Goal: Task Accomplishment & Management: Use online tool/utility

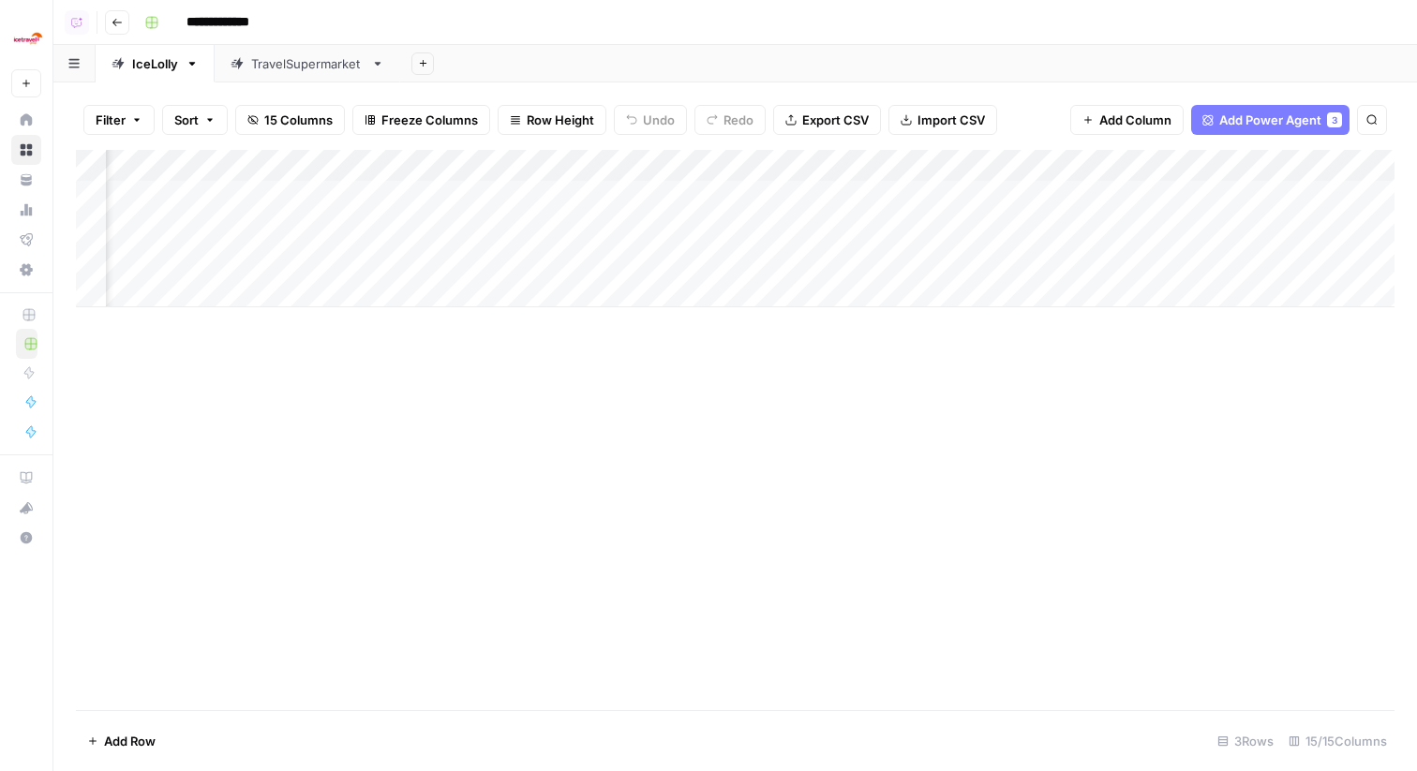
scroll to position [0, 1324]
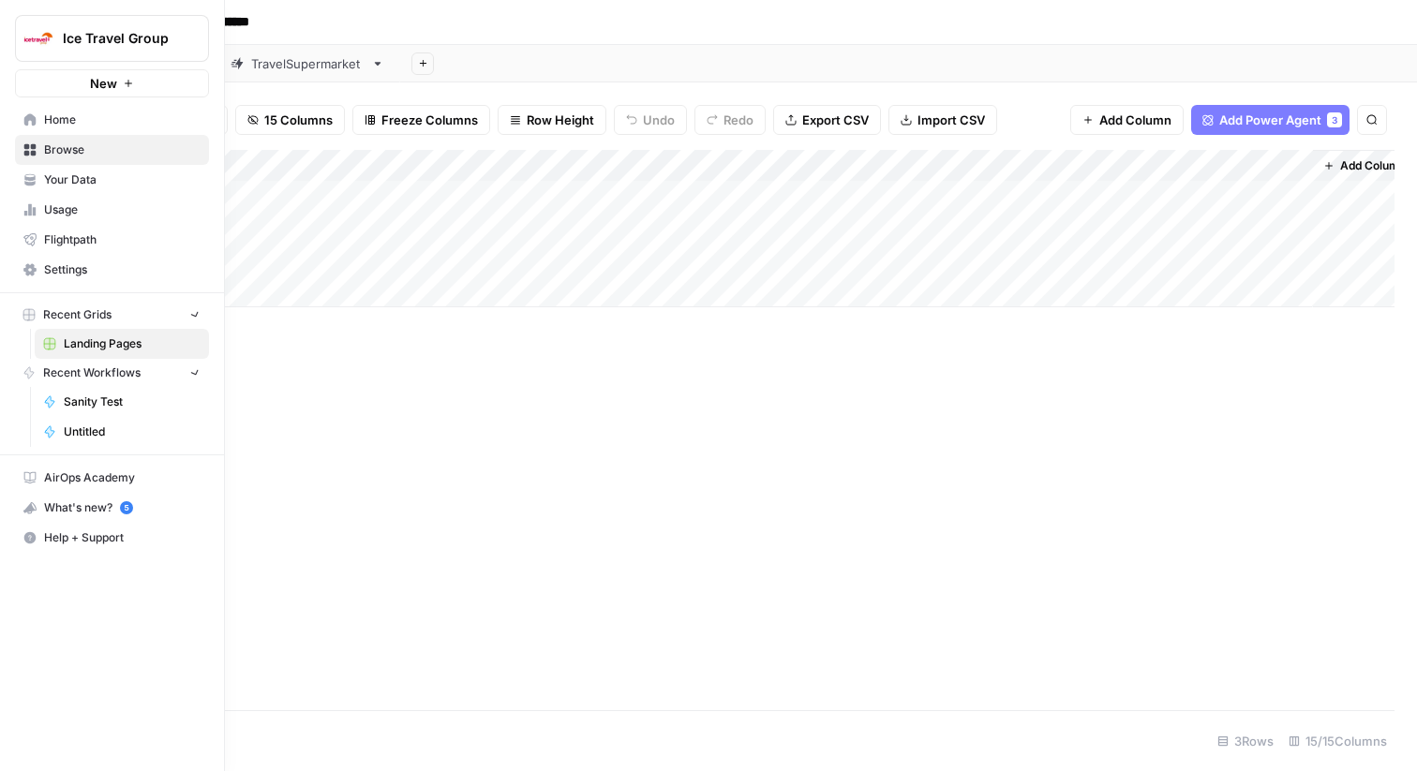
click at [32, 46] on img "Workspace: Ice Travel Group" at bounding box center [39, 39] width 34 height 34
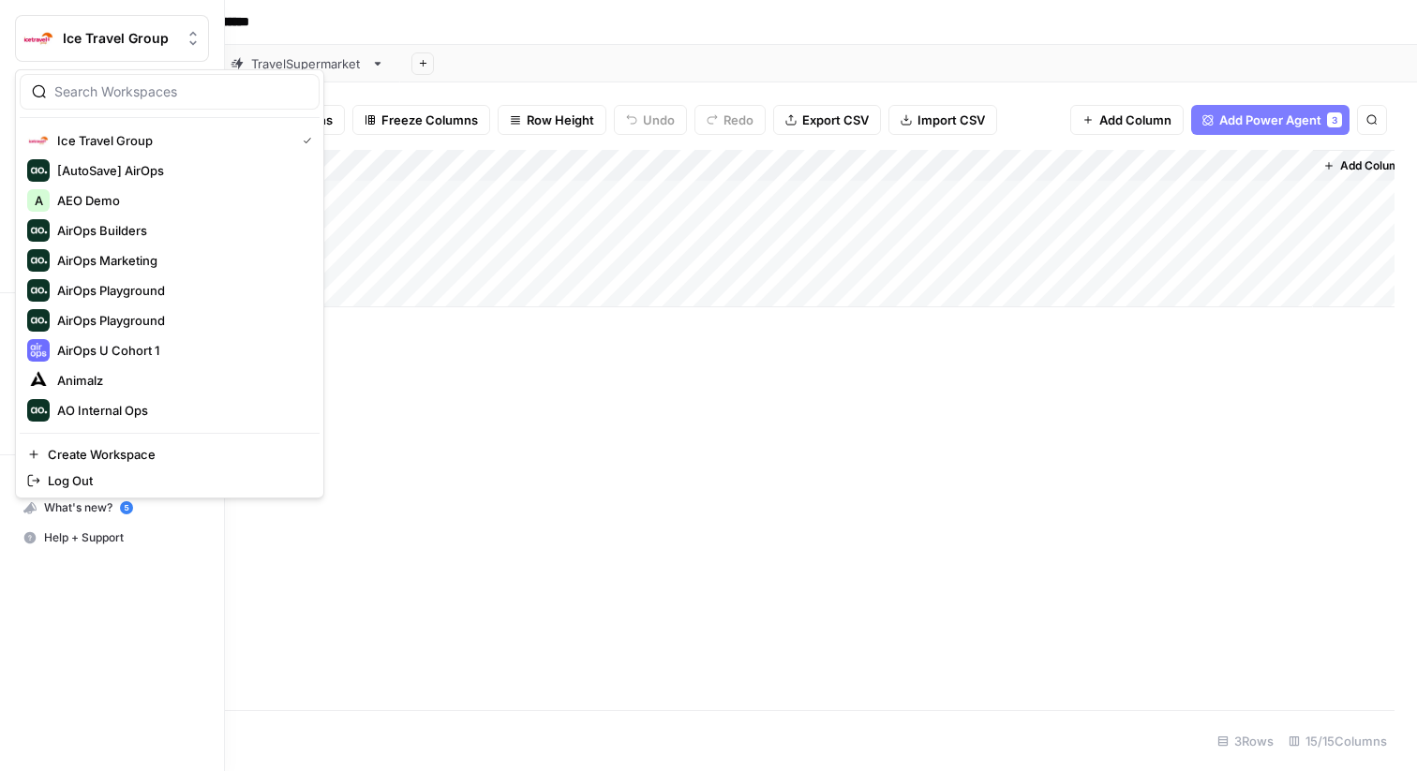
type input "n"
click at [41, 40] on img "Workspace: Ice Travel Group" at bounding box center [39, 39] width 34 height 34
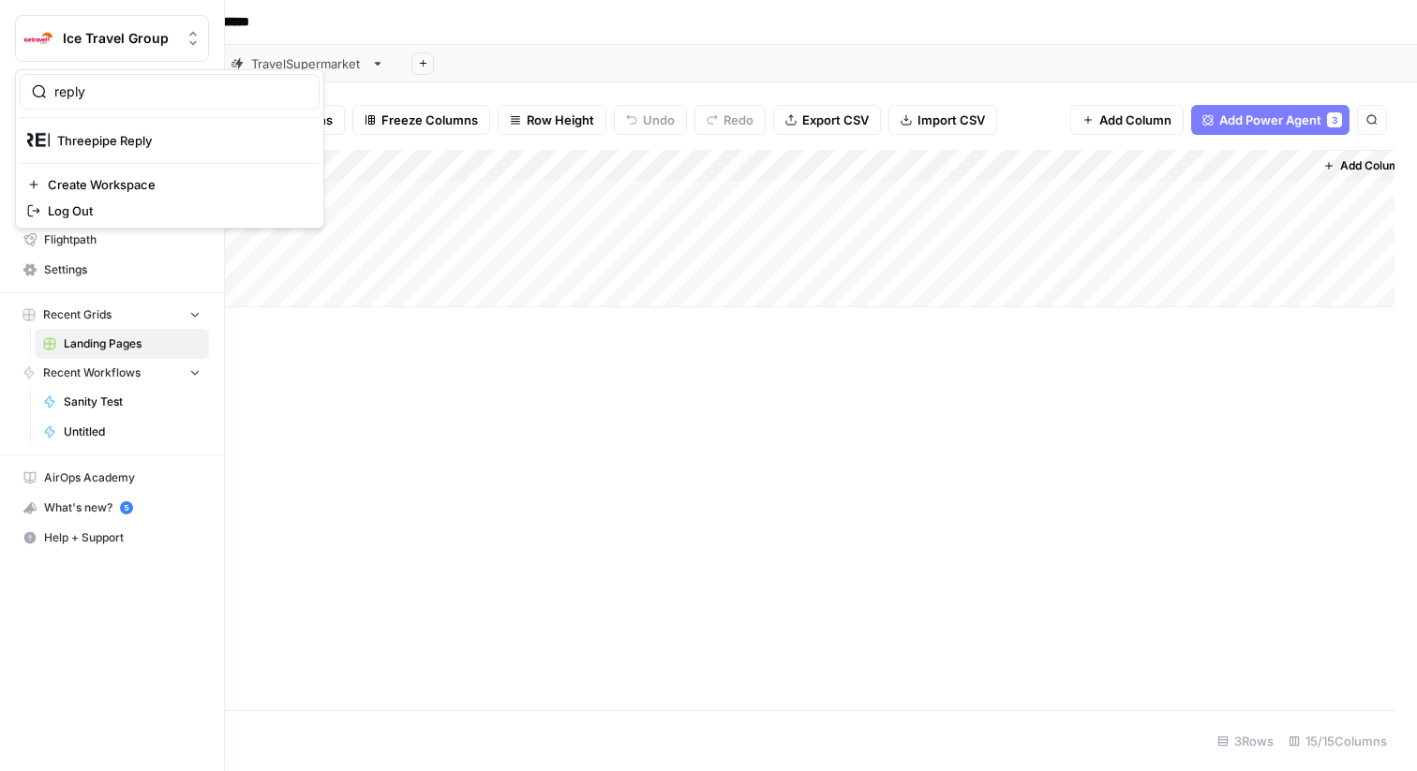
type input "reply"
click at [115, 142] on span "Threepipe Reply" at bounding box center [180, 140] width 247 height 19
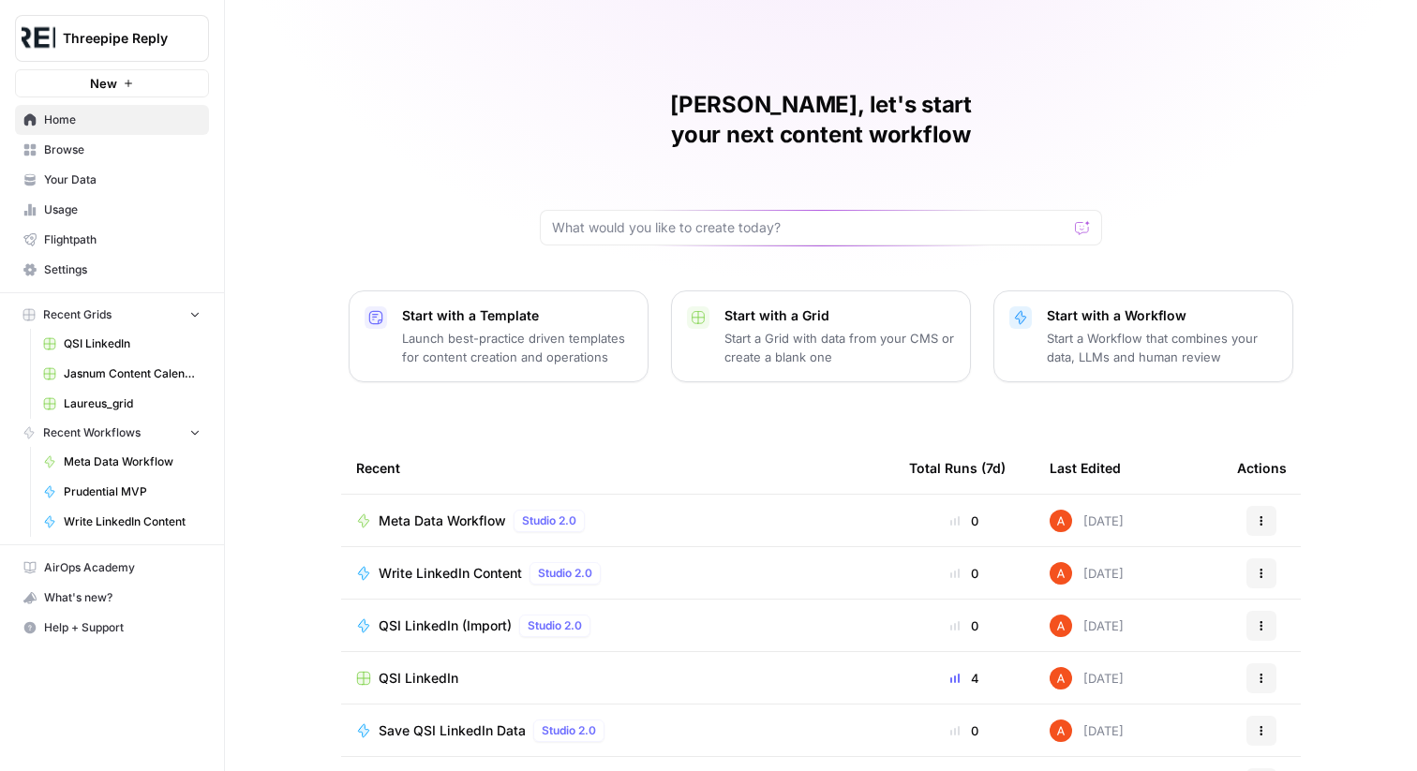
click at [105, 161] on link "Browse" at bounding box center [112, 150] width 194 height 30
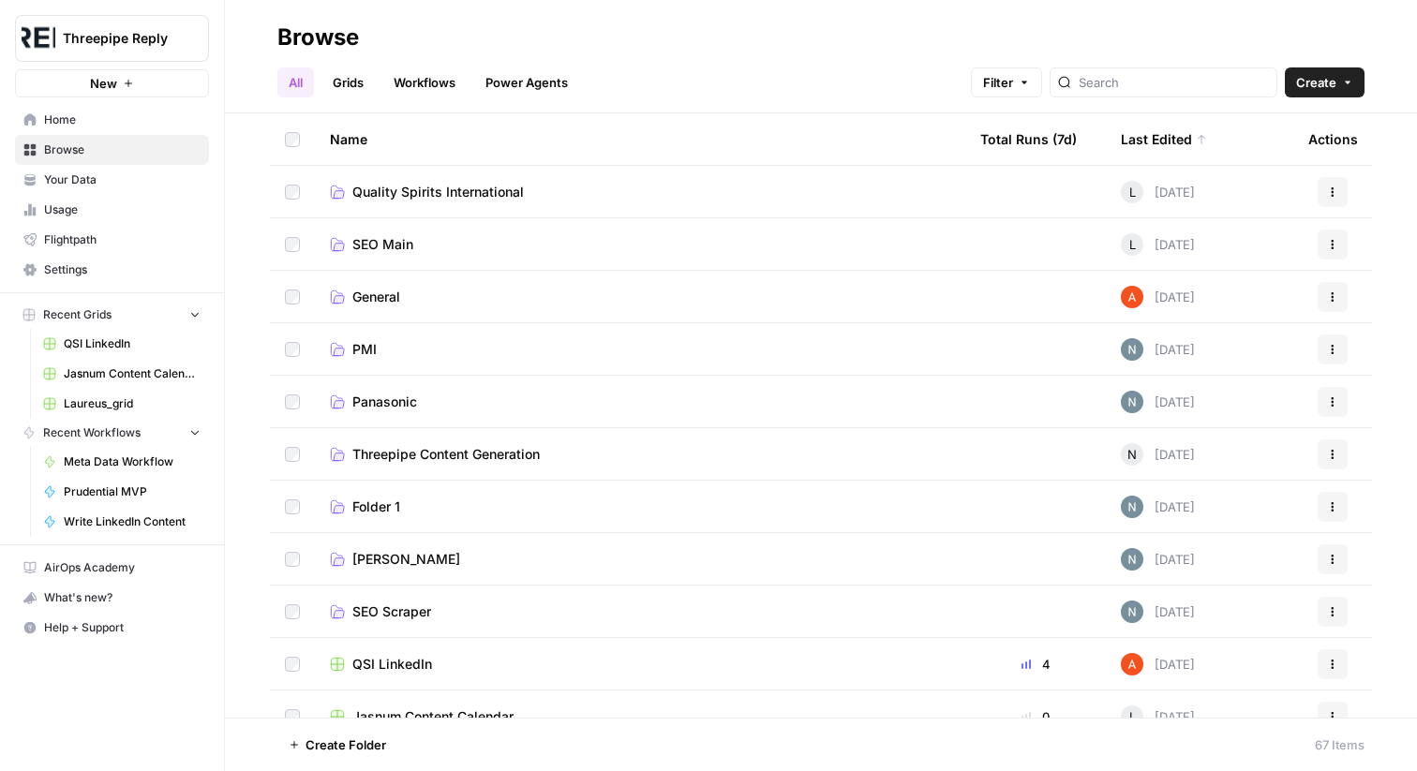
click at [375, 83] on link "Grids" at bounding box center [348, 82] width 53 height 30
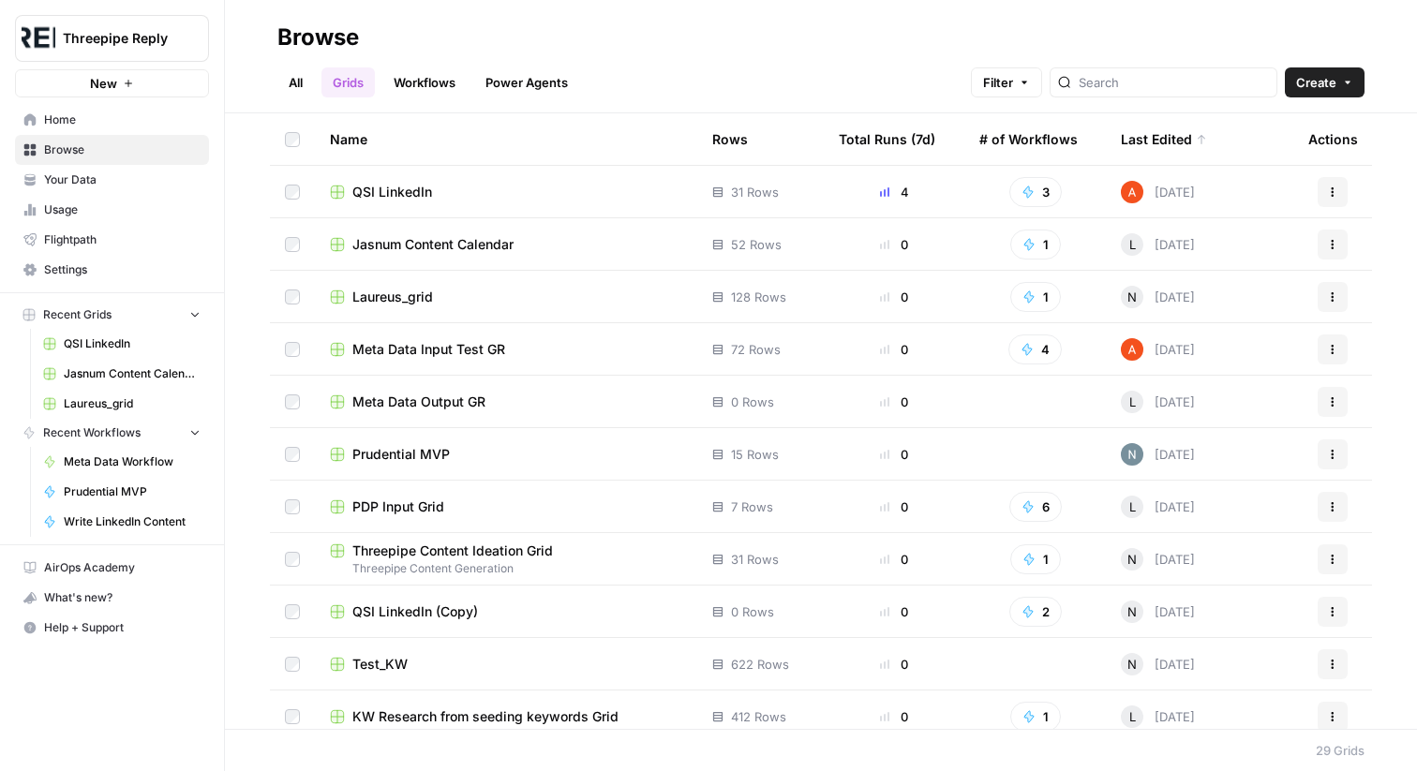
click at [414, 86] on link "Workflows" at bounding box center [424, 82] width 84 height 30
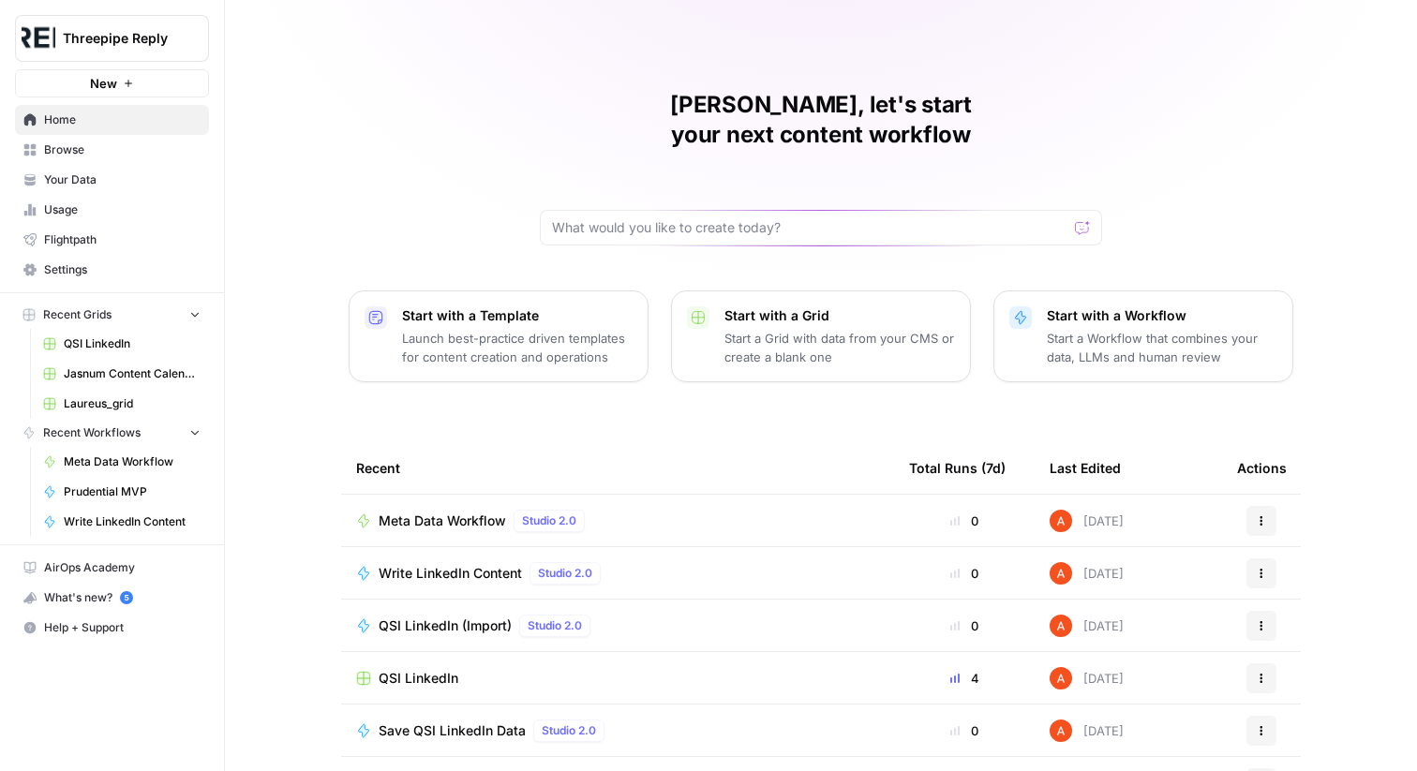
click at [145, 168] on link "Your Data" at bounding box center [112, 180] width 194 height 30
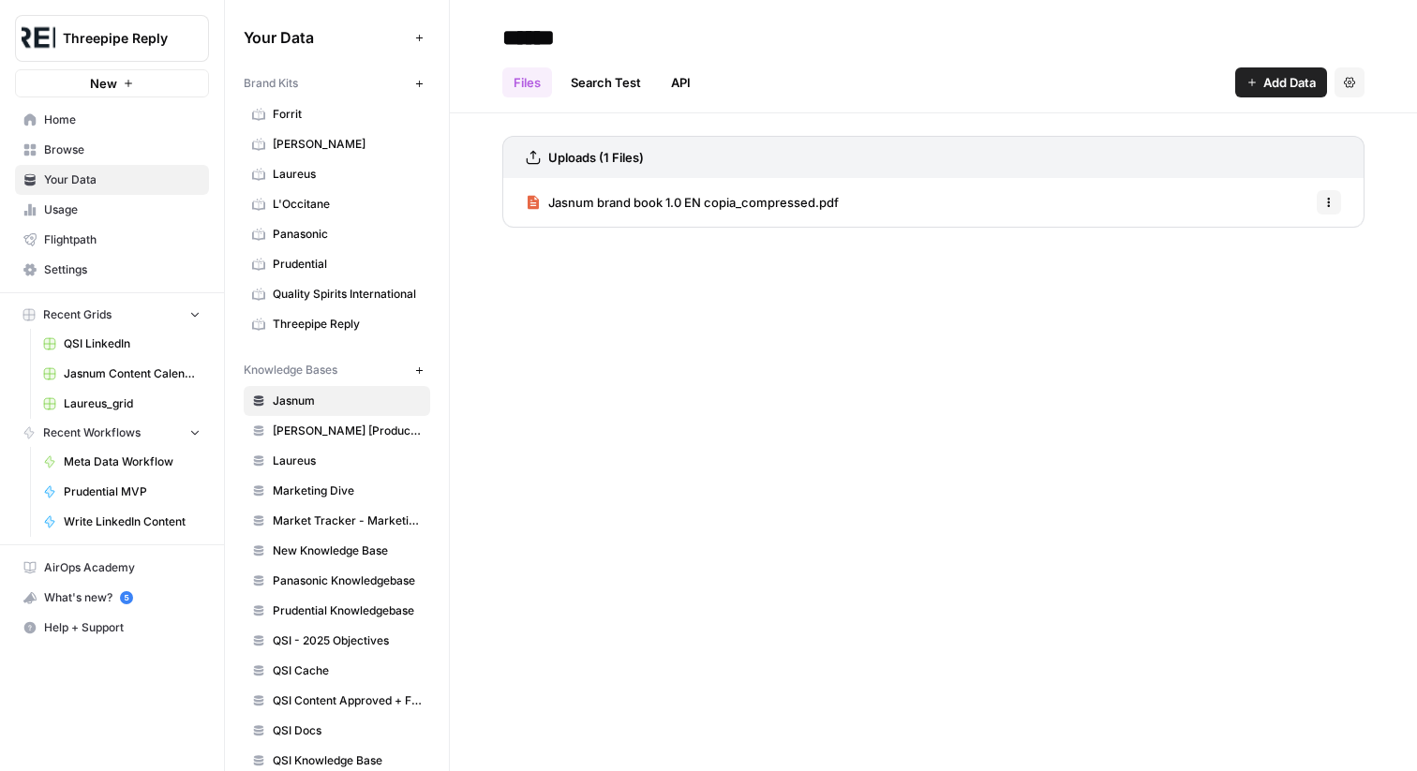
scroll to position [117, 0]
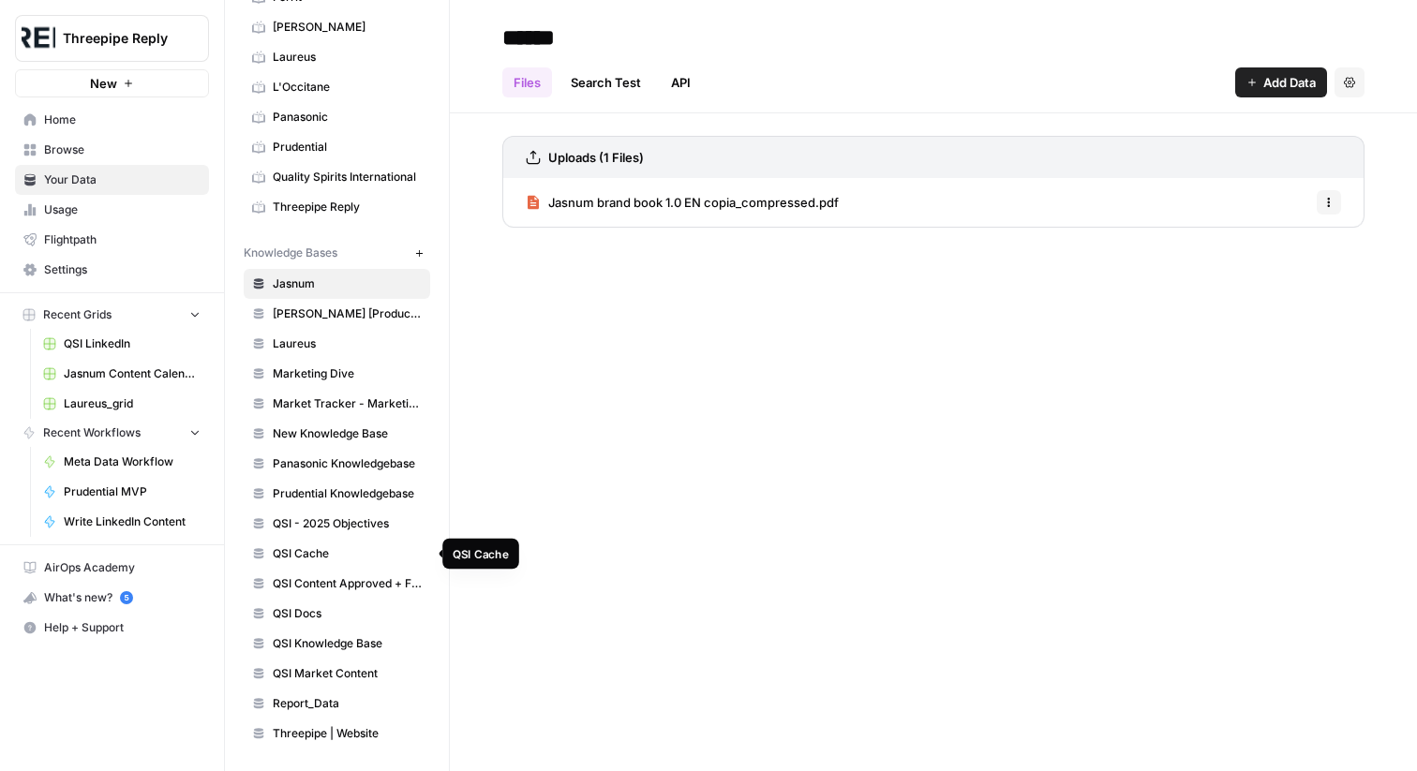
click at [347, 555] on span "QSI Cache" at bounding box center [347, 554] width 149 height 17
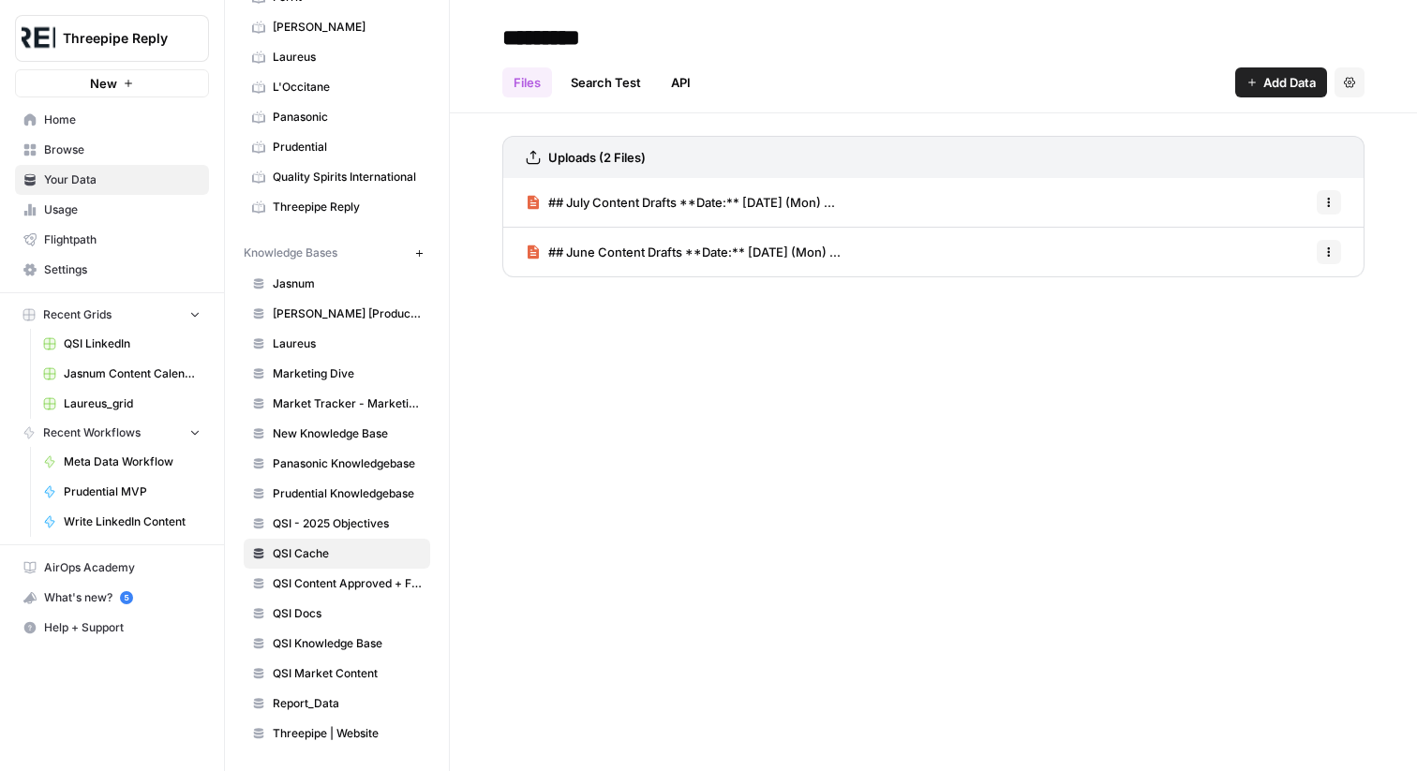
click at [351, 615] on span "QSI Docs" at bounding box center [347, 614] width 149 height 17
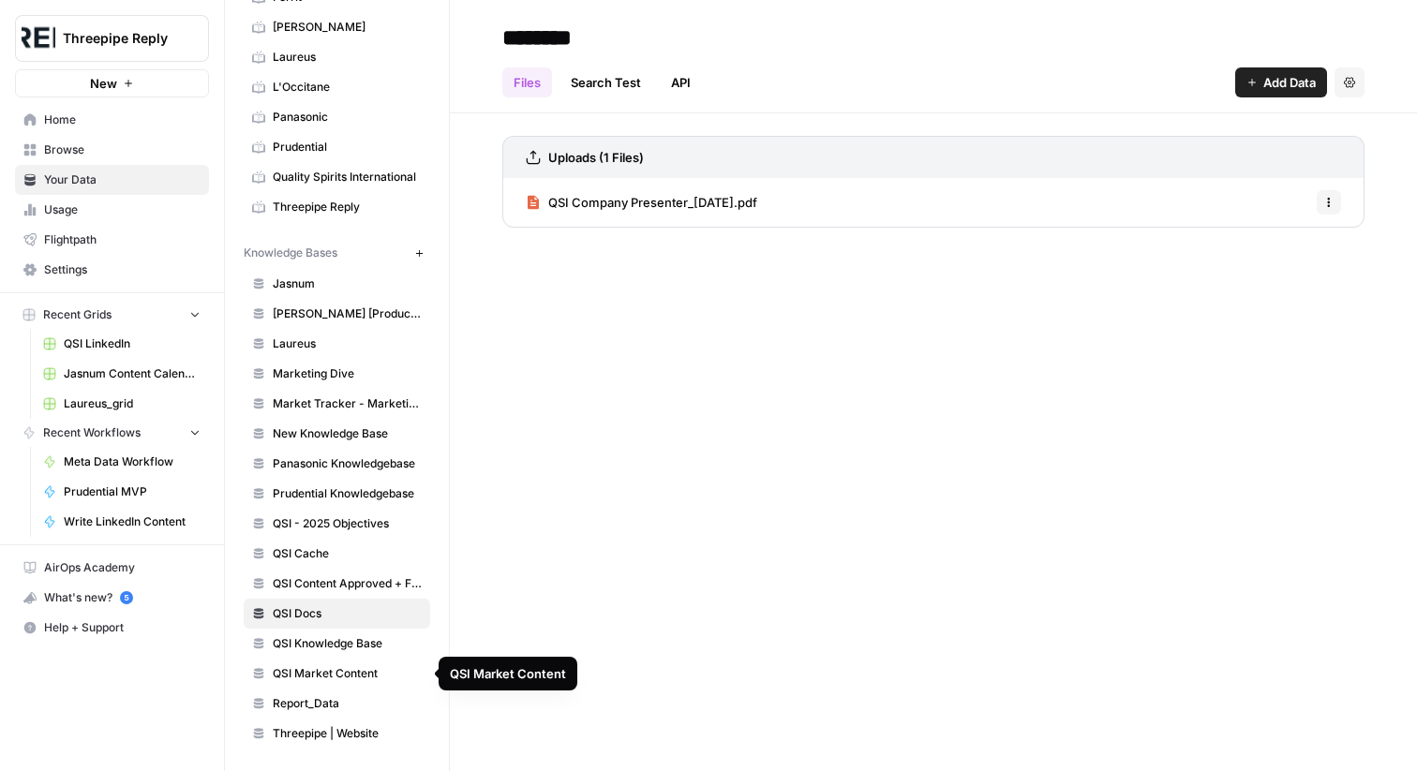
click at [377, 702] on span "Report_Data" at bounding box center [347, 704] width 149 height 17
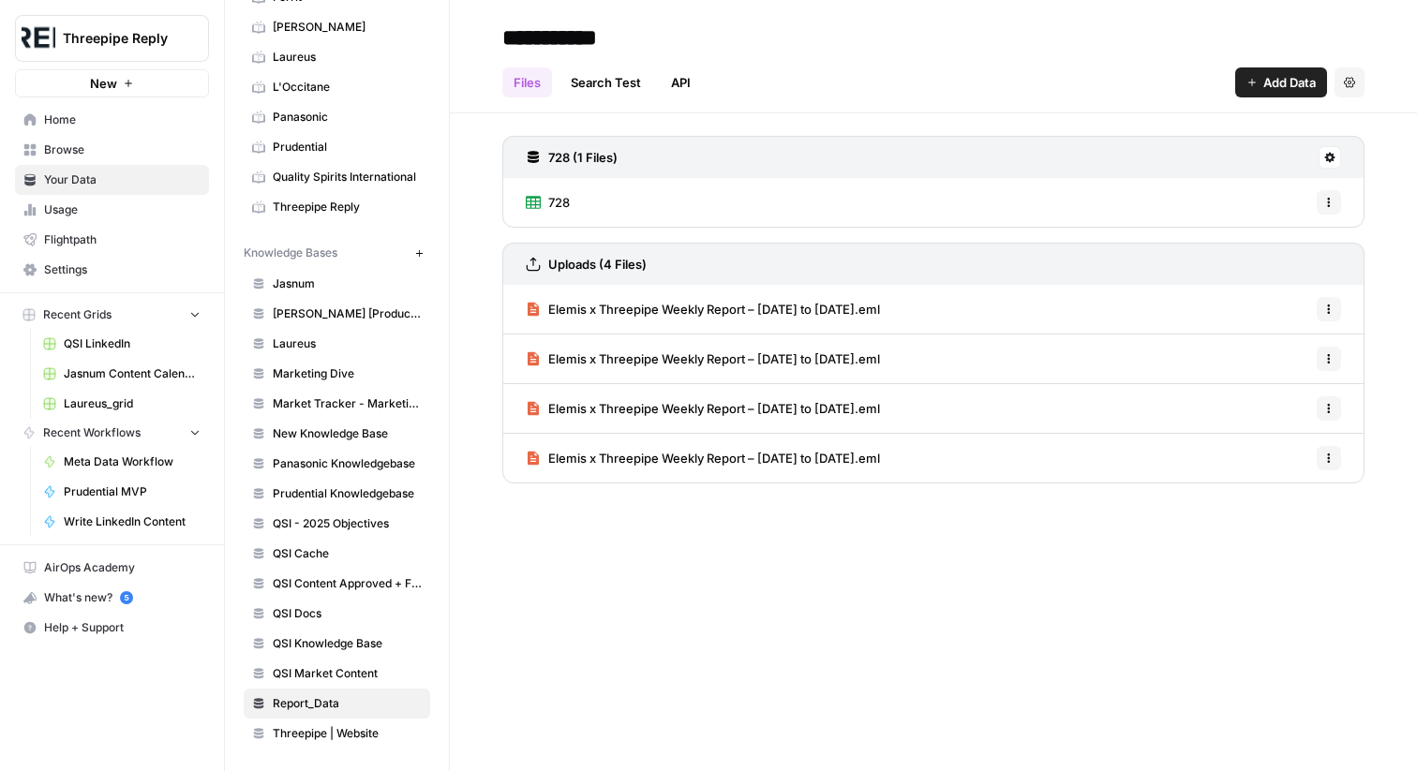
click at [662, 203] on div "728 Options" at bounding box center [933, 202] width 862 height 49
click at [545, 200] on link "728" at bounding box center [548, 202] width 44 height 49
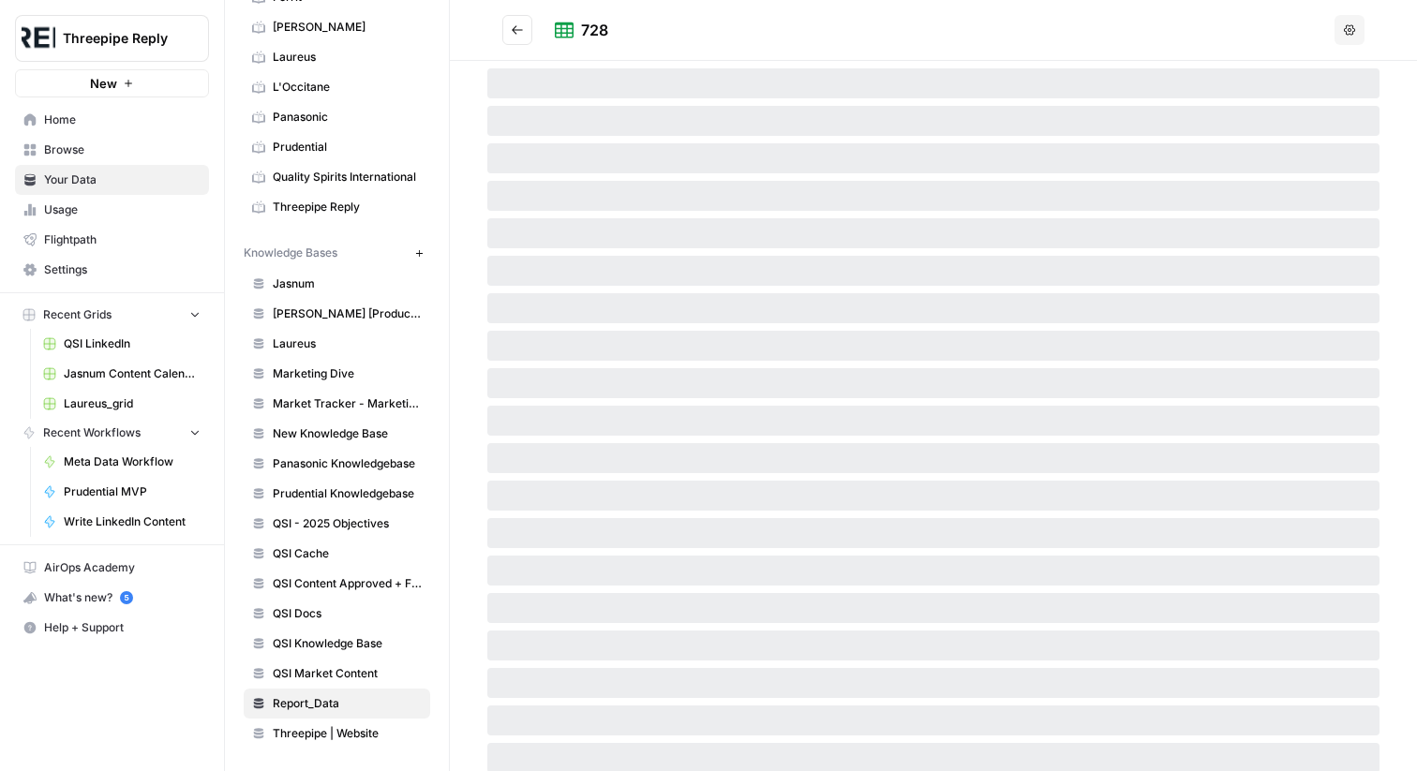
click at [132, 157] on span "Browse" at bounding box center [122, 150] width 157 height 17
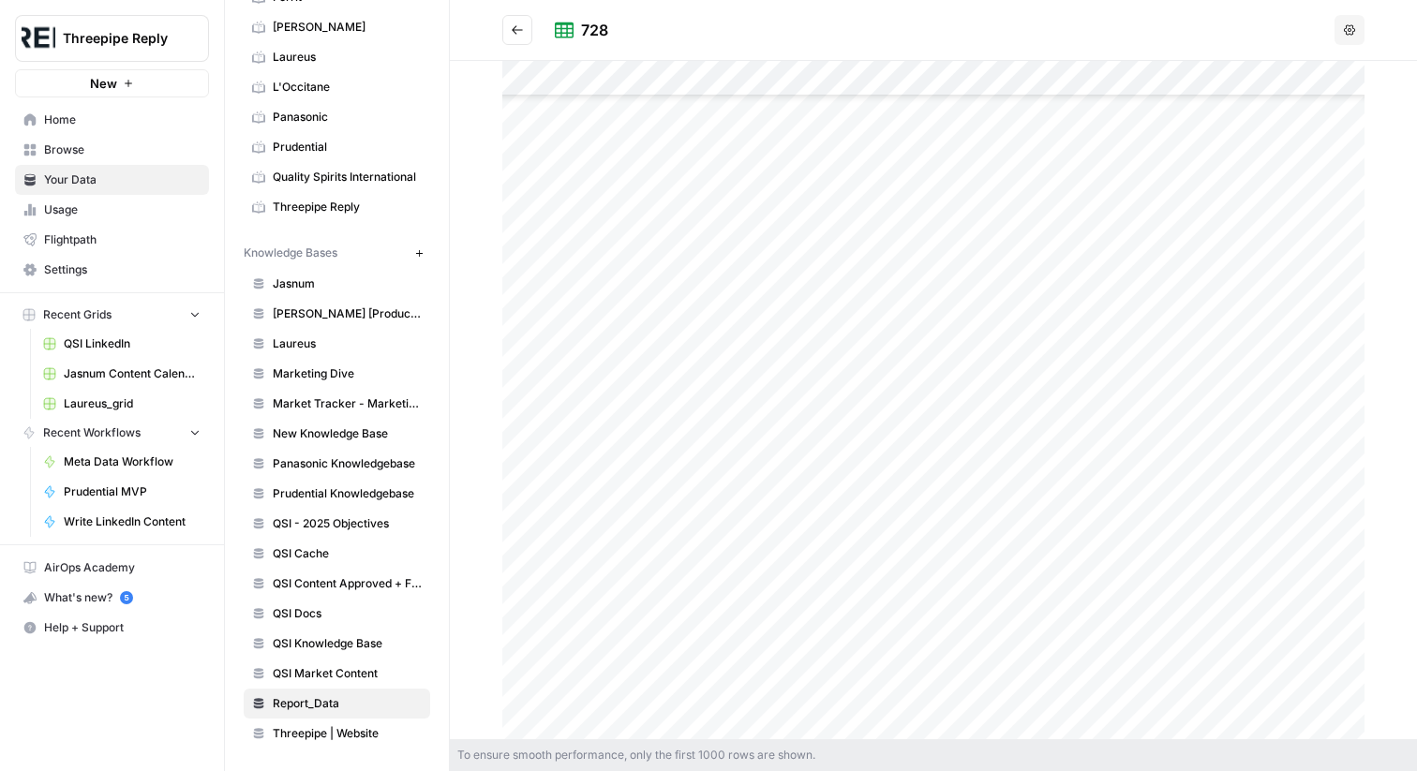
scroll to position [4747, 0]
click at [504, 23] on button "Go back" at bounding box center [517, 30] width 30 height 30
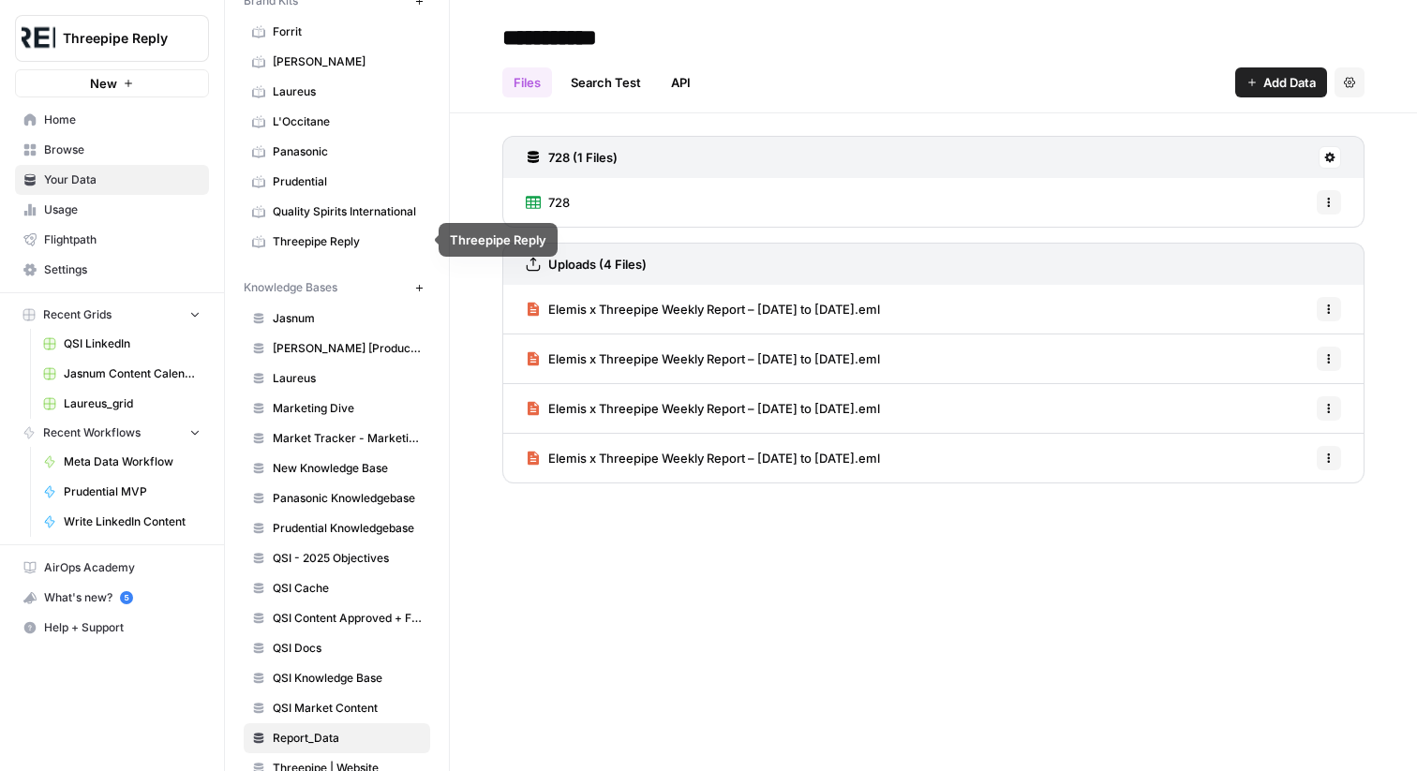
scroll to position [117, 0]
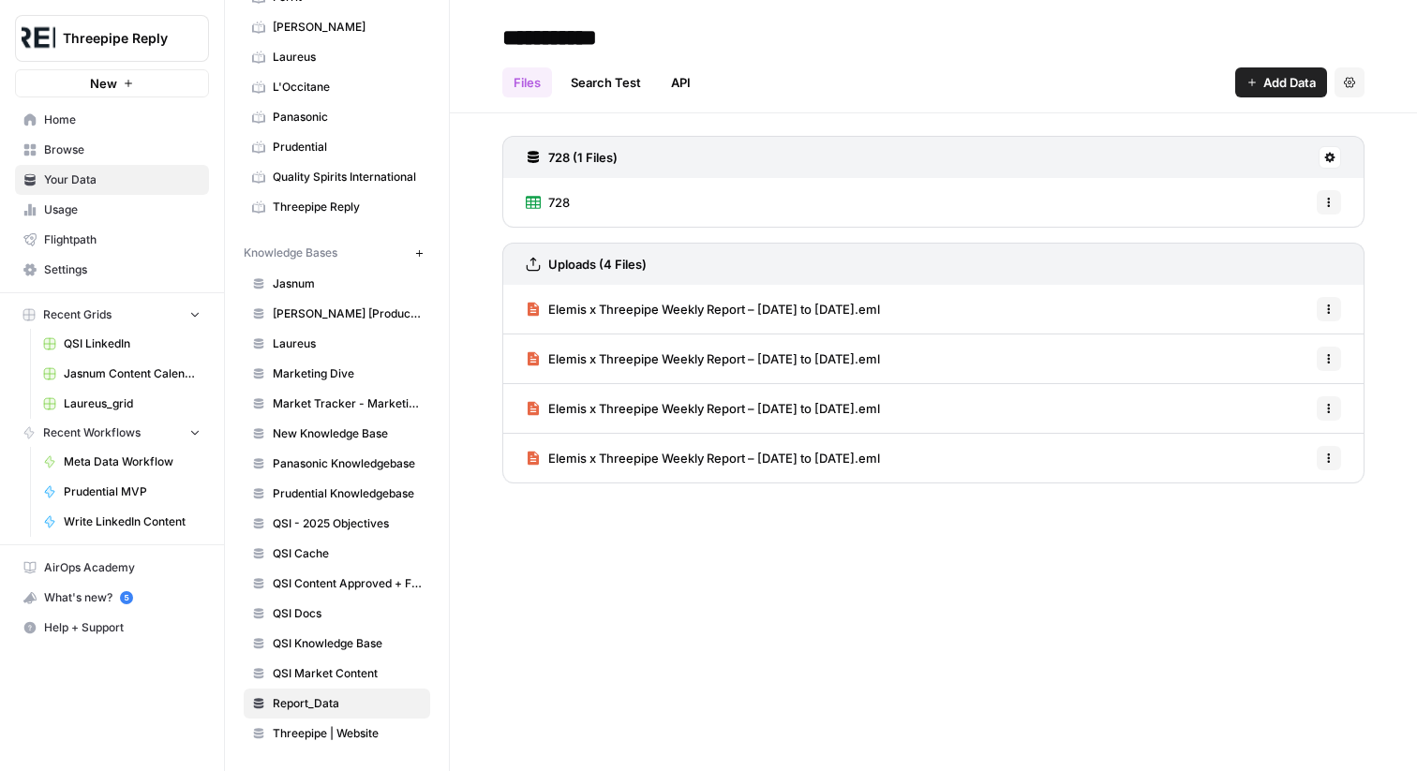
click at [415, 256] on icon "button" at bounding box center [419, 253] width 10 height 10
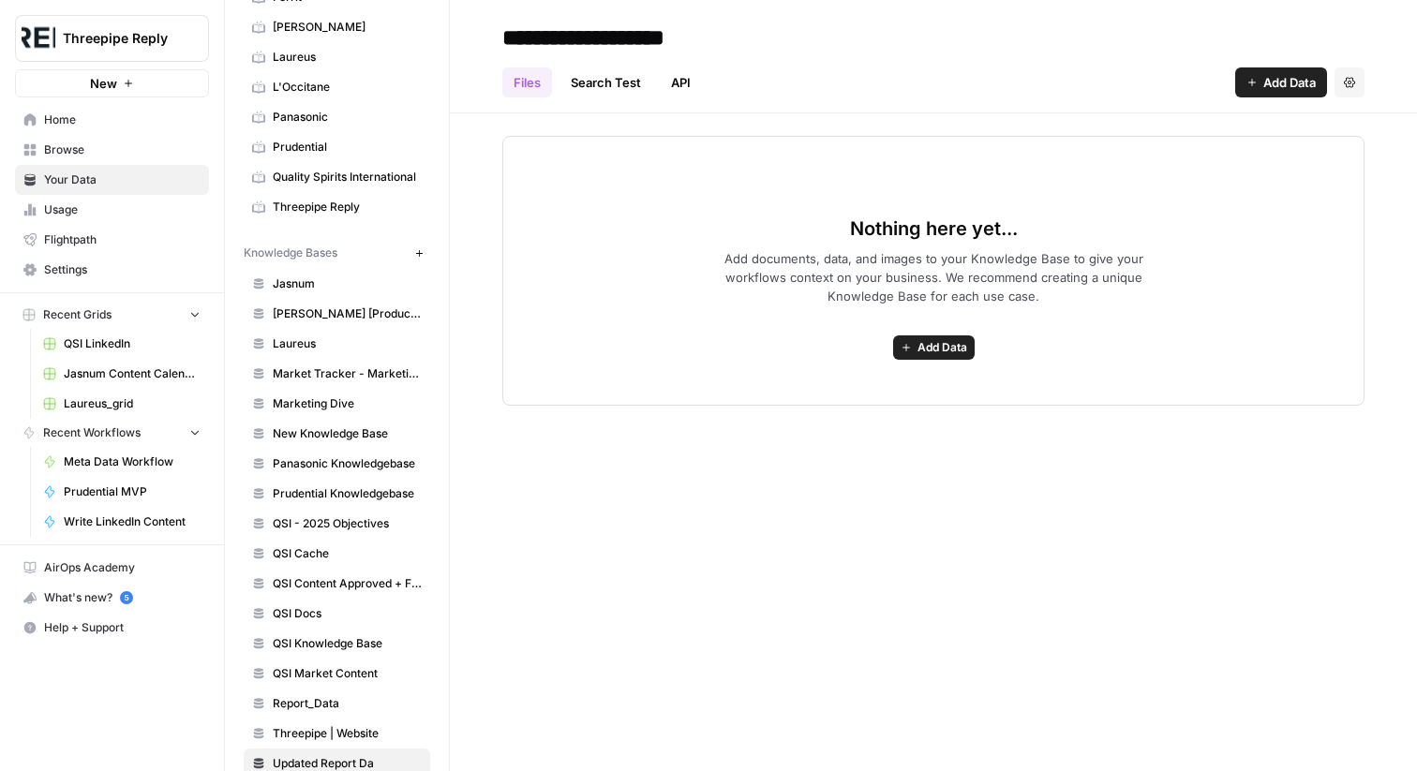
type input "**********"
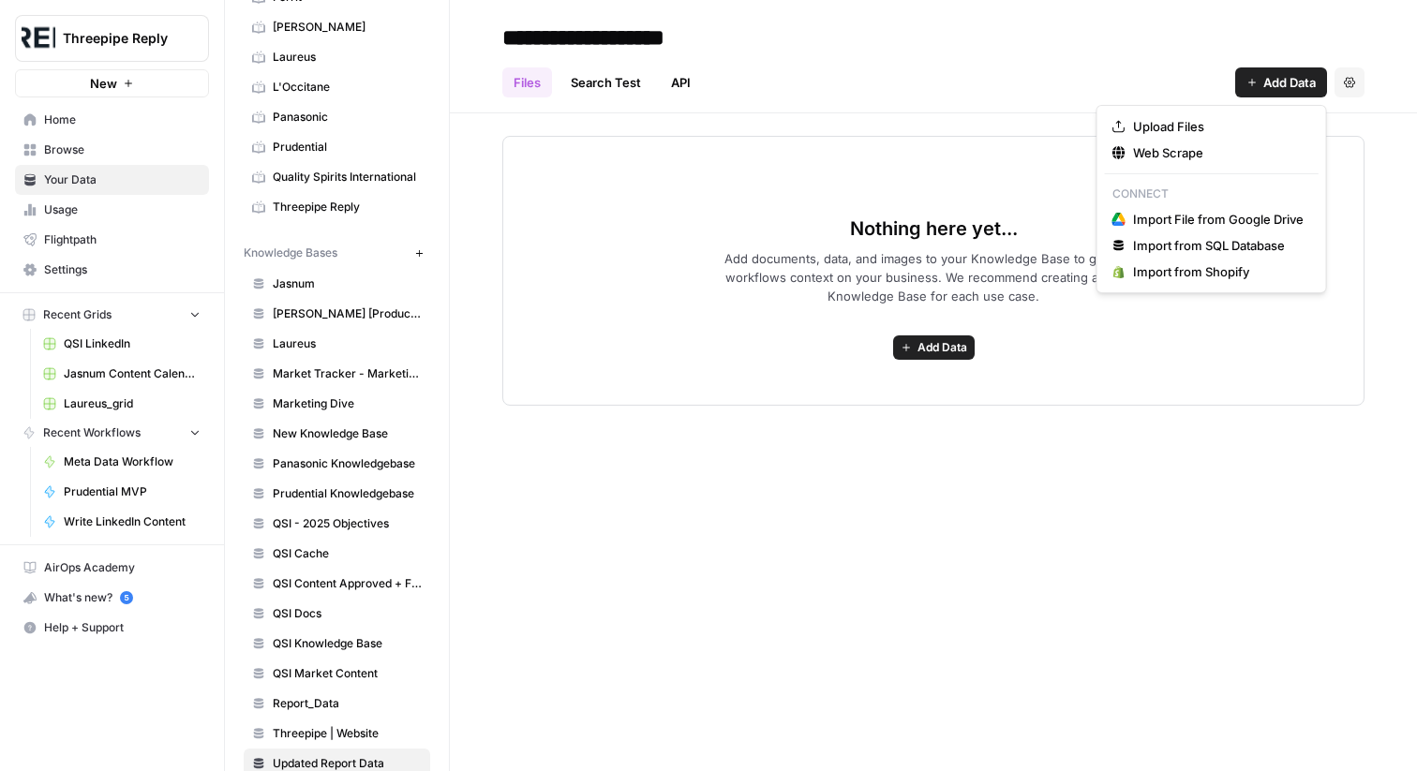
click at [1239, 80] on button "Add Data" at bounding box center [1281, 82] width 92 height 30
click at [1214, 150] on span "Web Scrape" at bounding box center [1218, 152] width 171 height 19
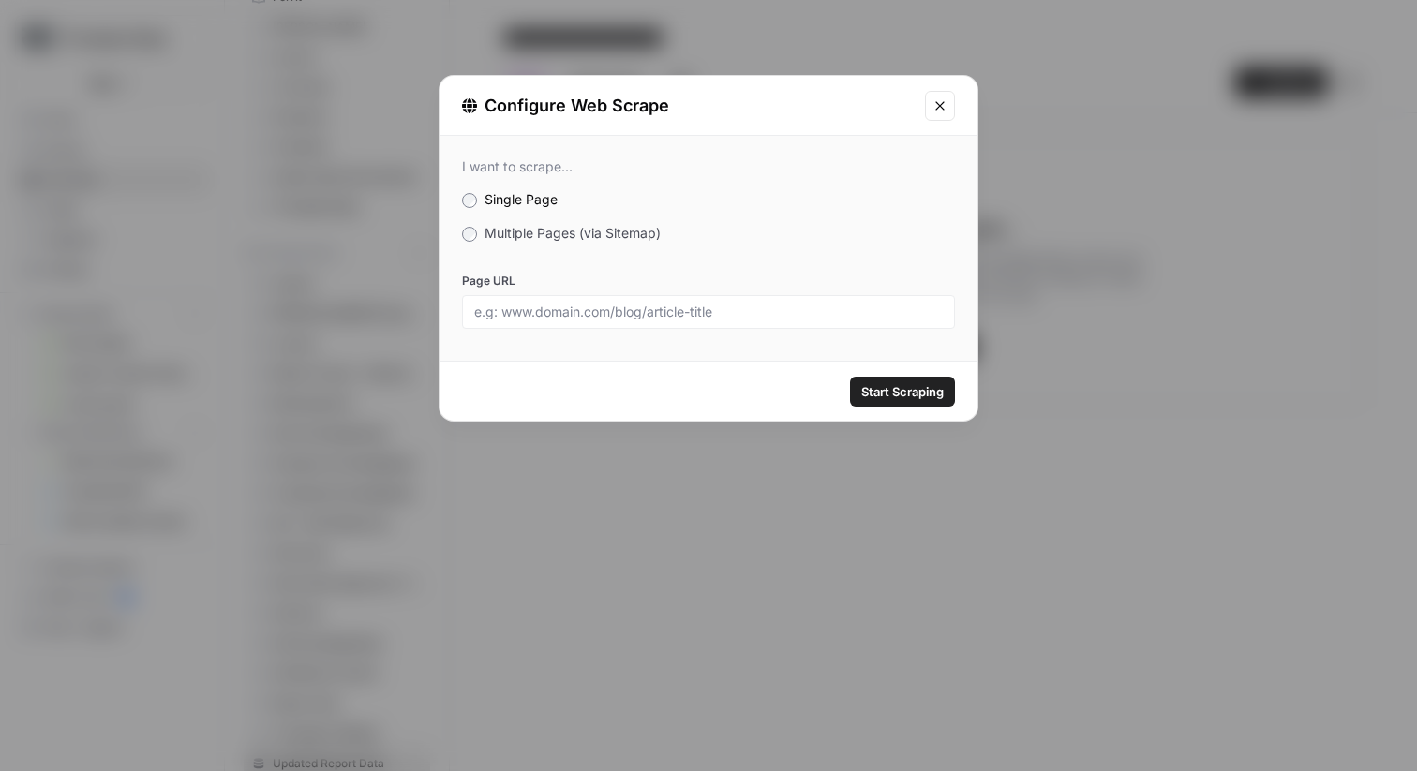
click at [778, 328] on div "I want to scrape... Single Page Multiple Pages (via Sitemap) Page URL" at bounding box center [709, 244] width 538 height 216
click at [775, 308] on input "Page URL" at bounding box center [708, 312] width 469 height 17
paste input "https://www.scotch-whisky.org.uk/industry-insights/"
paste input "fortunebusinessinsights.com/scotch-whisky-market-104171"
type input "[URL][DOMAIN_NAME]"
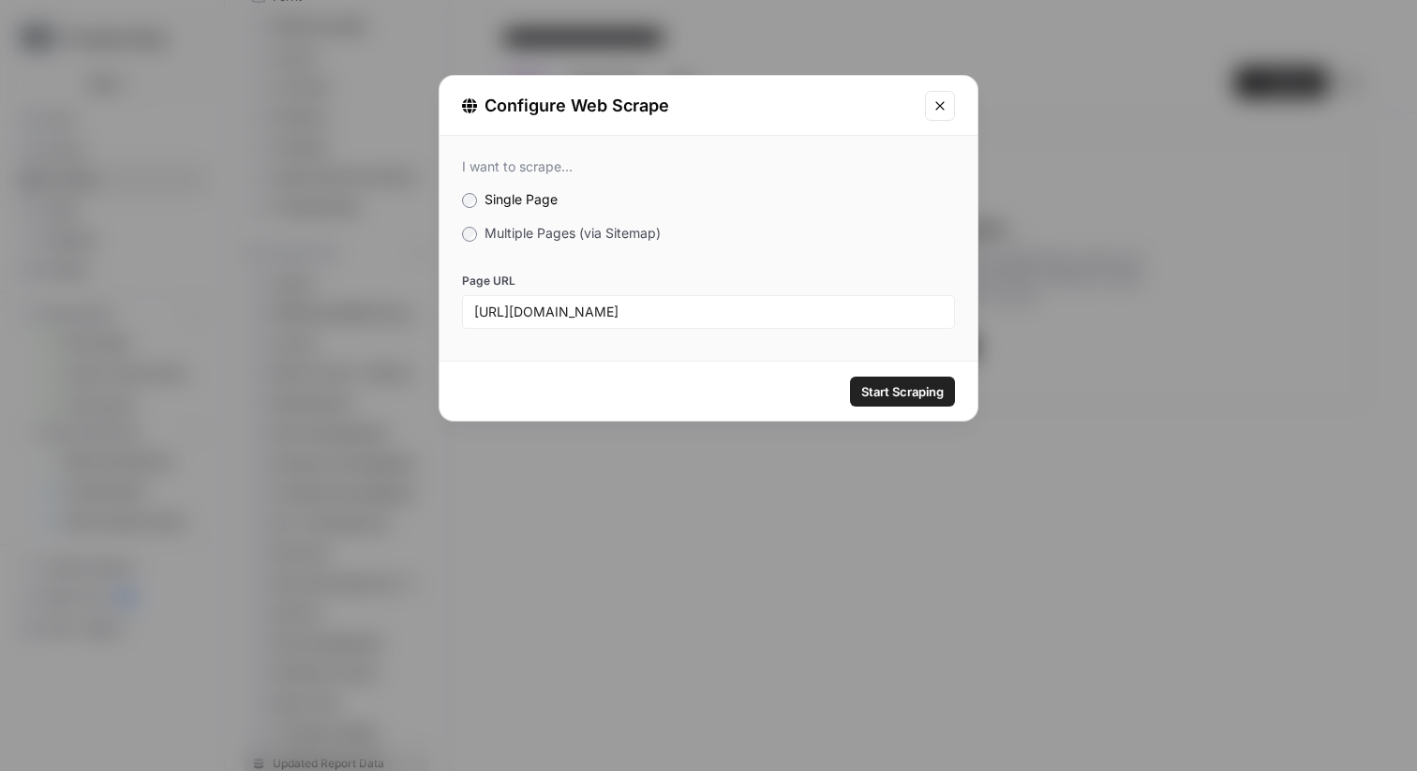
click at [853, 392] on button "Start Scraping" at bounding box center [902, 392] width 105 height 30
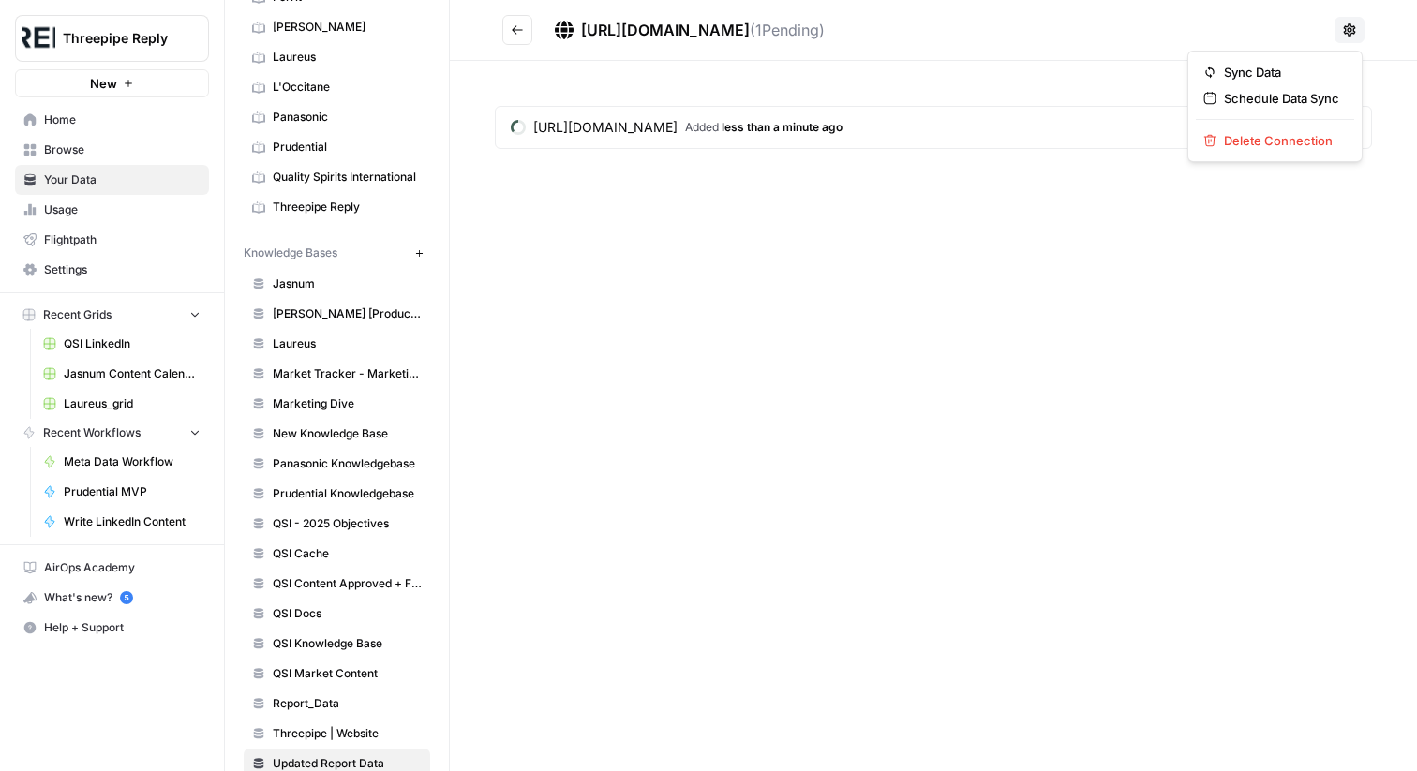
click at [1348, 37] on icon at bounding box center [1349, 29] width 15 height 15
click at [878, 262] on div "https://www.fortunebusinessinsights.com/scotch-whisky-market-104171 ( 1 Pending…" at bounding box center [933, 385] width 967 height 771
click at [514, 35] on icon "Go back" at bounding box center [517, 29] width 13 height 13
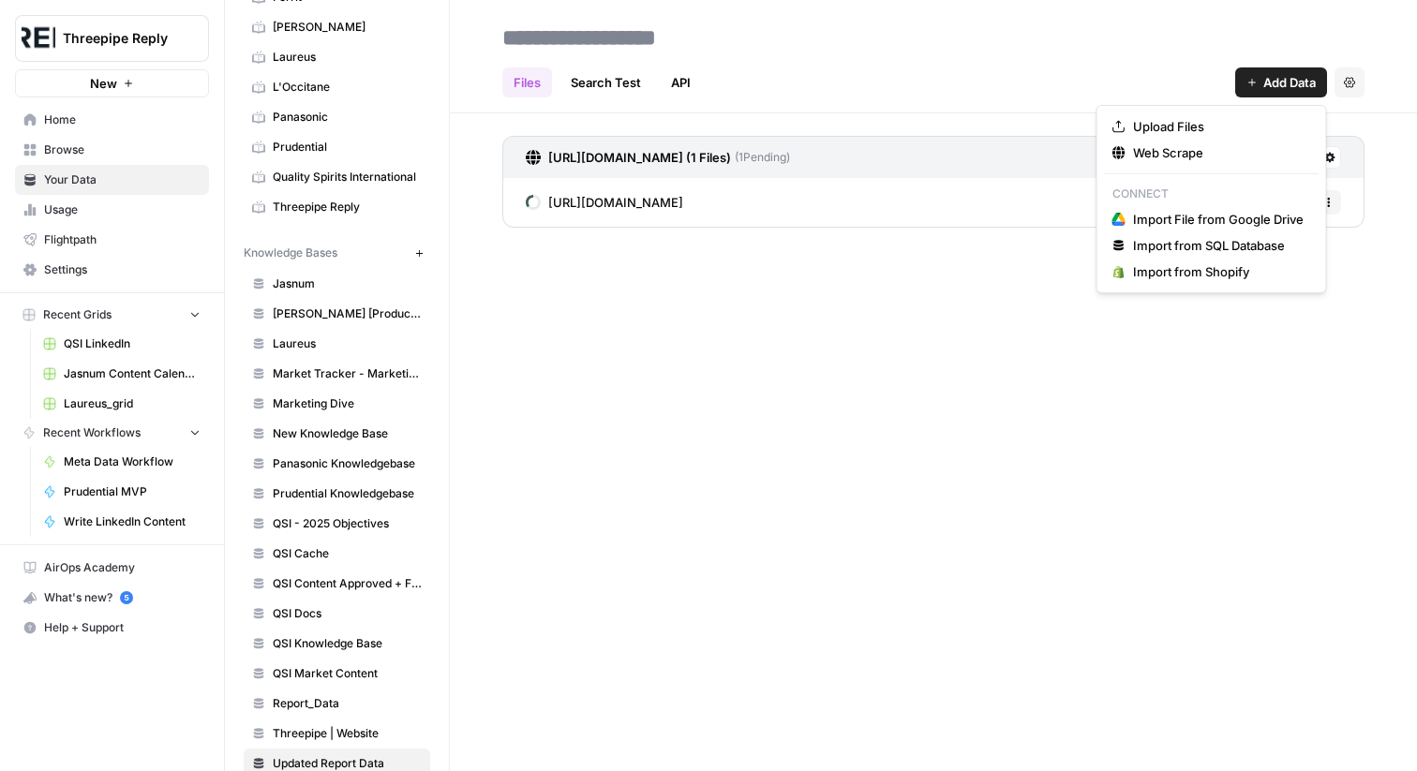
click at [1271, 83] on span "Add Data" at bounding box center [1290, 82] width 52 height 19
click at [1186, 163] on button "Web Scrape" at bounding box center [1212, 153] width 214 height 26
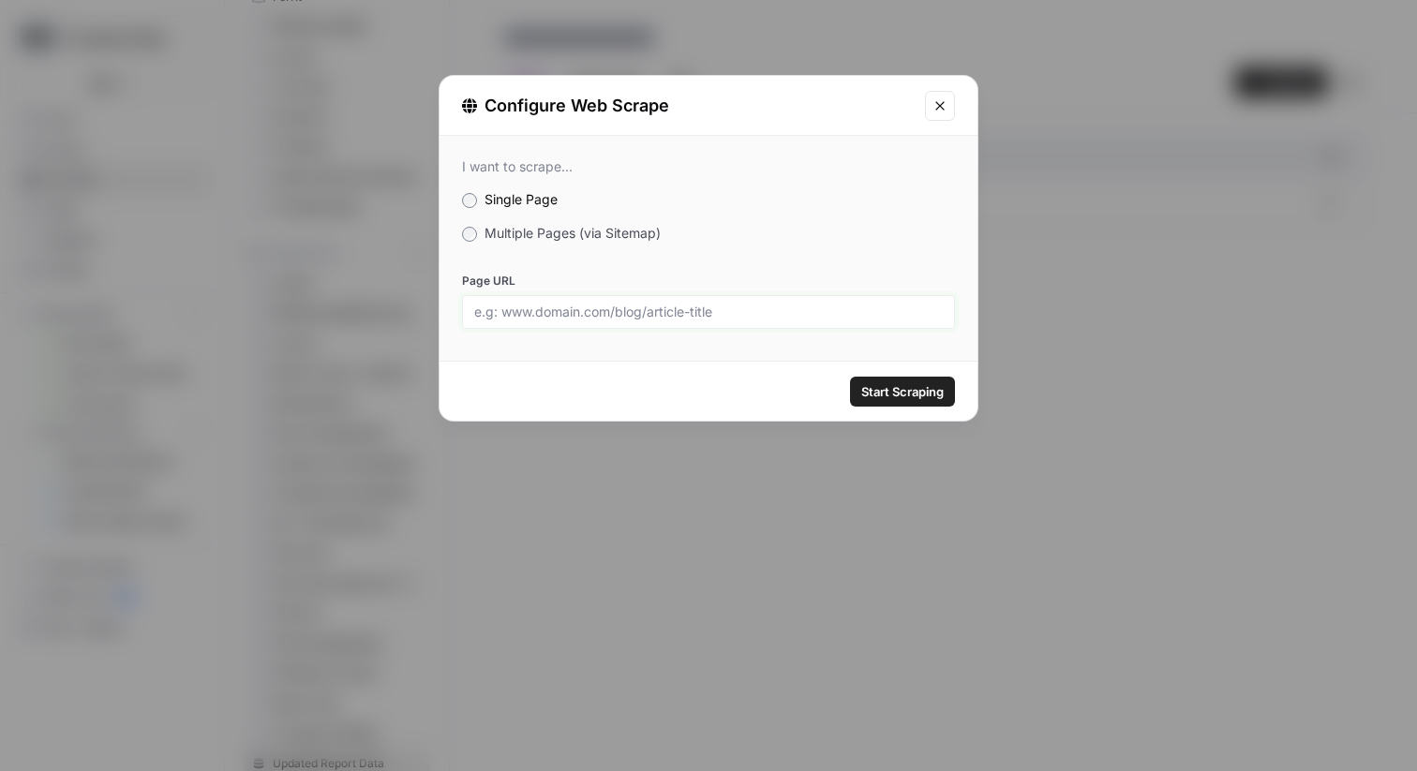
click at [875, 317] on input "Page URL" at bounding box center [708, 312] width 469 height 17
paste input "https://www.fortunebusinessinsights.com/alcoholic-beverages-market-107439"
type input "https://www.fortunebusinessinsights.com/alcoholic-beverages-market-107439"
click at [892, 382] on span "Start Scraping" at bounding box center [902, 391] width 82 height 19
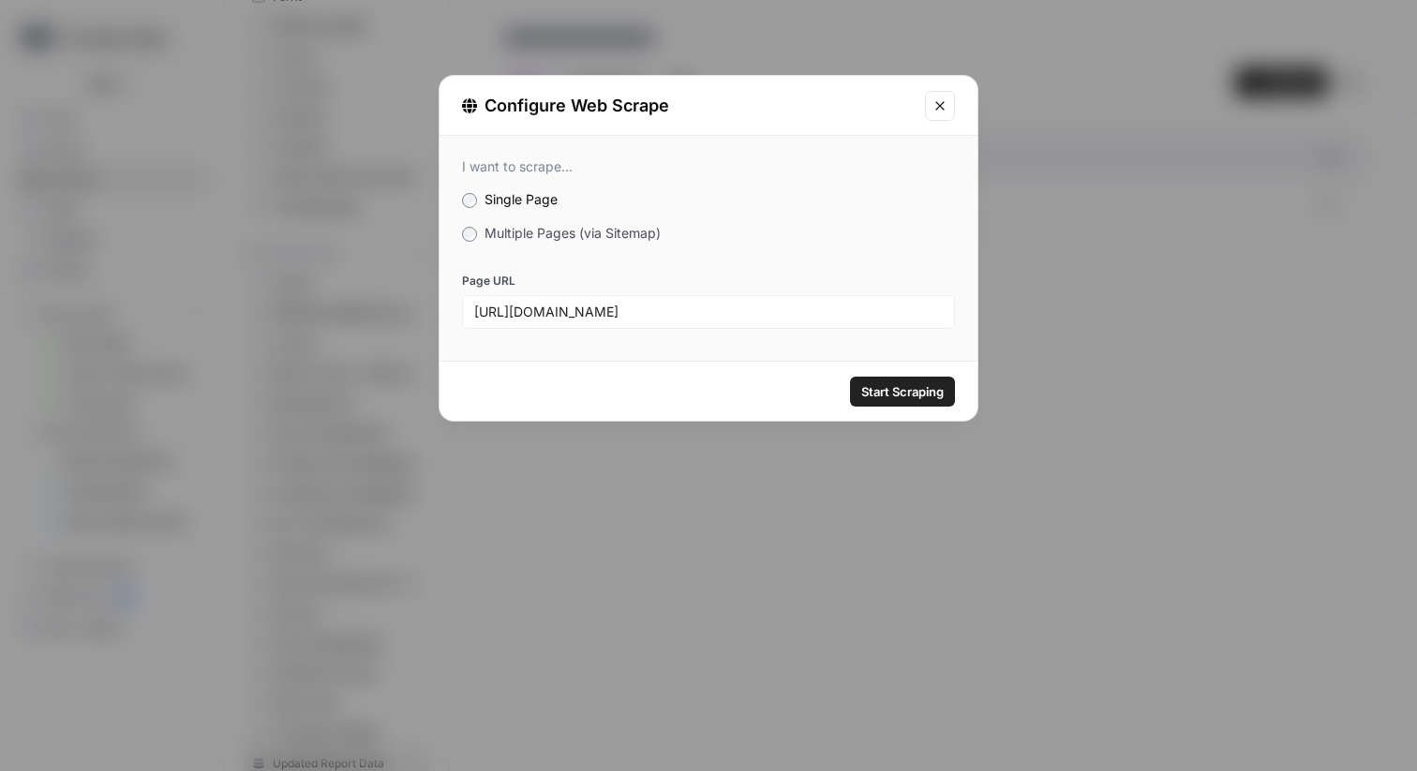
scroll to position [0, 0]
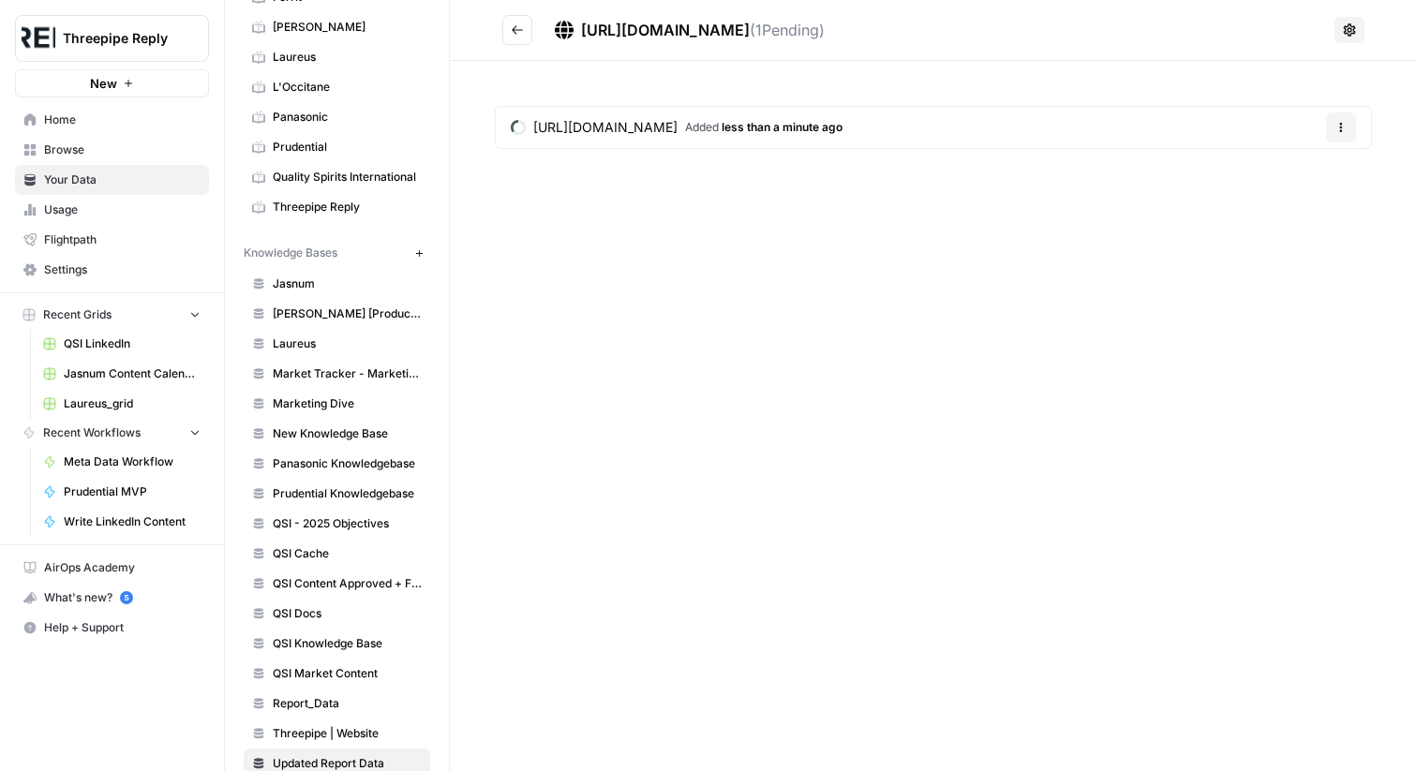
click at [514, 25] on icon "Go back" at bounding box center [517, 29] width 13 height 13
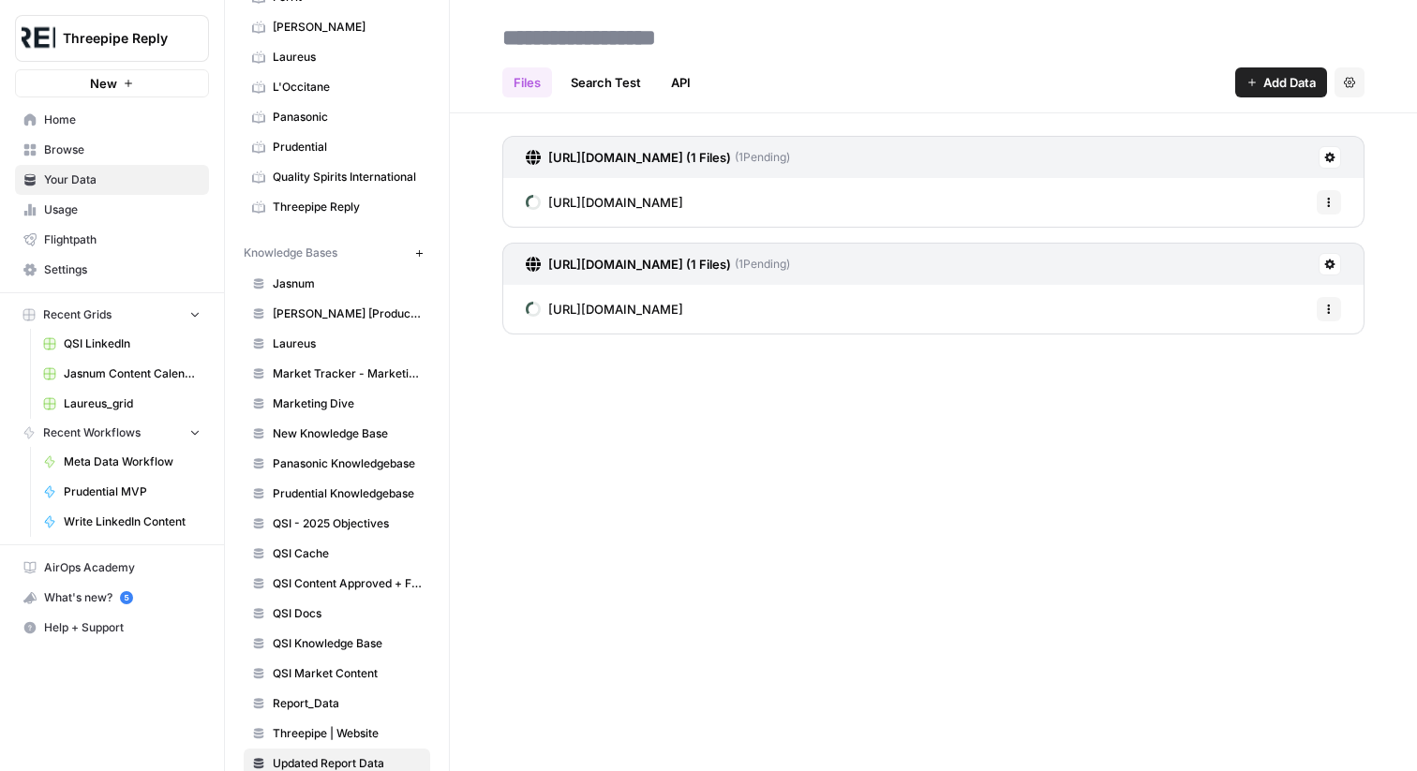
click at [1247, 84] on icon "button" at bounding box center [1252, 82] width 11 height 11
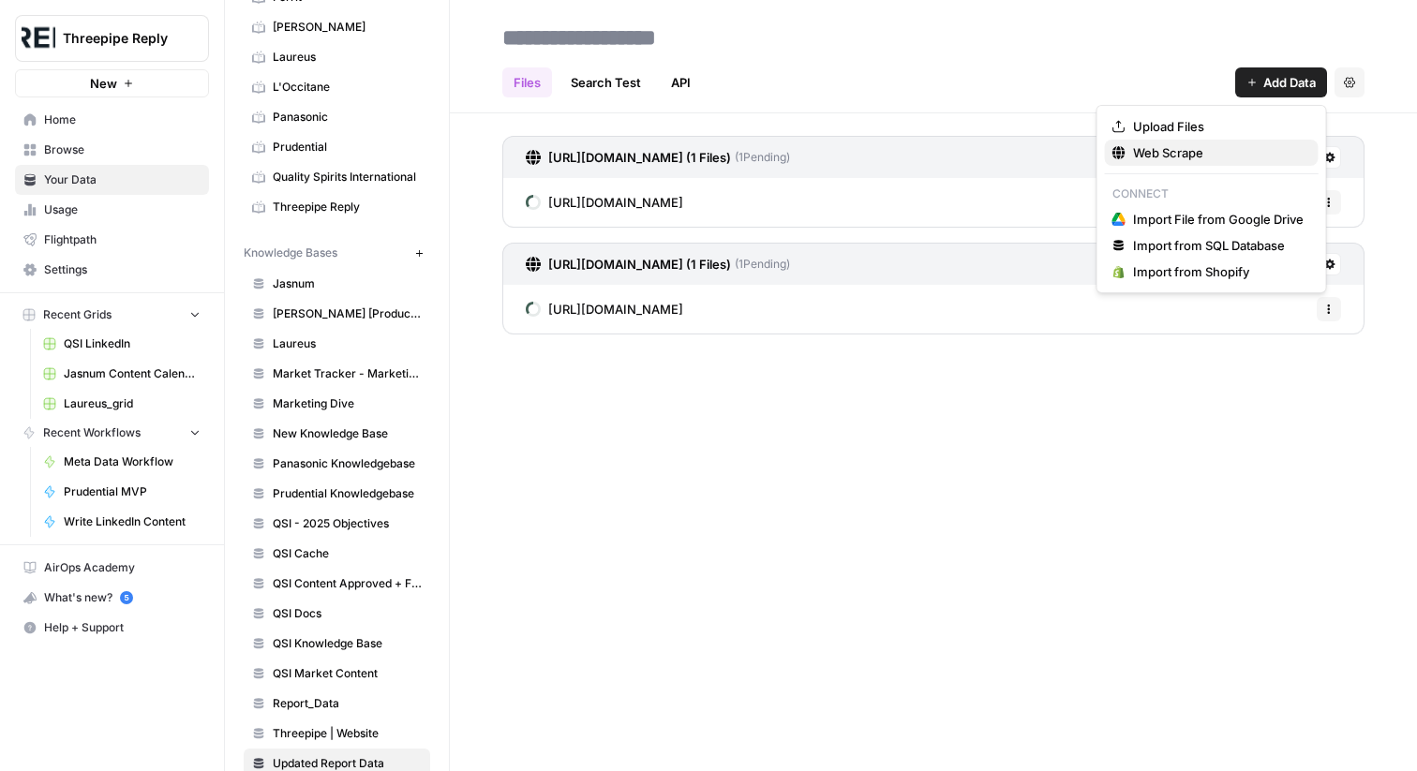
click at [1180, 159] on span "Web Scrape" at bounding box center [1218, 152] width 171 height 19
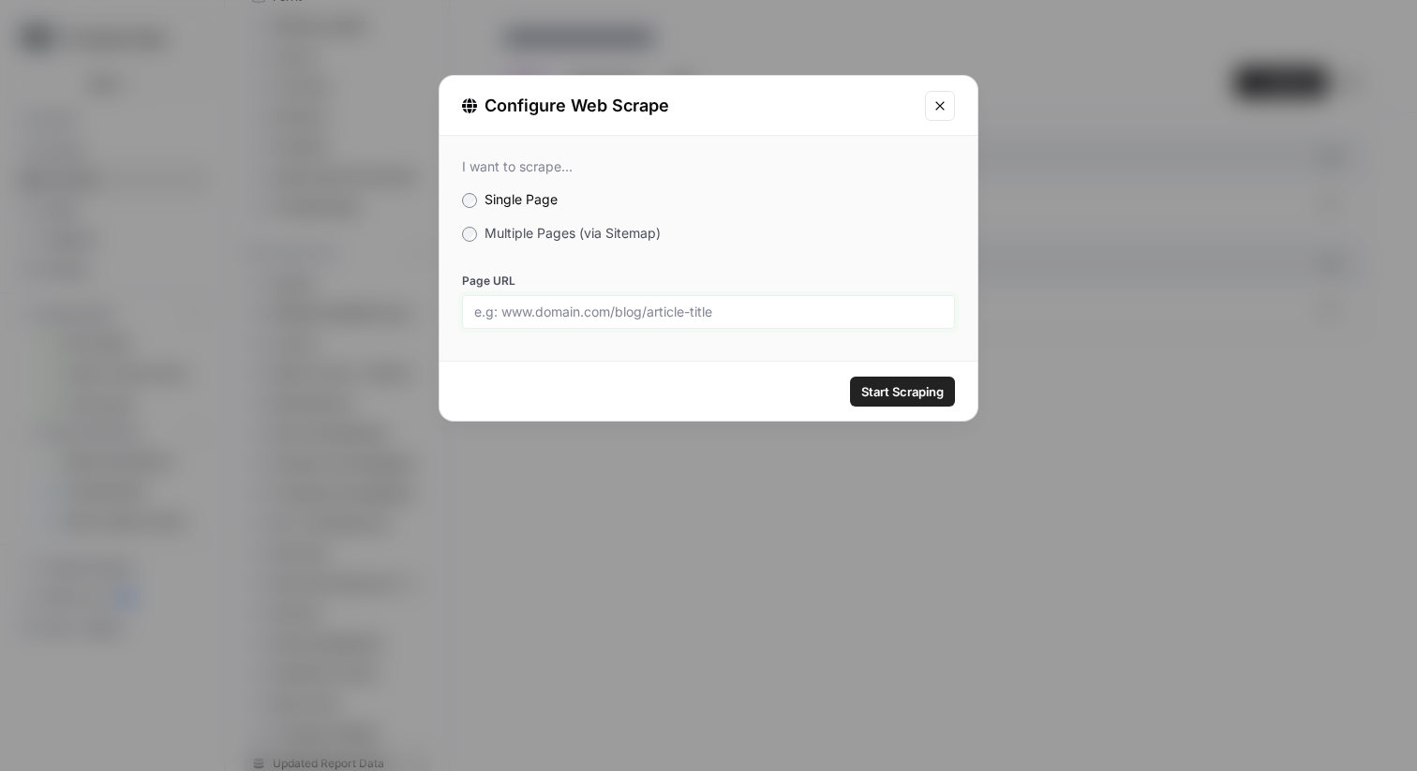
click at [807, 304] on input "Page URL" at bounding box center [708, 312] width 469 height 17
paste input "https://www.theiwsr.com/insight/five-key-trends-shifting-the-beverage-alcohol-m…"
paste input "text"
type input "[URL][DOMAIN_NAME]"
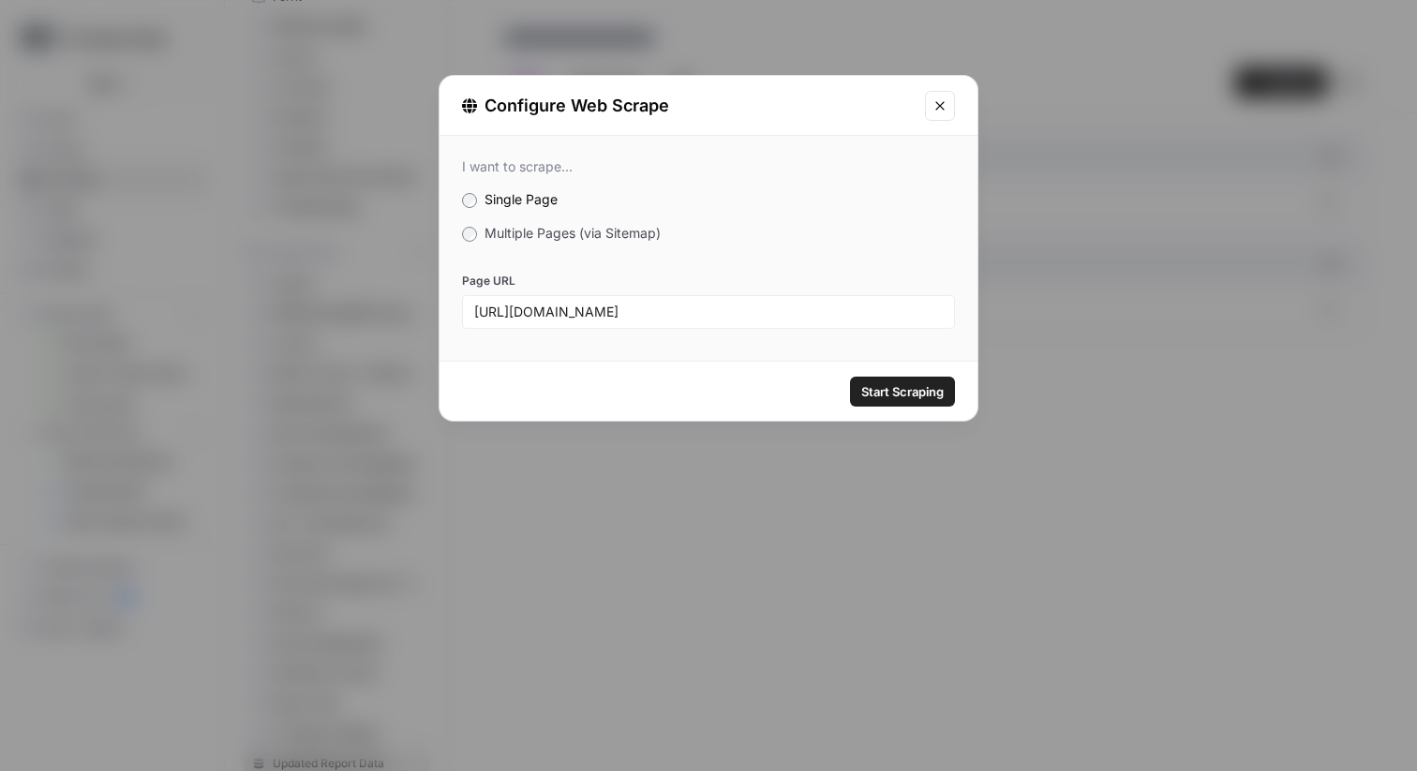
scroll to position [0, 0]
click at [894, 384] on span "Start Scraping" at bounding box center [902, 391] width 82 height 19
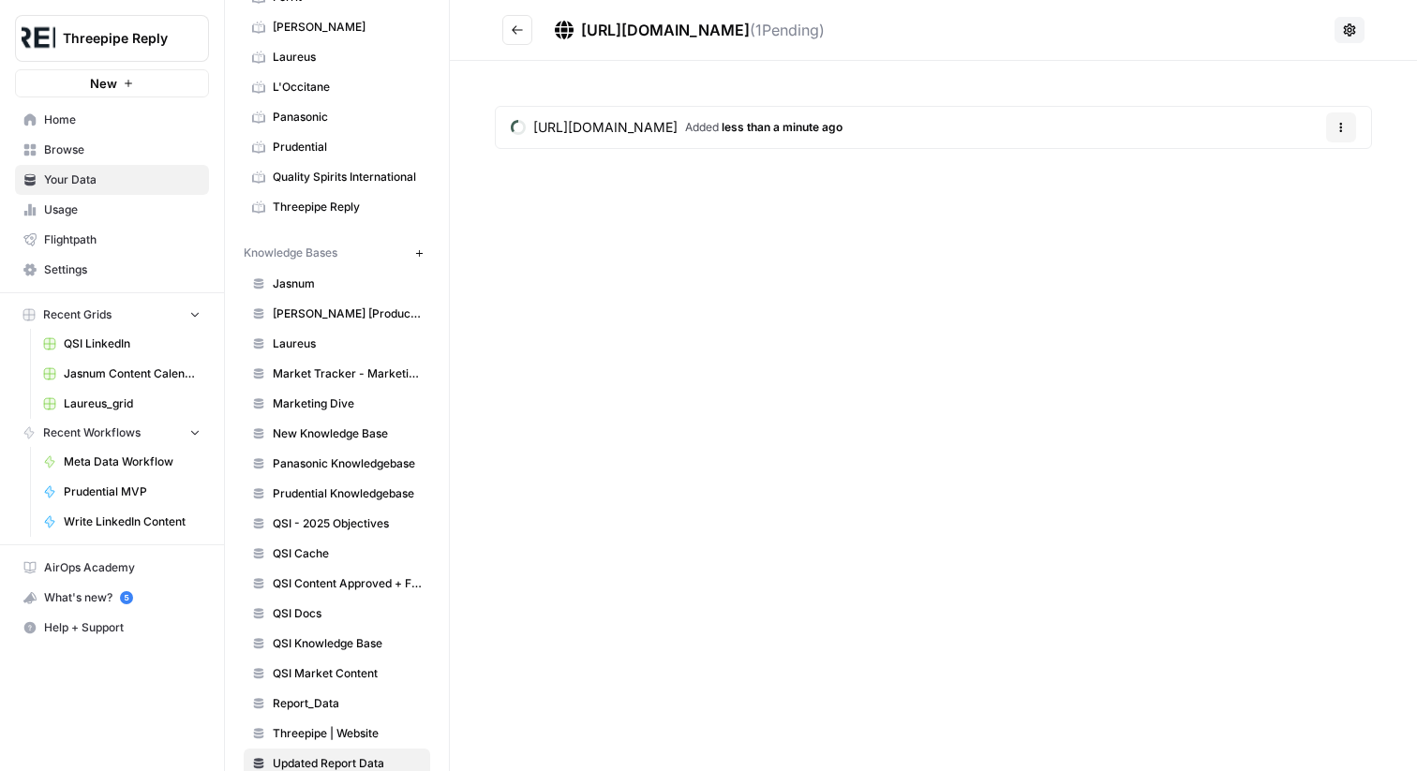
click at [516, 32] on icon "Go back" at bounding box center [517, 29] width 13 height 13
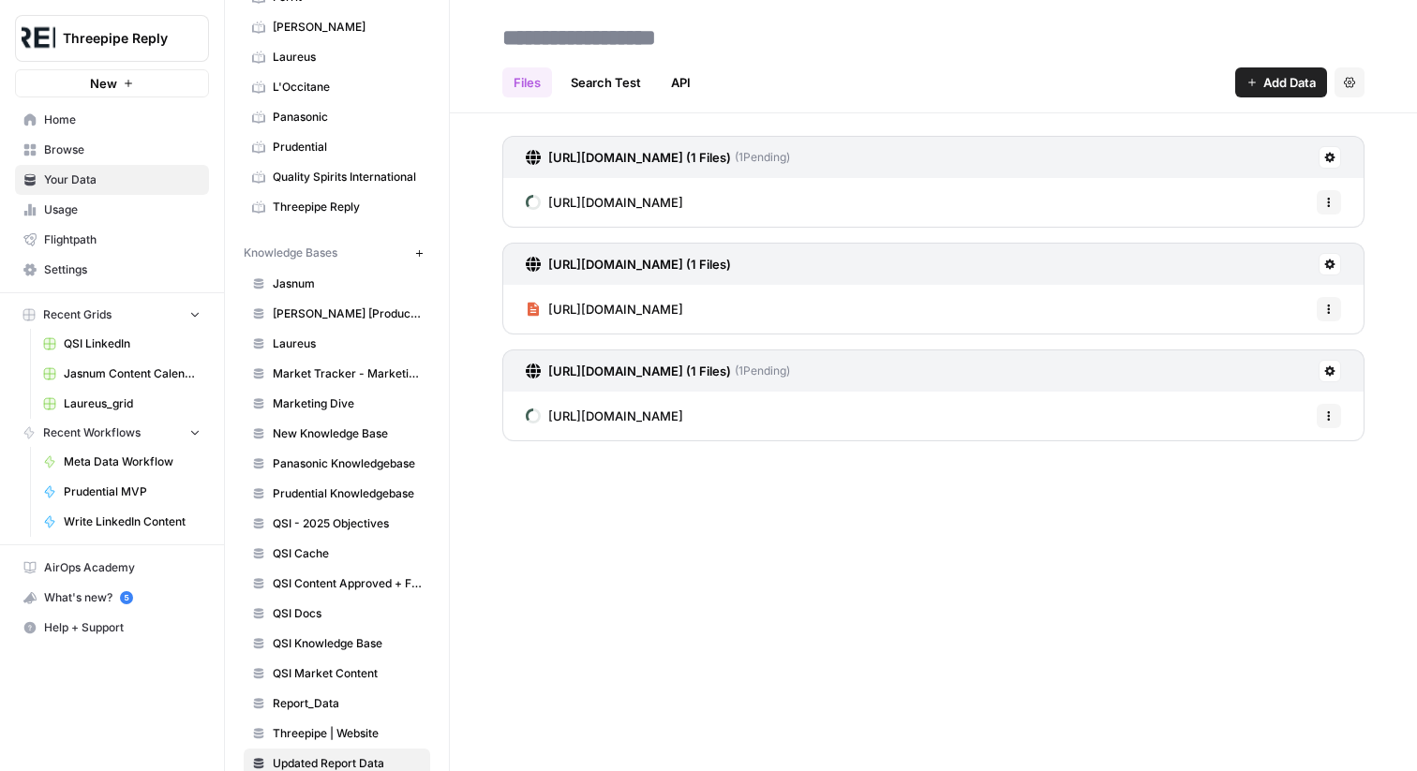
click at [1279, 81] on span "Add Data" at bounding box center [1290, 82] width 52 height 19
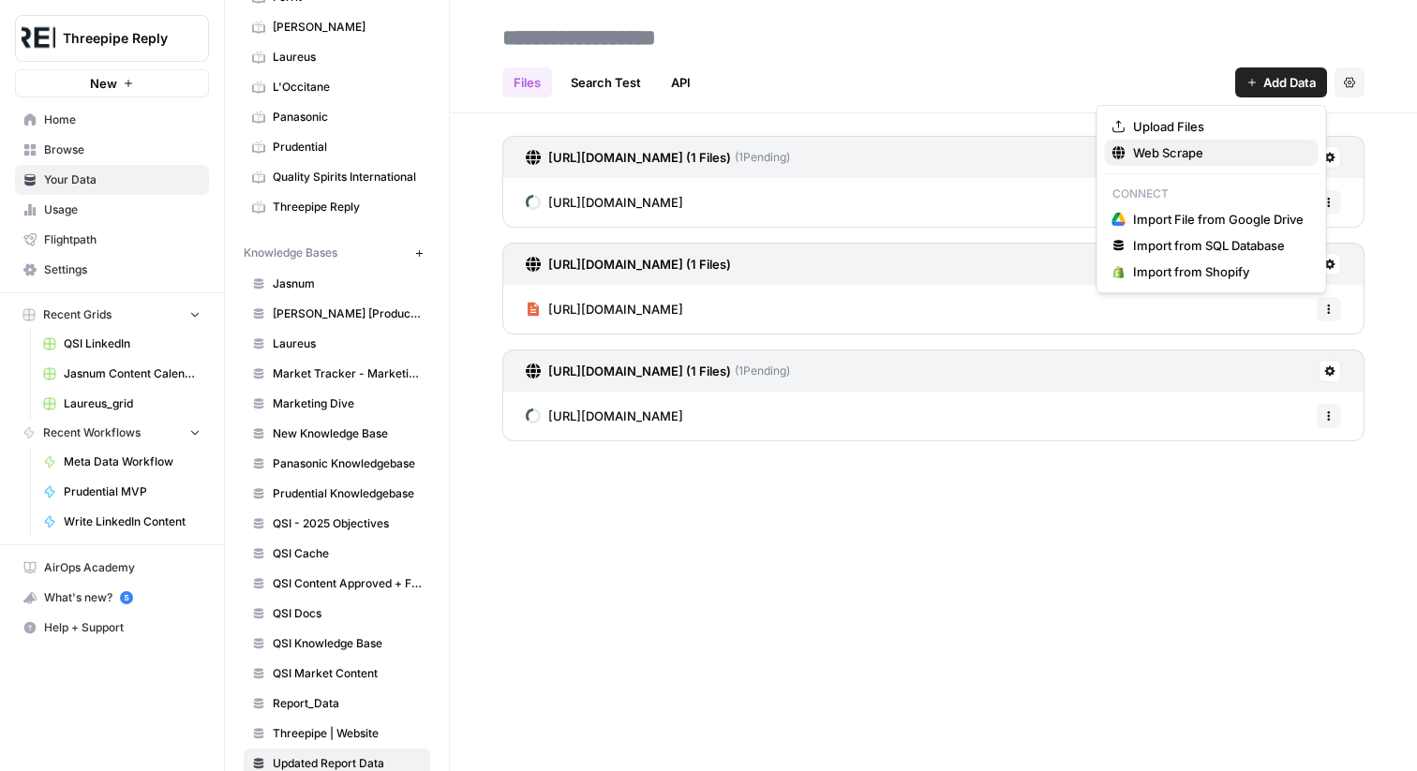
click at [1160, 156] on span "Web Scrape" at bounding box center [1218, 152] width 171 height 19
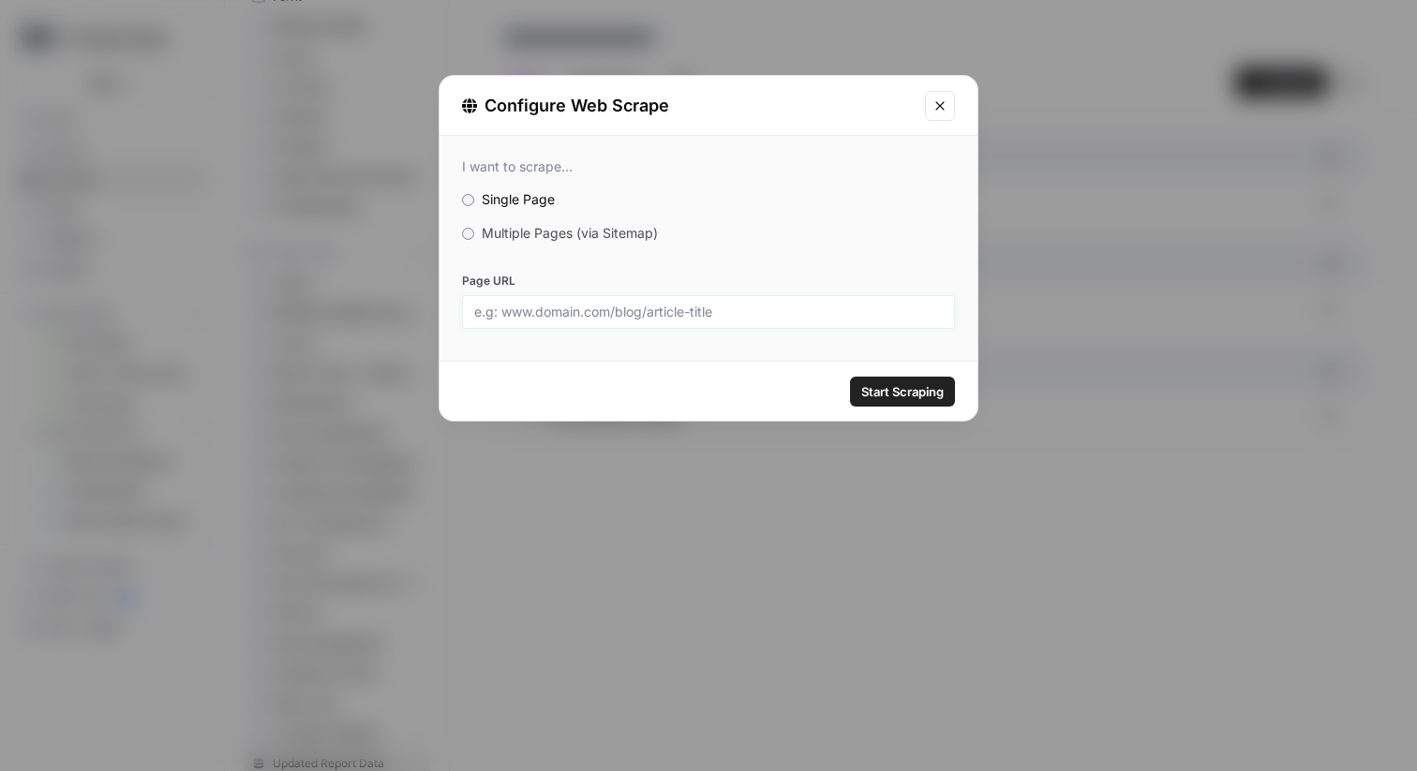
click at [814, 308] on input "Page URL" at bounding box center [708, 312] width 469 height 17
paste input "[URL][DOMAIN_NAME]"
type input "[URL][DOMAIN_NAME]"
click at [895, 385] on span "Start Scraping" at bounding box center [902, 391] width 82 height 19
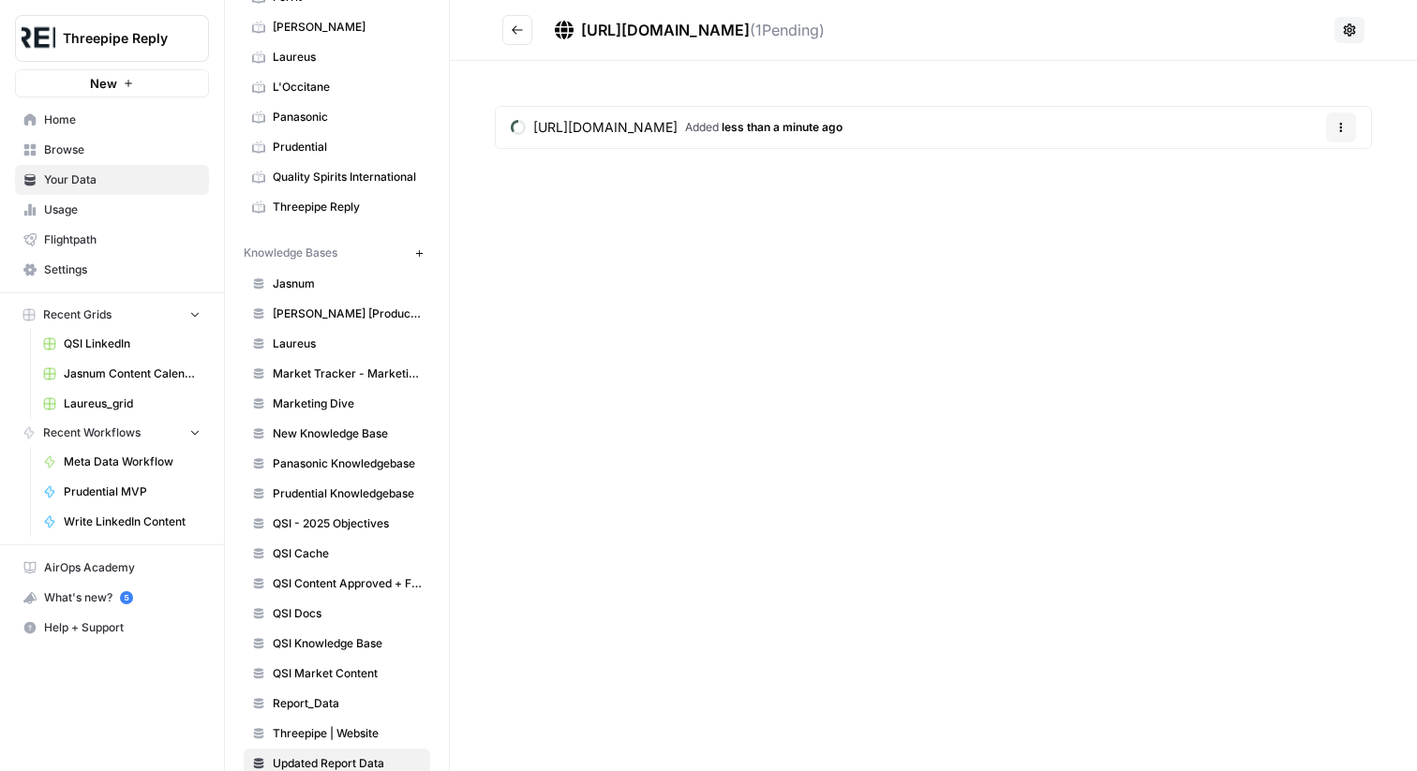
click at [510, 20] on button "Go back" at bounding box center [517, 30] width 30 height 30
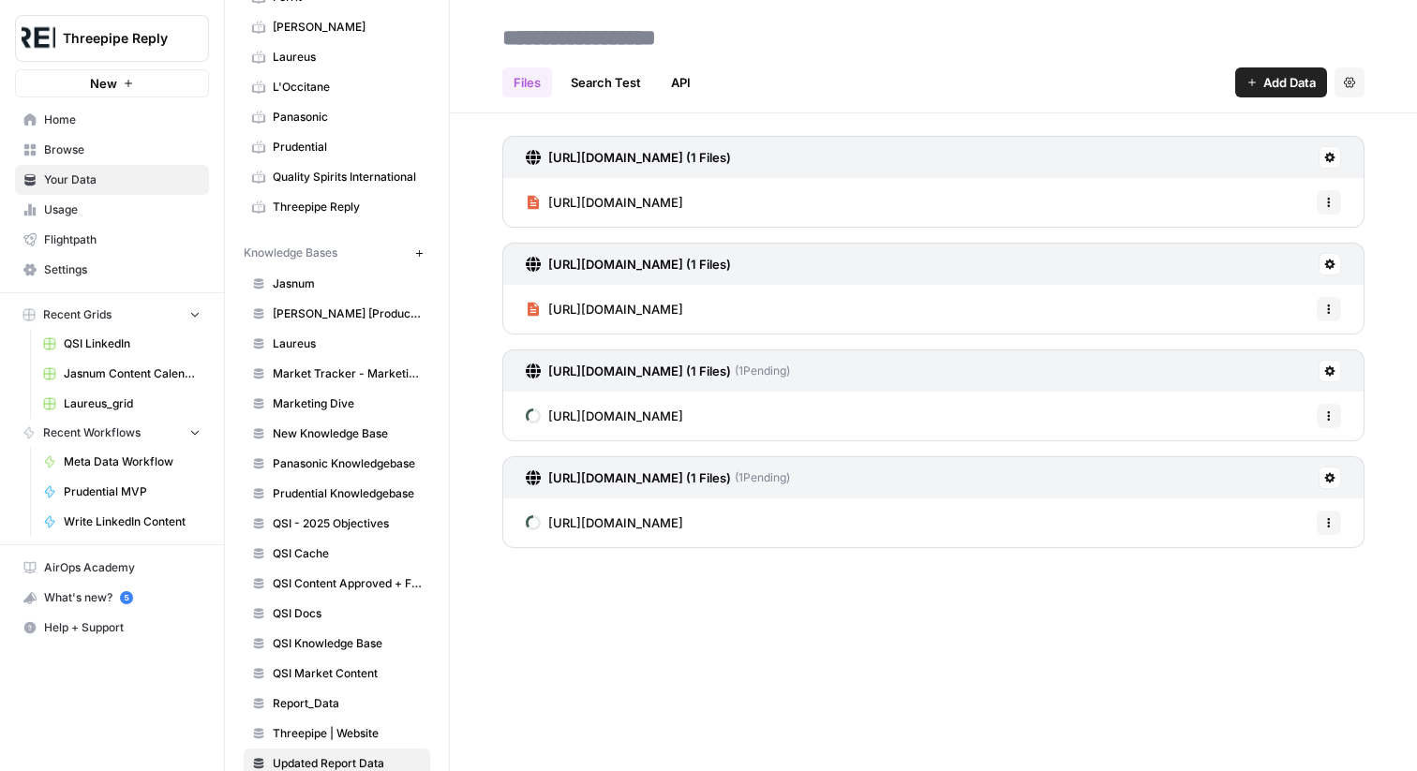
click at [1252, 88] on button "Add Data" at bounding box center [1281, 82] width 92 height 30
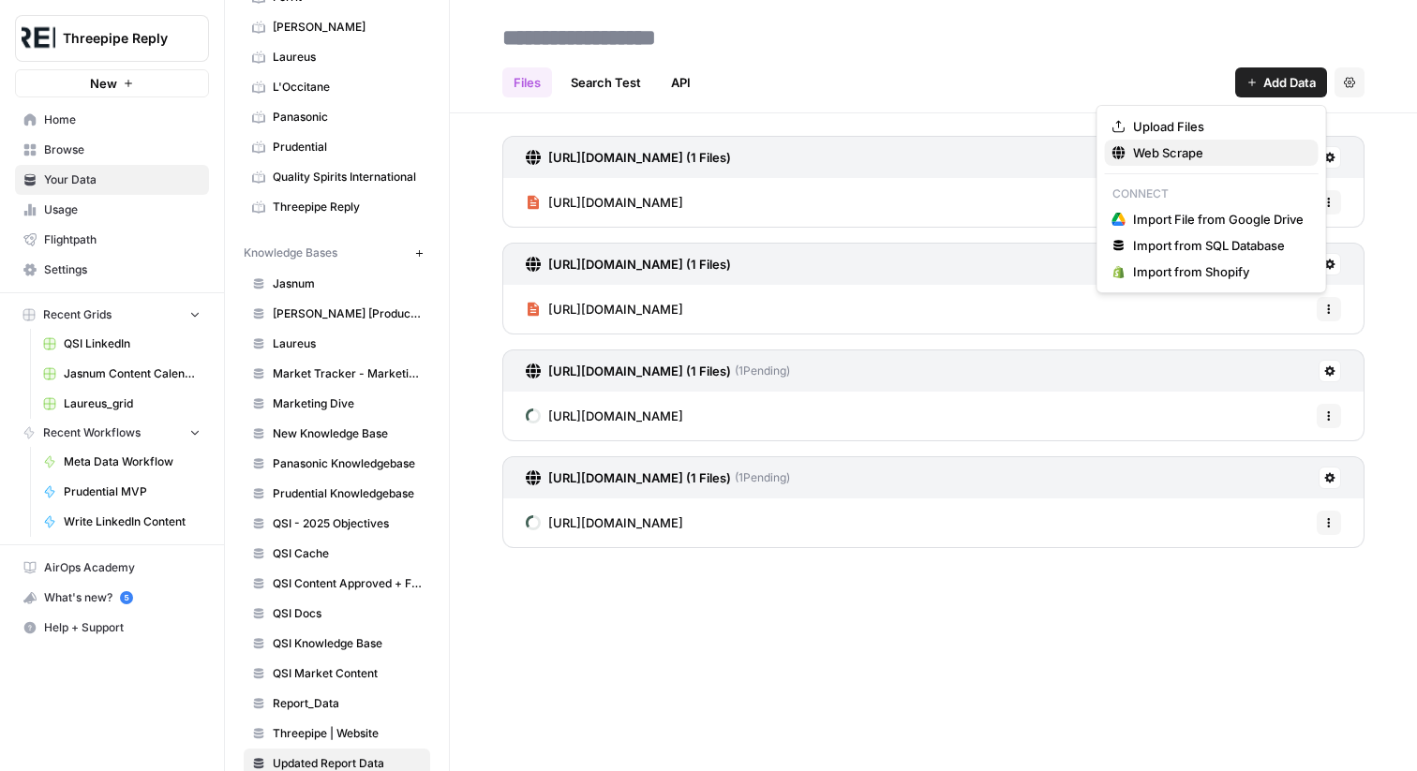
click at [1164, 150] on span "Web Scrape" at bounding box center [1218, 152] width 171 height 19
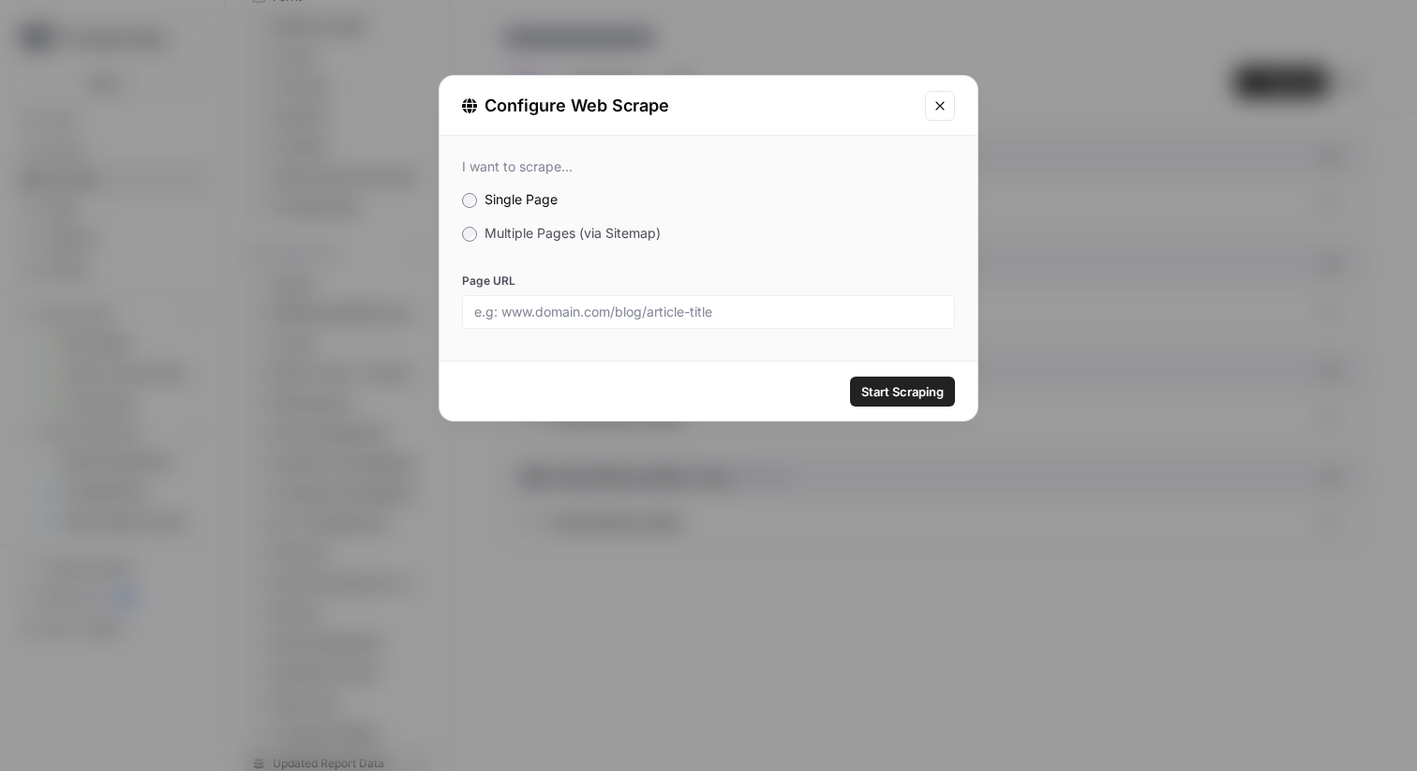
click at [741, 322] on div at bounding box center [708, 312] width 493 height 34
click at [746, 307] on input "Page URL" at bounding box center [708, 312] width 469 height 17
paste input "[URL][DOMAIN_NAME]"
type input "[URL][DOMAIN_NAME]"
click at [912, 384] on span "Start Scraping" at bounding box center [902, 391] width 82 height 19
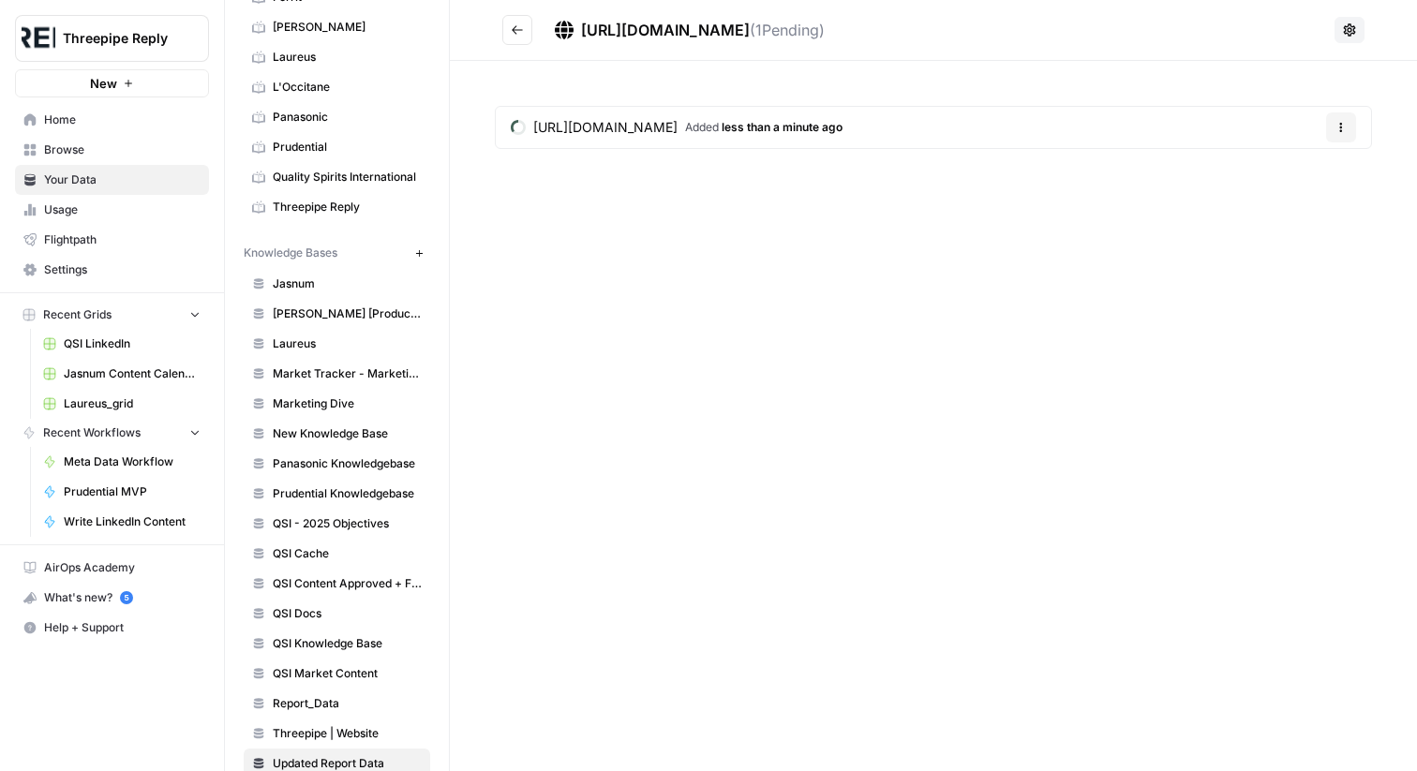
click at [525, 30] on button "Go back" at bounding box center [517, 30] width 30 height 30
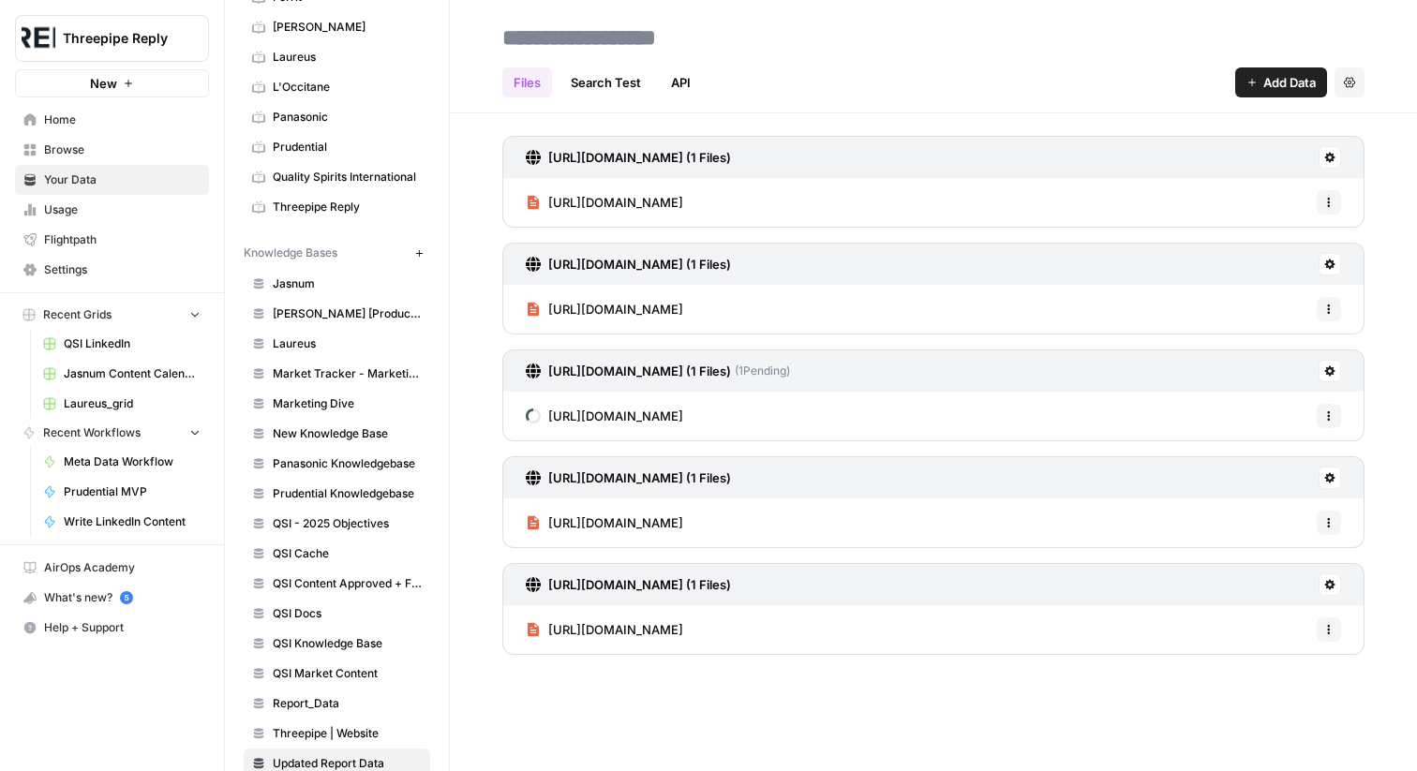
click at [683, 300] on span "[URL][DOMAIN_NAME]" at bounding box center [615, 309] width 135 height 19
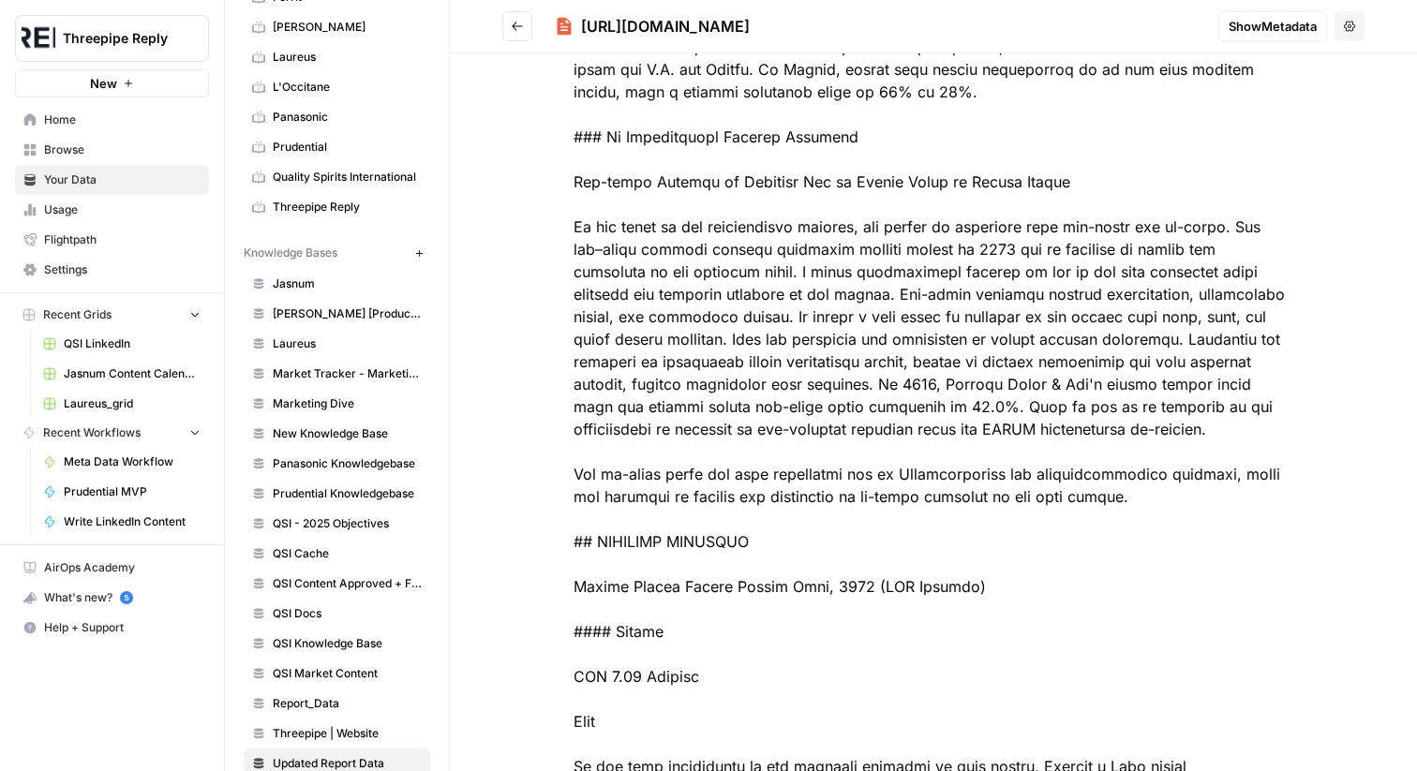
scroll to position [4845, 0]
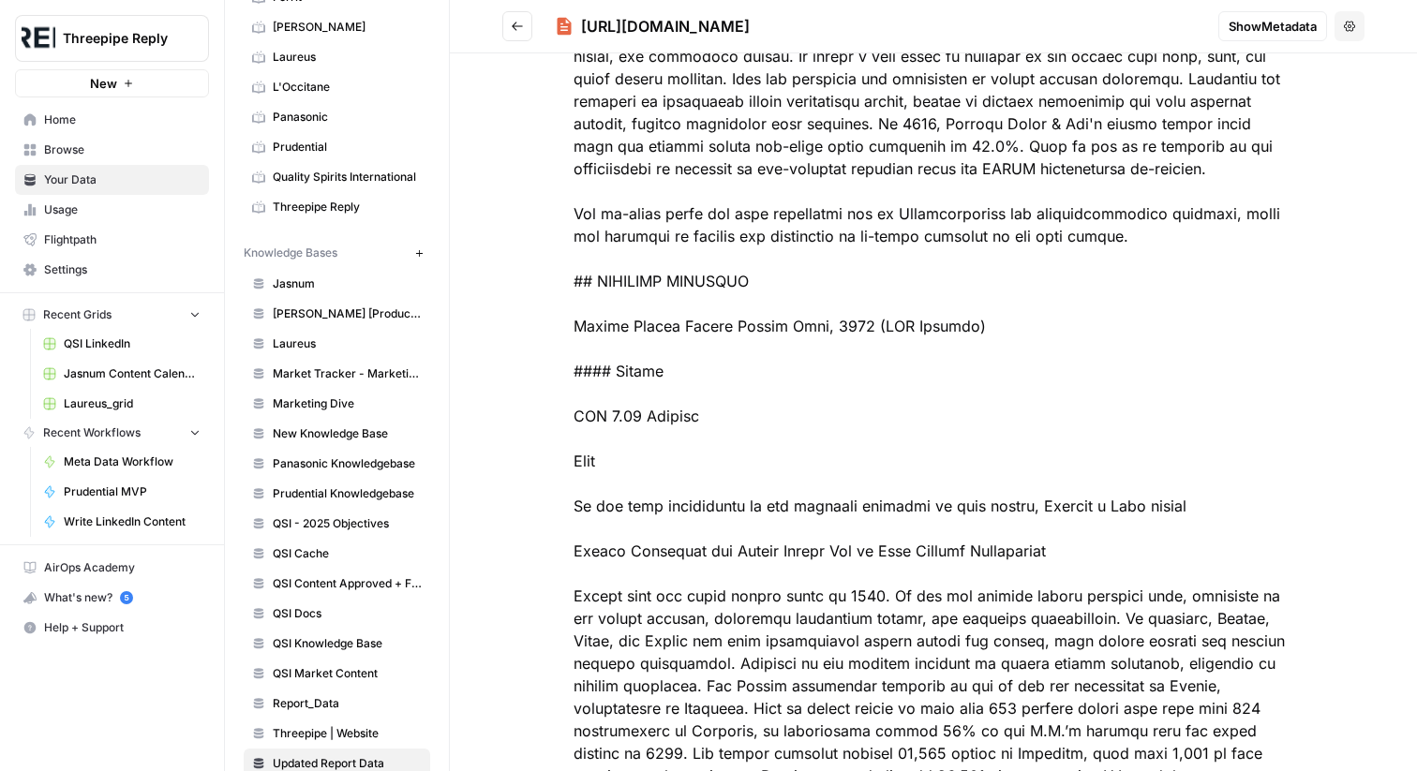
click at [516, 32] on icon "Go back" at bounding box center [517, 26] width 13 height 13
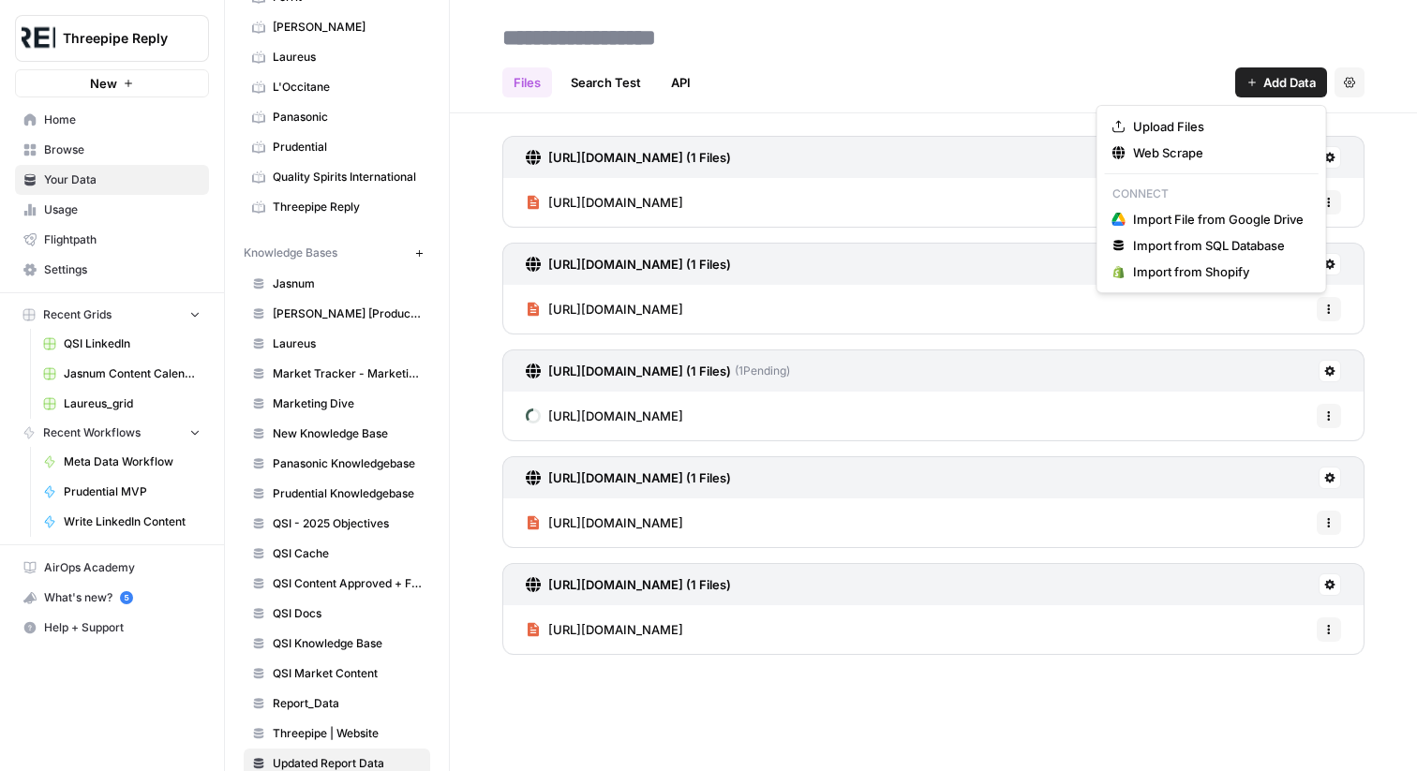
click at [1242, 79] on button "Add Data" at bounding box center [1281, 82] width 92 height 30
click at [1190, 143] on span "Web Scrape" at bounding box center [1218, 152] width 171 height 19
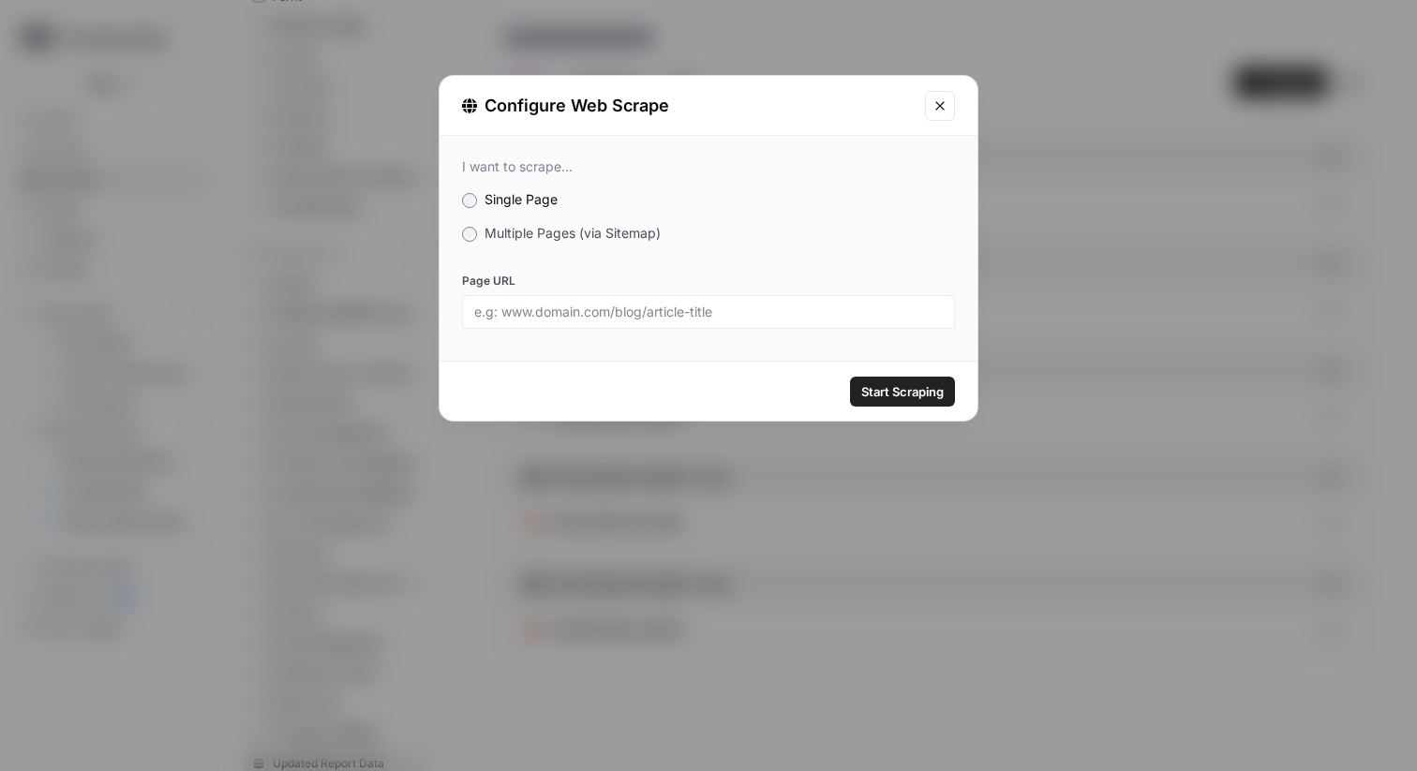
click at [751, 321] on div at bounding box center [708, 312] width 493 height 34
click at [801, 319] on input "Page URL" at bounding box center [708, 312] width 469 height 17
paste input "[URL][DOMAIN_NAME]"
type input "[URL][DOMAIN_NAME]"
click at [882, 400] on span "Start Scraping" at bounding box center [902, 391] width 82 height 19
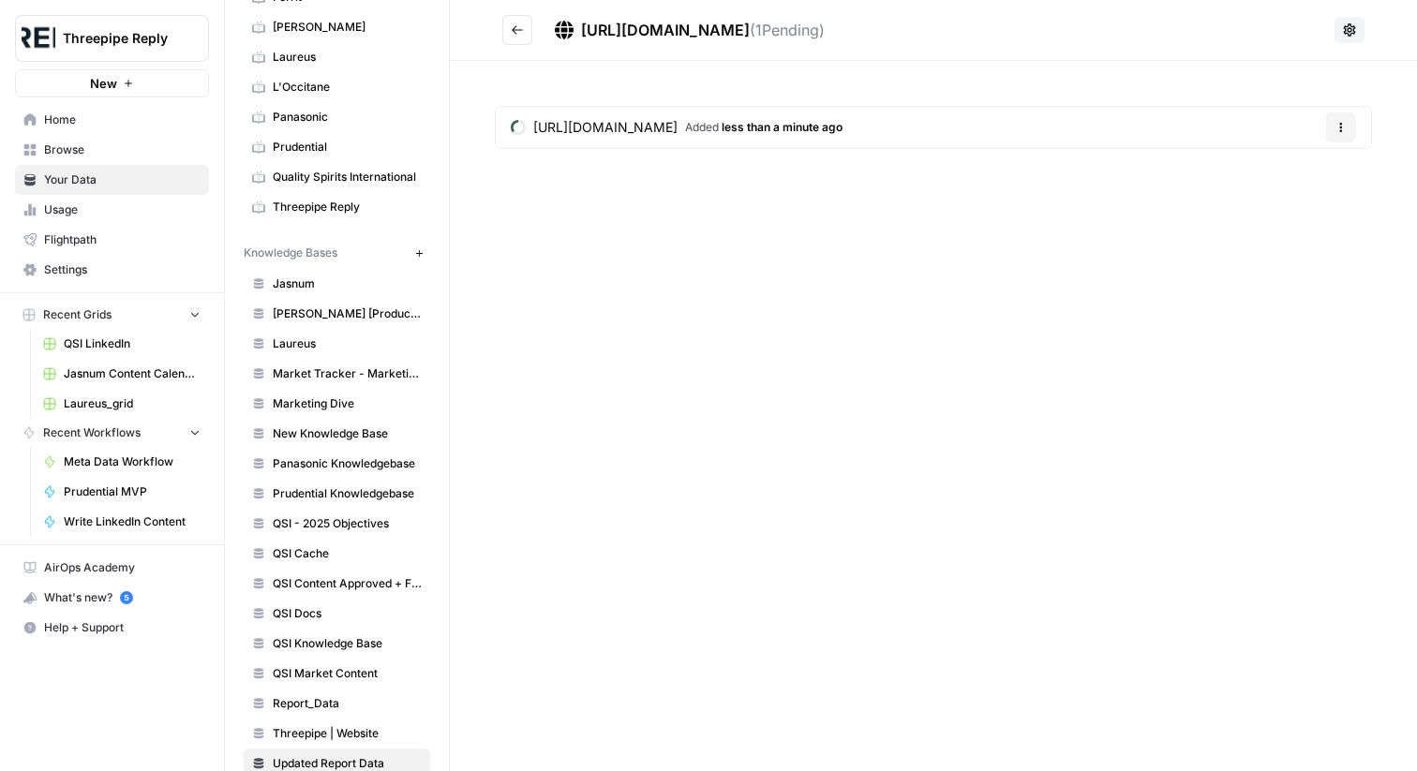
click at [517, 33] on icon "Go back" at bounding box center [517, 29] width 13 height 13
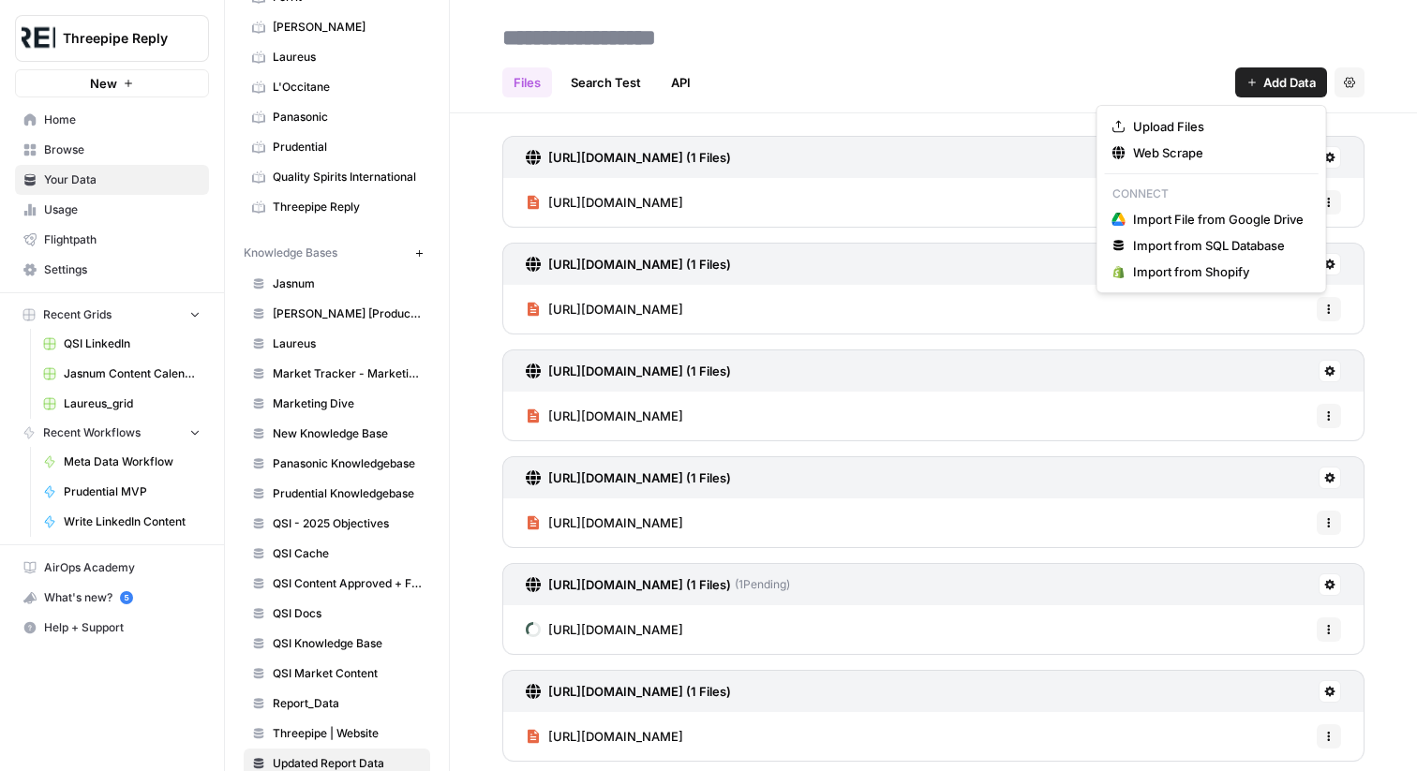
click at [1265, 74] on span "Add Data" at bounding box center [1290, 82] width 52 height 19
click at [1194, 156] on span "Web Scrape" at bounding box center [1218, 152] width 171 height 19
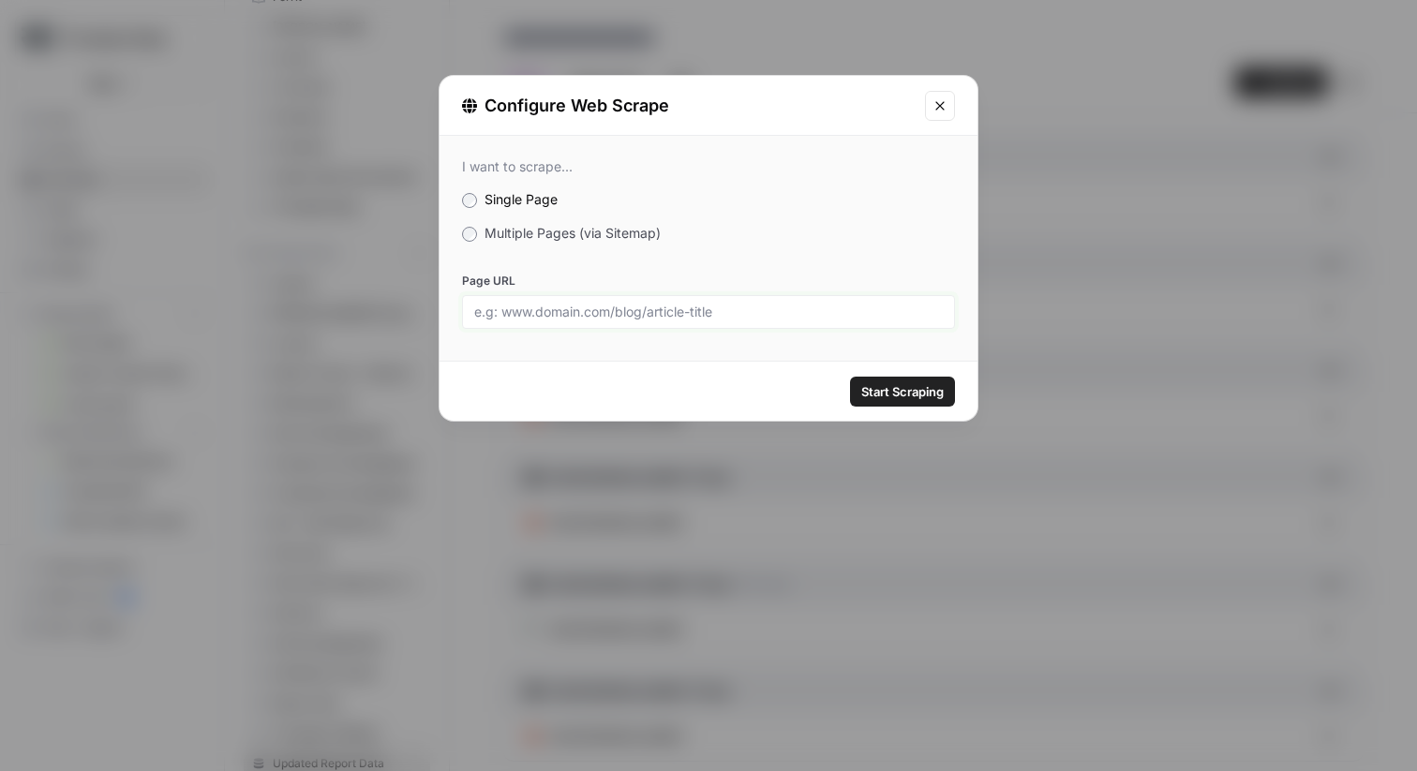
click at [664, 304] on input "Page URL" at bounding box center [708, 312] width 469 height 17
paste input "[URL][DOMAIN_NAME]"
type input "[URL][DOMAIN_NAME]"
click at [934, 397] on span "Start Scraping" at bounding box center [902, 391] width 82 height 19
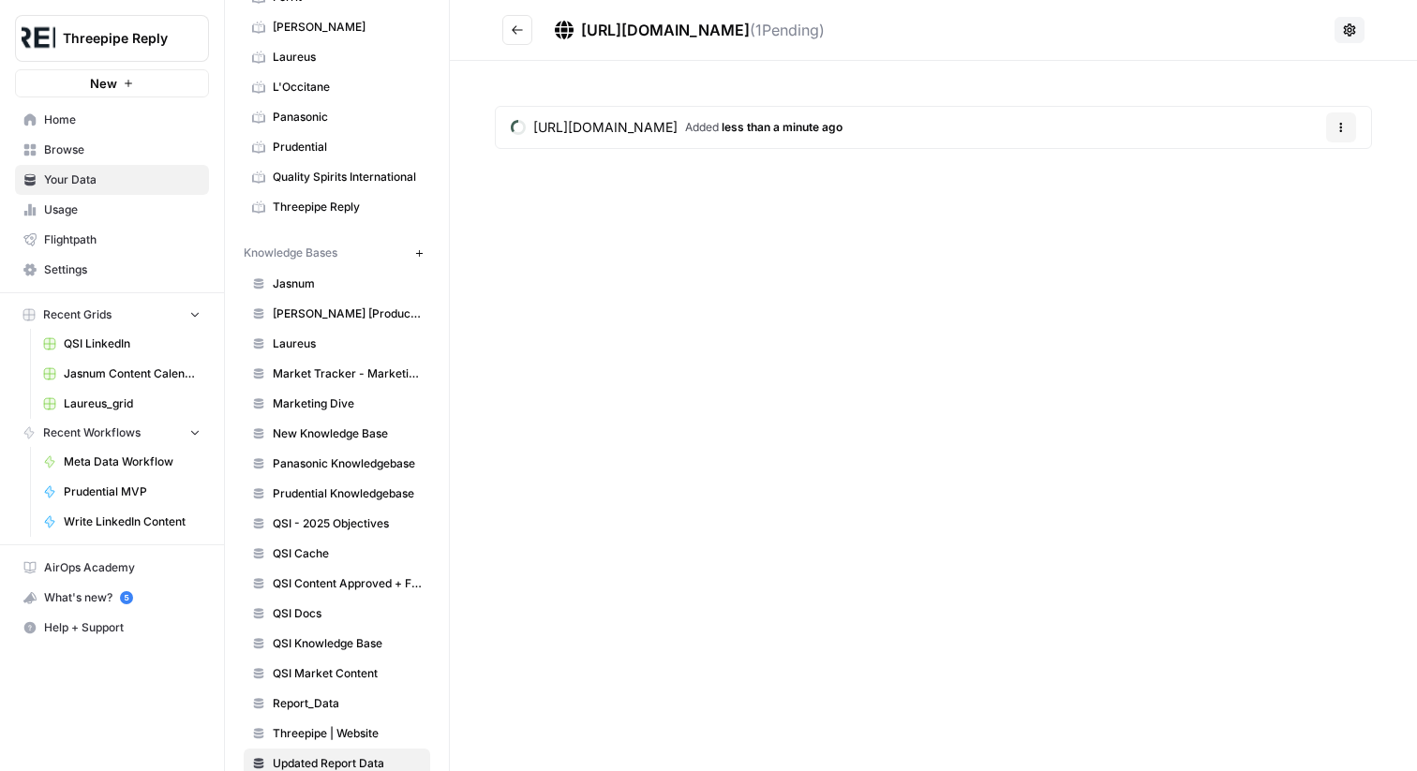
click at [516, 25] on icon "Go back" at bounding box center [517, 29] width 13 height 13
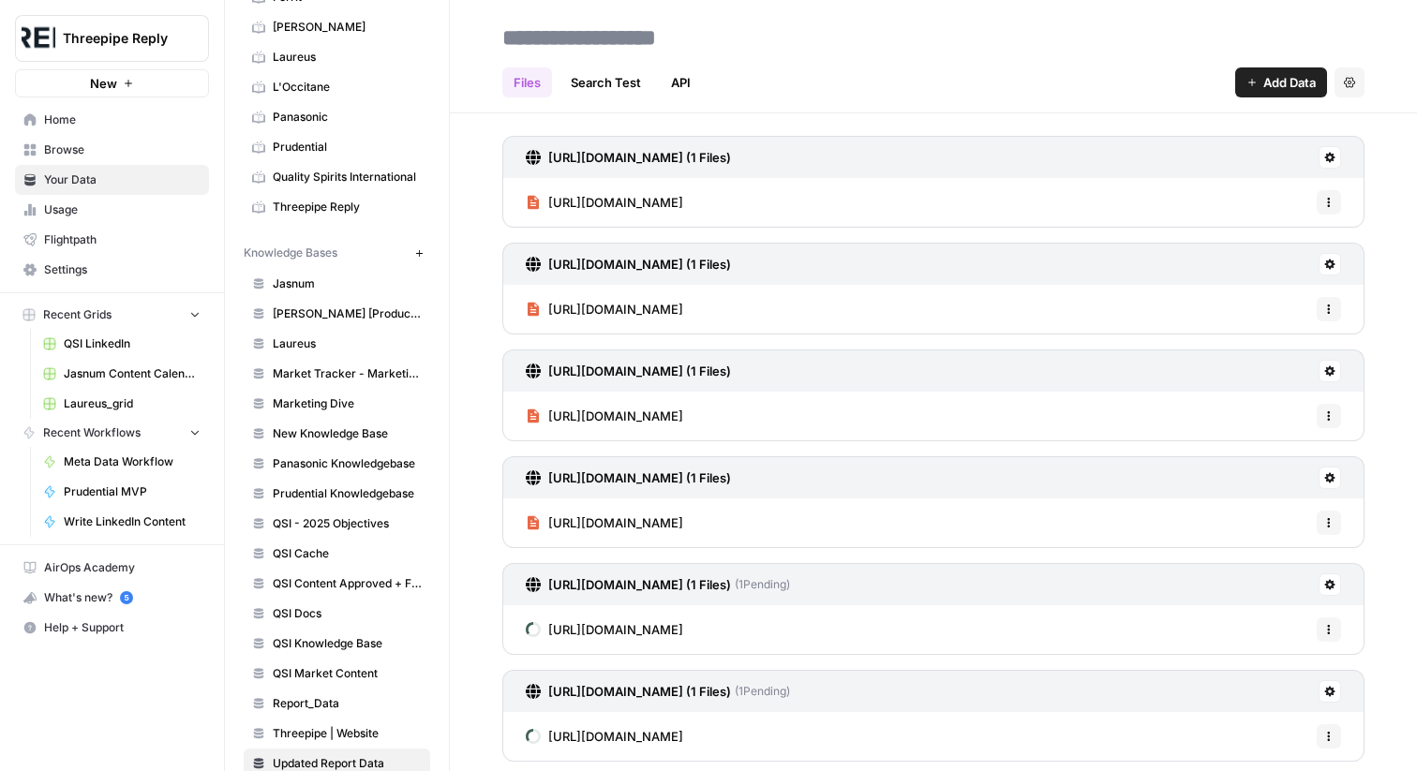
click at [1288, 86] on span "Add Data" at bounding box center [1290, 82] width 52 height 19
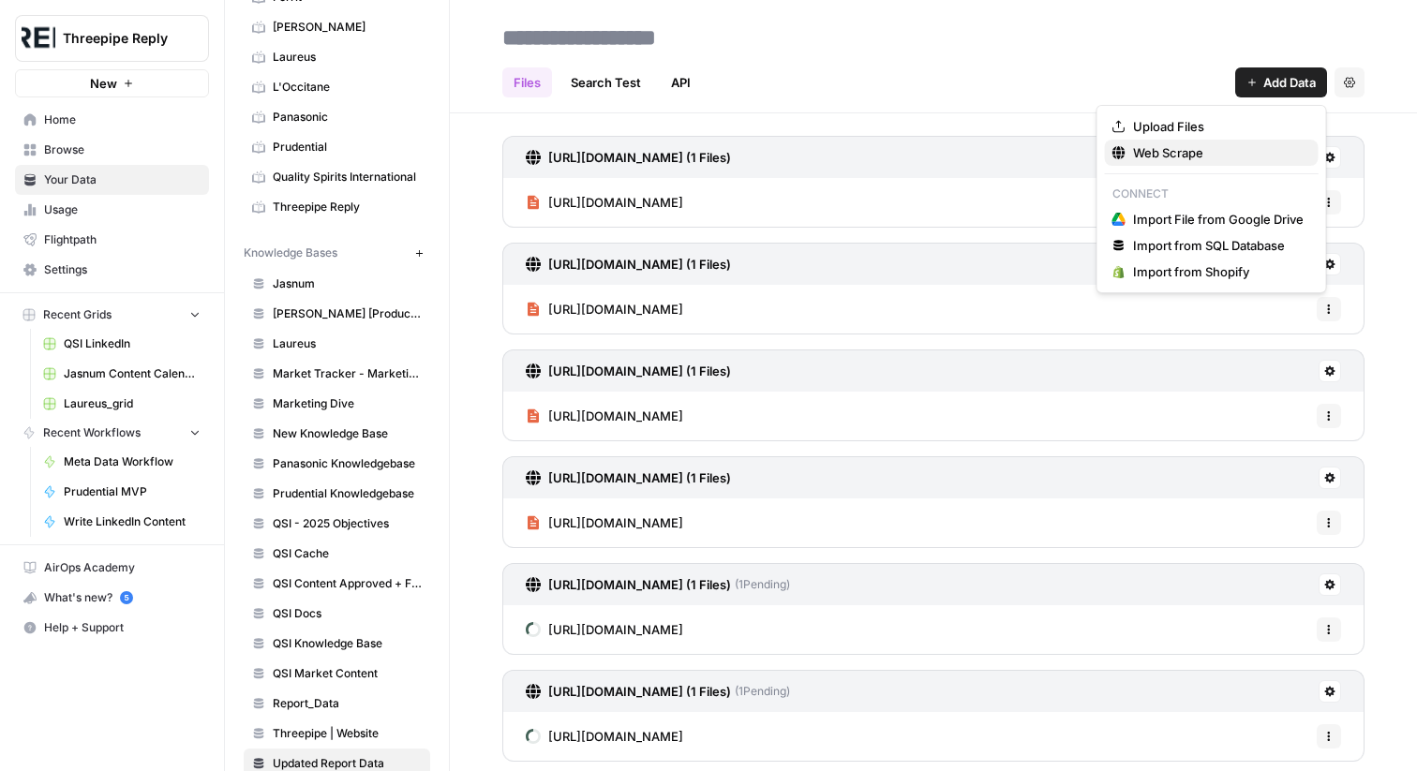
click at [1178, 150] on span "Web Scrape" at bounding box center [1218, 152] width 171 height 19
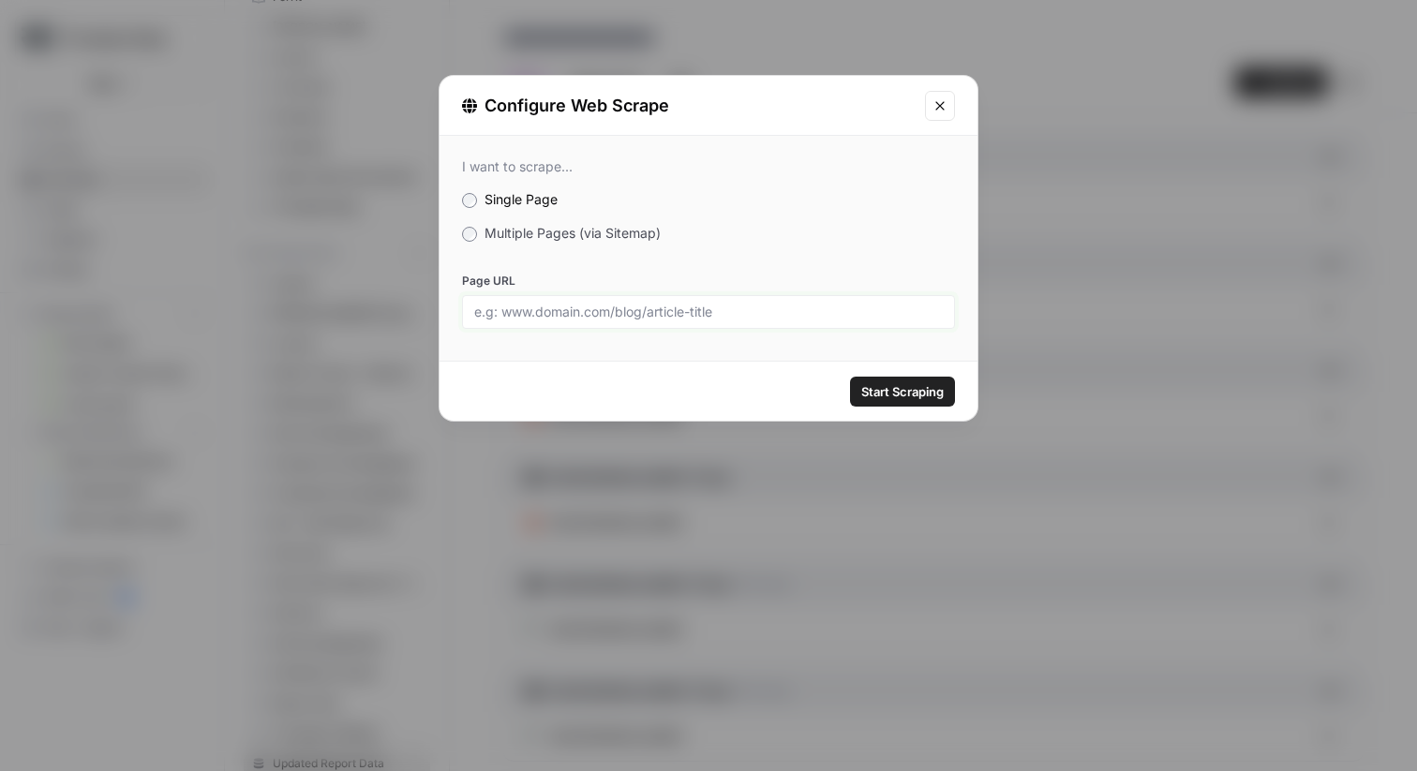
click at [859, 309] on input "Page URL" at bounding box center [708, 312] width 469 height 17
paste input "[URL][DOMAIN_NAME]"
type input "[URL][DOMAIN_NAME]"
click at [899, 386] on span "Start Scraping" at bounding box center [902, 391] width 82 height 19
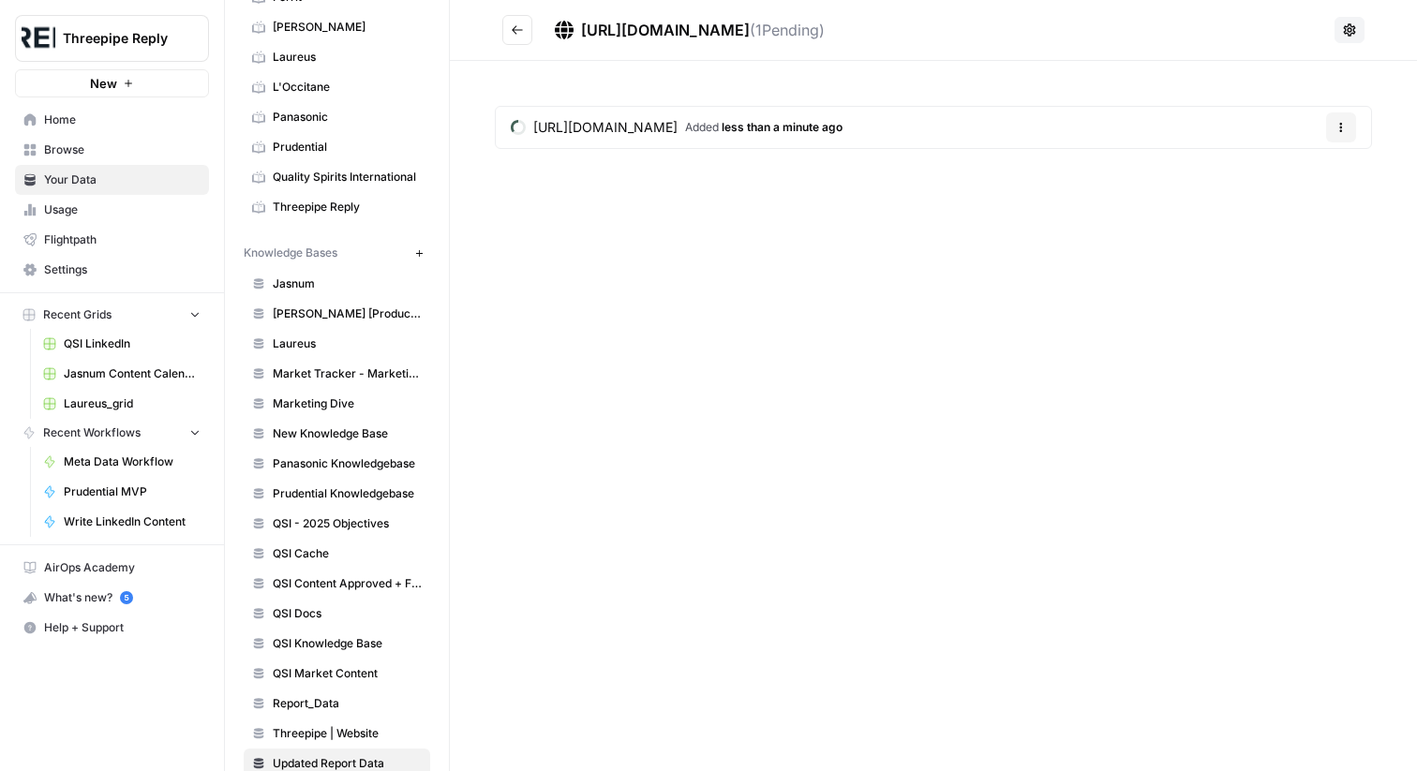
click at [511, 30] on icon "Go back" at bounding box center [517, 29] width 13 height 13
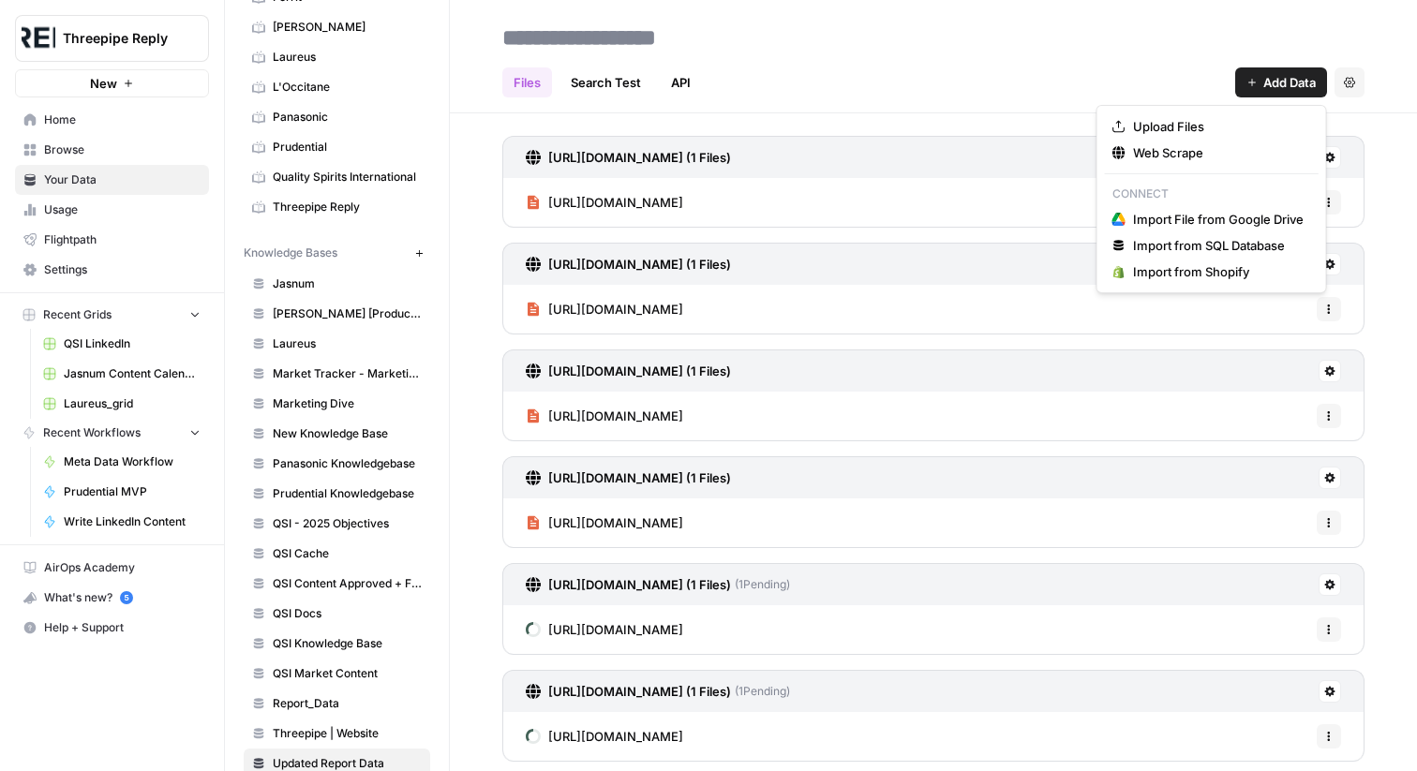
click at [1311, 77] on span "Add Data" at bounding box center [1290, 82] width 52 height 19
click at [1182, 151] on span "Web Scrape" at bounding box center [1218, 152] width 171 height 19
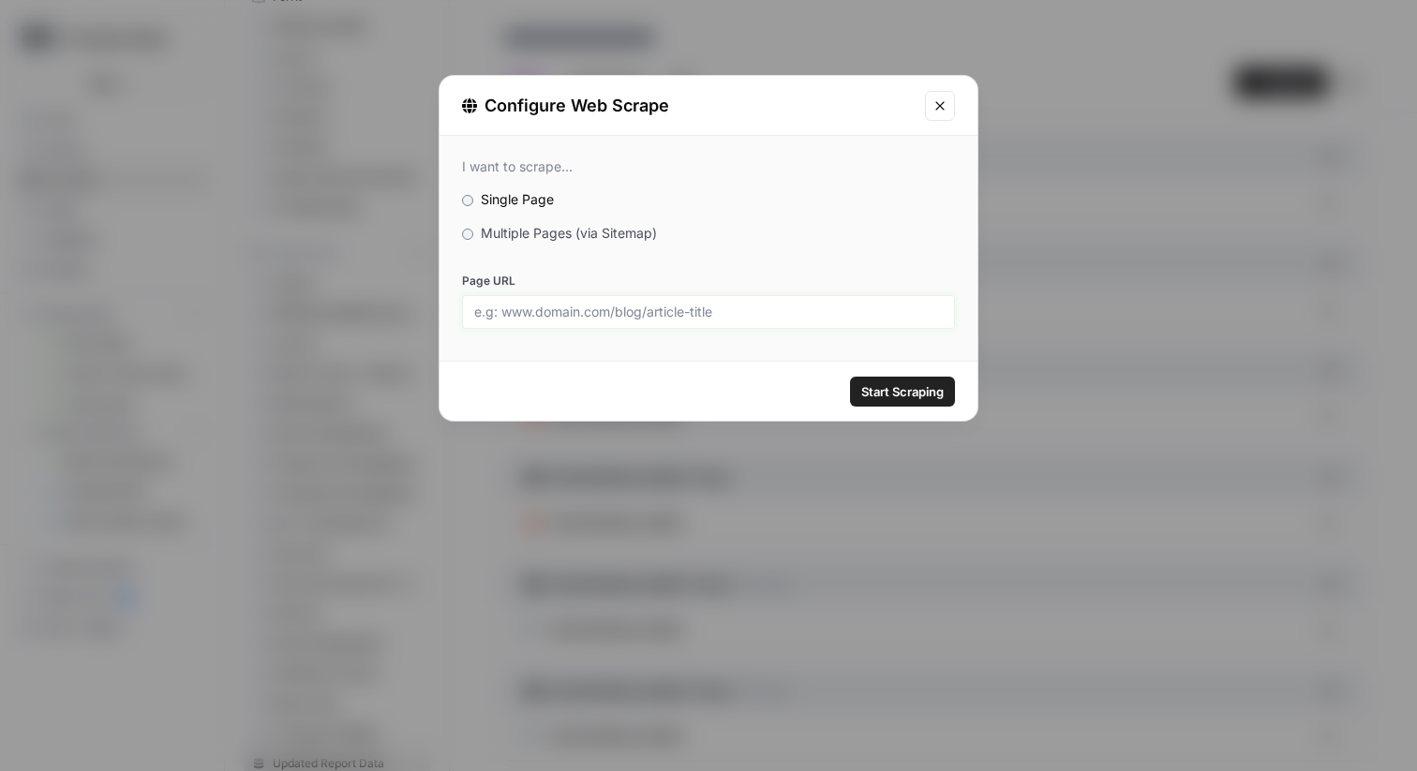
click at [719, 310] on input "Page URL" at bounding box center [708, 312] width 469 height 17
paste input "[URL][DOMAIN_NAME]"
type input "[URL][DOMAIN_NAME]"
click at [877, 379] on button "Start Scraping" at bounding box center [902, 392] width 105 height 30
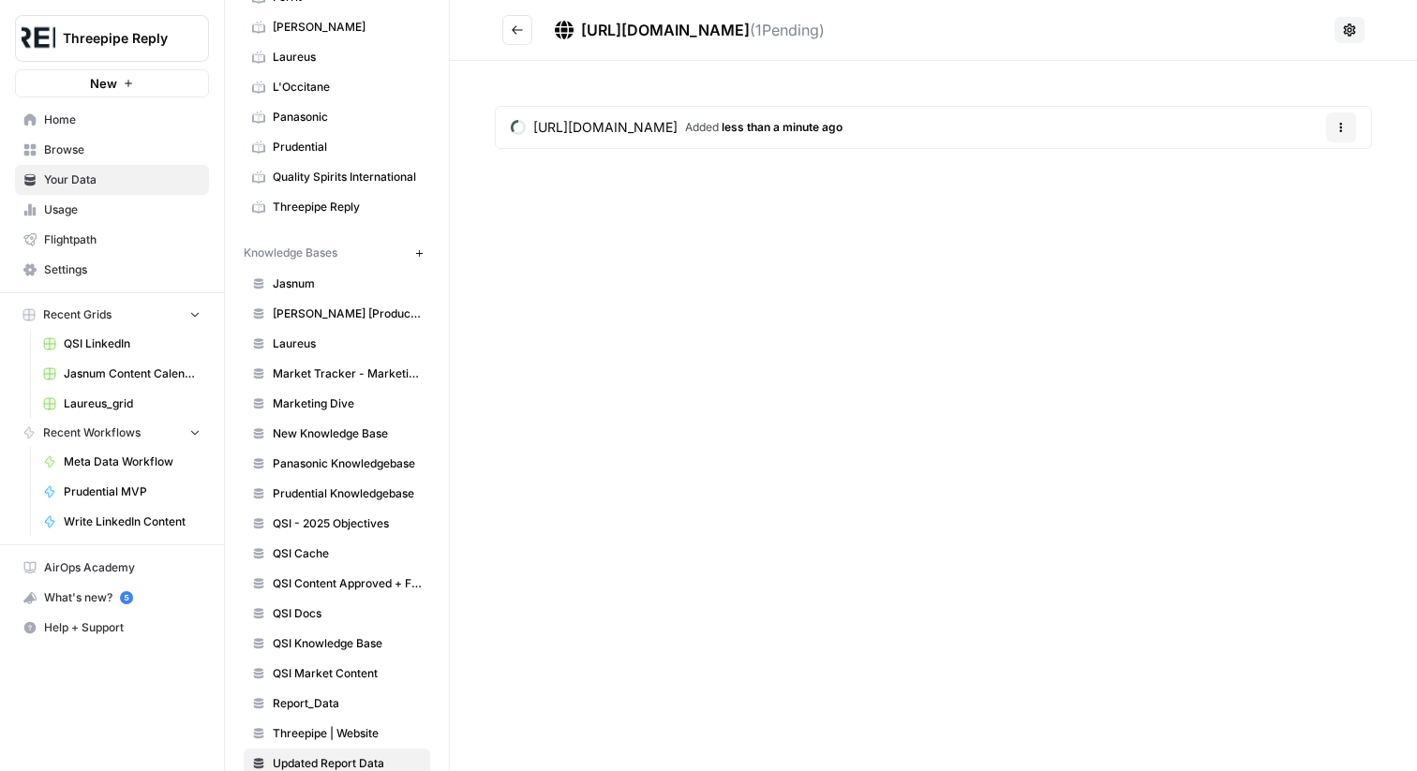
click at [520, 30] on icon "Go back" at bounding box center [517, 29] width 13 height 13
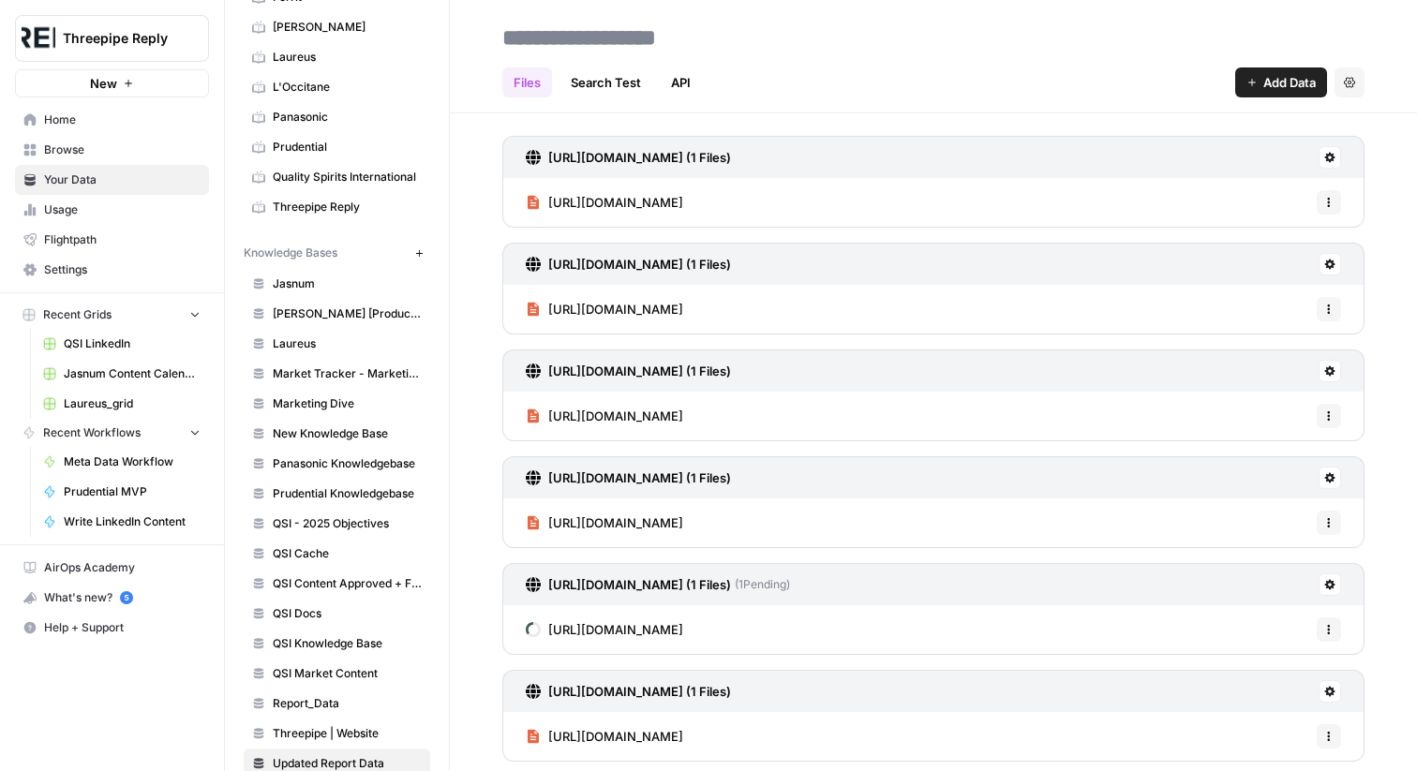
click at [1277, 85] on span "Add Data" at bounding box center [1290, 82] width 52 height 19
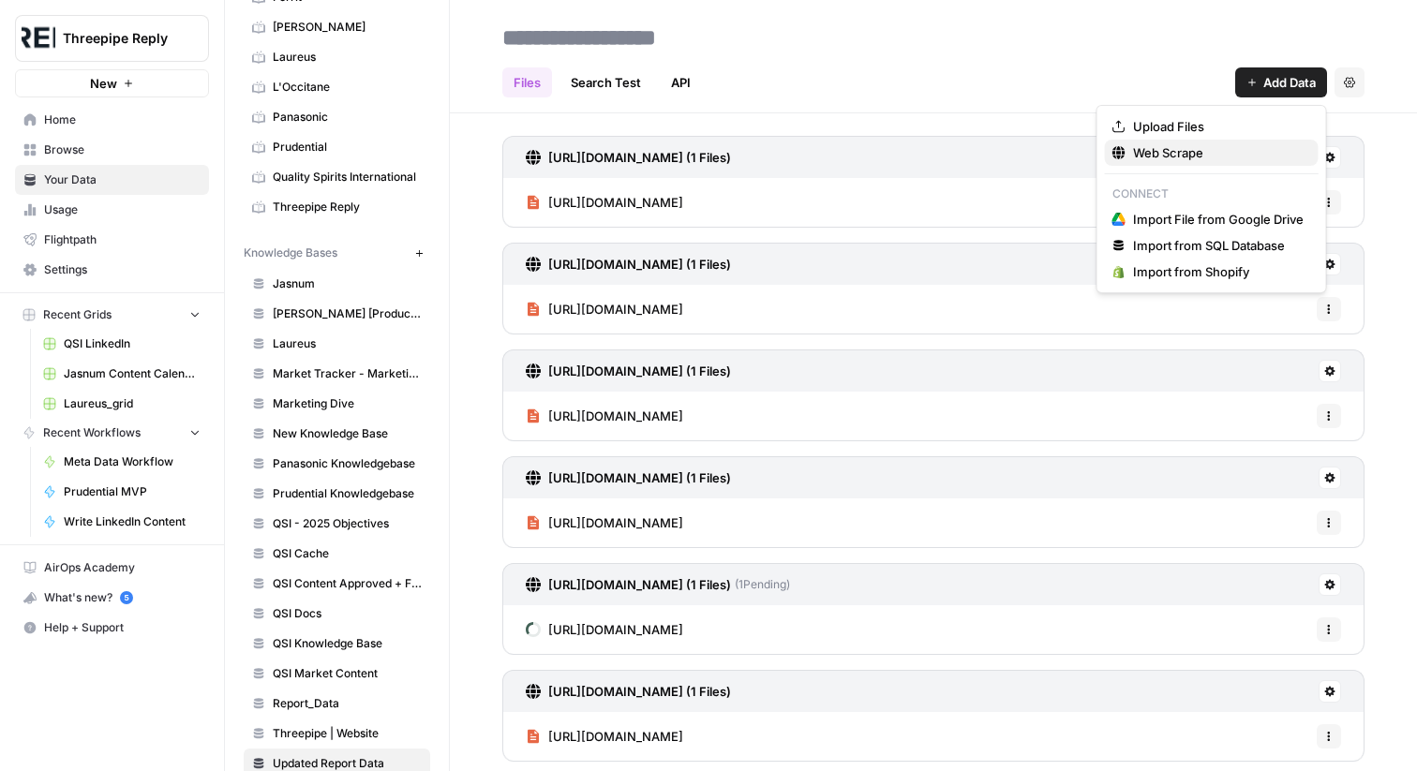
click at [1206, 154] on span "Web Scrape" at bounding box center [1218, 152] width 171 height 19
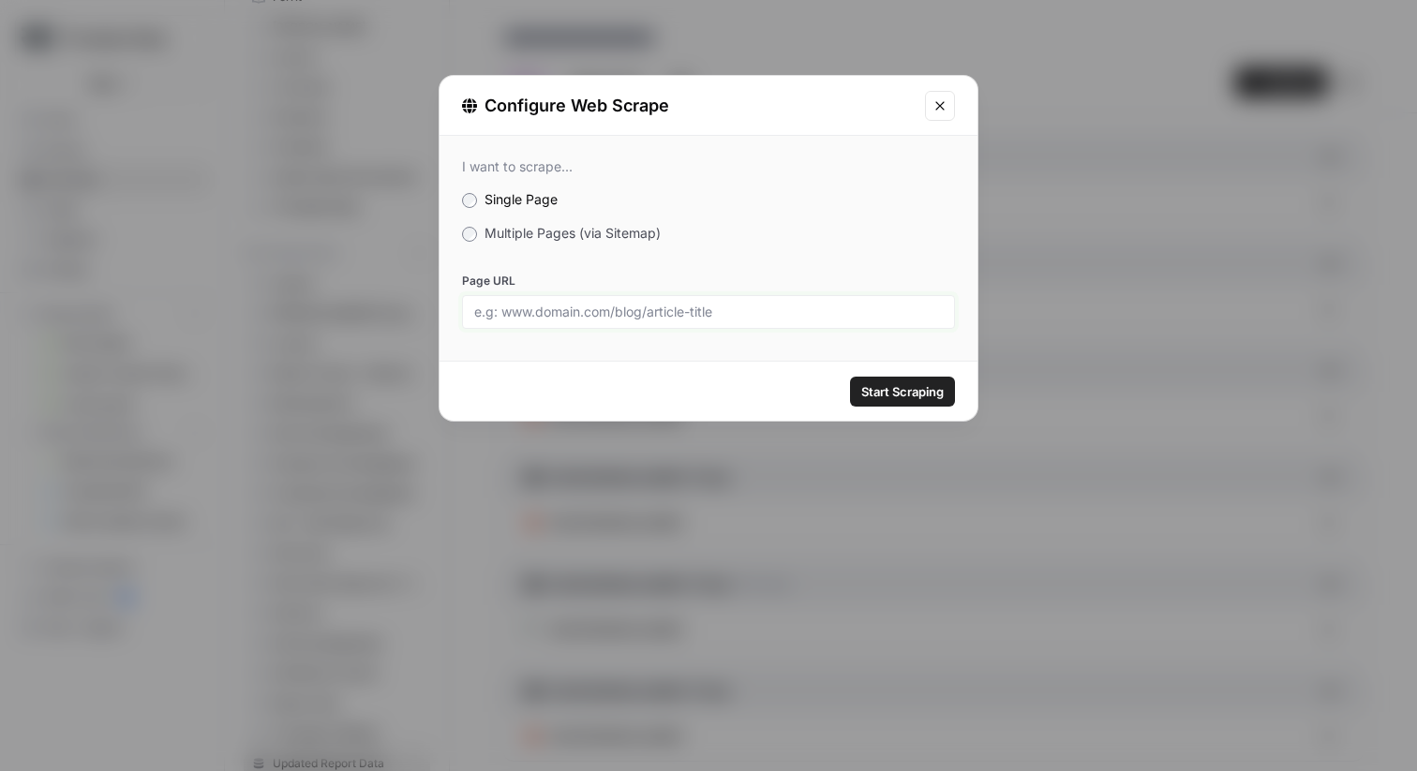
click at [894, 312] on input "Page URL" at bounding box center [708, 312] width 469 height 17
paste input "[URL][DOMAIN_NAME]"
type input "[URL][DOMAIN_NAME]"
click at [912, 379] on button "Start Scraping" at bounding box center [902, 392] width 105 height 30
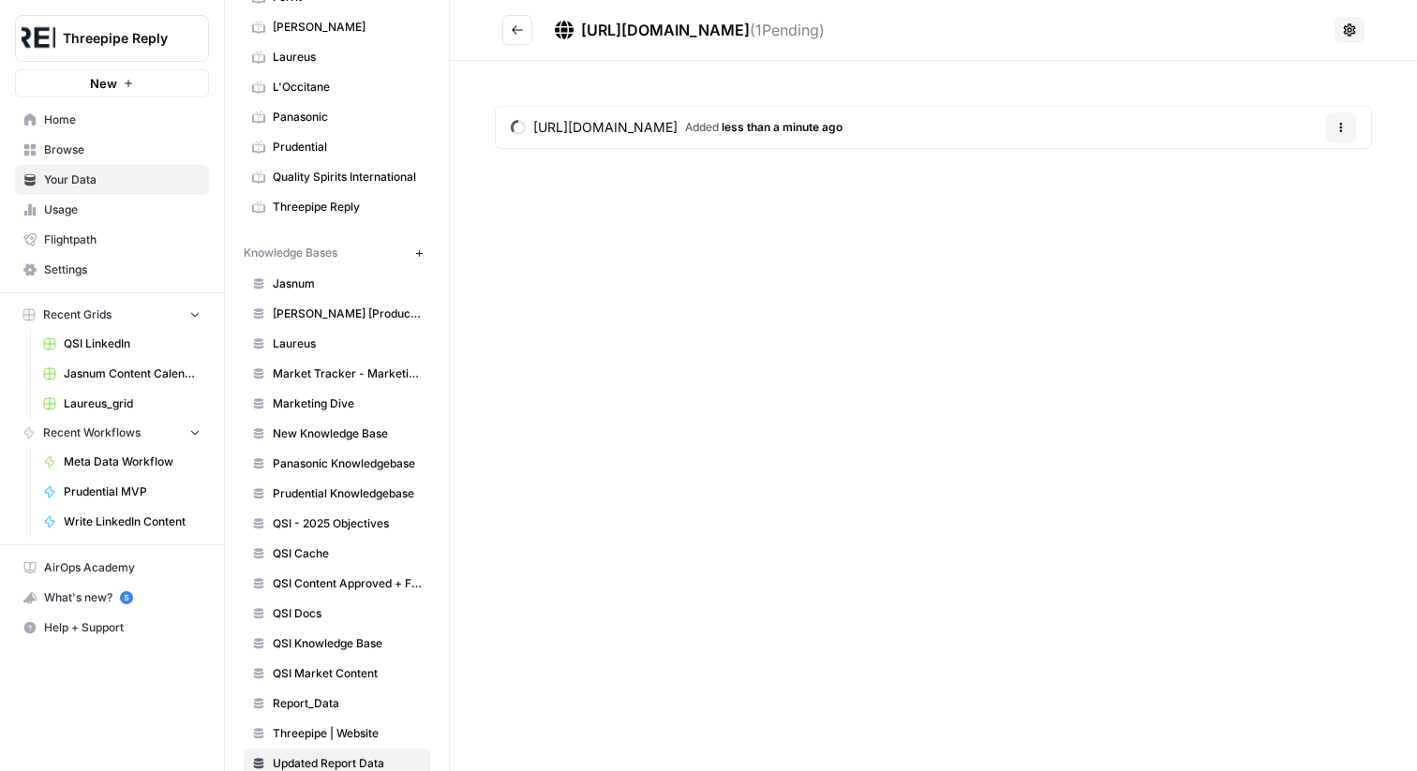
click at [511, 30] on icon "Go back" at bounding box center [517, 29] width 13 height 13
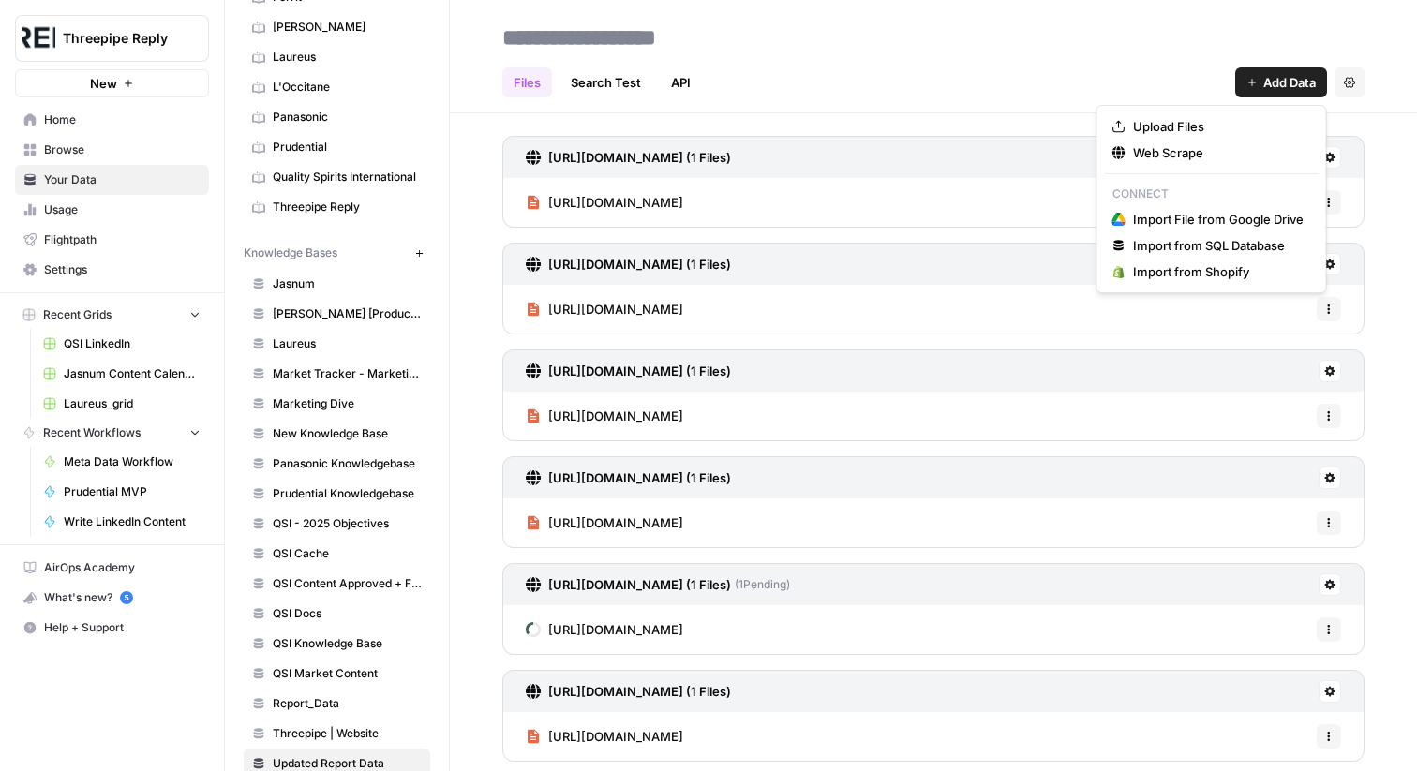
click at [1271, 81] on span "Add Data" at bounding box center [1290, 82] width 52 height 19
click at [1198, 142] on button "Web Scrape" at bounding box center [1212, 153] width 214 height 26
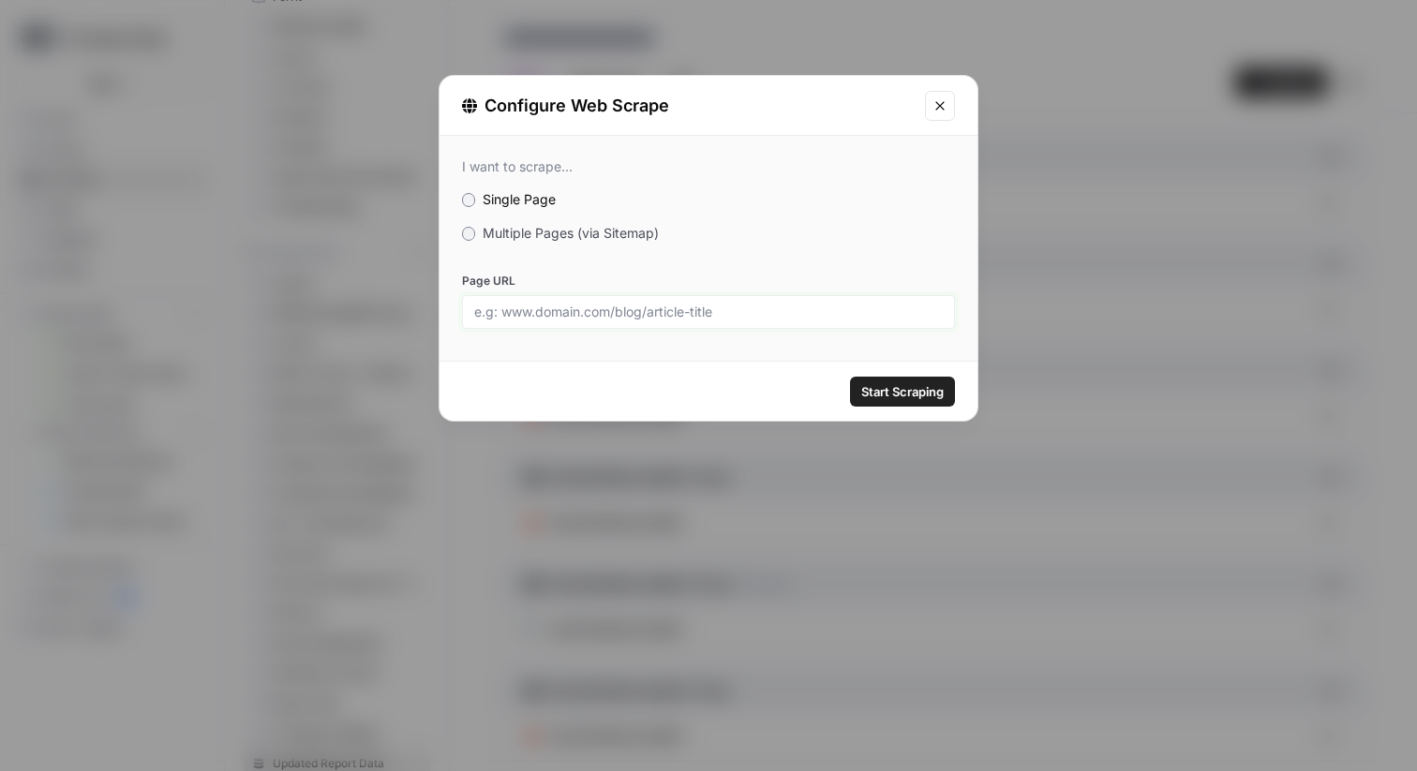
click at [866, 317] on input "Page URL" at bounding box center [708, 312] width 469 height 17
paste input "[URL][DOMAIN_NAME]"
type input "[URL][DOMAIN_NAME]"
click at [899, 382] on button "Start Scraping" at bounding box center [902, 392] width 105 height 30
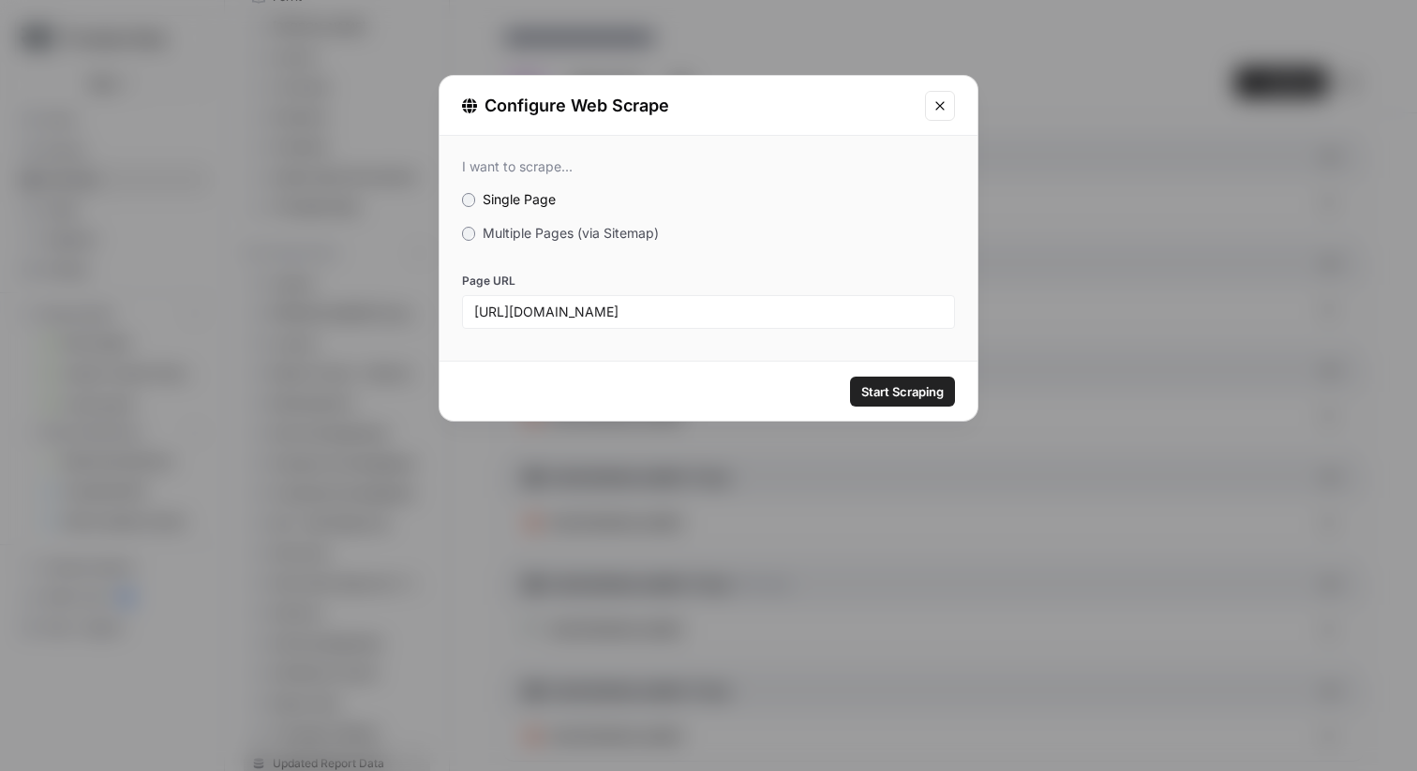
scroll to position [0, 0]
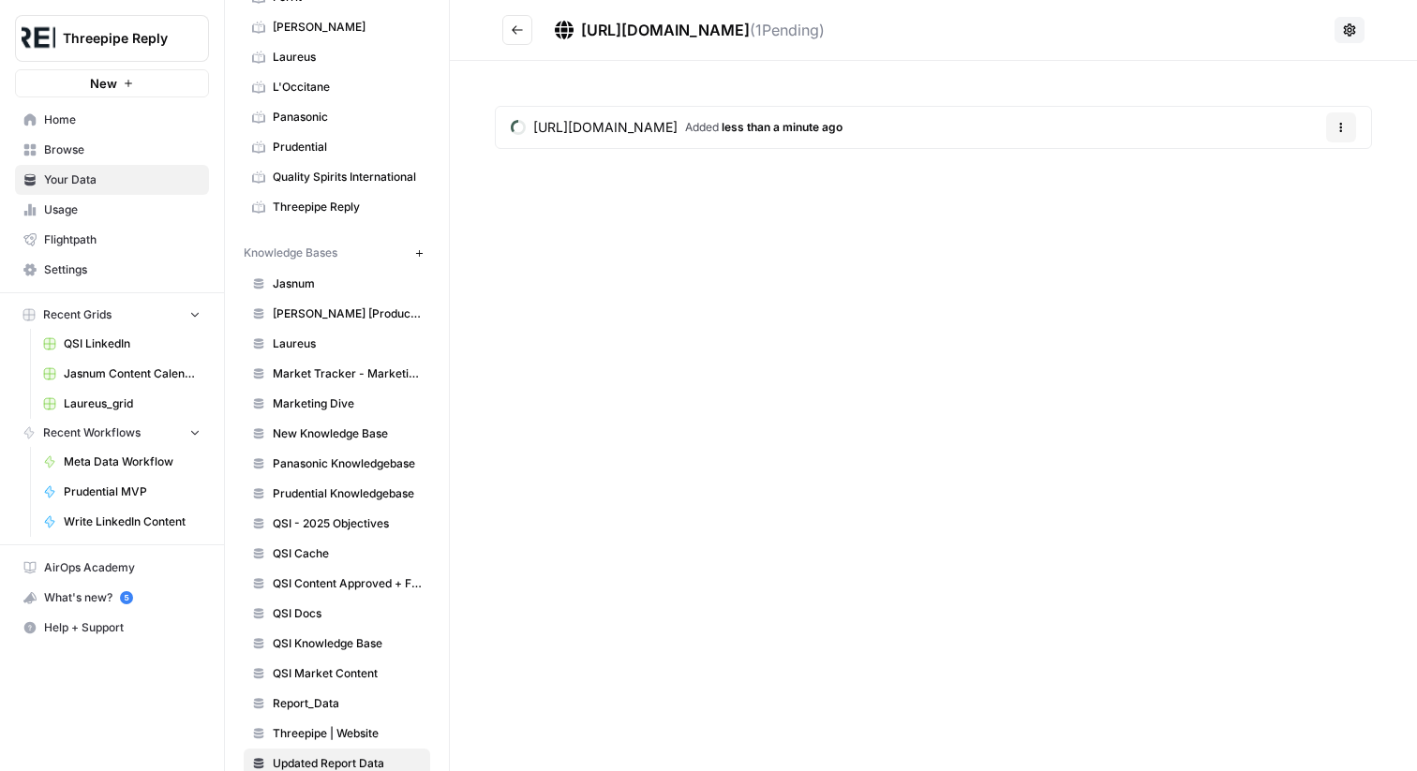
click at [506, 41] on button "Go back" at bounding box center [517, 30] width 30 height 30
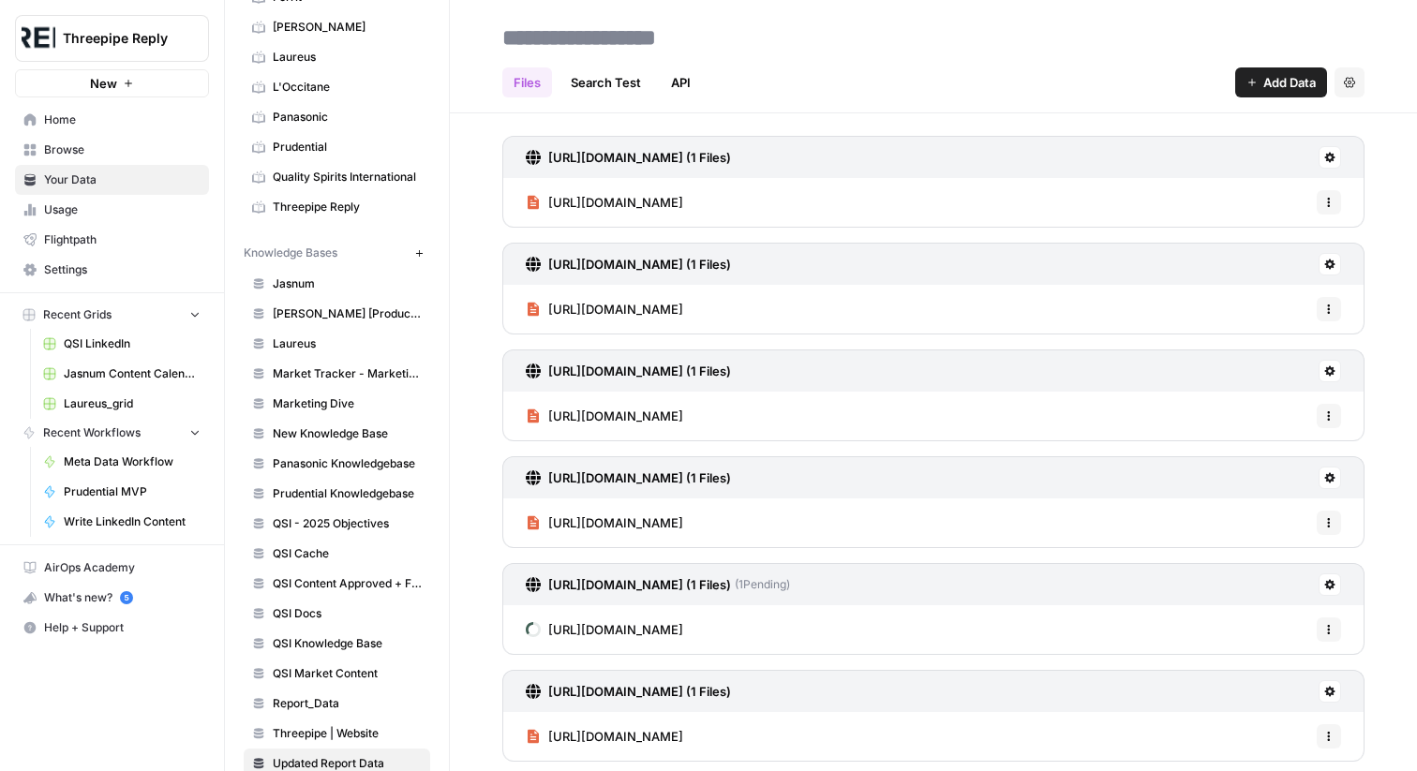
click at [1302, 60] on div "Files Search Test API Add Data Settings" at bounding box center [933, 74] width 862 height 45
click at [1308, 75] on span "Add Data" at bounding box center [1290, 82] width 52 height 19
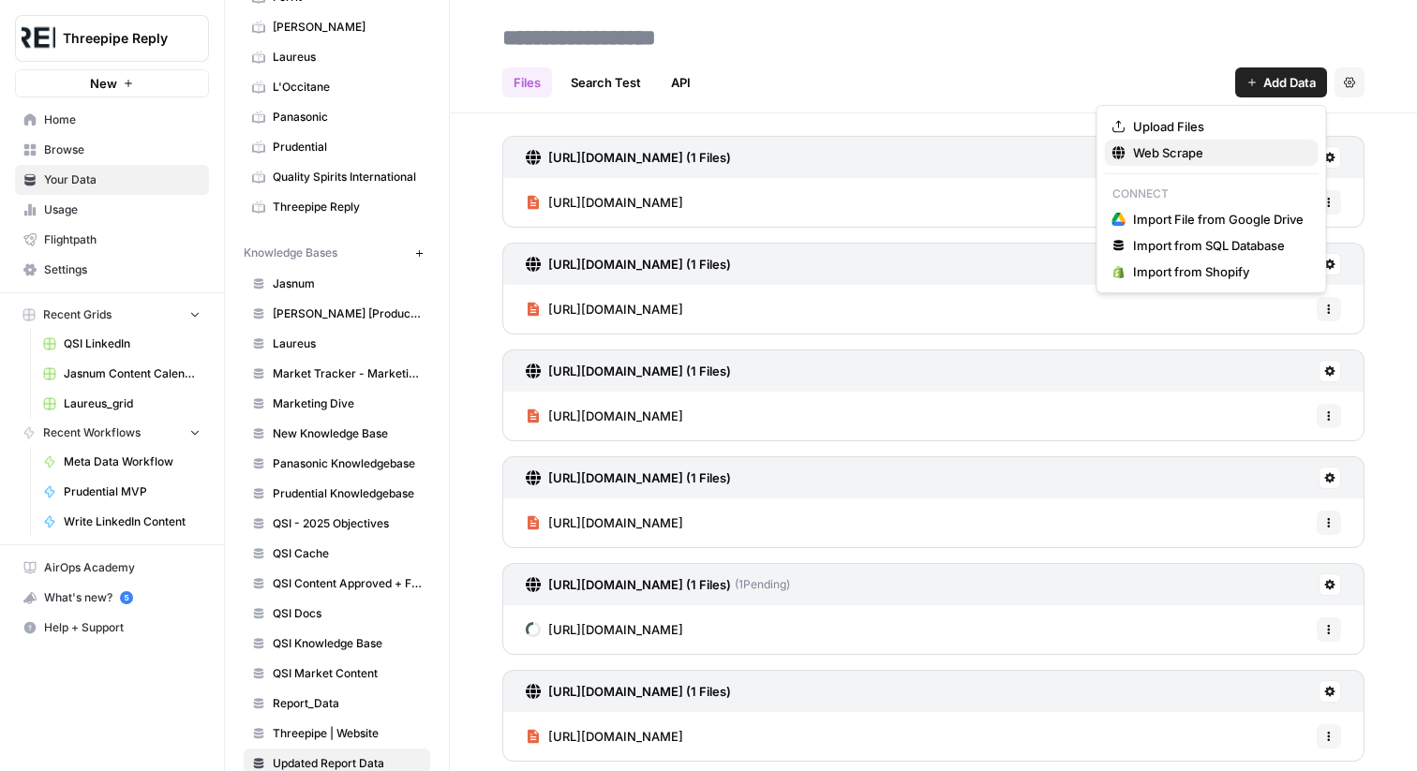
click at [1215, 153] on span "Web Scrape" at bounding box center [1218, 152] width 171 height 19
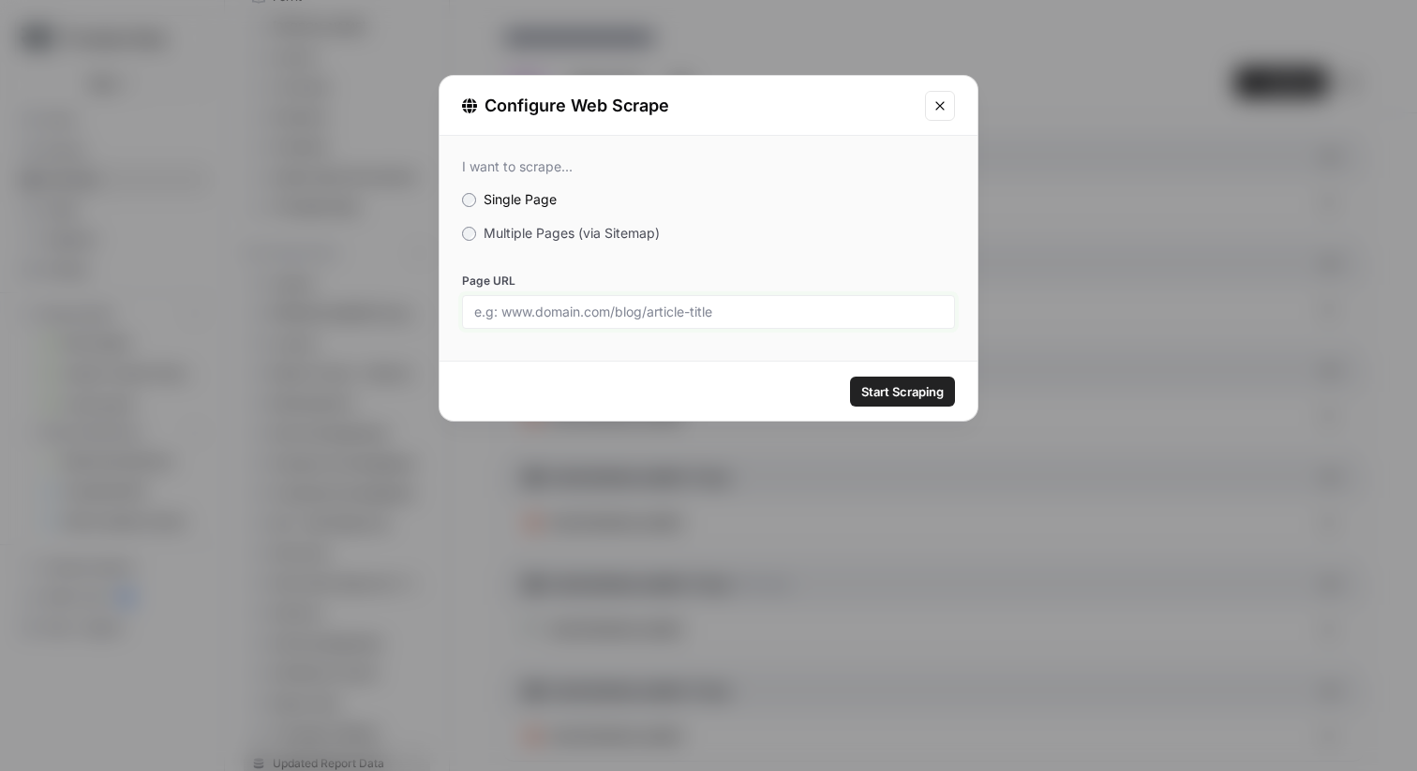
click at [849, 304] on input "Page URL" at bounding box center [708, 312] width 469 height 17
paste input "[URL][DOMAIN_NAME]"
type input "[URL][DOMAIN_NAME]"
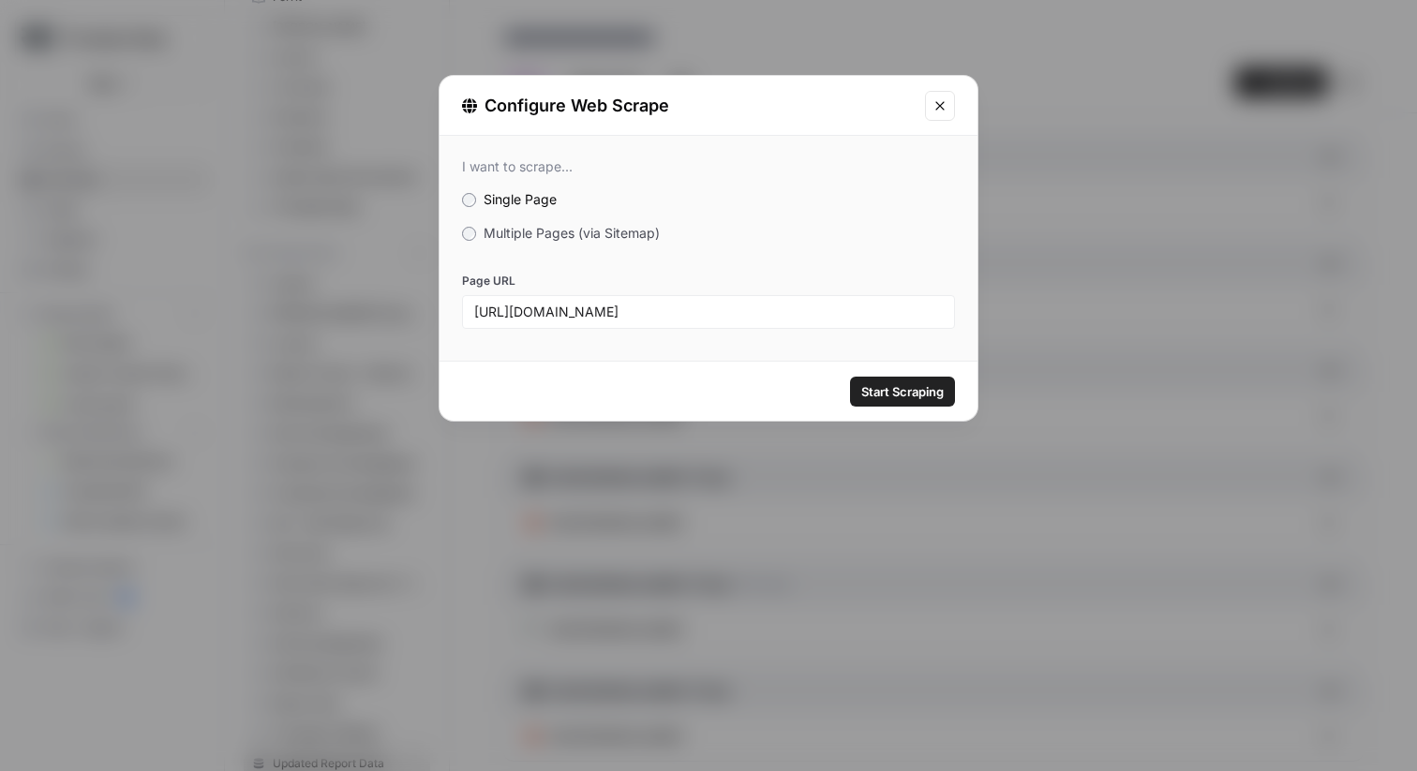
click at [882, 392] on span "Start Scraping" at bounding box center [902, 391] width 82 height 19
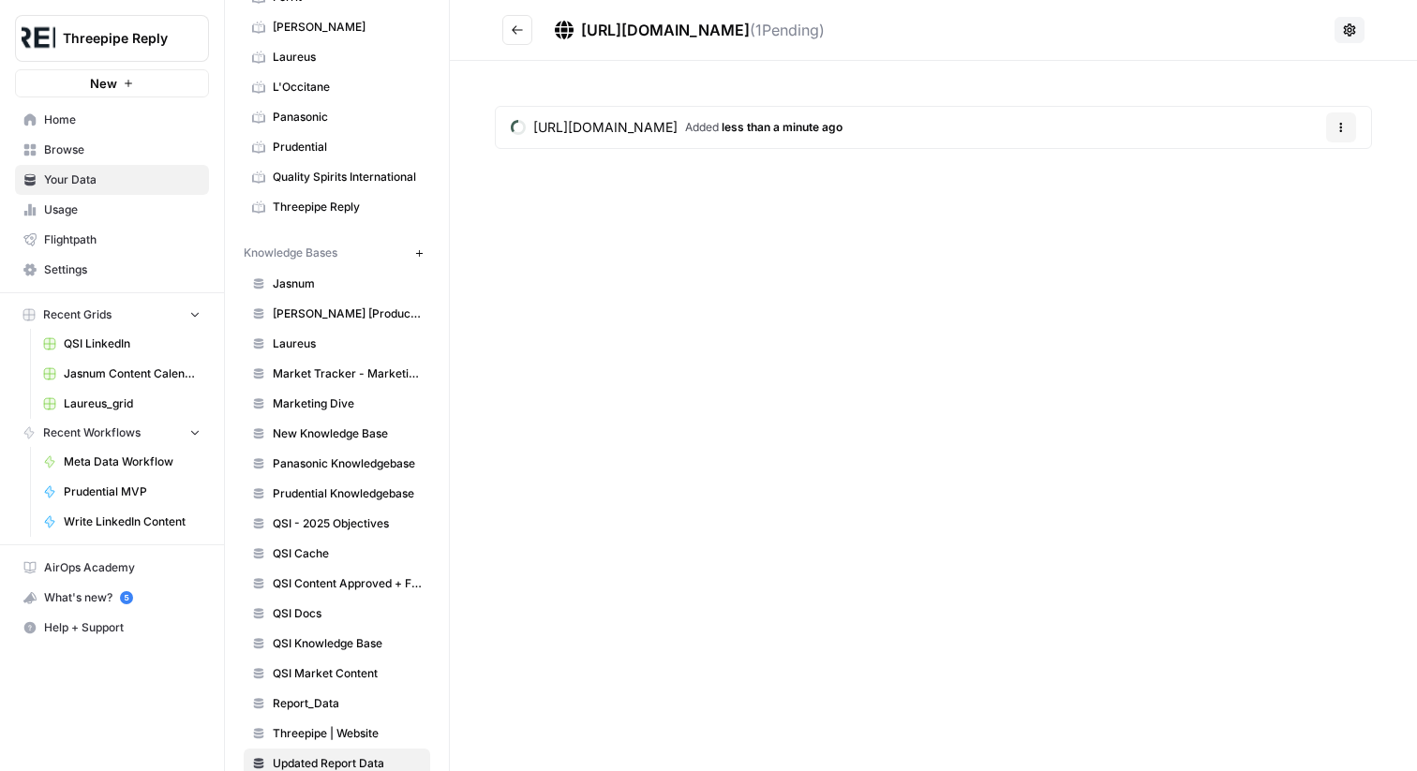
click at [516, 26] on icon "Go back" at bounding box center [517, 29] width 13 height 13
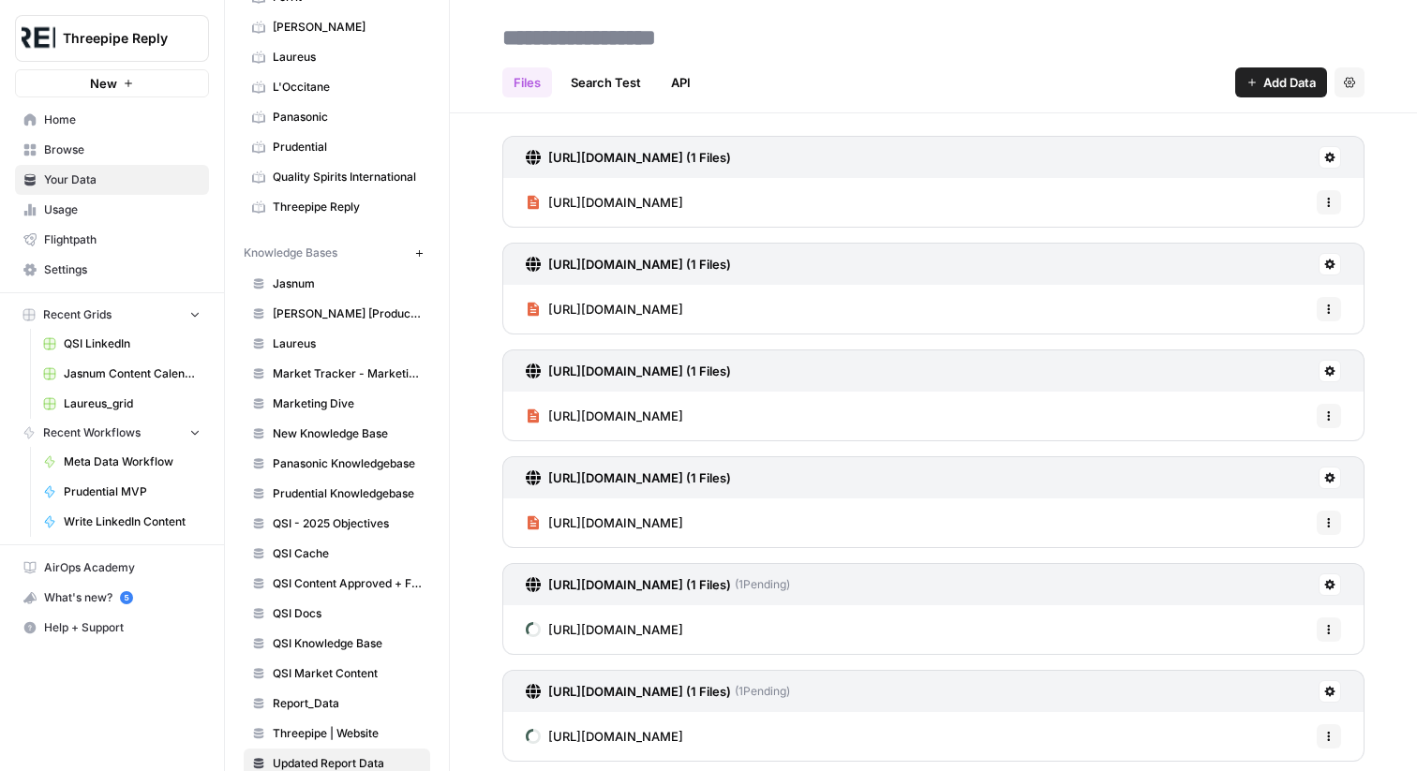
scroll to position [147, 0]
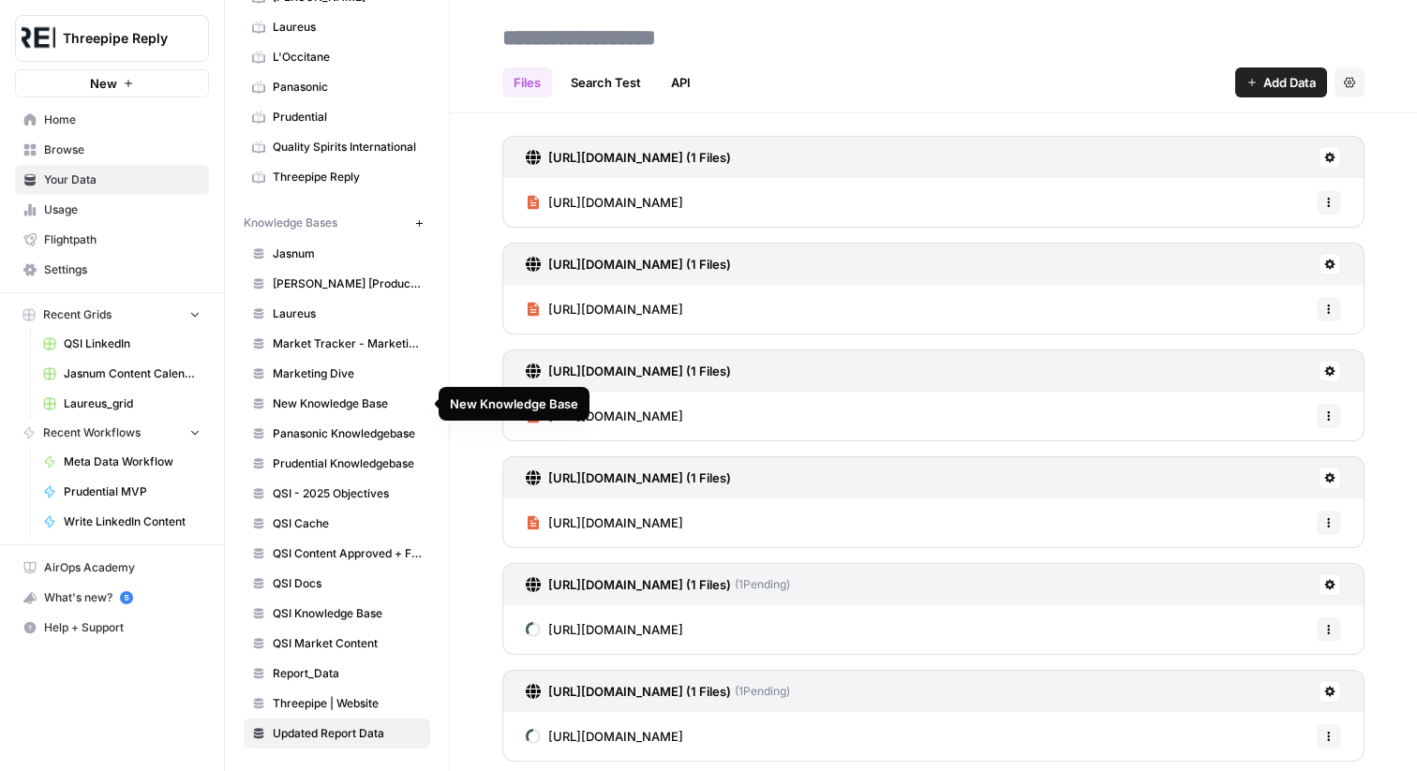
click at [344, 688] on section "Jasnum Joseph Joseph [Products] Laureus Market Tracker - Marketing + Advertisin…" at bounding box center [337, 494] width 187 height 510
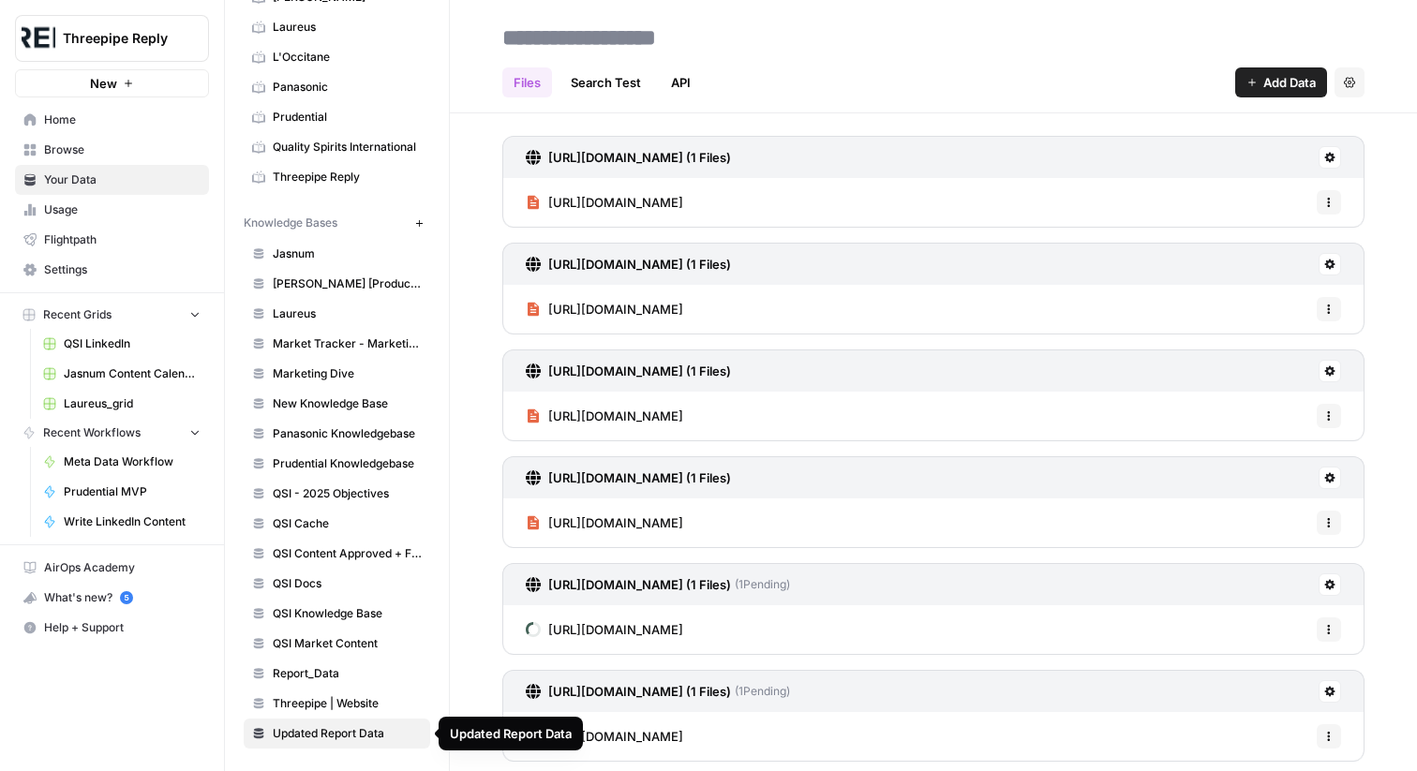
click at [347, 697] on span "Threepipe | Website" at bounding box center [347, 704] width 149 height 17
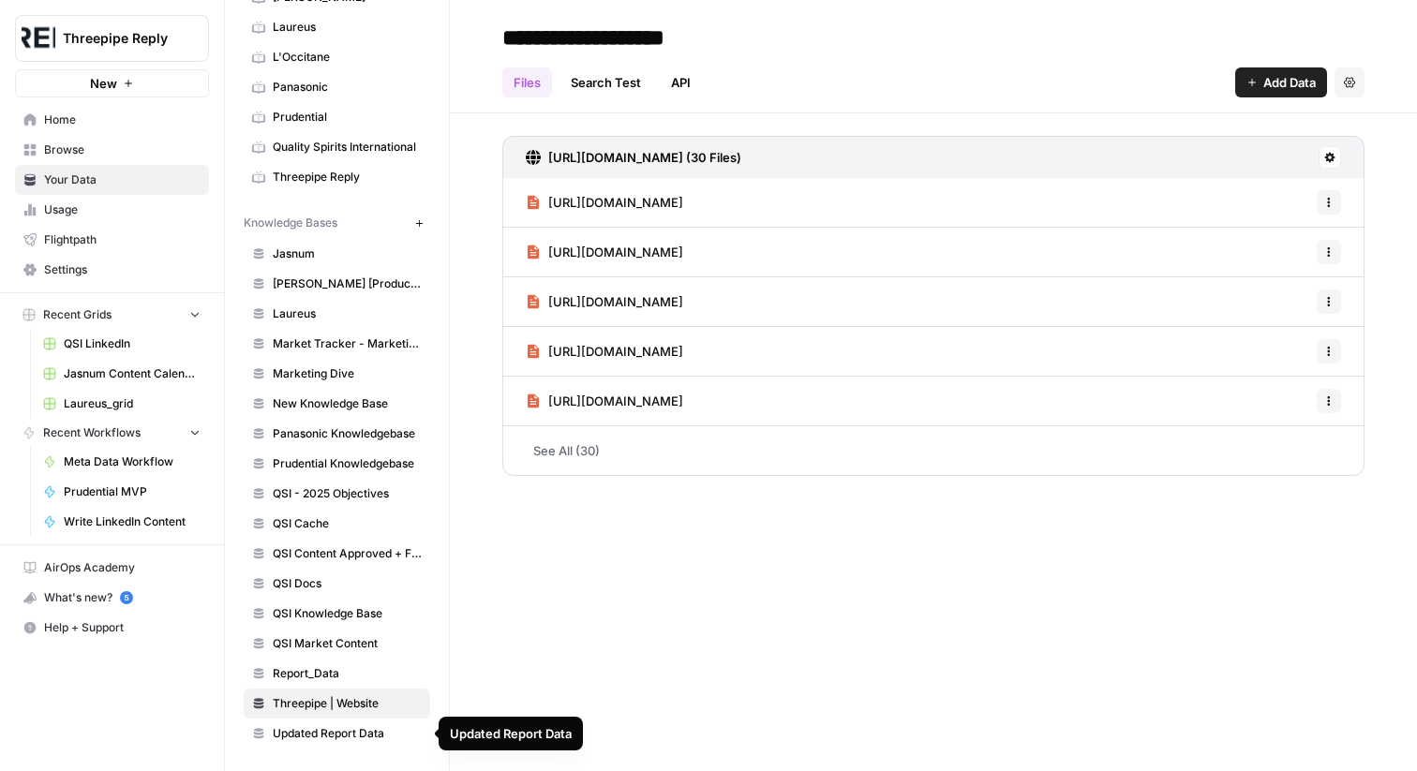
click at [345, 731] on span "Updated Report Data" at bounding box center [347, 734] width 149 height 17
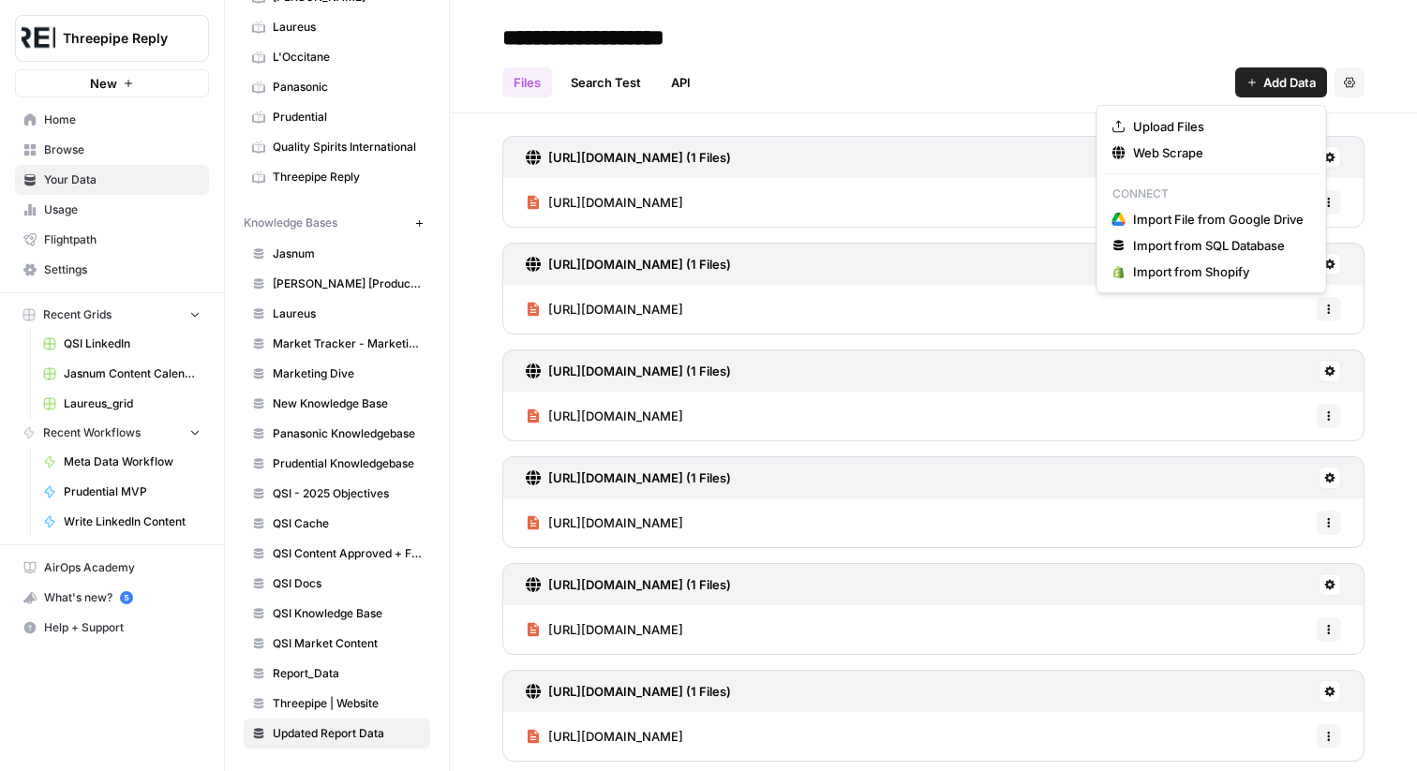
click at [1269, 67] on button "Add Data" at bounding box center [1281, 82] width 92 height 30
click at [1218, 141] on button "Web Scrape" at bounding box center [1212, 153] width 214 height 26
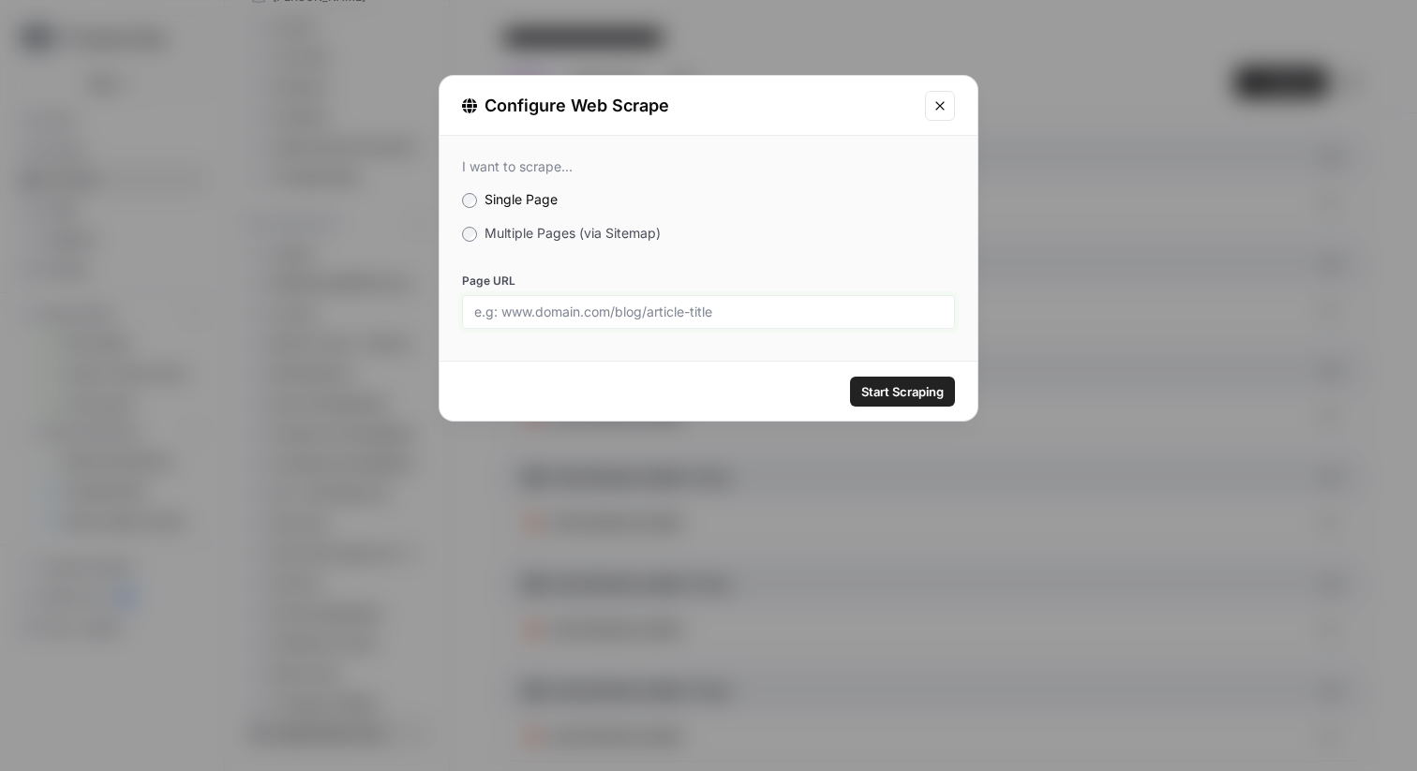
click at [797, 319] on input "Page URL" at bounding box center [708, 312] width 469 height 17
paste input "[URL][DOMAIN_NAME]"
type input "[URL][DOMAIN_NAME]"
click at [869, 386] on span "Start Scraping" at bounding box center [902, 391] width 82 height 19
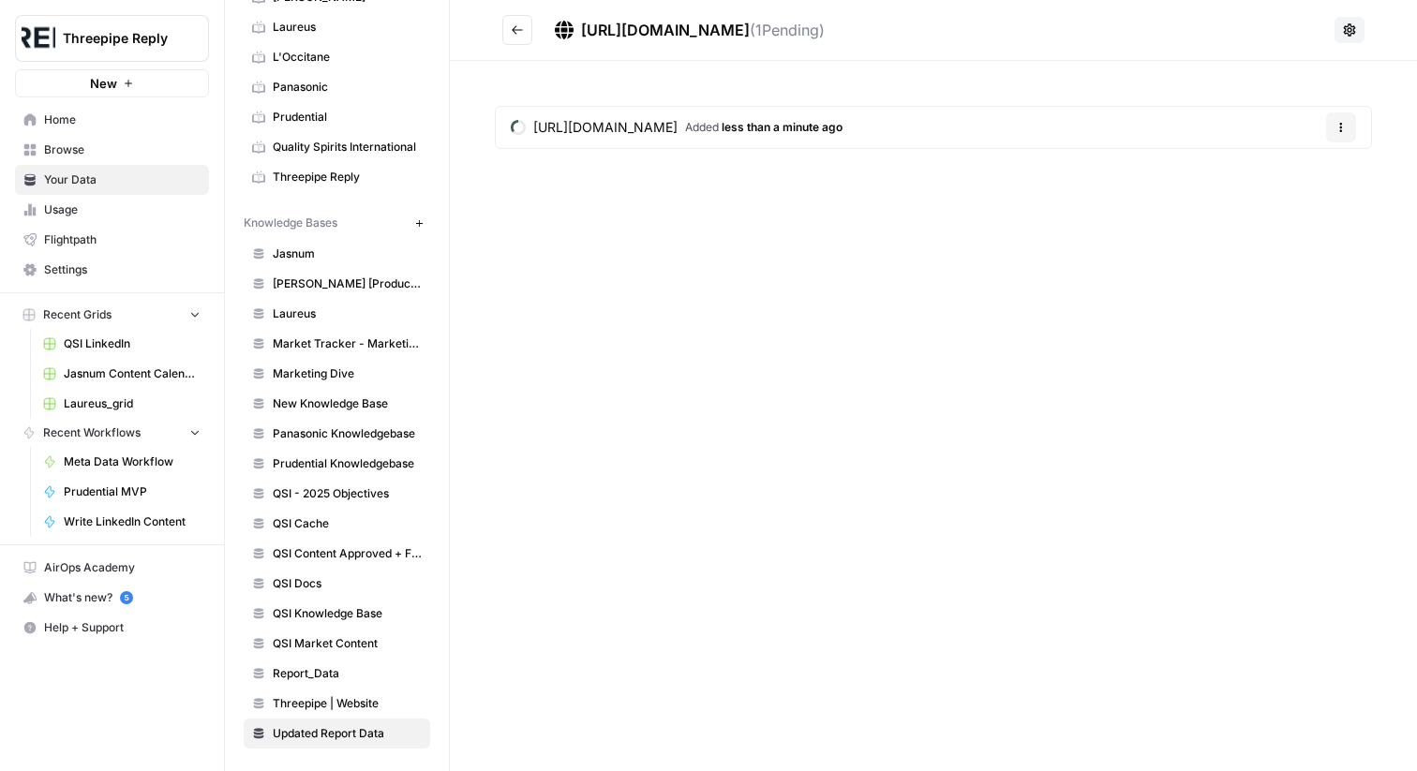
click at [523, 29] on button "Go back" at bounding box center [517, 30] width 30 height 30
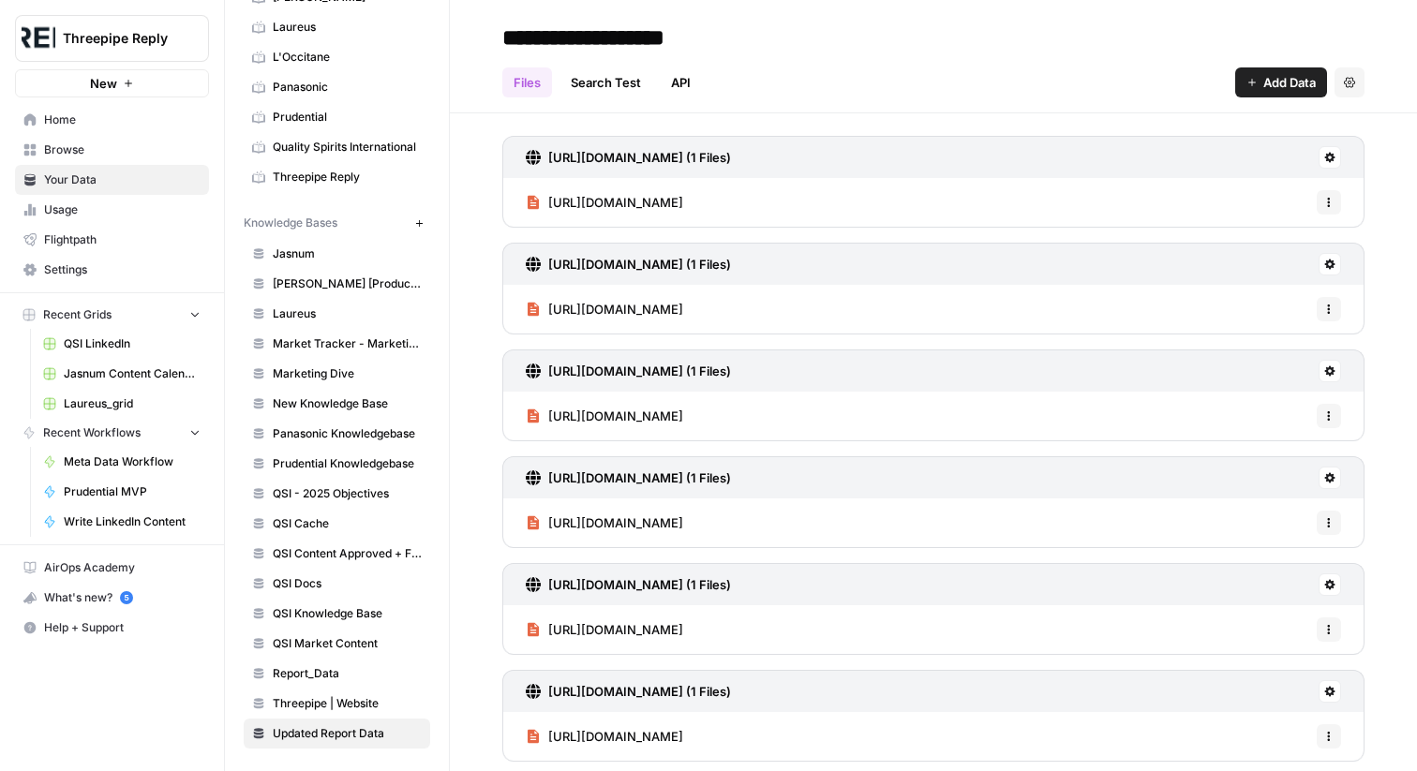
click at [158, 126] on span "Home" at bounding box center [122, 120] width 157 height 17
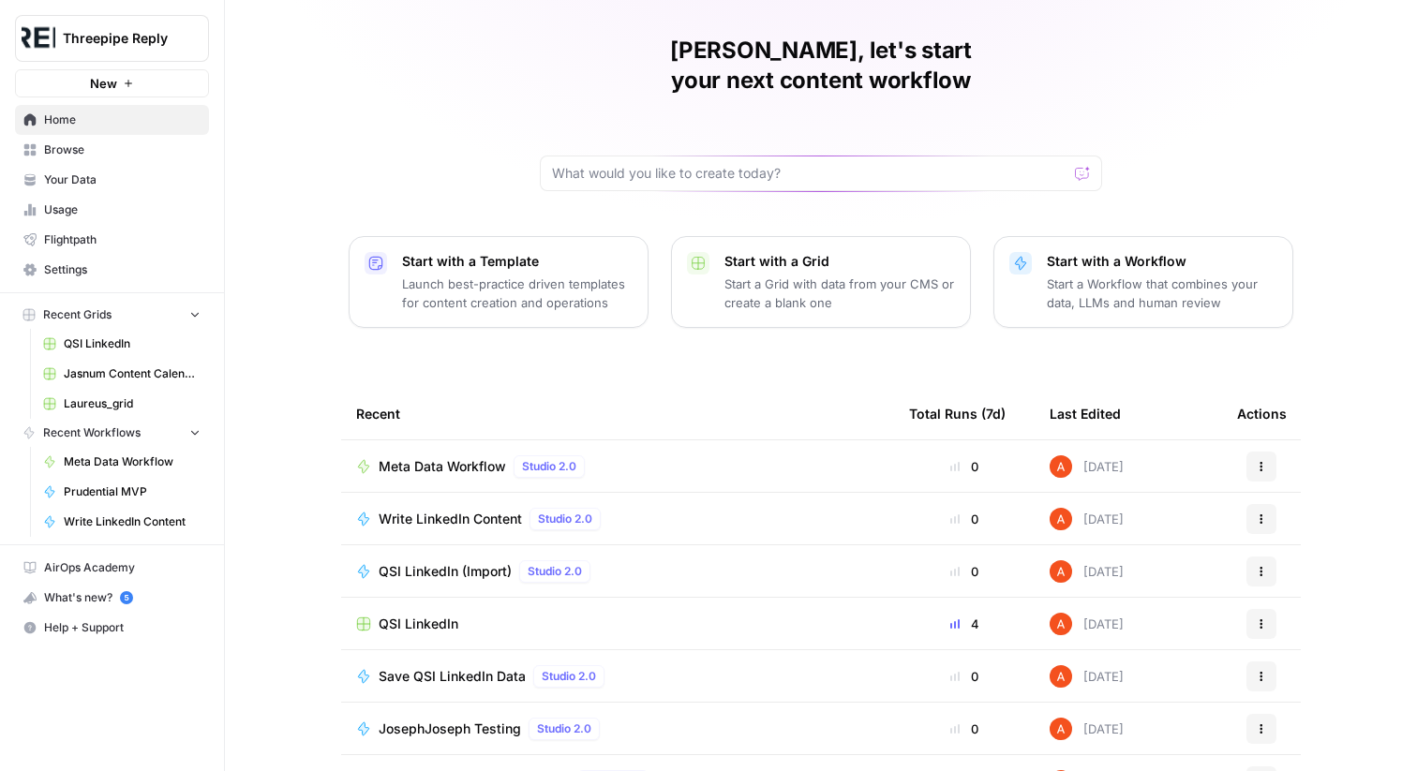
scroll to position [91, 0]
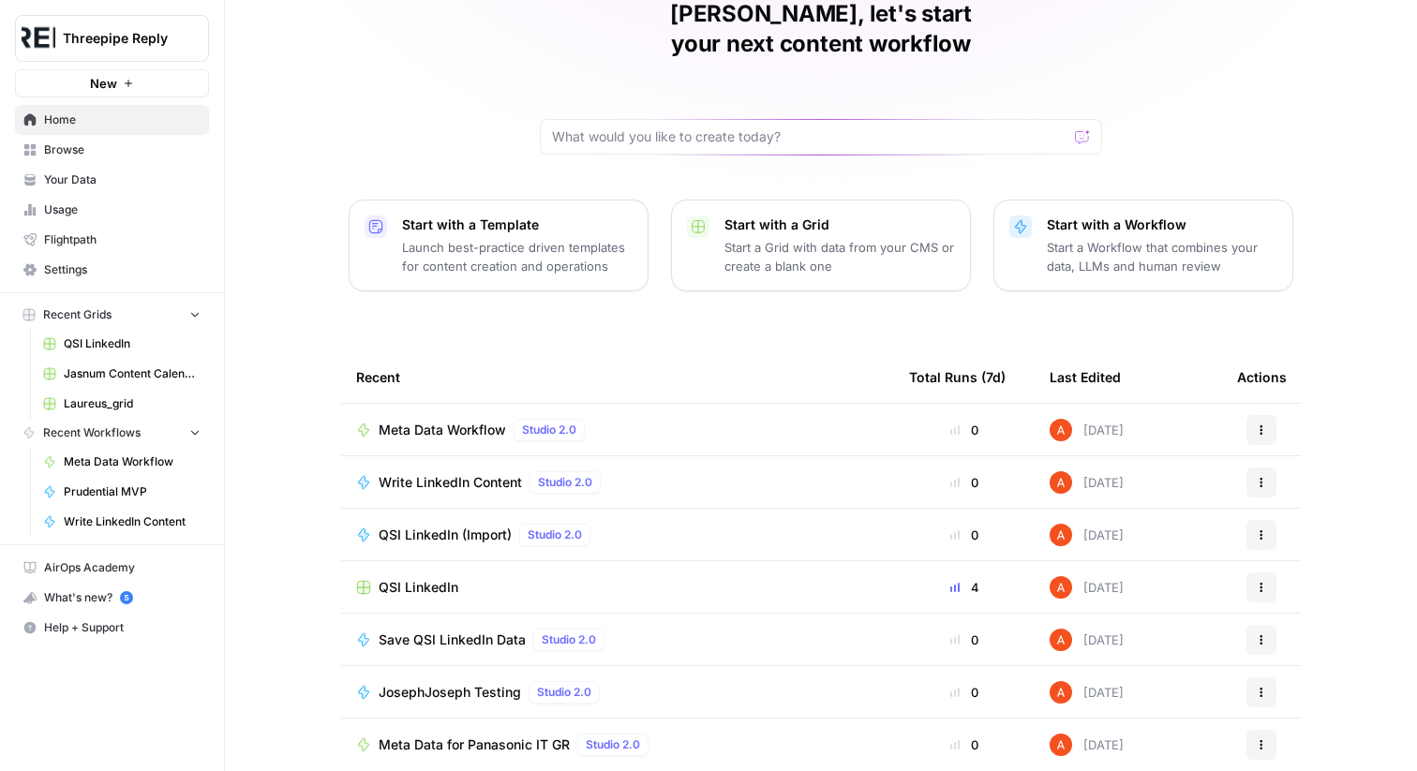
click at [415, 578] on span "QSI LinkedIn" at bounding box center [419, 587] width 80 height 19
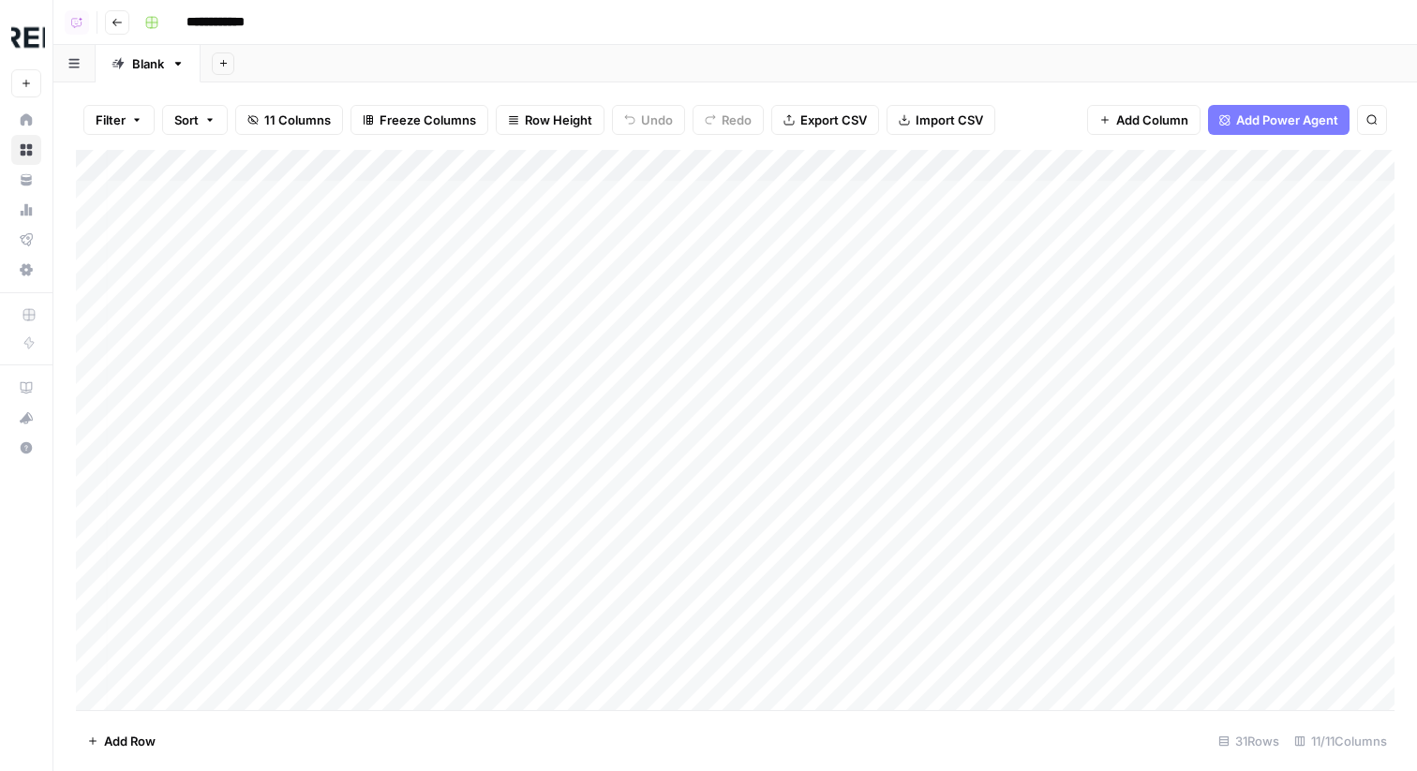
scroll to position [0, 16]
click at [540, 187] on div "Add Column" at bounding box center [735, 430] width 1319 height 561
click at [541, 172] on div "Add Column" at bounding box center [735, 430] width 1319 height 561
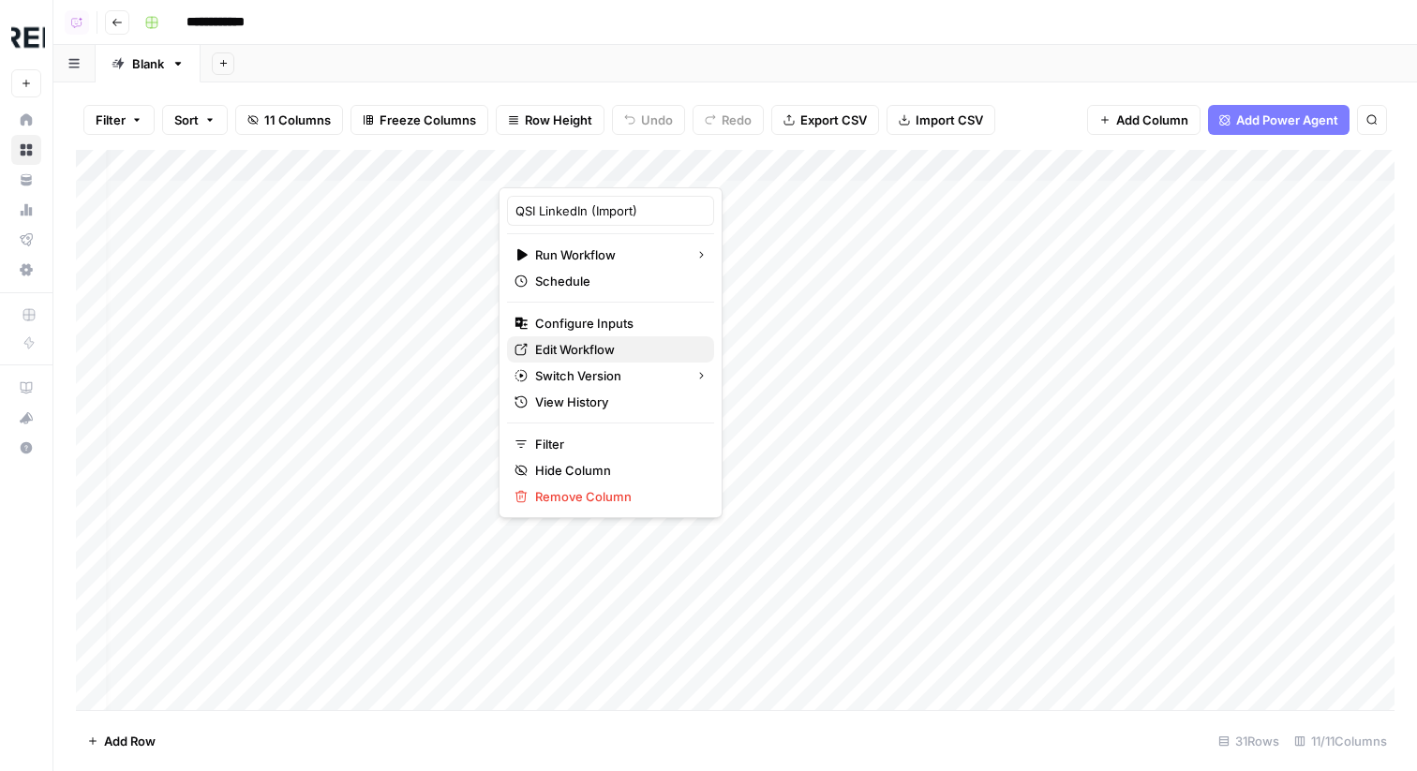
click at [581, 347] on span "Edit Workflow" at bounding box center [617, 349] width 164 height 19
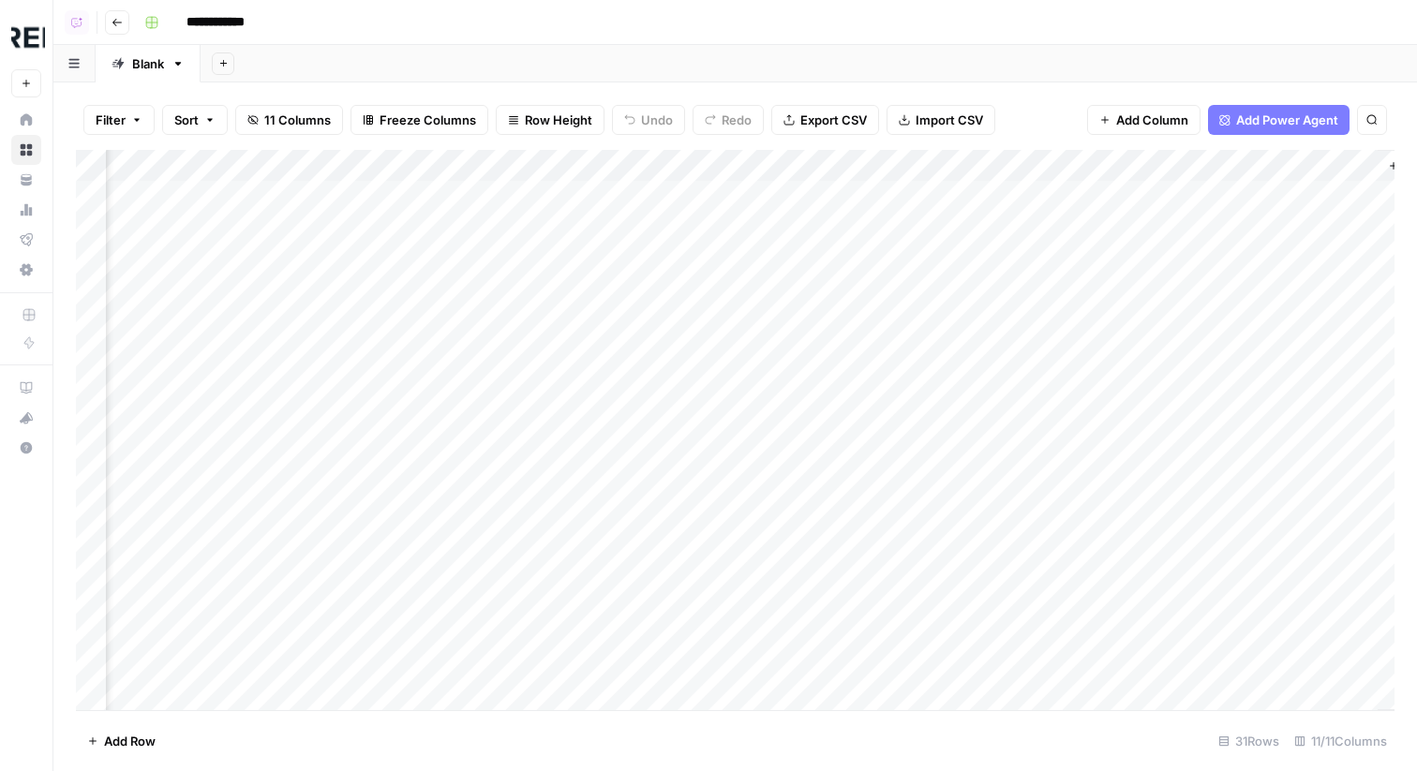
scroll to position [0, 811]
click at [466, 176] on div "Add Column" at bounding box center [735, 430] width 1319 height 561
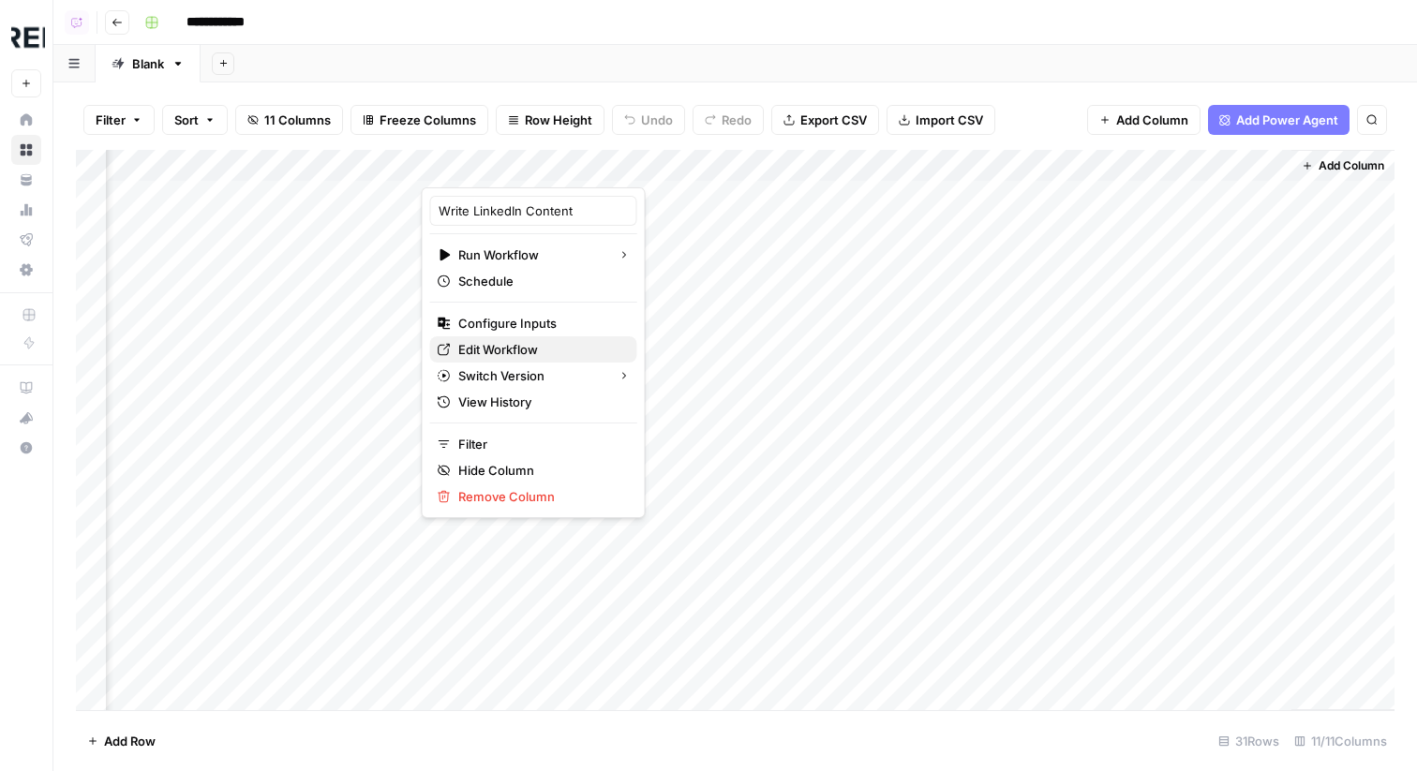
click at [535, 357] on span "Edit Workflow" at bounding box center [540, 349] width 164 height 19
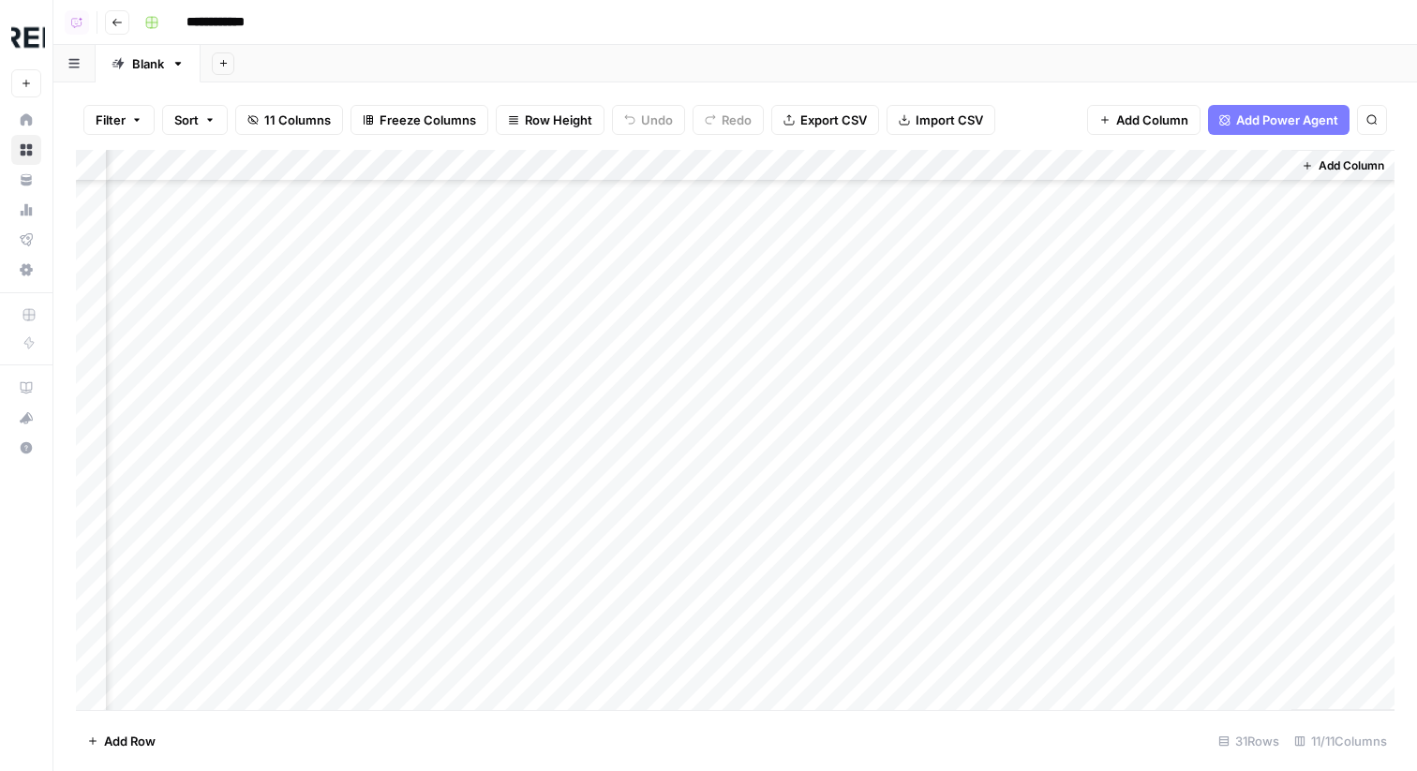
scroll to position [489, 811]
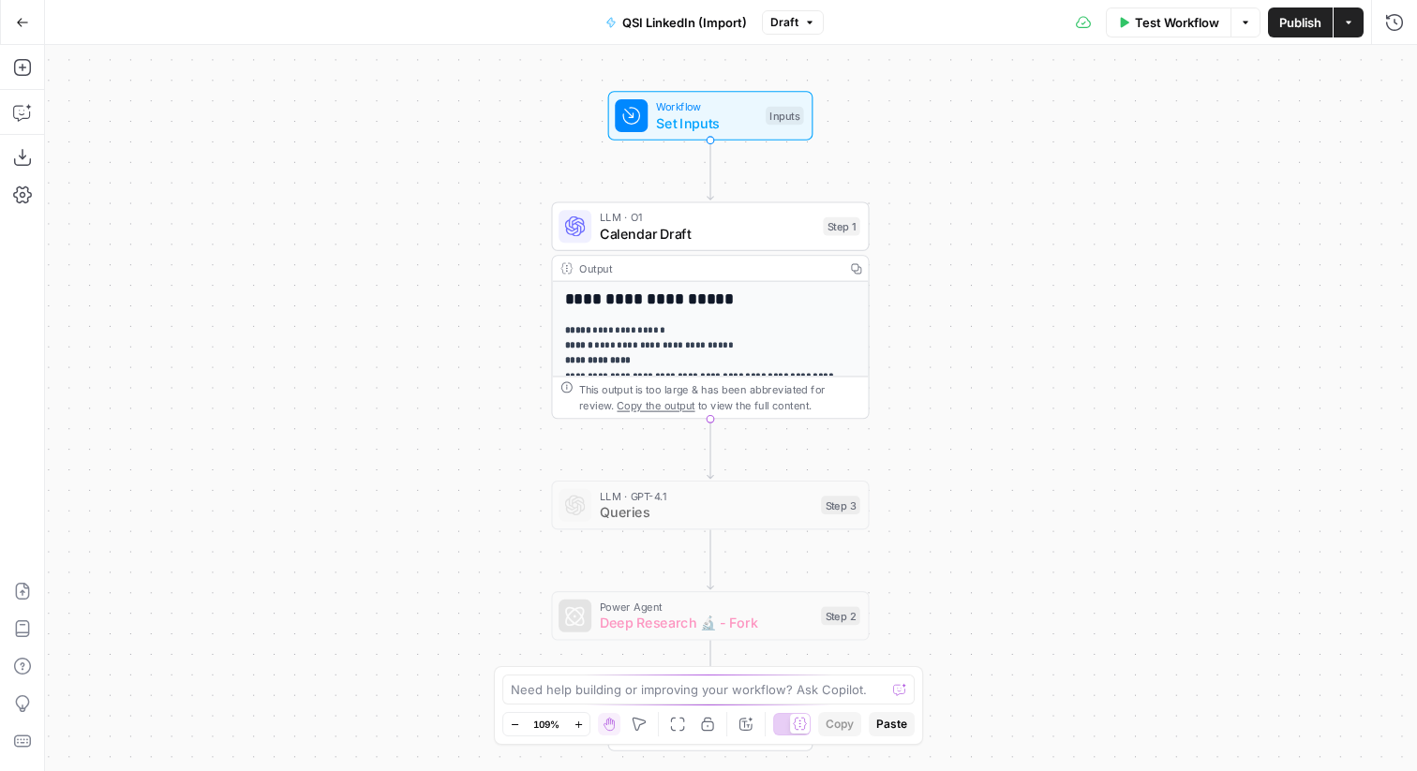
click at [815, 225] on div "LLM · O1 Calendar Draft Step 1 Copy step Delete step Add Note Test" at bounding box center [710, 226] width 302 height 35
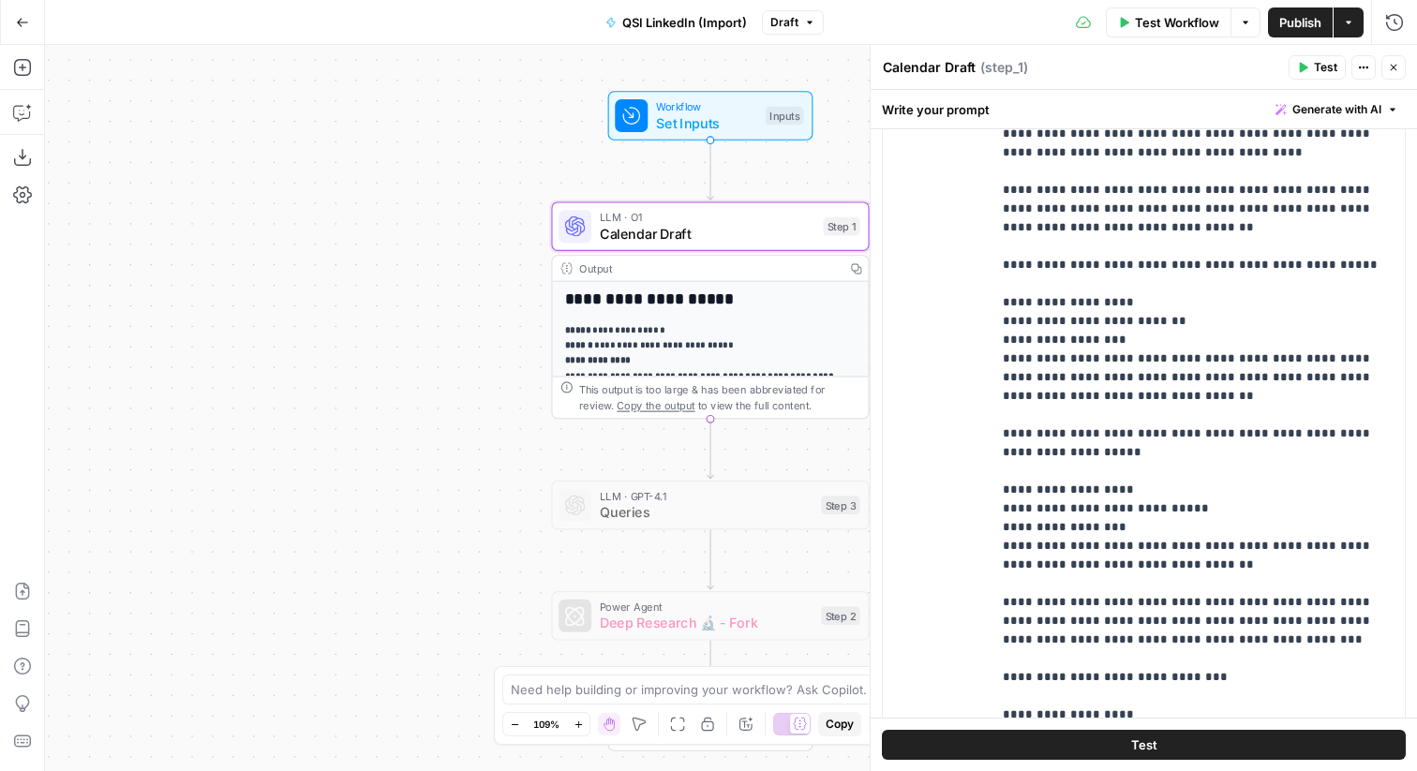
scroll to position [1537, 0]
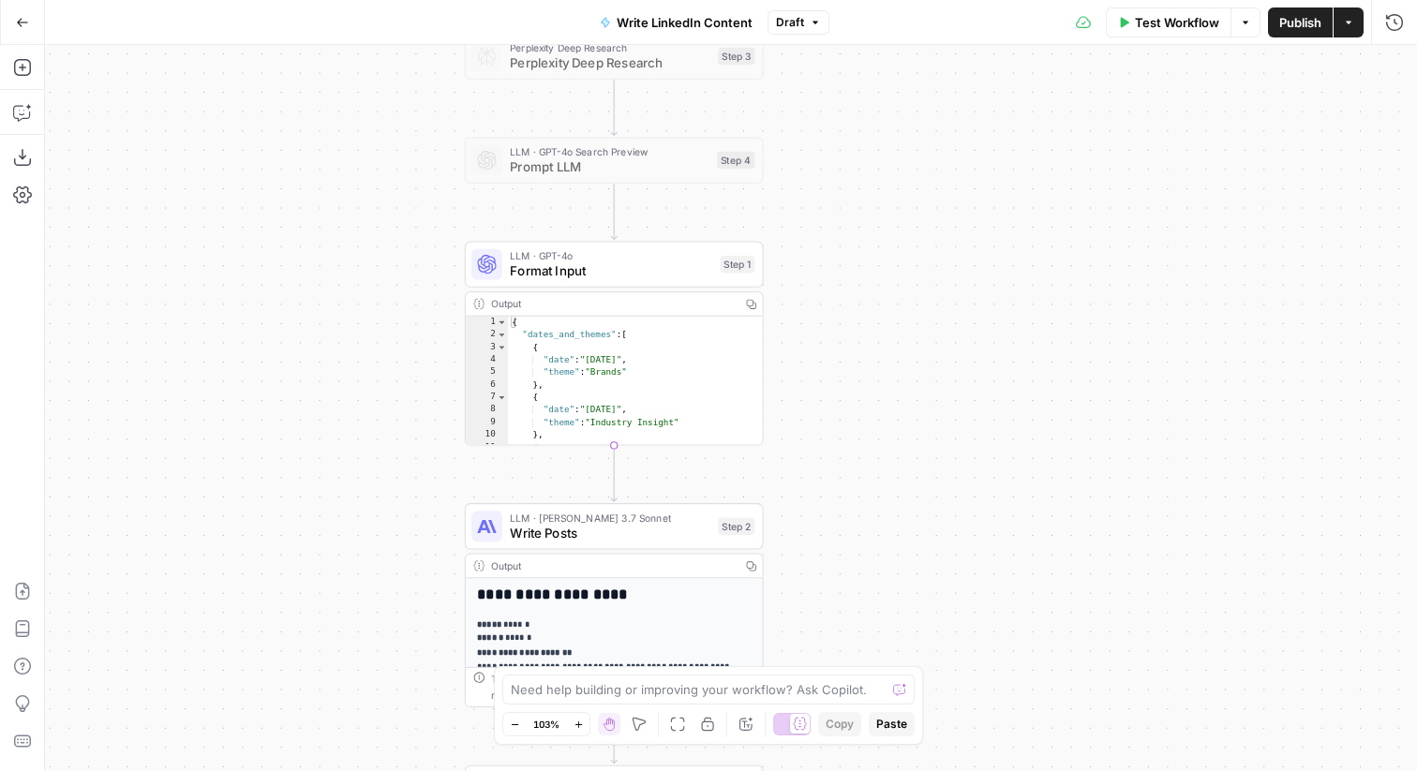
click at [884, 260] on div "**********" at bounding box center [731, 408] width 1372 height 726
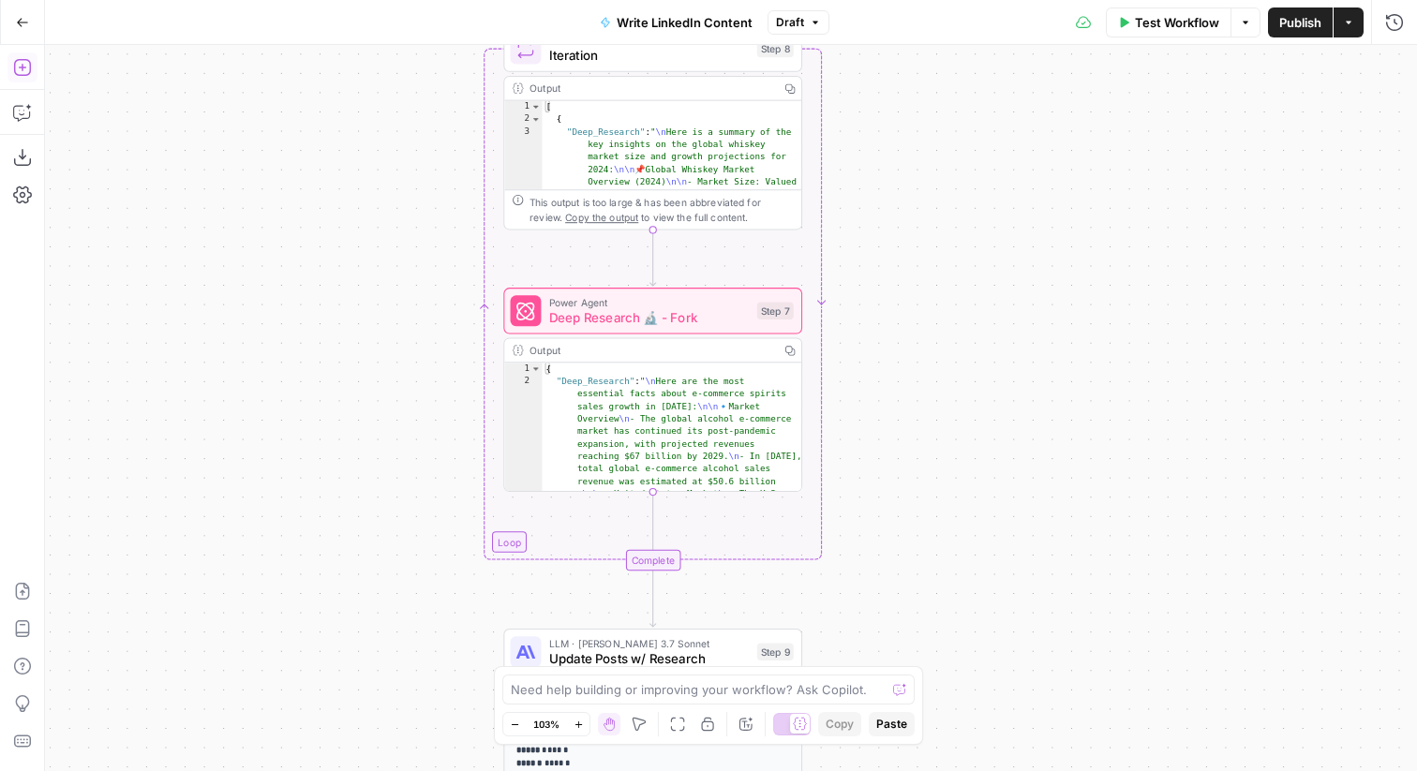
click at [21, 81] on button "Add Steps" at bounding box center [22, 67] width 30 height 30
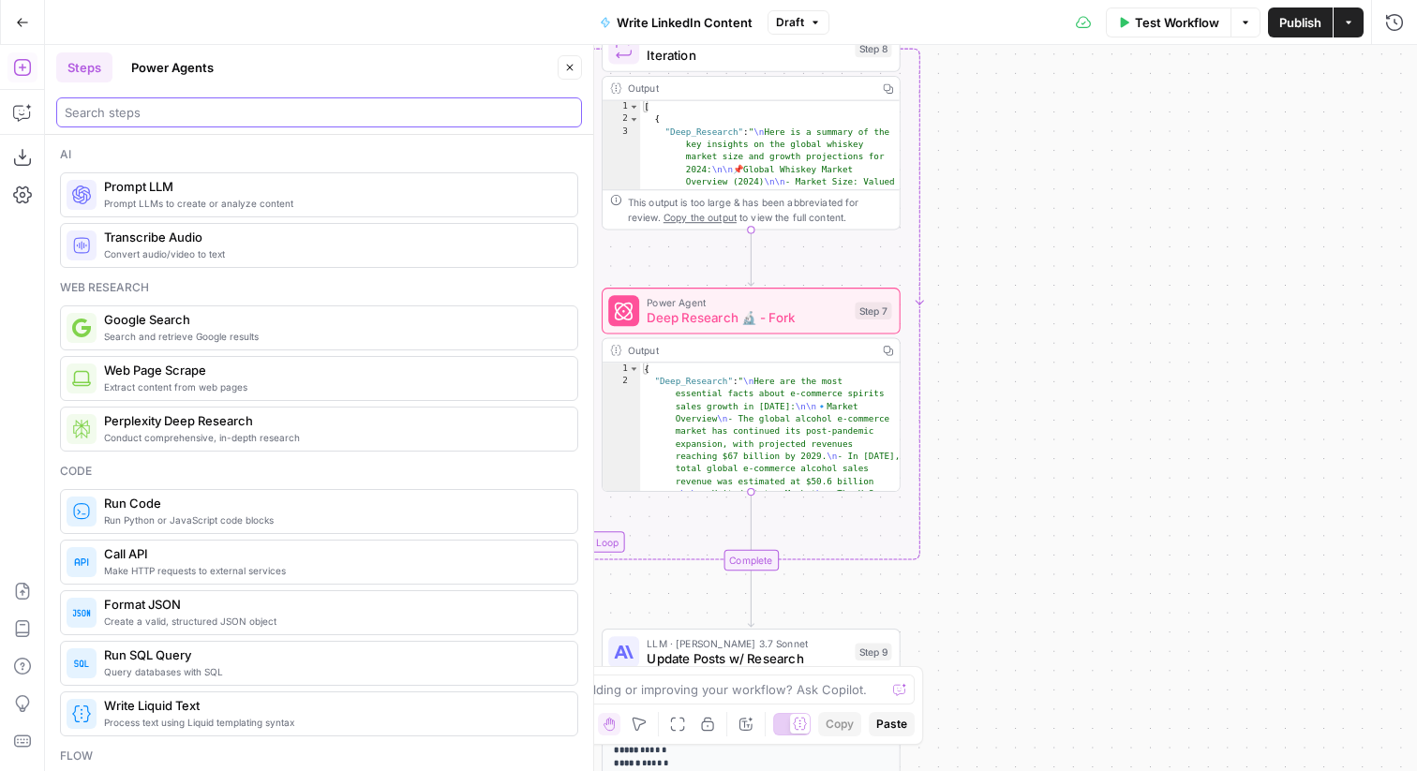
click at [157, 107] on input "search" at bounding box center [319, 112] width 509 height 19
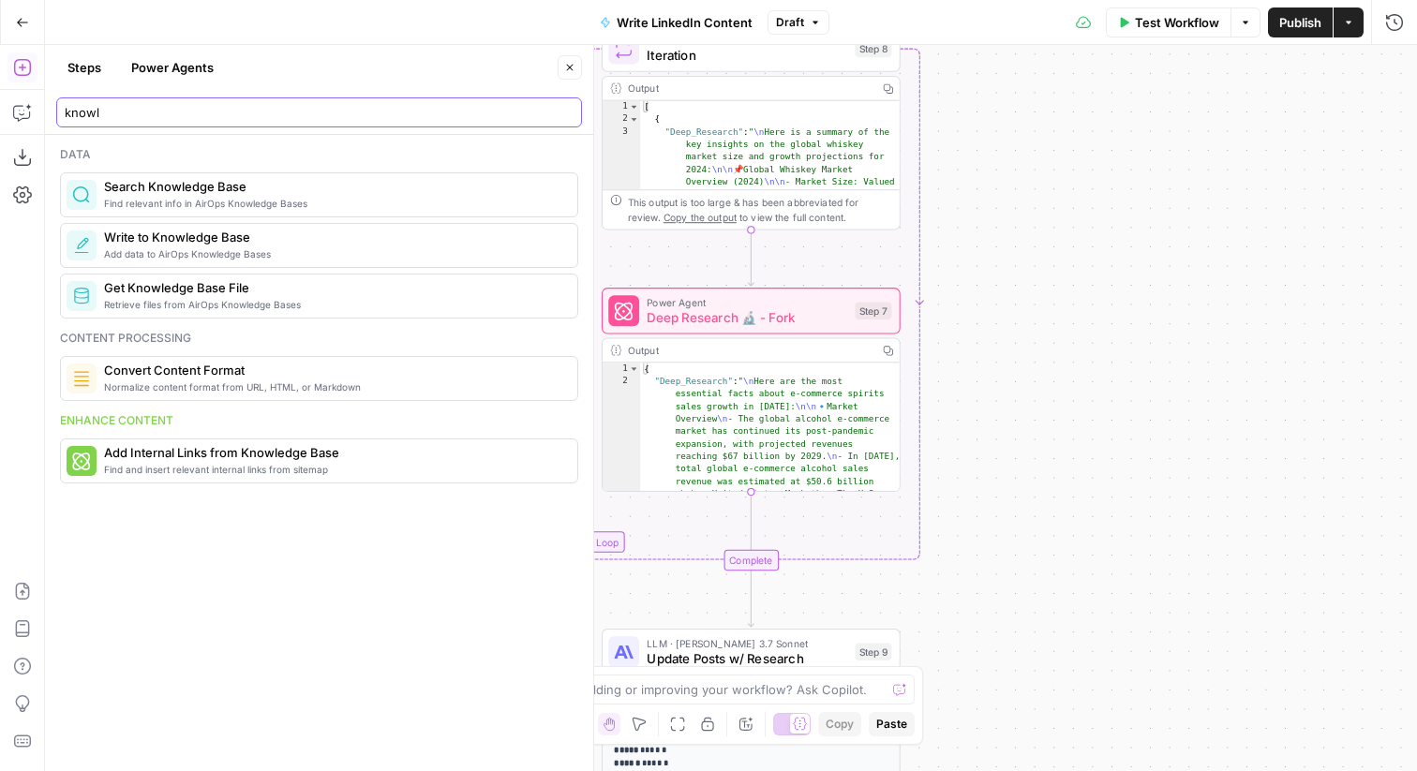
type input "knowl"
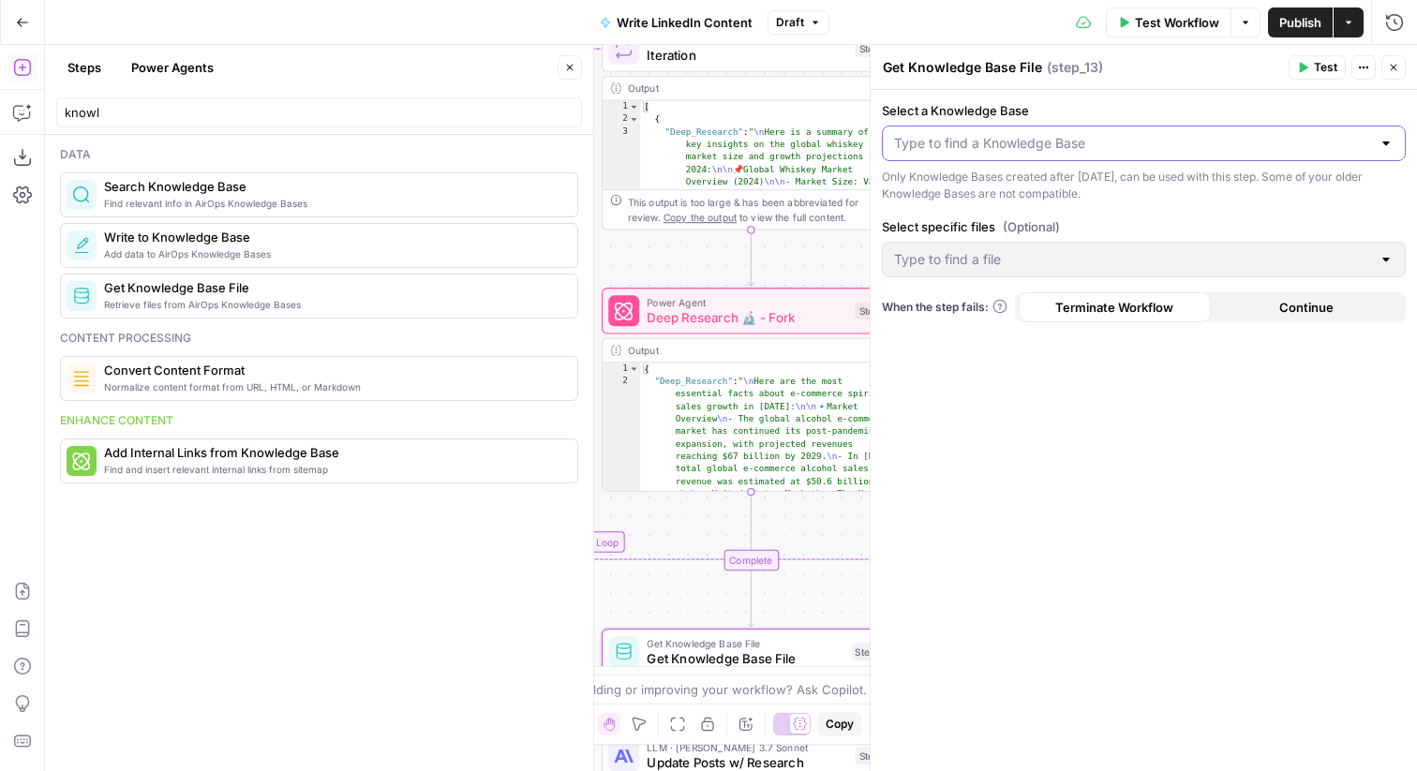
click at [992, 142] on input "Select a Knowledge Base" at bounding box center [1132, 143] width 477 height 19
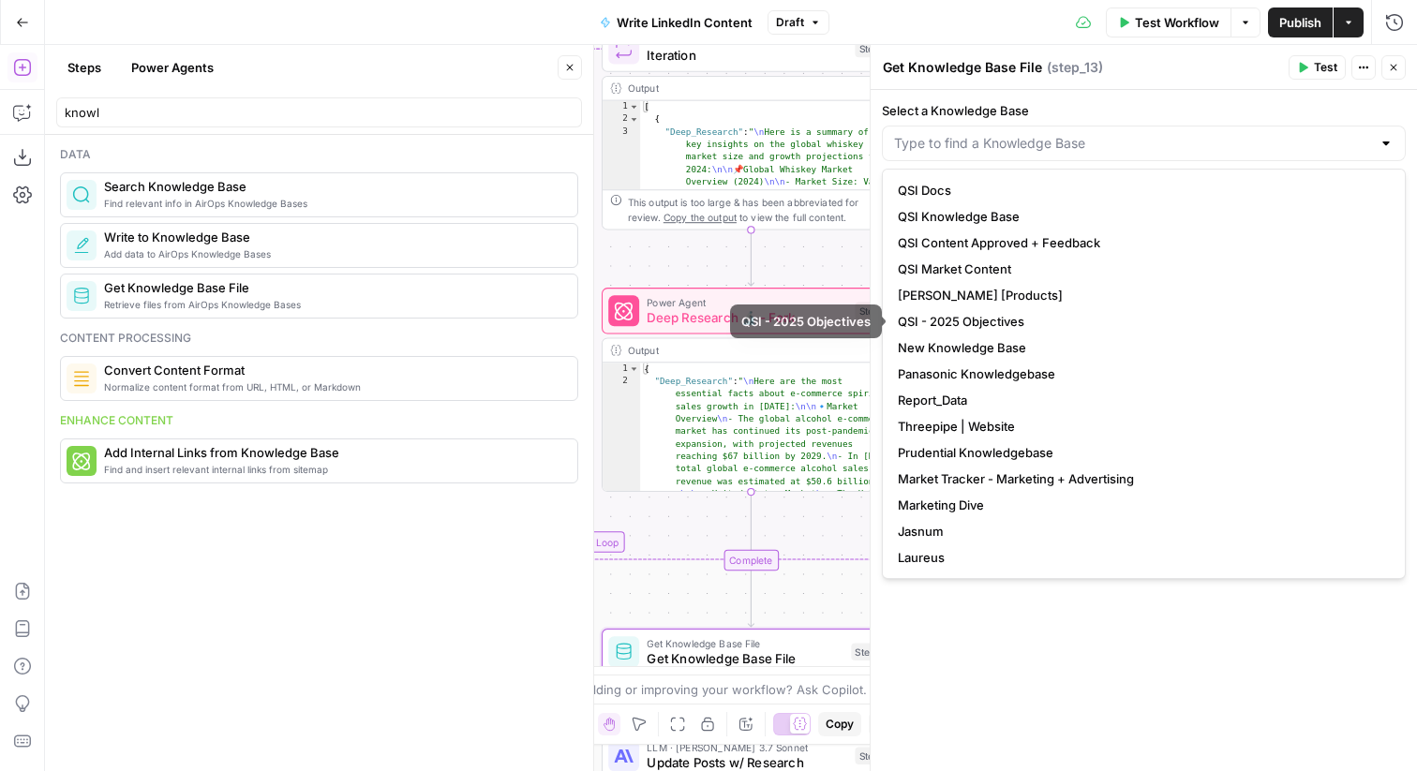
scroll to position [79, 0]
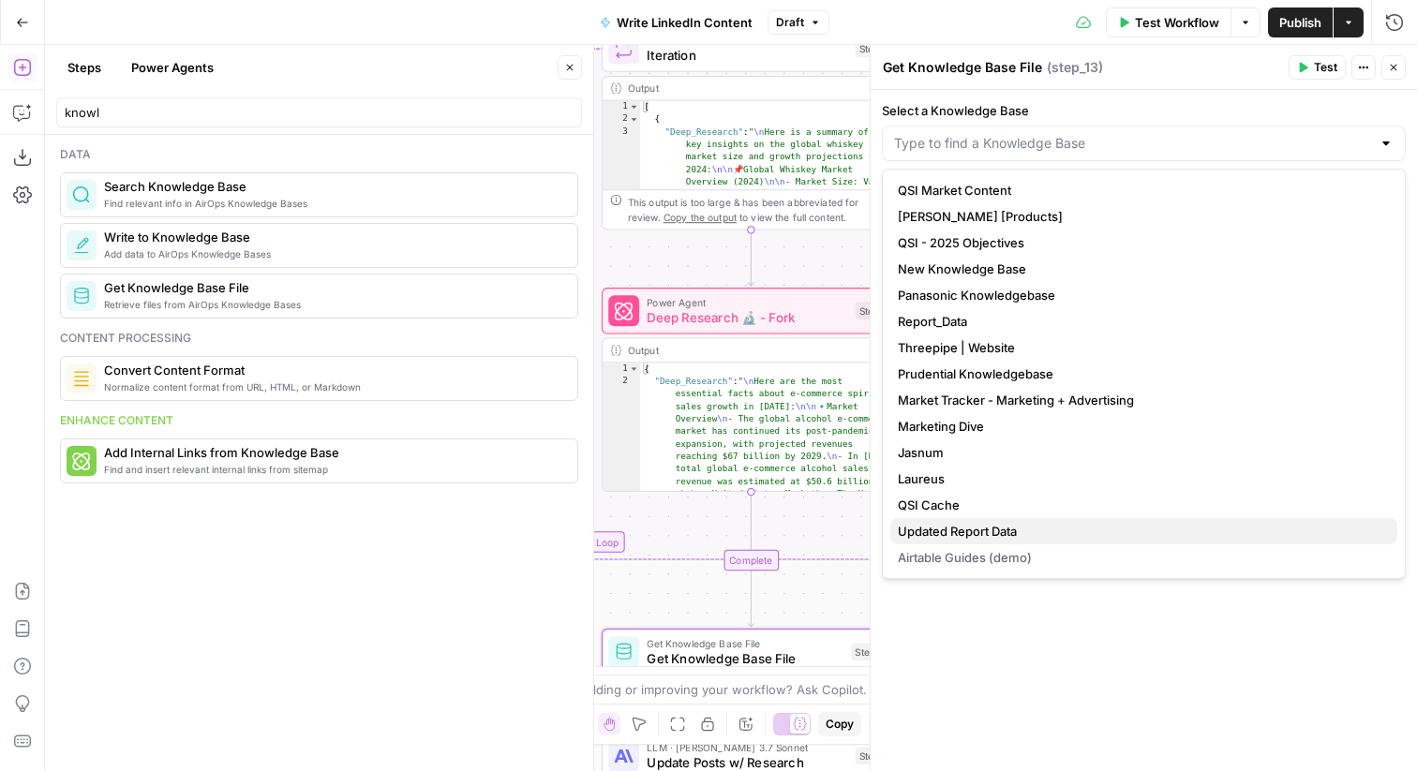
click at [1025, 543] on button "Updated Report Data" at bounding box center [1143, 531] width 507 height 26
type input "Updated Report Data"
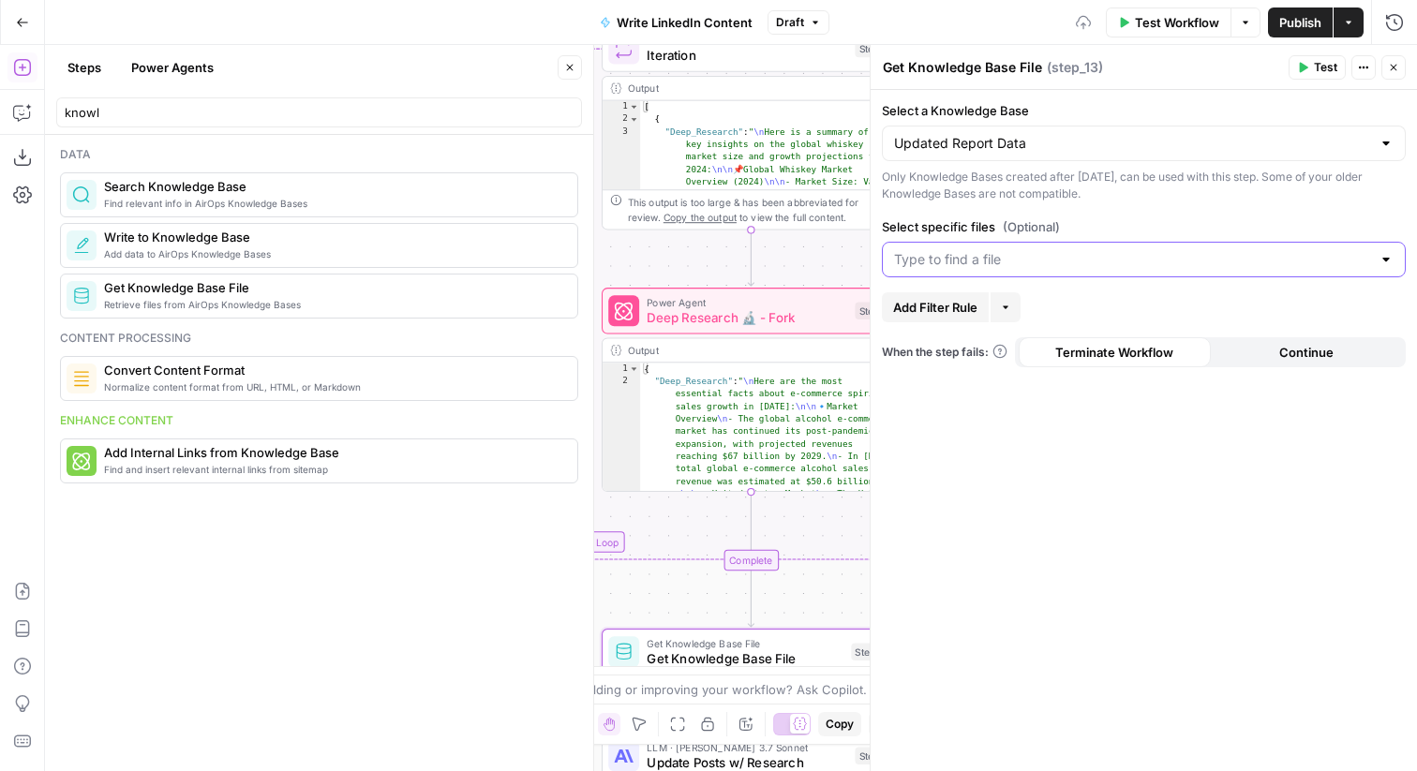
click at [999, 266] on input "Select specific files (Optional)" at bounding box center [1132, 259] width 477 height 19
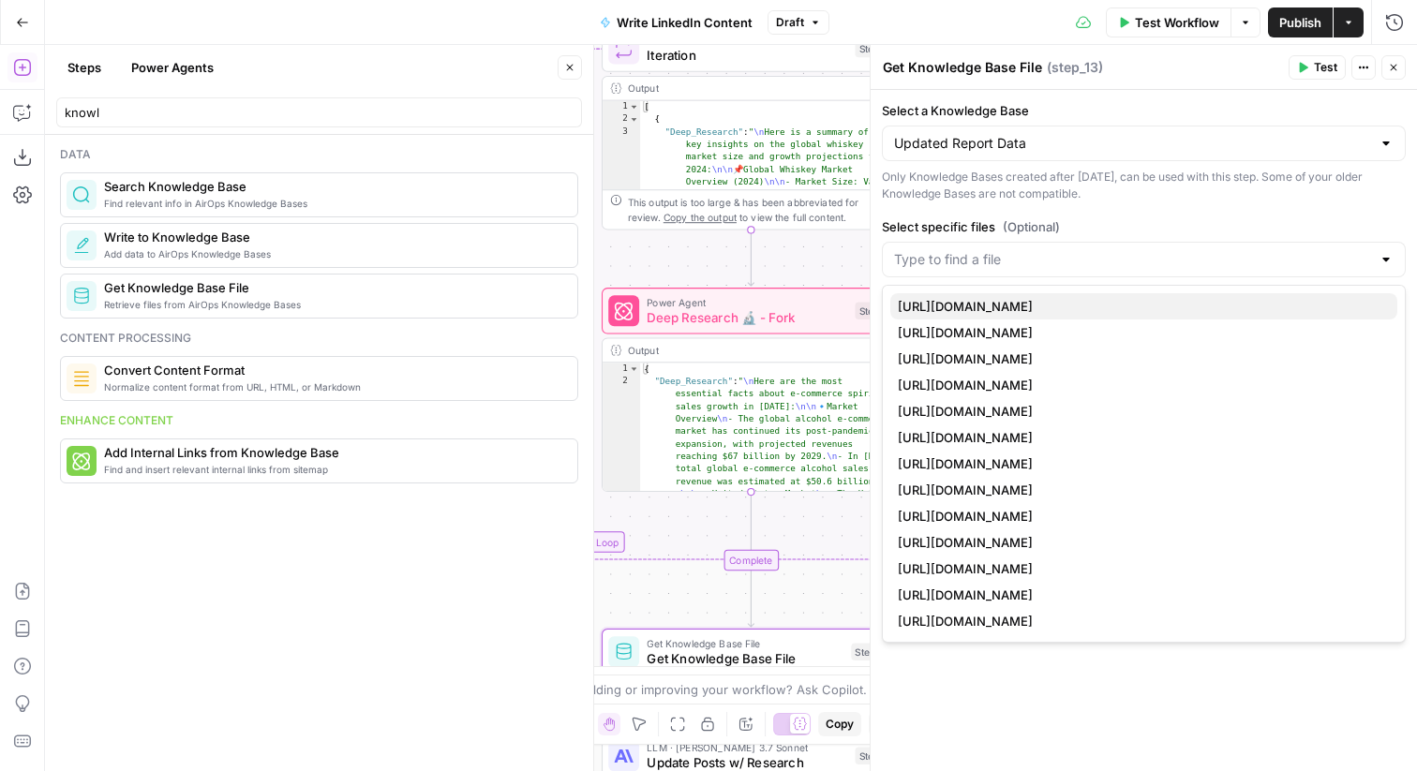
click at [1016, 310] on span "[URL][DOMAIN_NAME]" at bounding box center [1140, 306] width 485 height 19
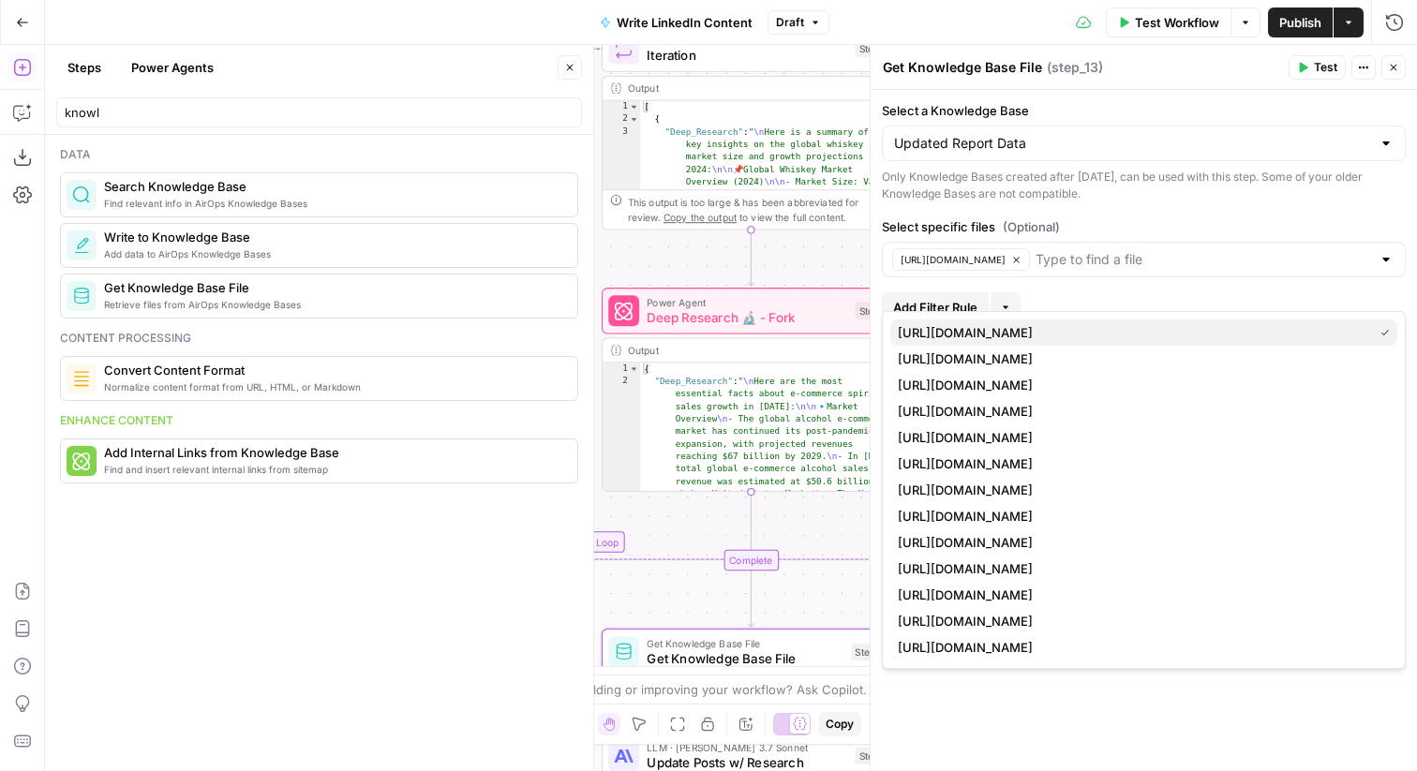
click at [1078, 343] on button "[URL][DOMAIN_NAME]" at bounding box center [1143, 333] width 507 height 26
click at [1112, 356] on span "[URL][DOMAIN_NAME]" at bounding box center [1140, 359] width 485 height 19
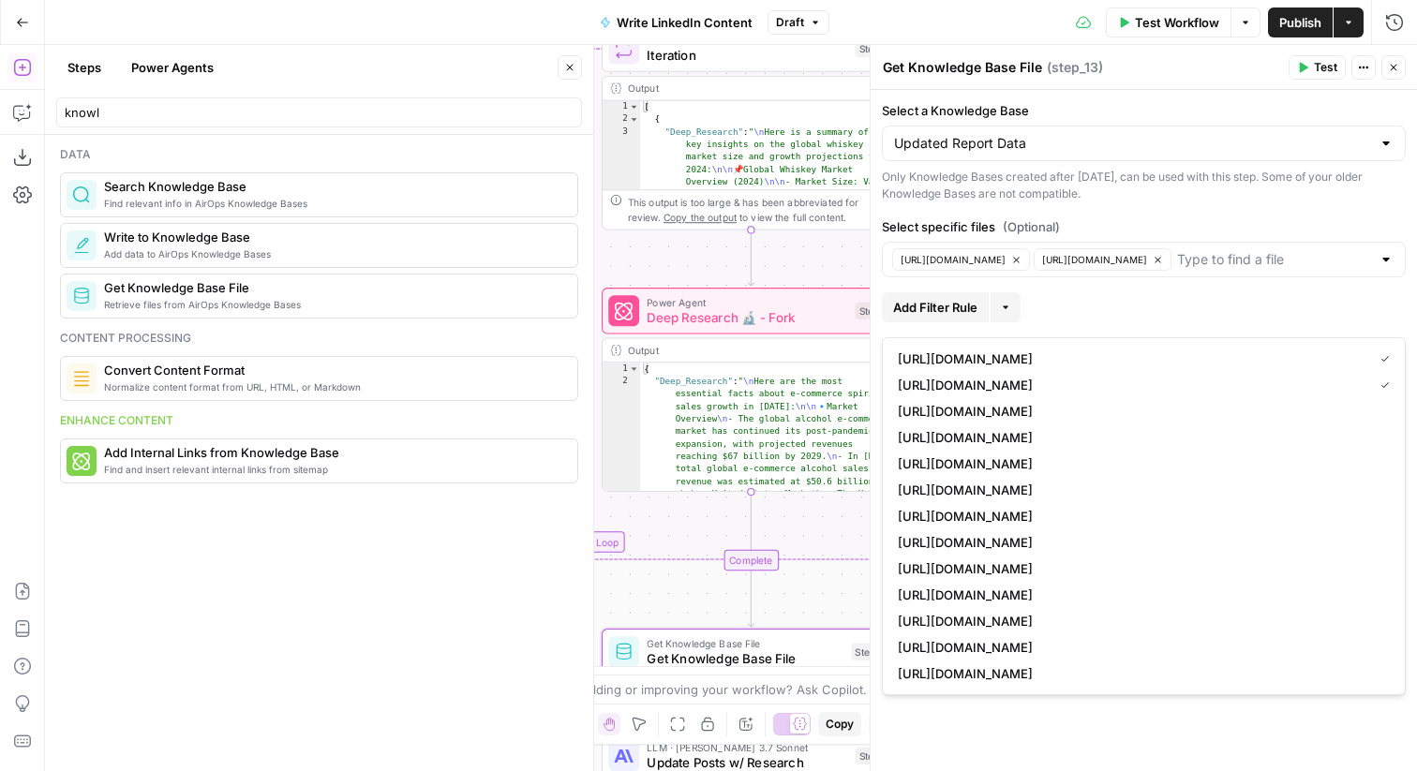
click at [1131, 411] on span "[URL][DOMAIN_NAME]" at bounding box center [1140, 411] width 485 height 19
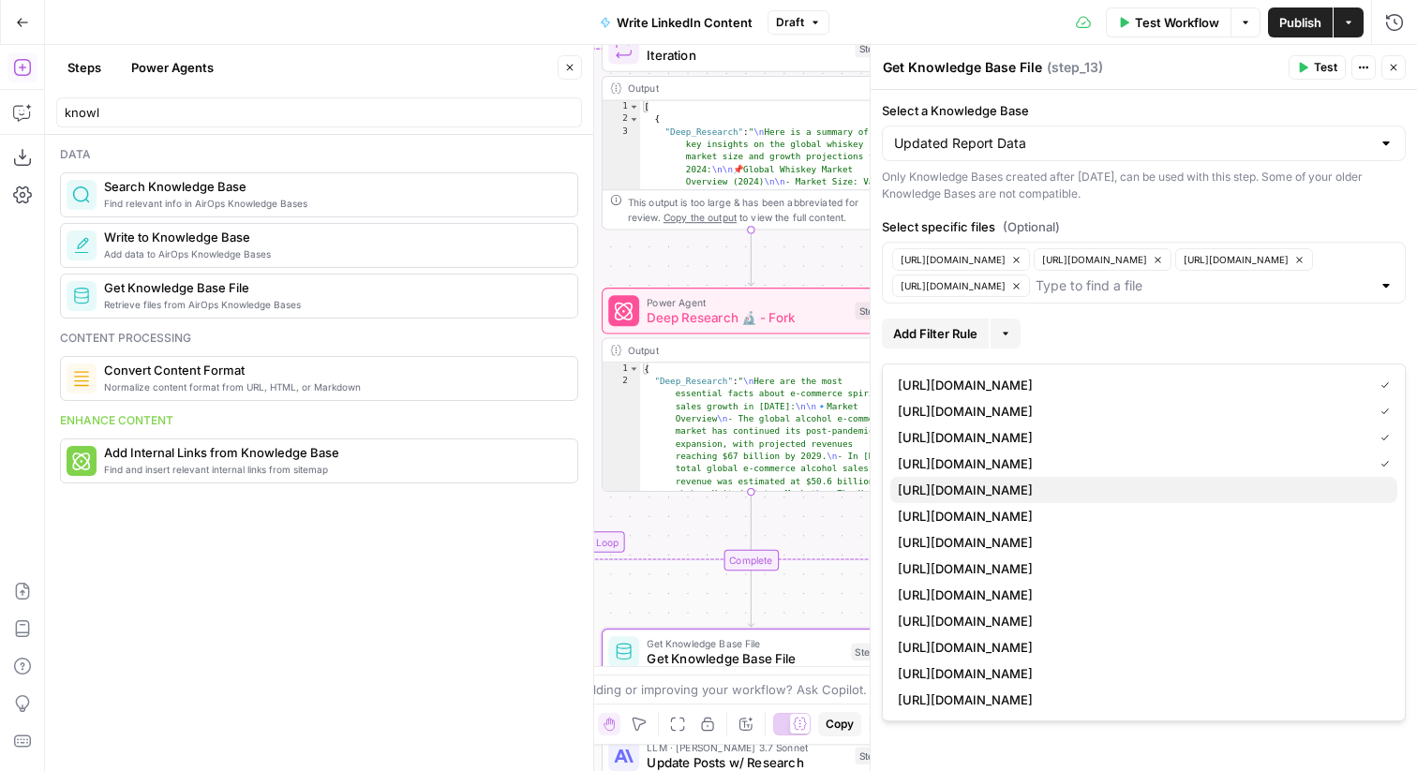
click at [1208, 491] on span "[URL][DOMAIN_NAME]" at bounding box center [1140, 490] width 485 height 19
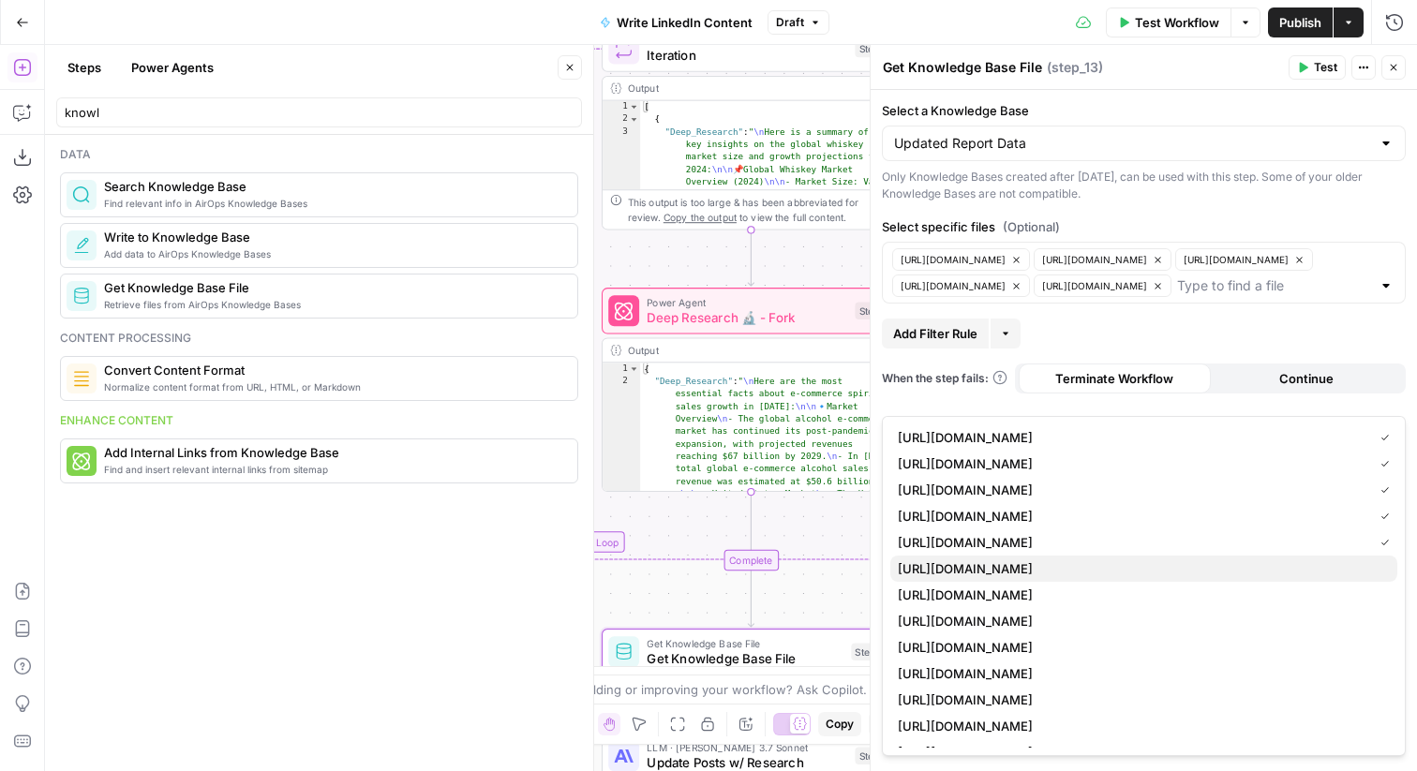
click at [1236, 571] on span "[URL][DOMAIN_NAME]" at bounding box center [1140, 569] width 485 height 19
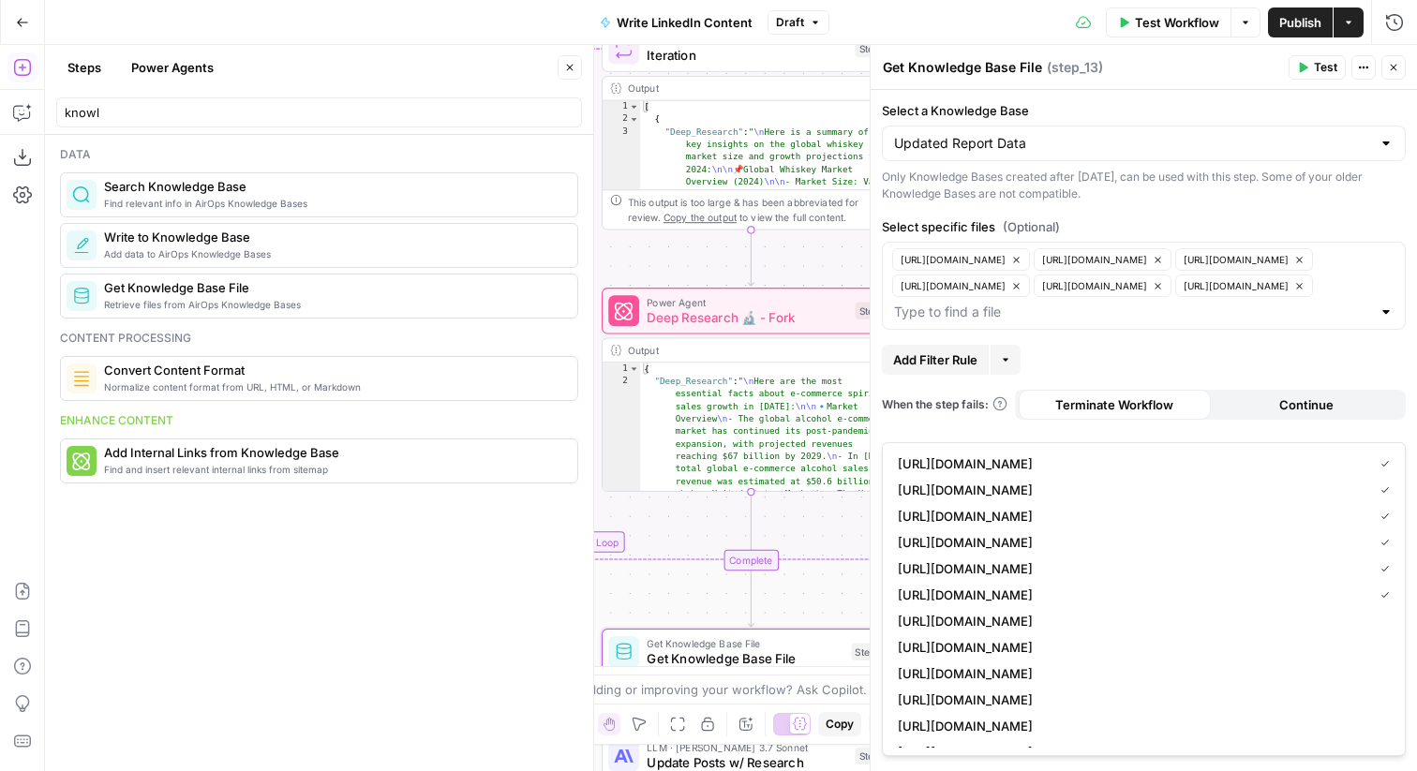
scroll to position [44, 0]
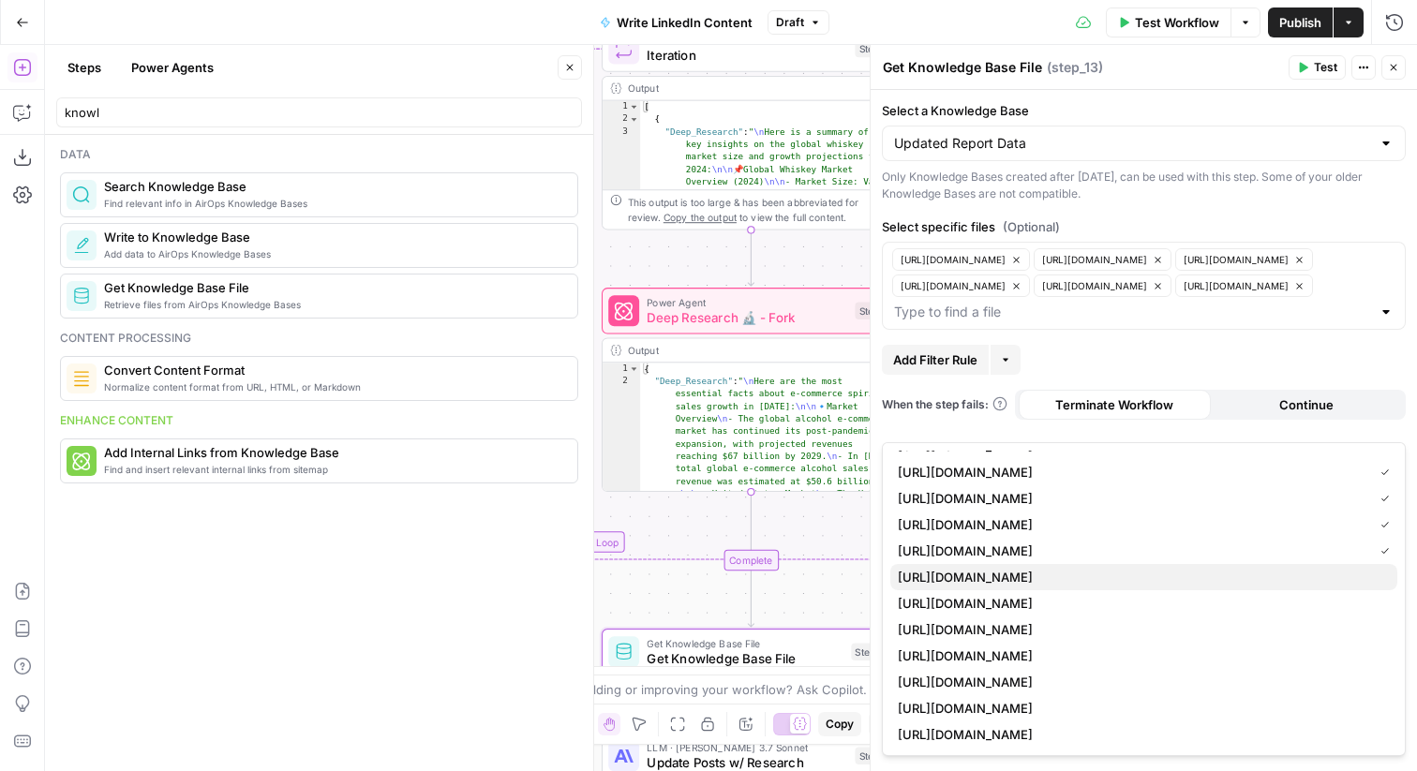
click at [1249, 581] on span "[URL][DOMAIN_NAME]" at bounding box center [1140, 577] width 485 height 19
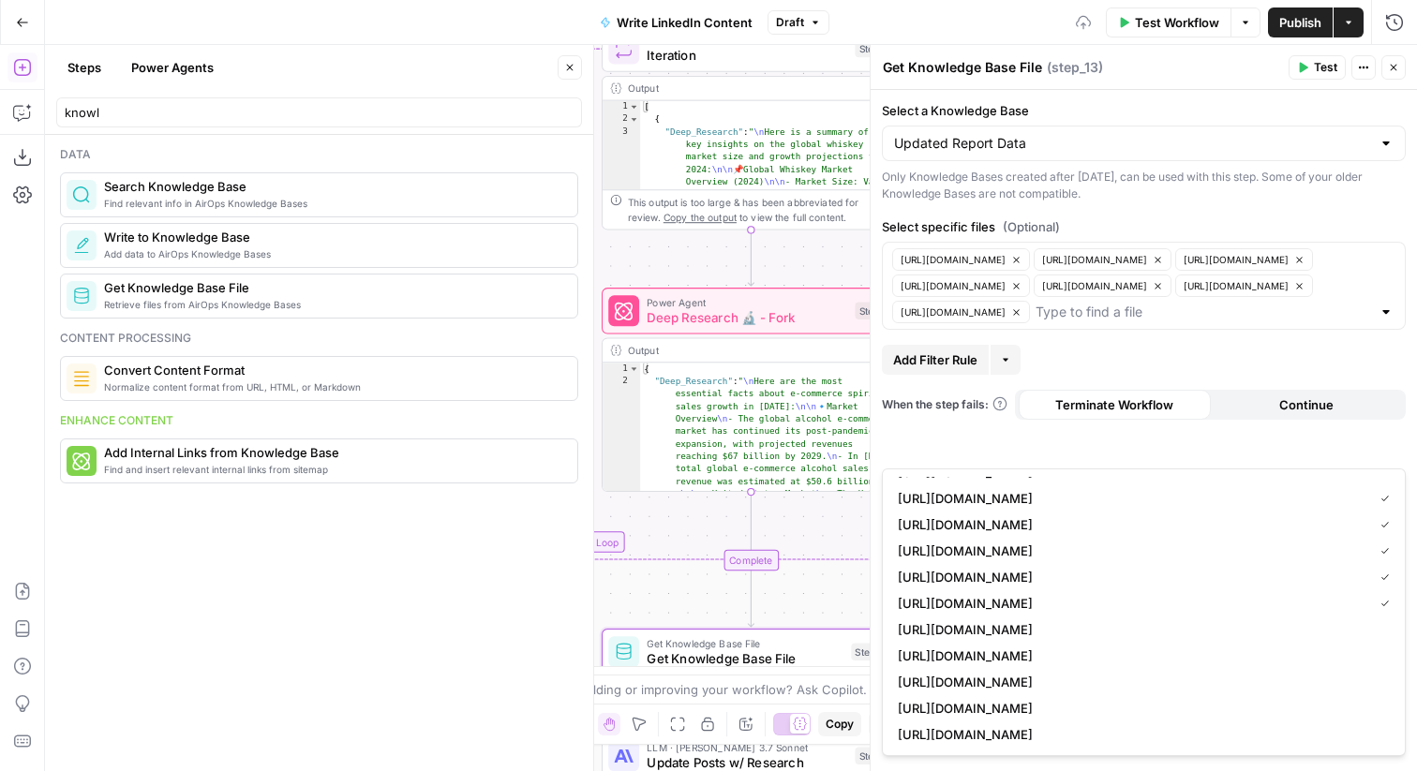
scroll to position [70, 0]
click at [1258, 610] on span "[URL][DOMAIN_NAME]" at bounding box center [1140, 603] width 485 height 19
click at [1258, 624] on span "[URL][DOMAIN_NAME]" at bounding box center [1140, 630] width 485 height 19
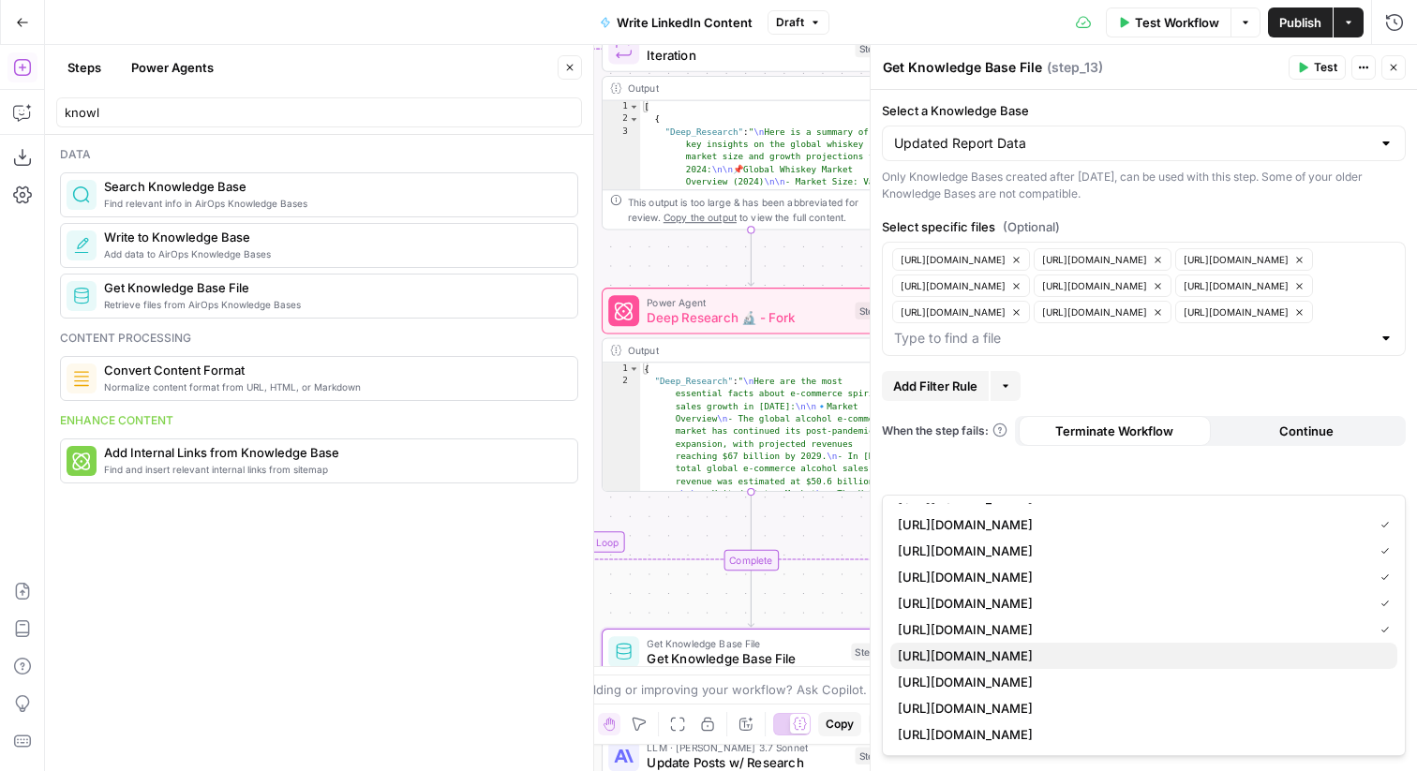
click at [1256, 656] on span "[URL][DOMAIN_NAME]" at bounding box center [1140, 656] width 485 height 19
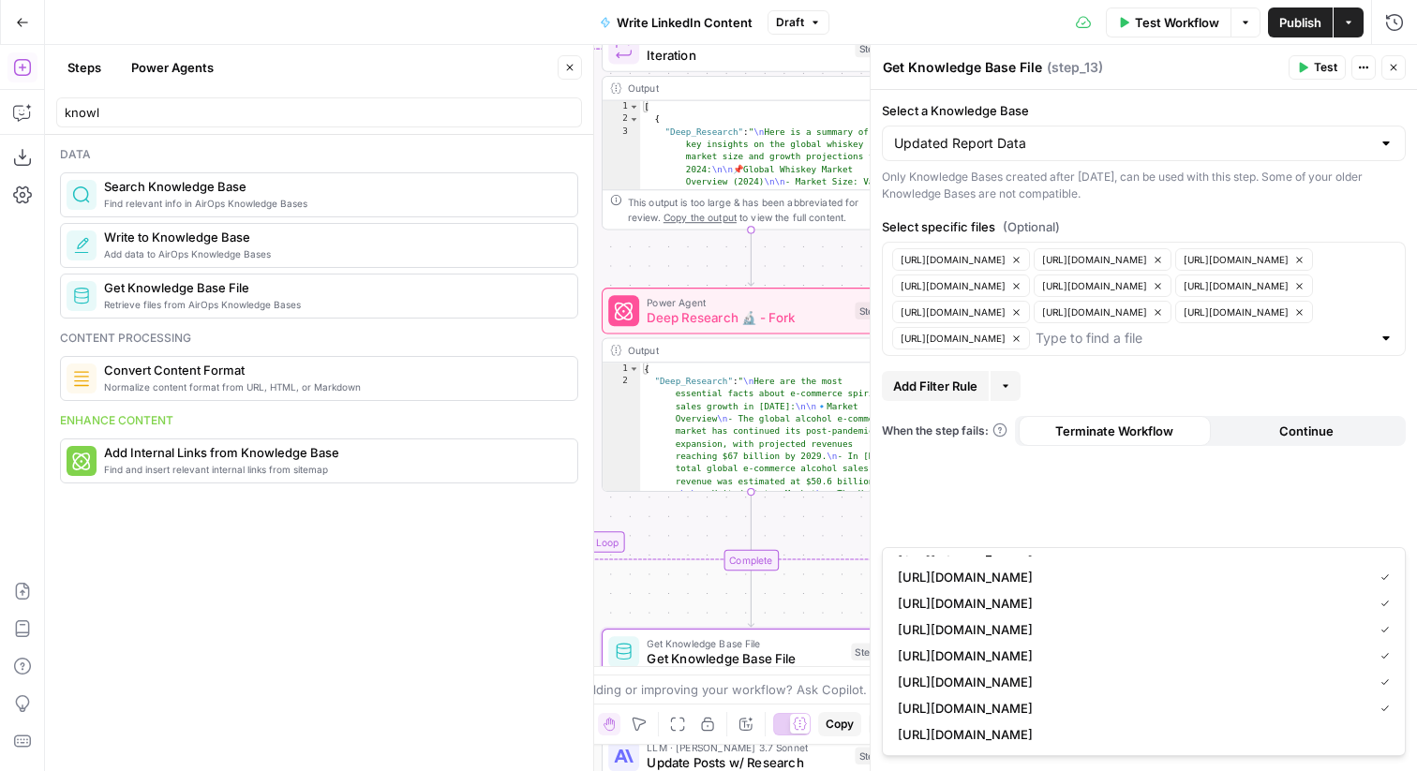
scroll to position [149, 0]
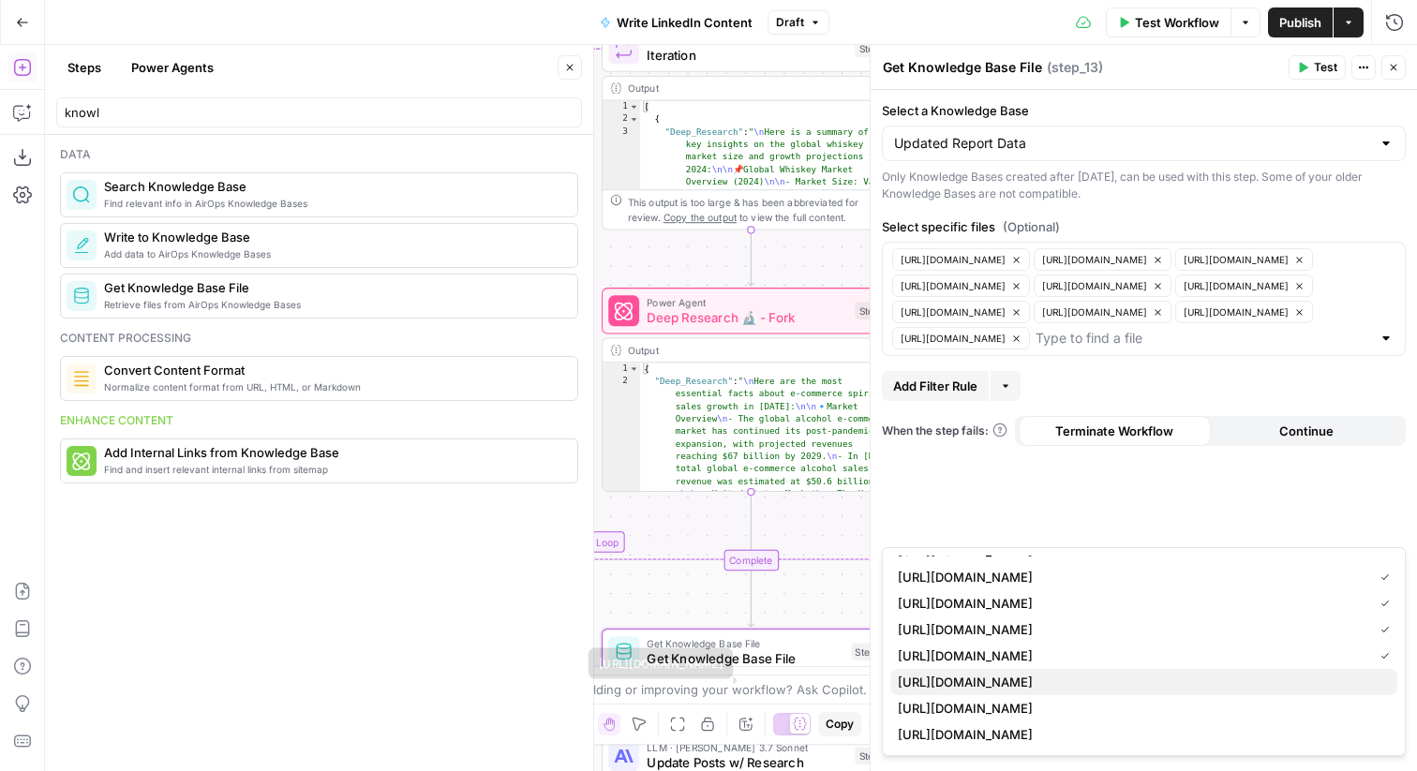
click at [1261, 688] on span "[URL][DOMAIN_NAME]" at bounding box center [1140, 682] width 485 height 19
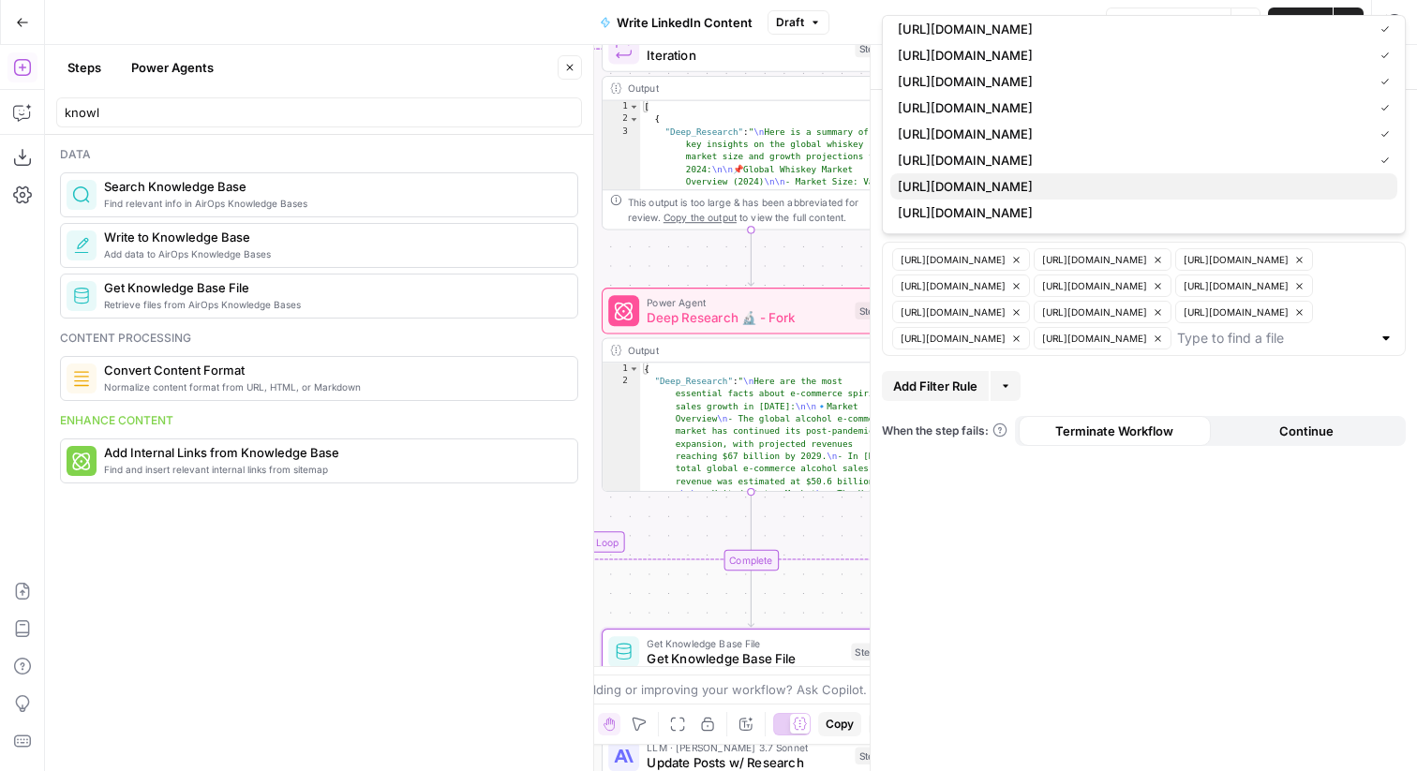
click at [1253, 192] on span "[URL][DOMAIN_NAME]" at bounding box center [1140, 186] width 485 height 19
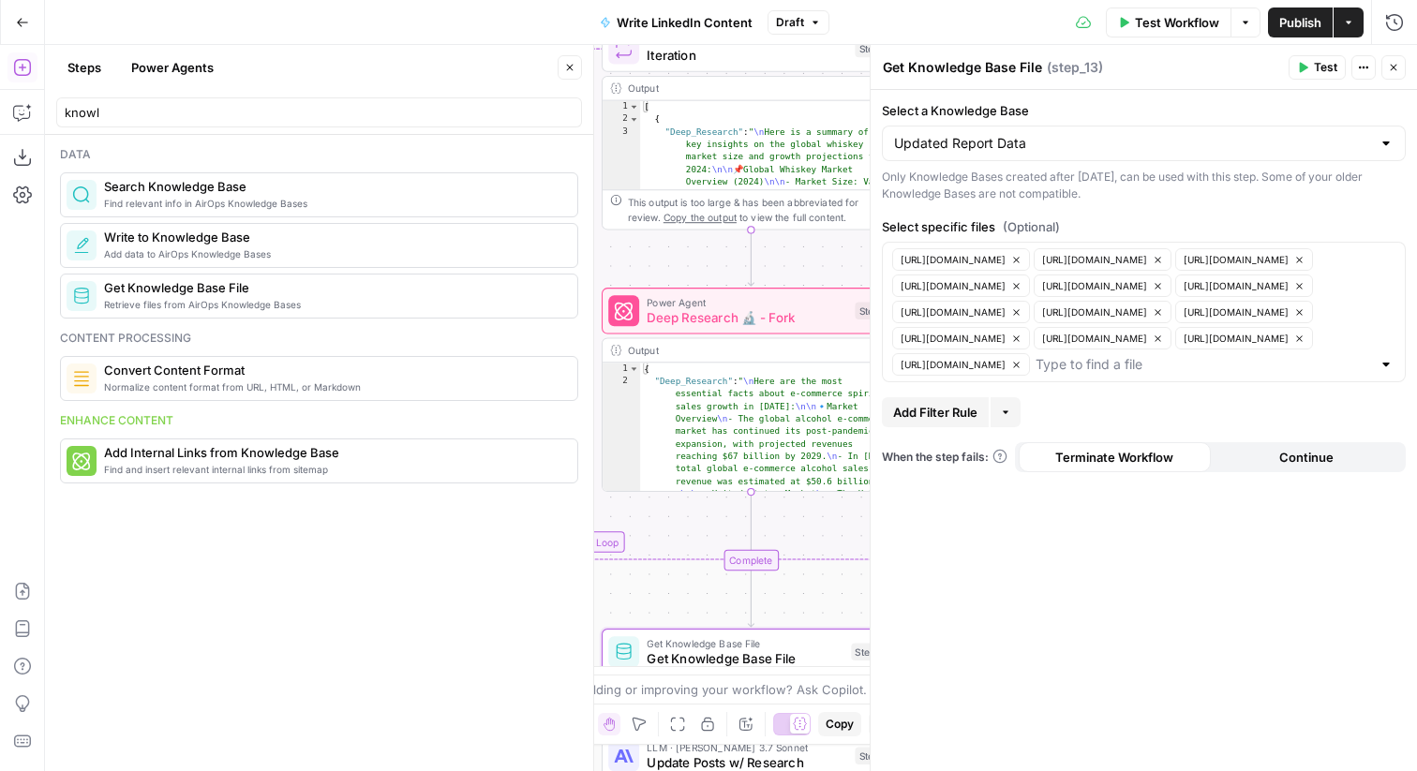
click at [1246, 748] on div "Select a Knowledge Base Updated Report Data Only Knowledge Bases created after …" at bounding box center [1144, 430] width 546 height 681
click at [1301, 67] on icon "button" at bounding box center [1304, 68] width 8 height 10
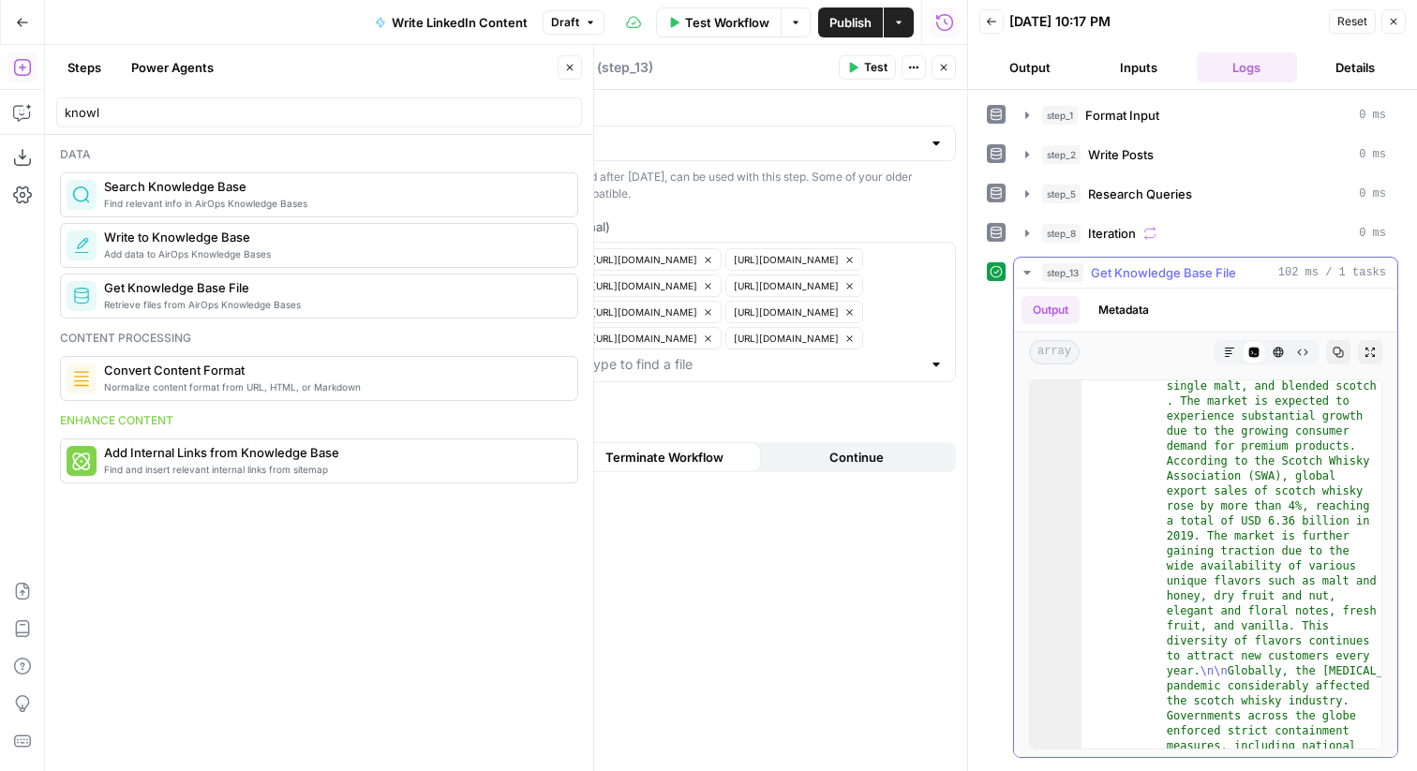
scroll to position [110, 0]
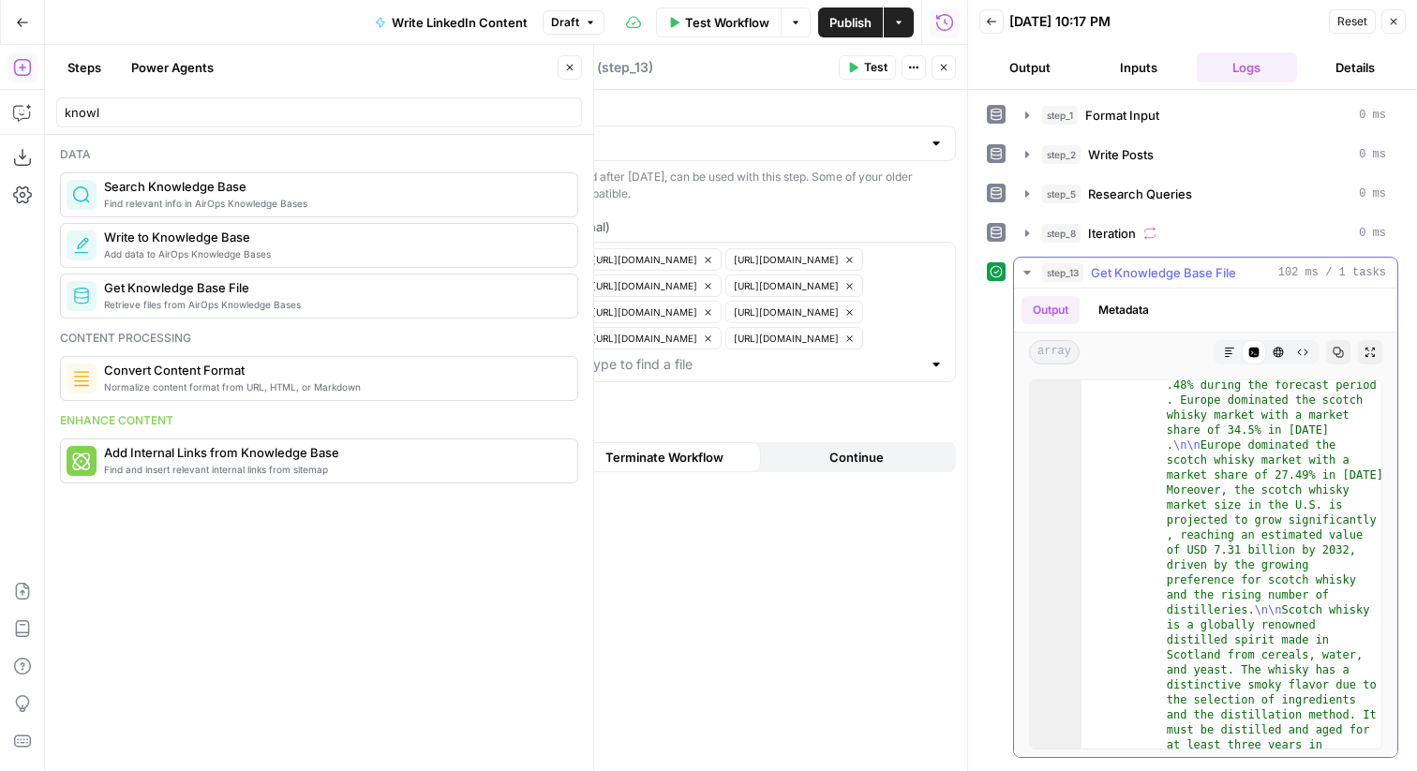
click at [1161, 262] on button "step_13 Get Knowledge Base File 102 ms / 1 tasks" at bounding box center [1205, 273] width 383 height 30
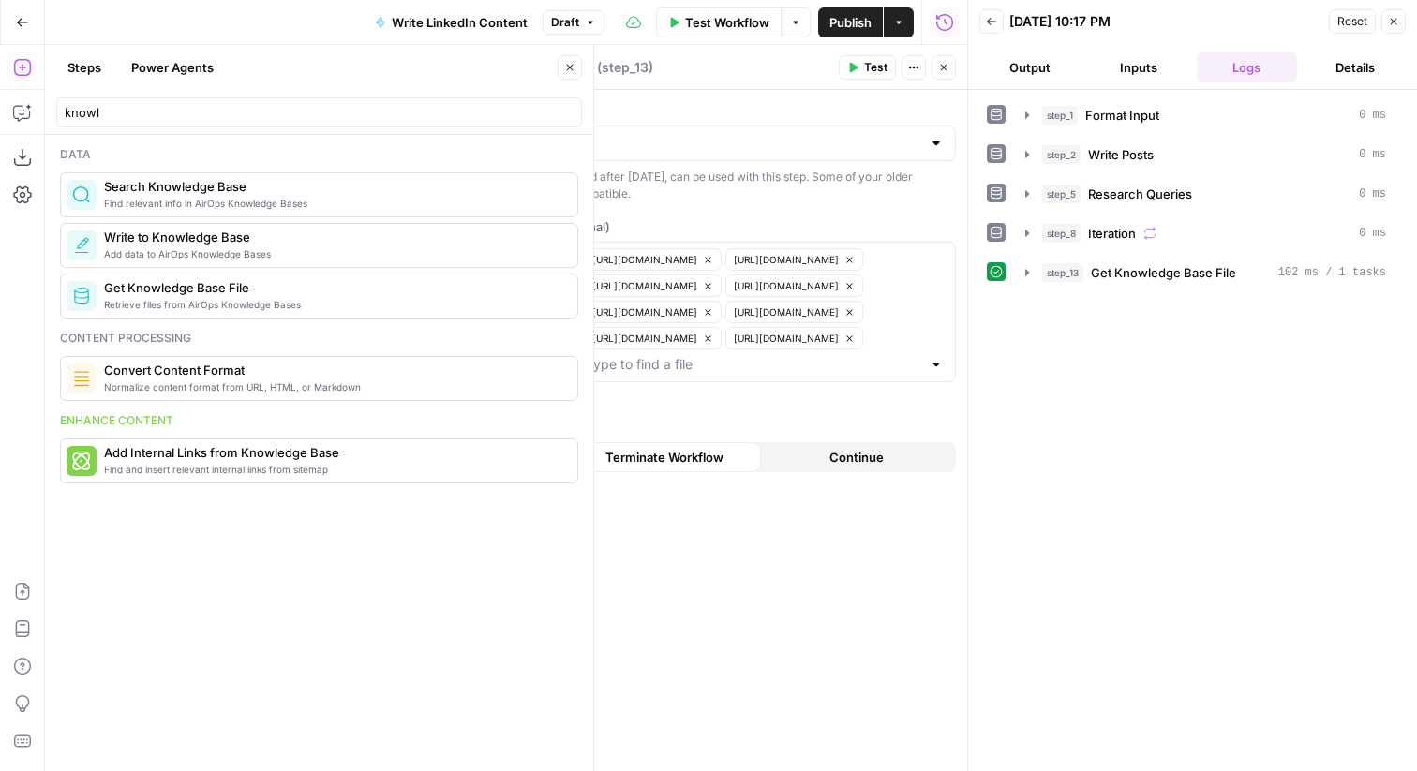
click at [1394, 17] on icon "button" at bounding box center [1393, 21] width 11 height 11
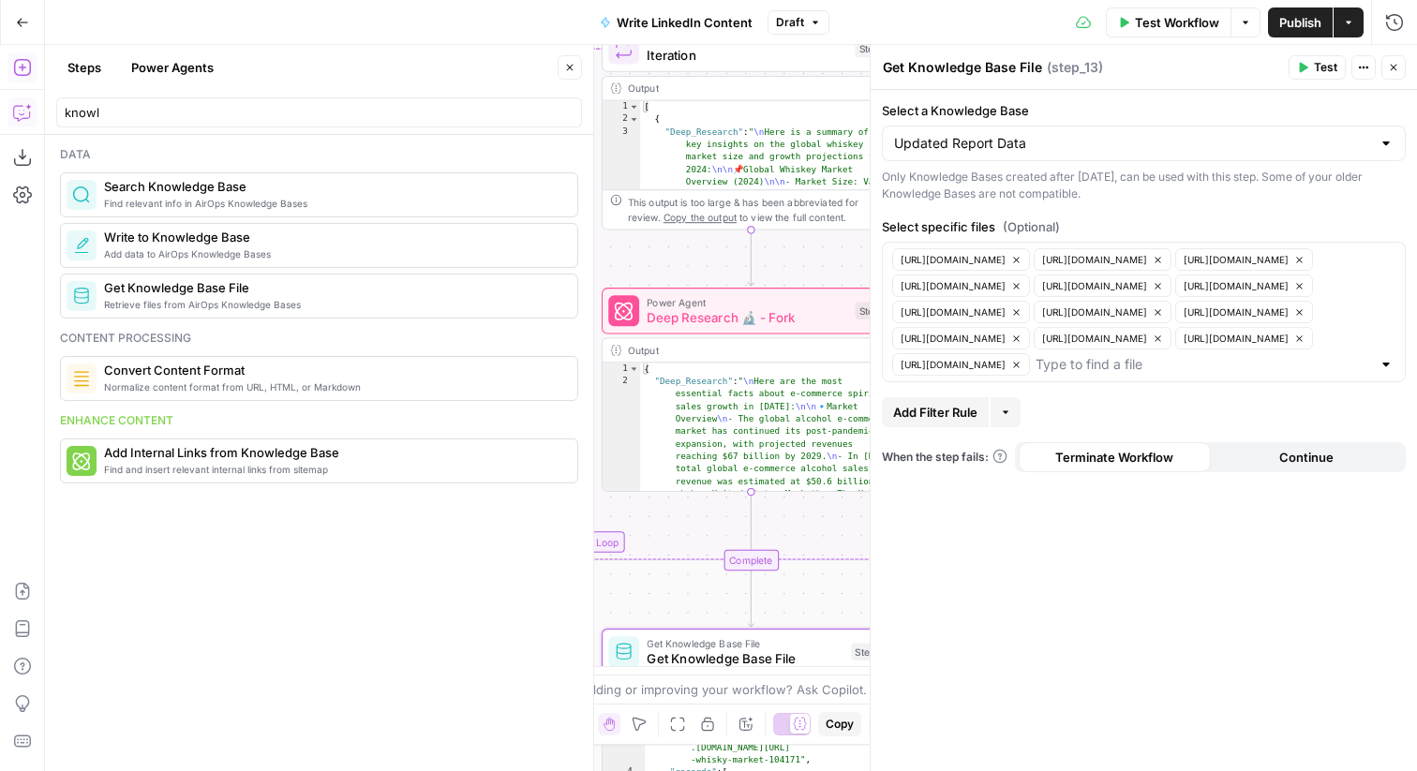
click at [26, 127] on button "Copilot" at bounding box center [22, 112] width 30 height 30
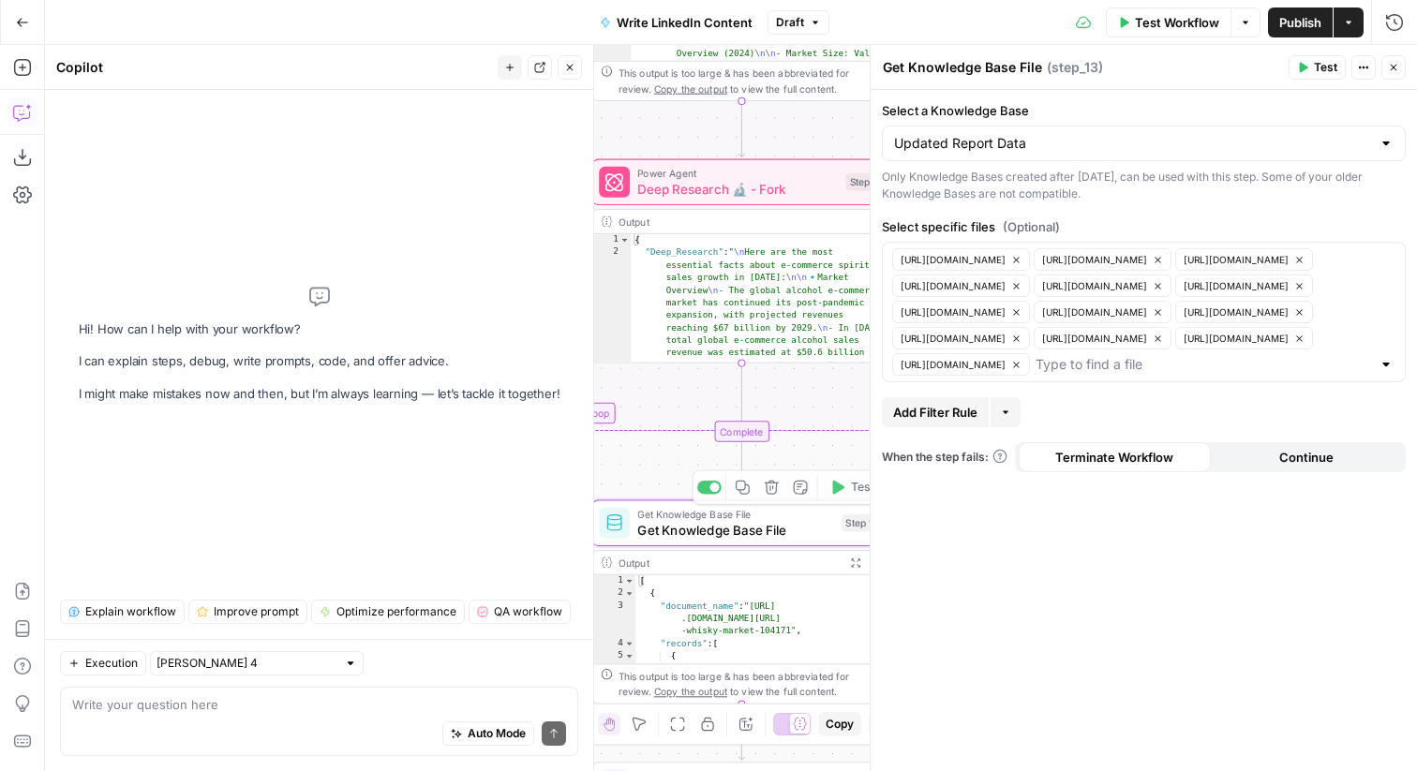
click at [861, 566] on div at bounding box center [870, 408] width 19 height 726
click at [852, 563] on icon "button" at bounding box center [855, 563] width 10 height 10
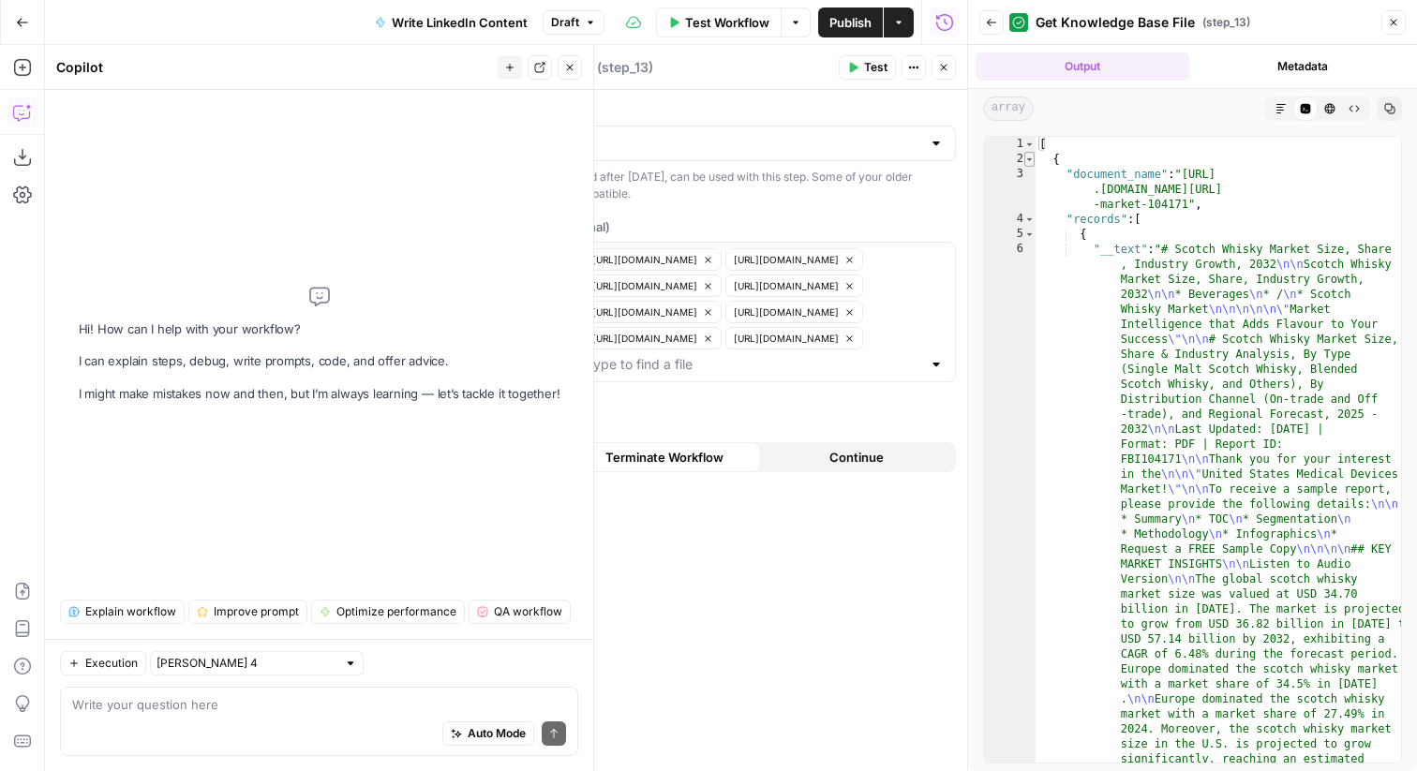
type textarea "*"
click at [1032, 159] on span "Toggle code folding, rows 2 through 12" at bounding box center [1030, 159] width 10 height 15
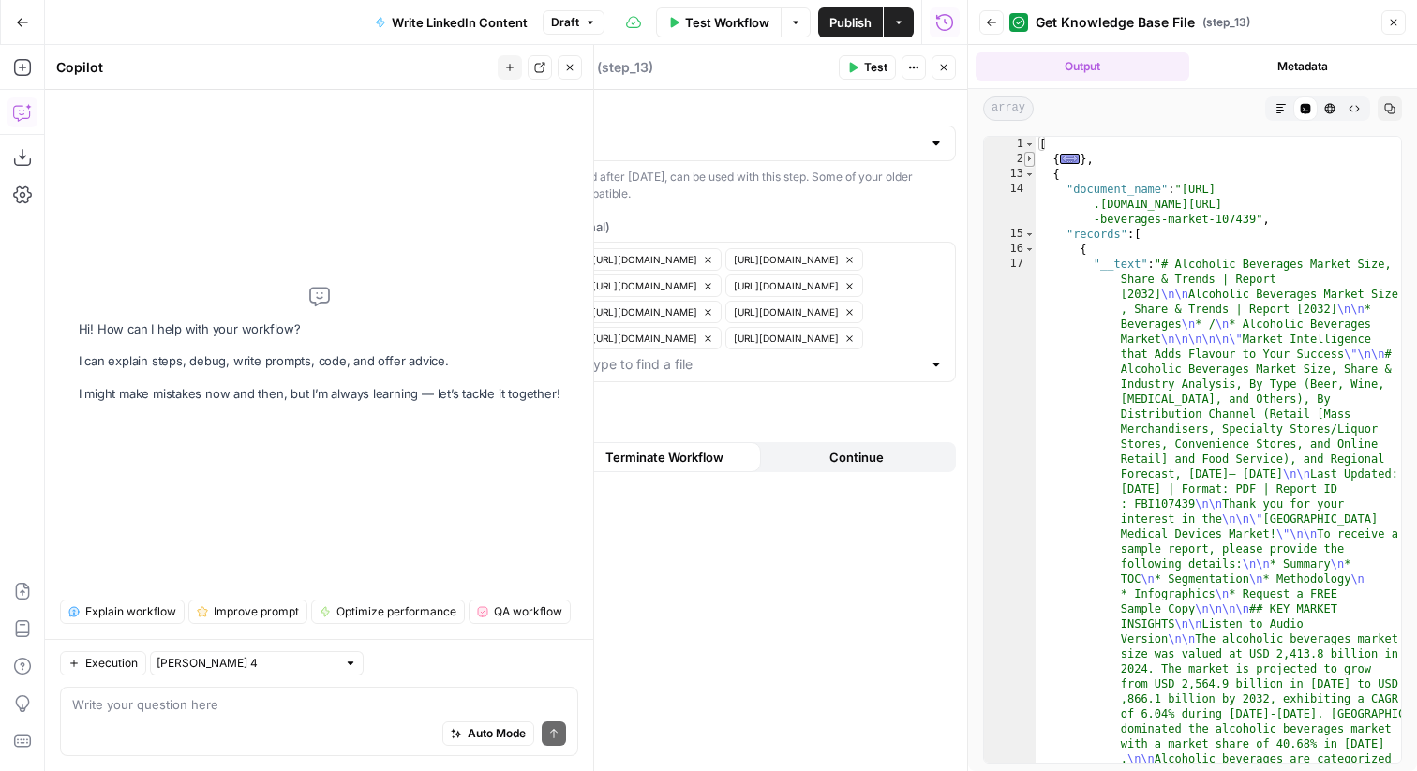
click at [1032, 159] on span "Toggle code folding, rows 2 through 12" at bounding box center [1030, 159] width 10 height 15
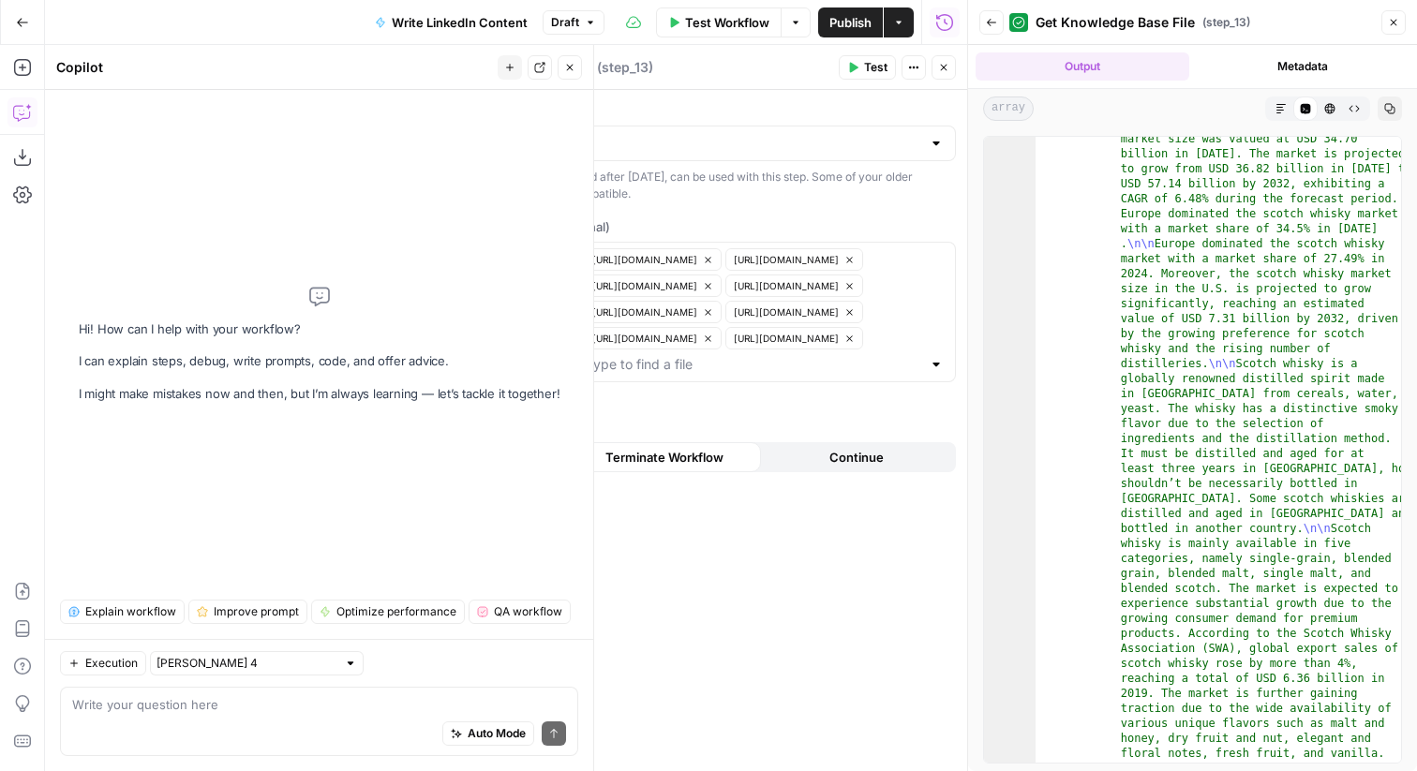
scroll to position [44, 0]
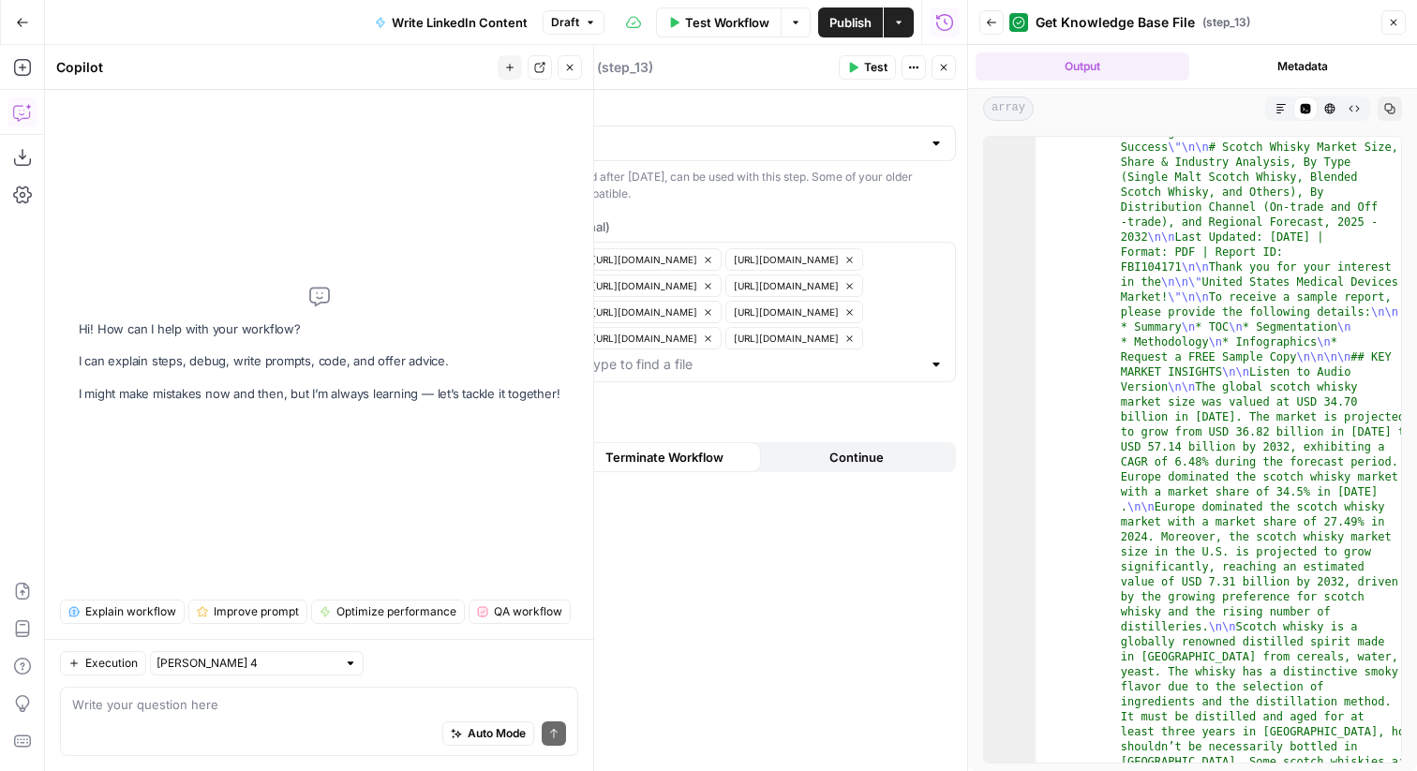
click at [1400, 20] on button "Close" at bounding box center [1394, 22] width 24 height 24
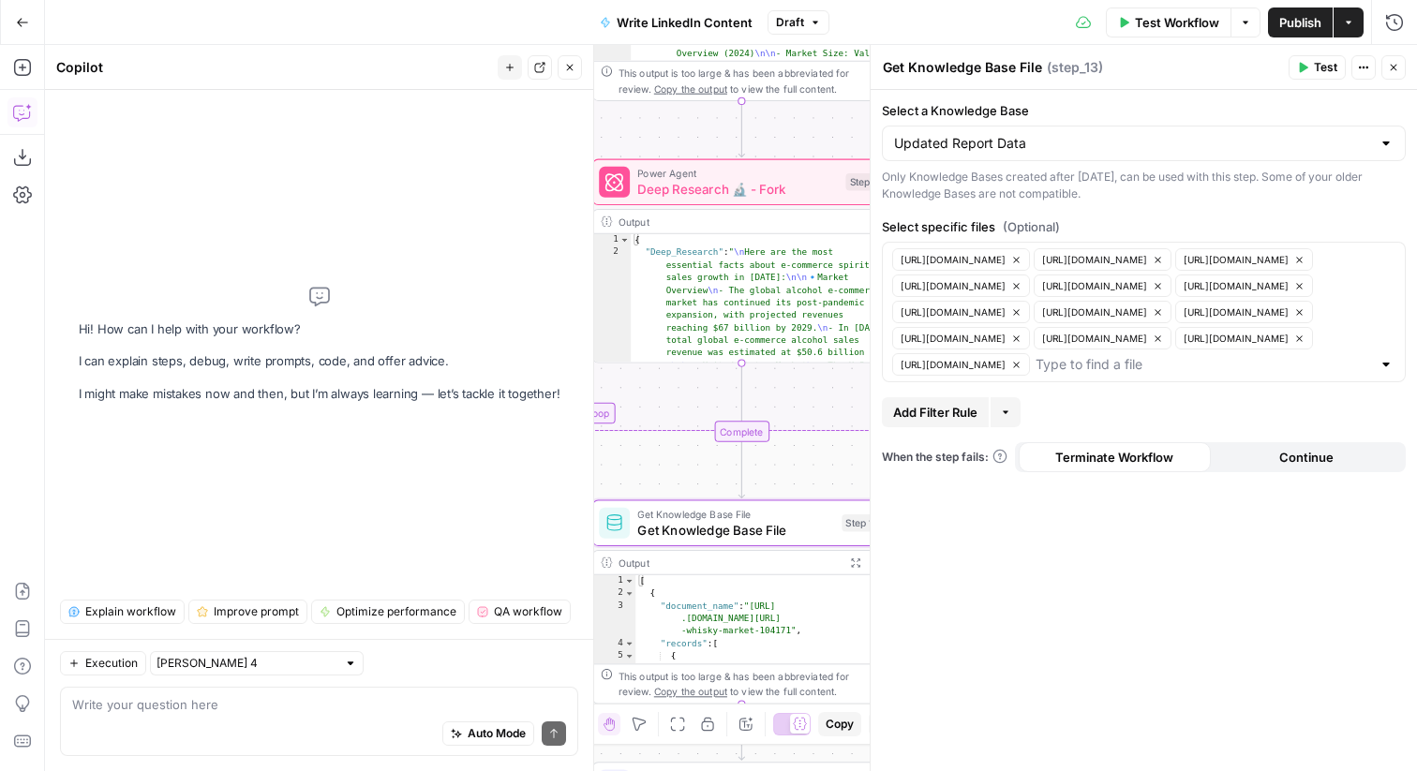
click at [268, 729] on div "Auto Mode Send" at bounding box center [319, 734] width 494 height 41
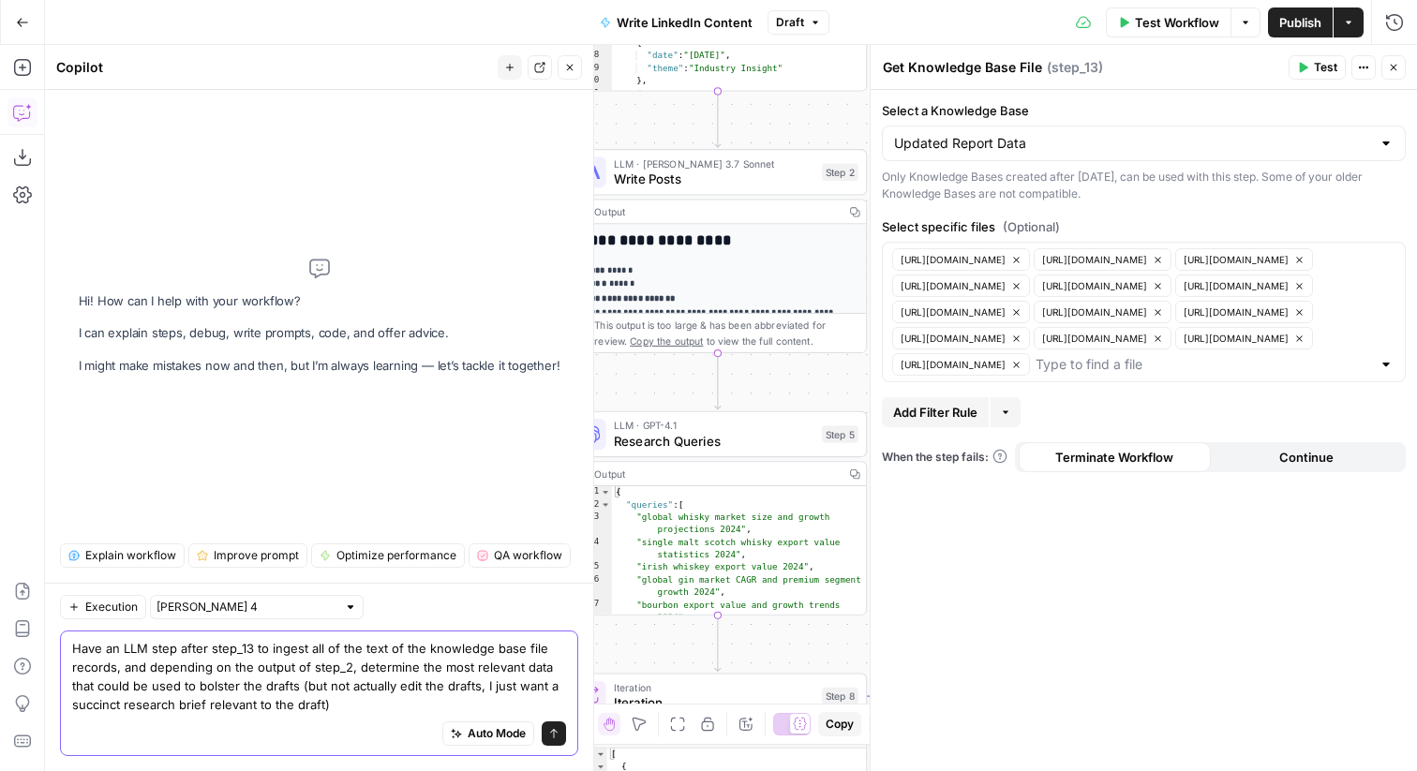
type textarea "Have an LLM step after step_13 to ingest all of the text of the knowledge base …"
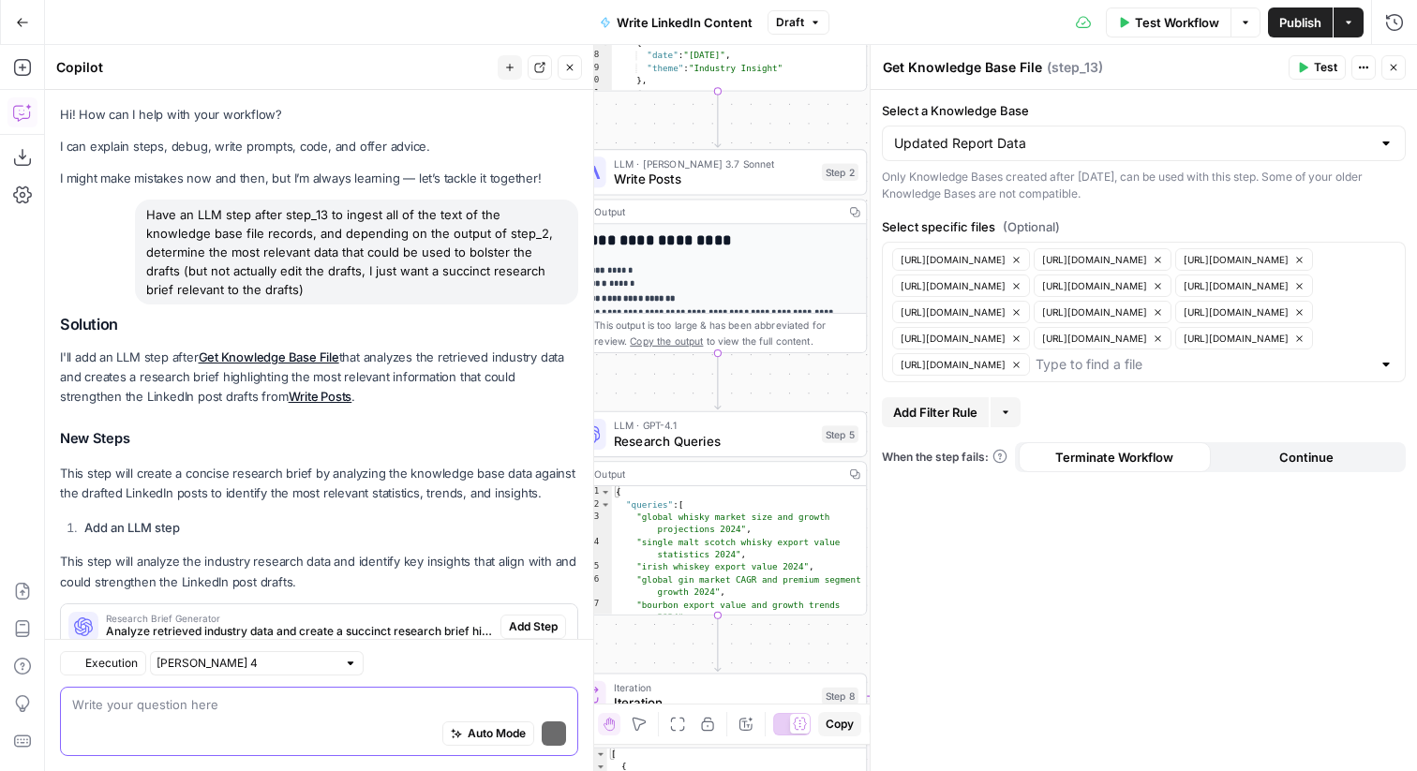
scroll to position [55, 0]
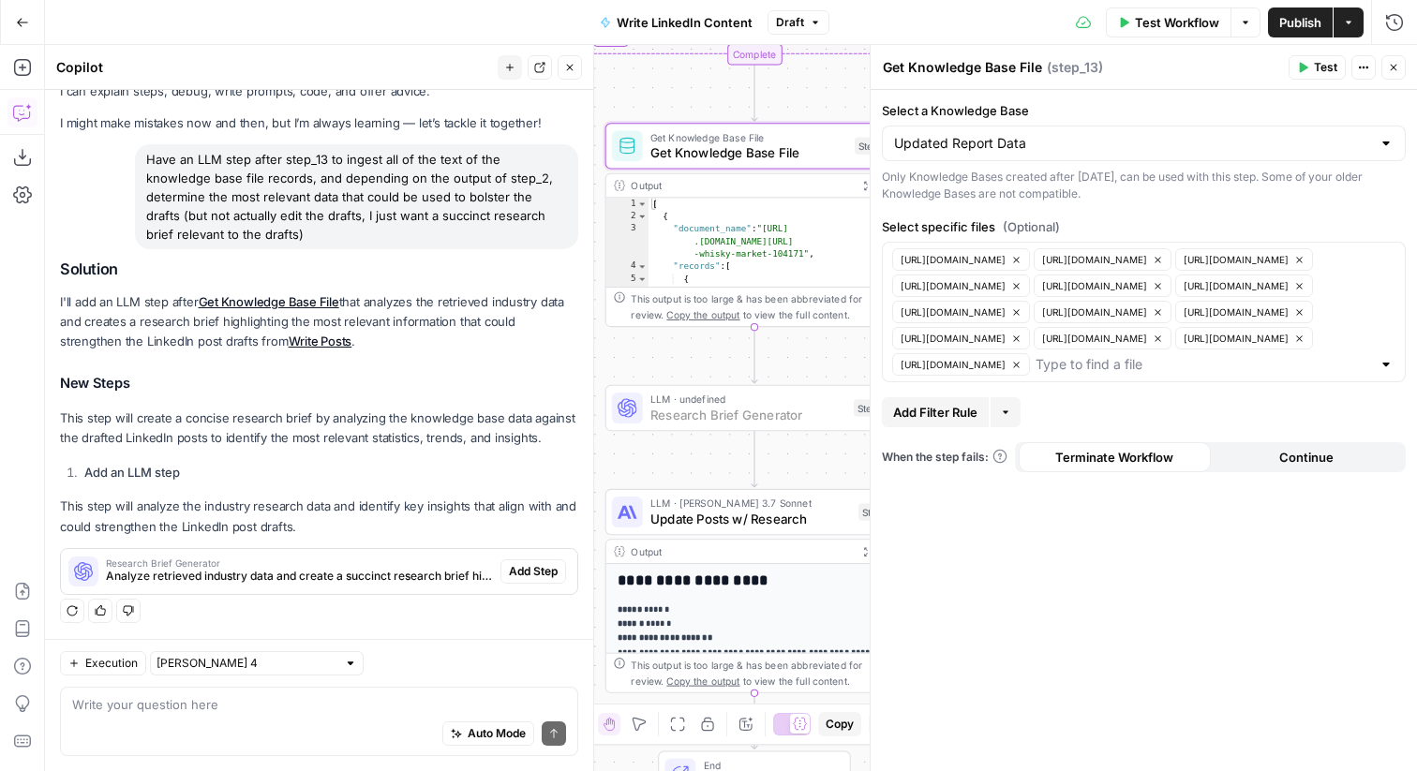
click at [519, 571] on span "Add Step" at bounding box center [533, 571] width 49 height 17
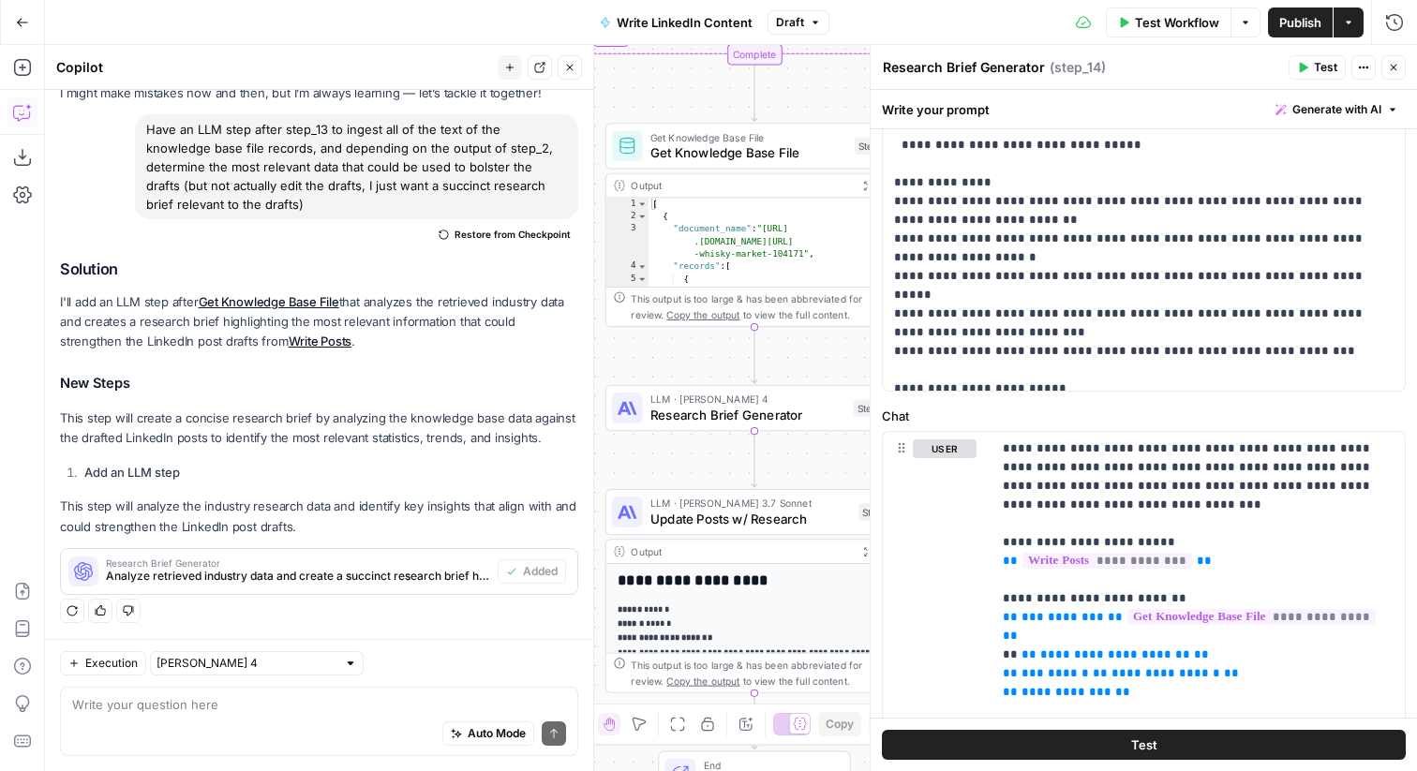
scroll to position [957, 0]
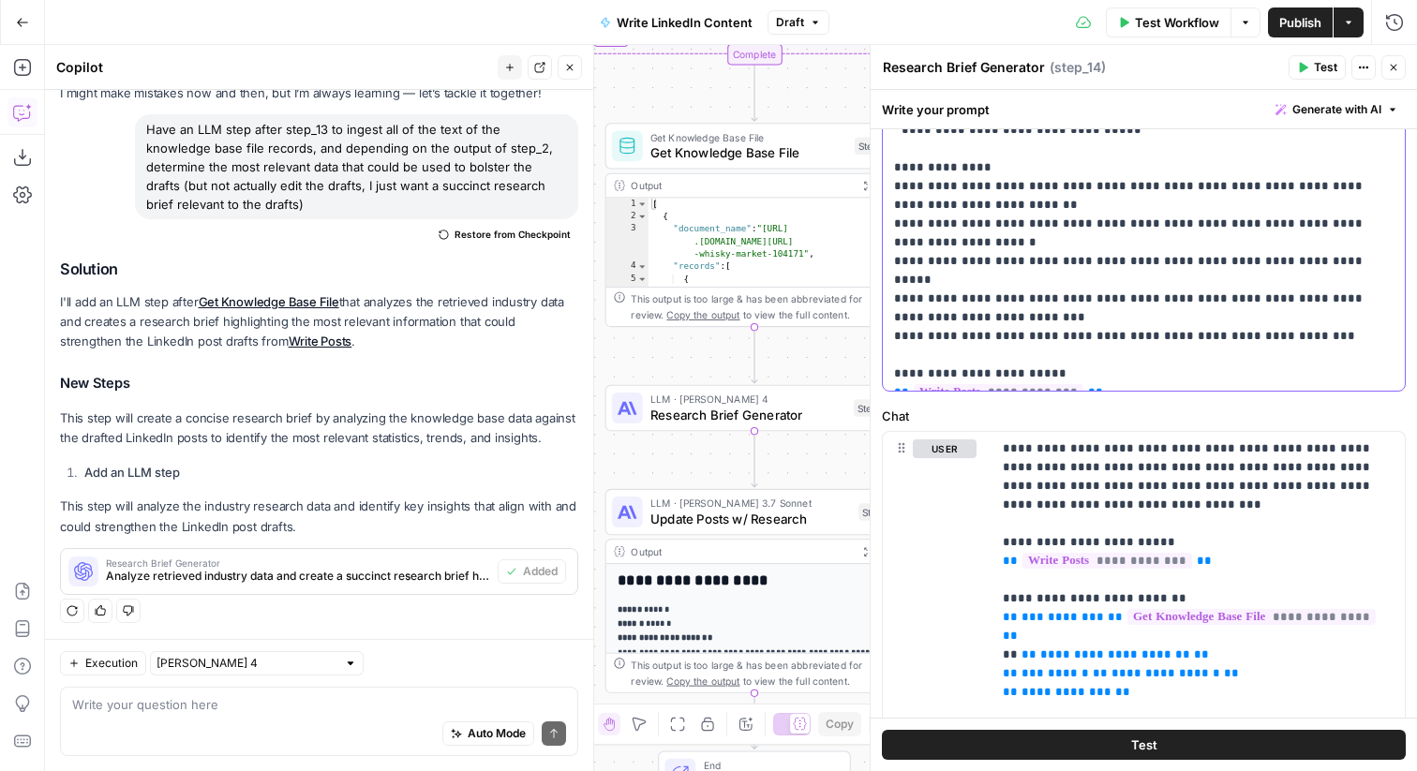
drag, startPoint x: 1049, startPoint y: 371, endPoint x: 919, endPoint y: 167, distance: 242.3
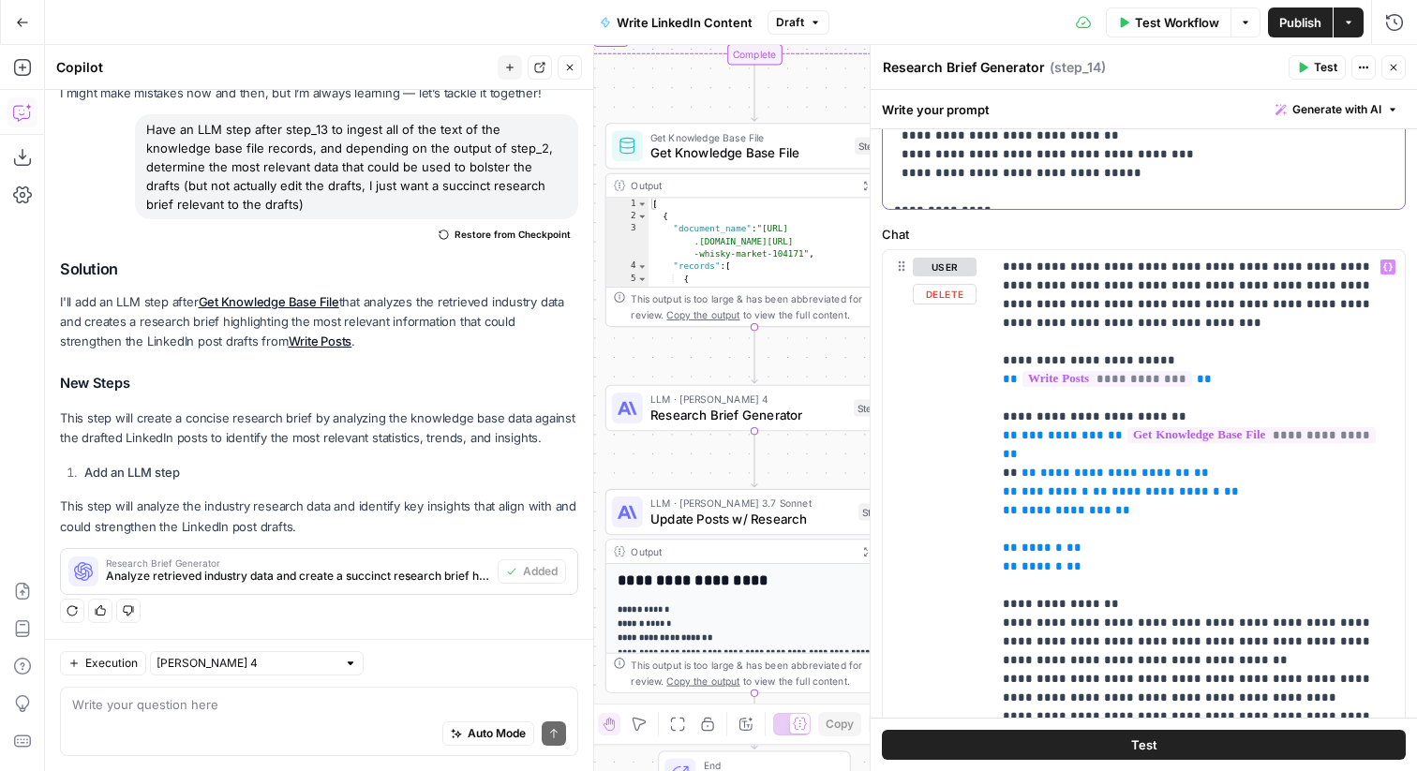
scroll to position [770, 0]
drag, startPoint x: 1181, startPoint y: 394, endPoint x: 962, endPoint y: 397, distance: 219.4
click at [962, 397] on div "**********" at bounding box center [1144, 656] width 522 height 808
copy p "**********"
click at [1147, 403] on p "**********" at bounding box center [1198, 728] width 391 height 937
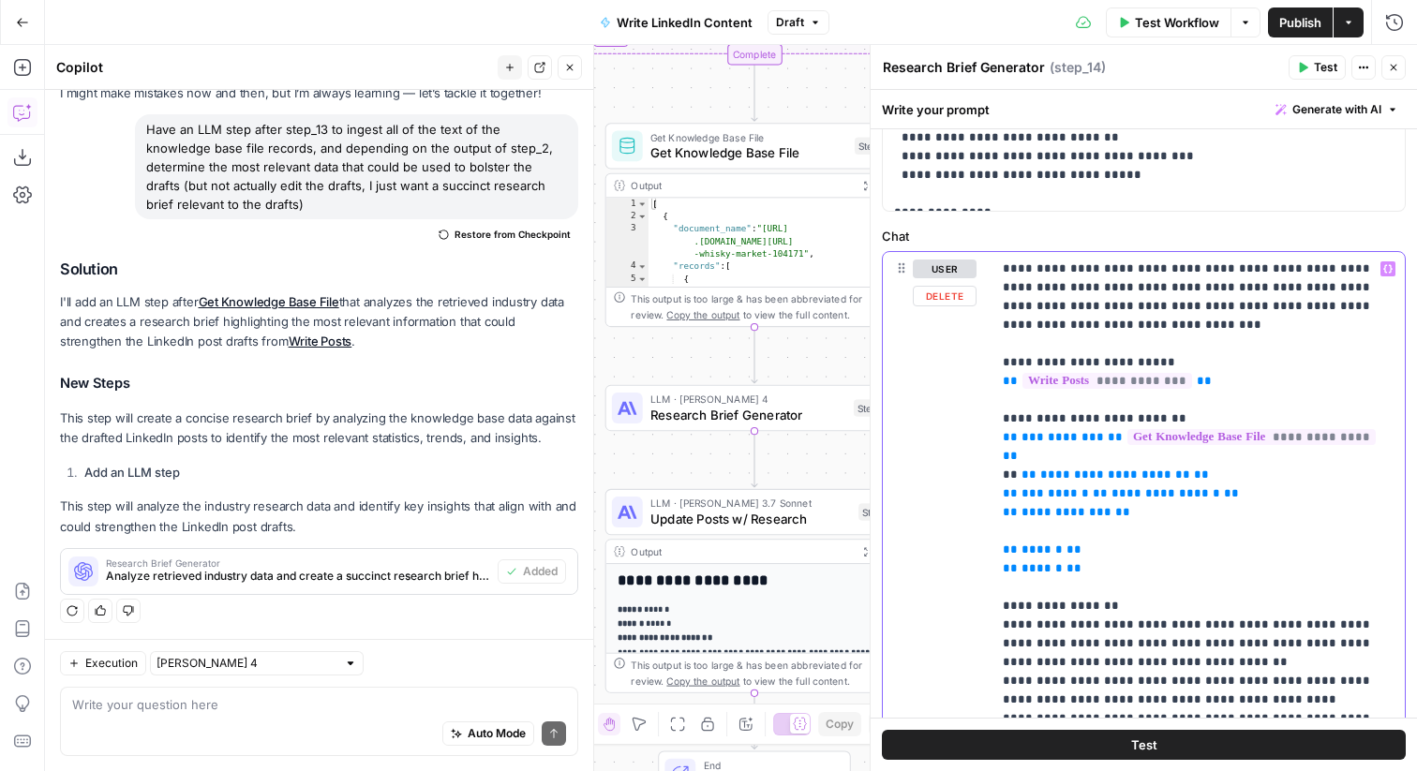
drag, startPoint x: 1157, startPoint y: 403, endPoint x: 1012, endPoint y: 405, distance: 144.4
click at [1012, 405] on p "**********" at bounding box center [1198, 728] width 391 height 937
copy p "**********"
click at [1299, 65] on icon "button" at bounding box center [1302, 67] width 11 height 11
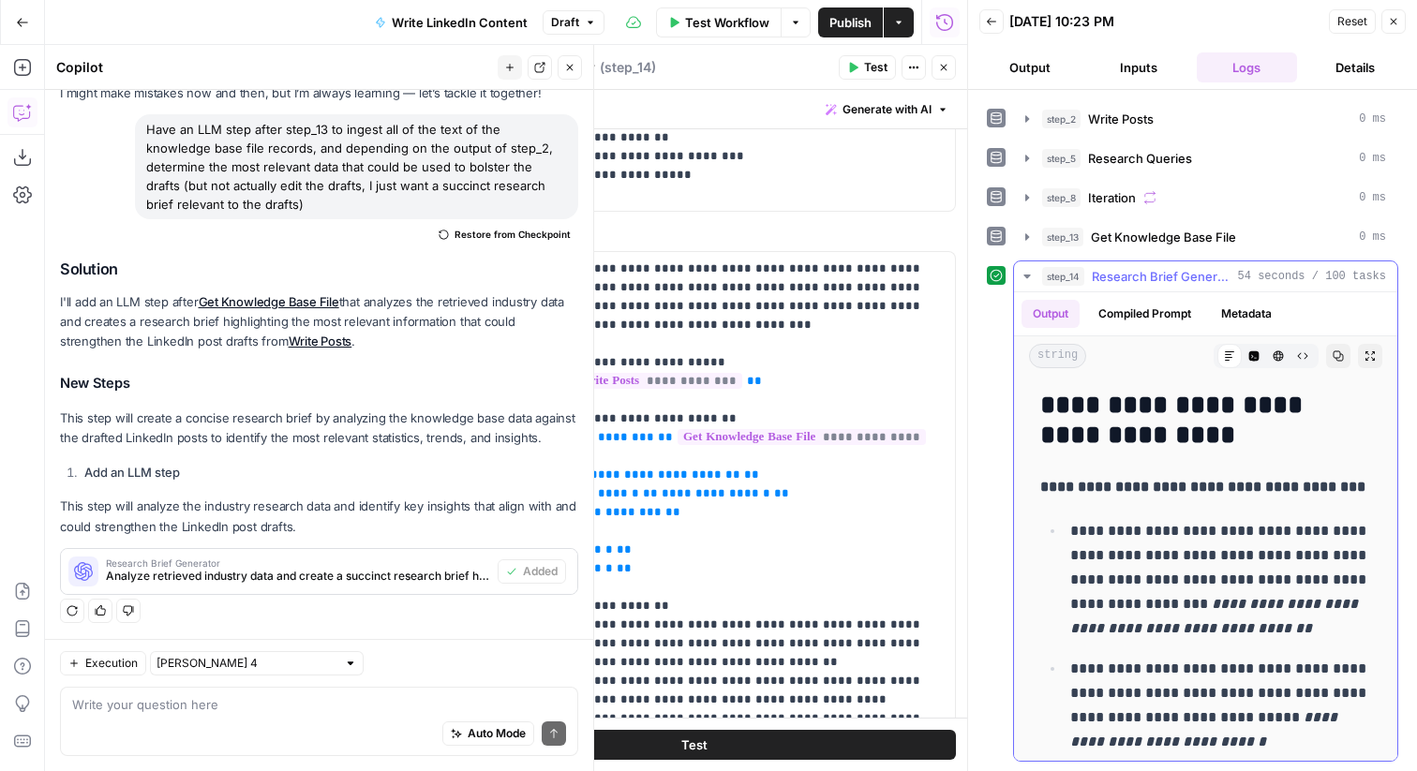
click at [1184, 312] on button "Compiled Prompt" at bounding box center [1144, 314] width 115 height 28
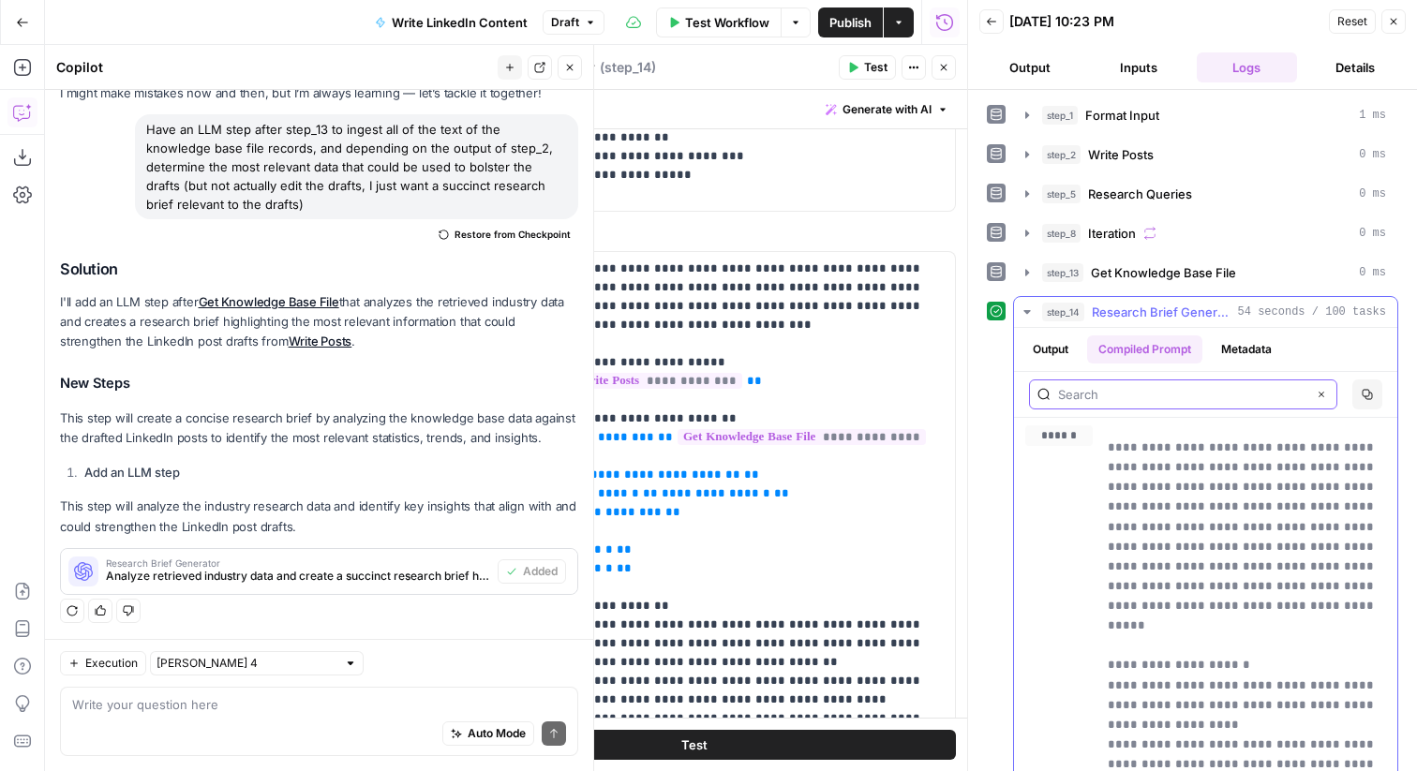
click at [1205, 392] on input "text" at bounding box center [1182, 394] width 248 height 19
paste input "Industry Research Data:"
type input "Industry Research Data:"
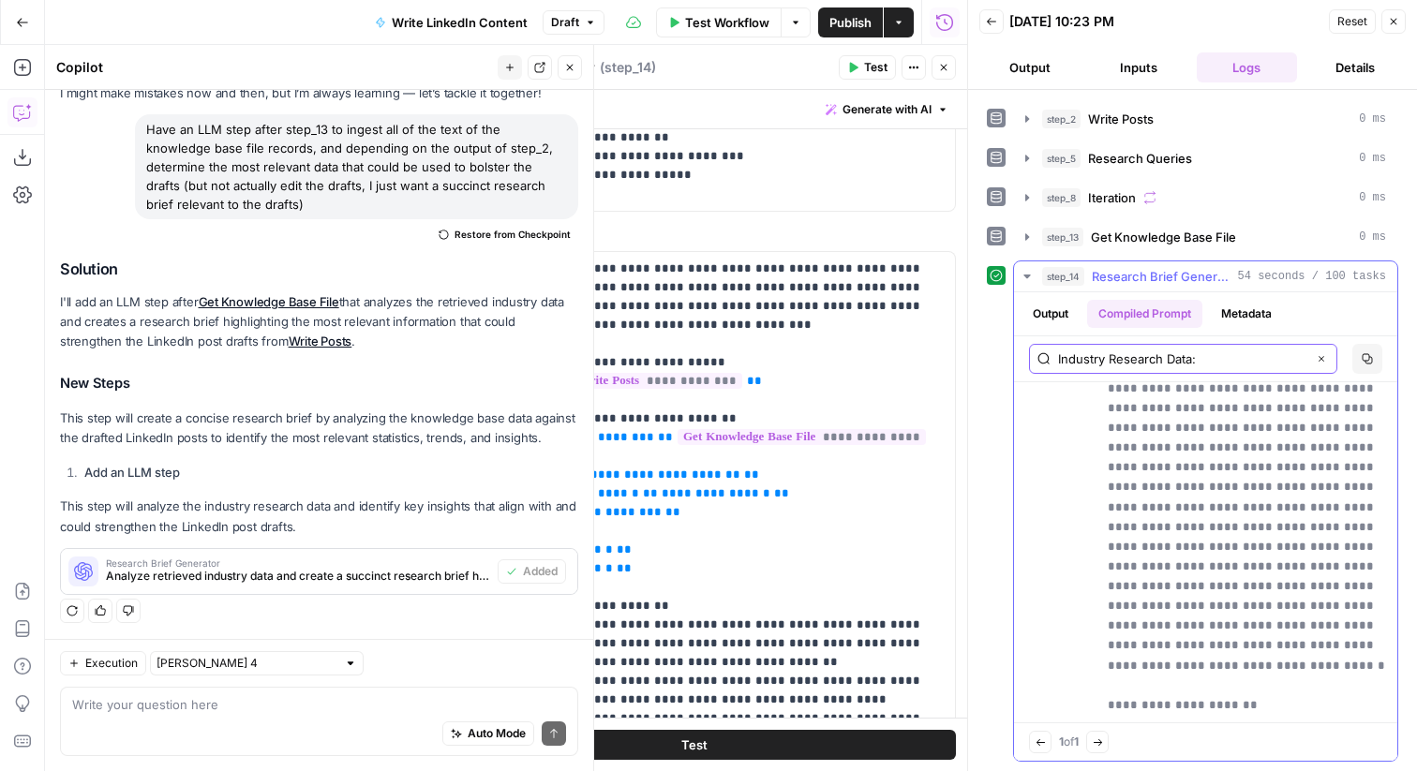
scroll to position [16496, 0]
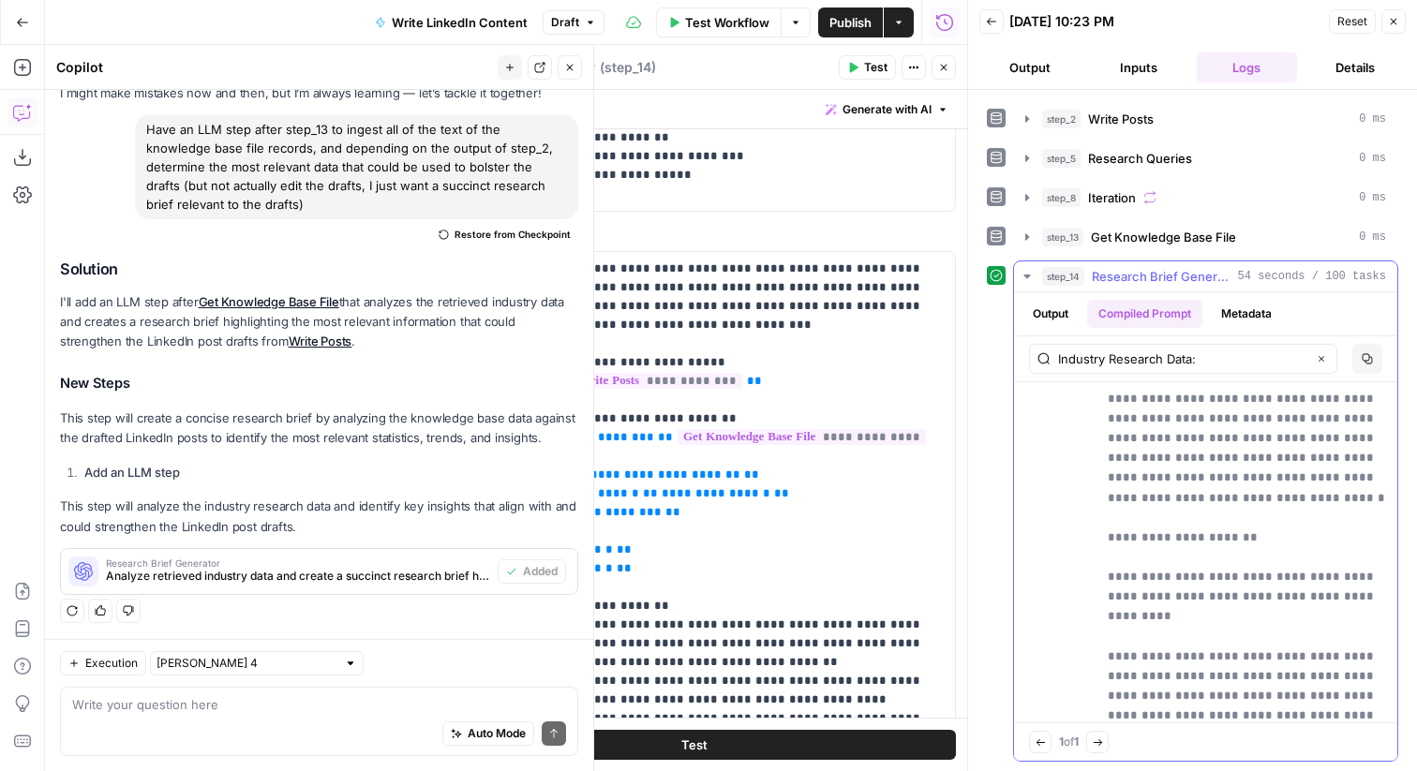
click at [1190, 276] on span "Research Brief Generator" at bounding box center [1161, 276] width 139 height 19
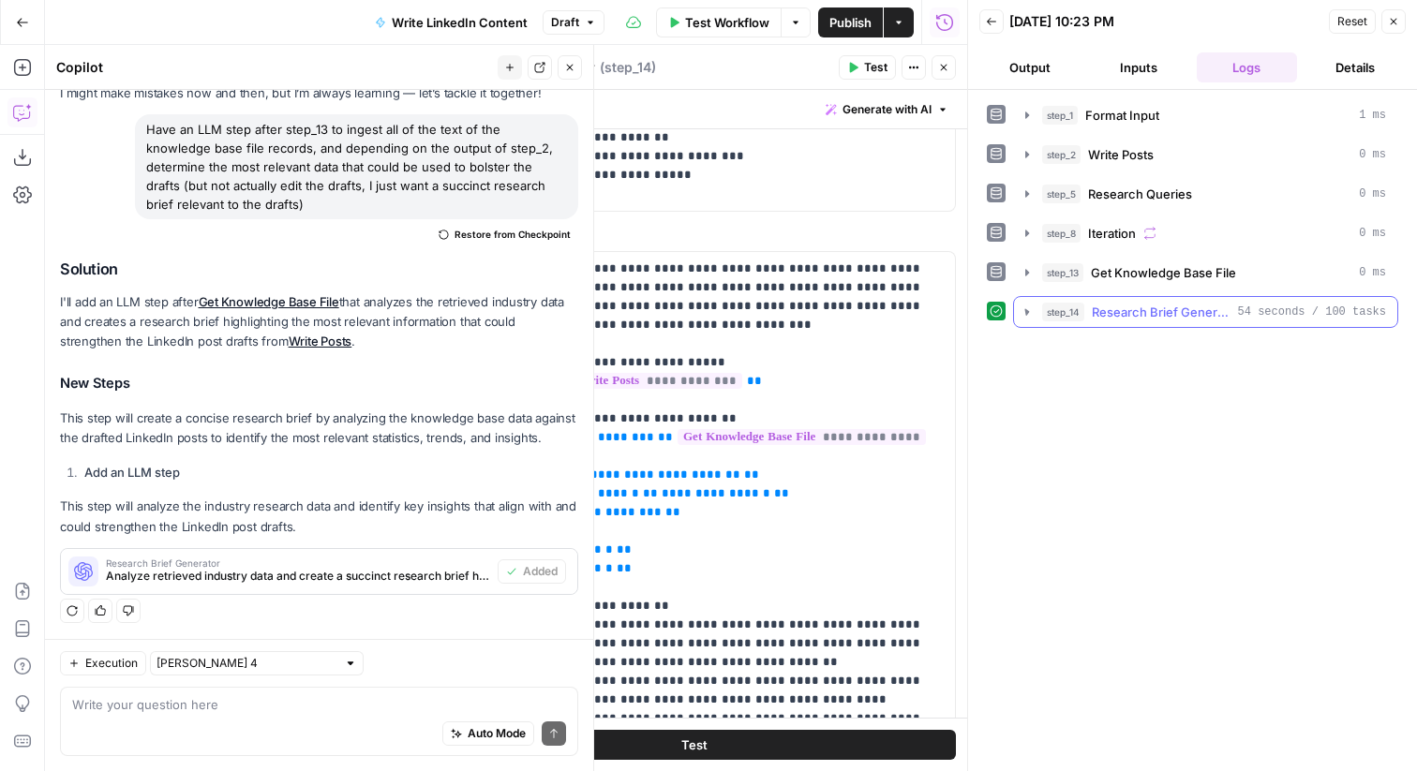
scroll to position [0, 0]
click at [1395, 20] on icon "button" at bounding box center [1394, 22] width 7 height 7
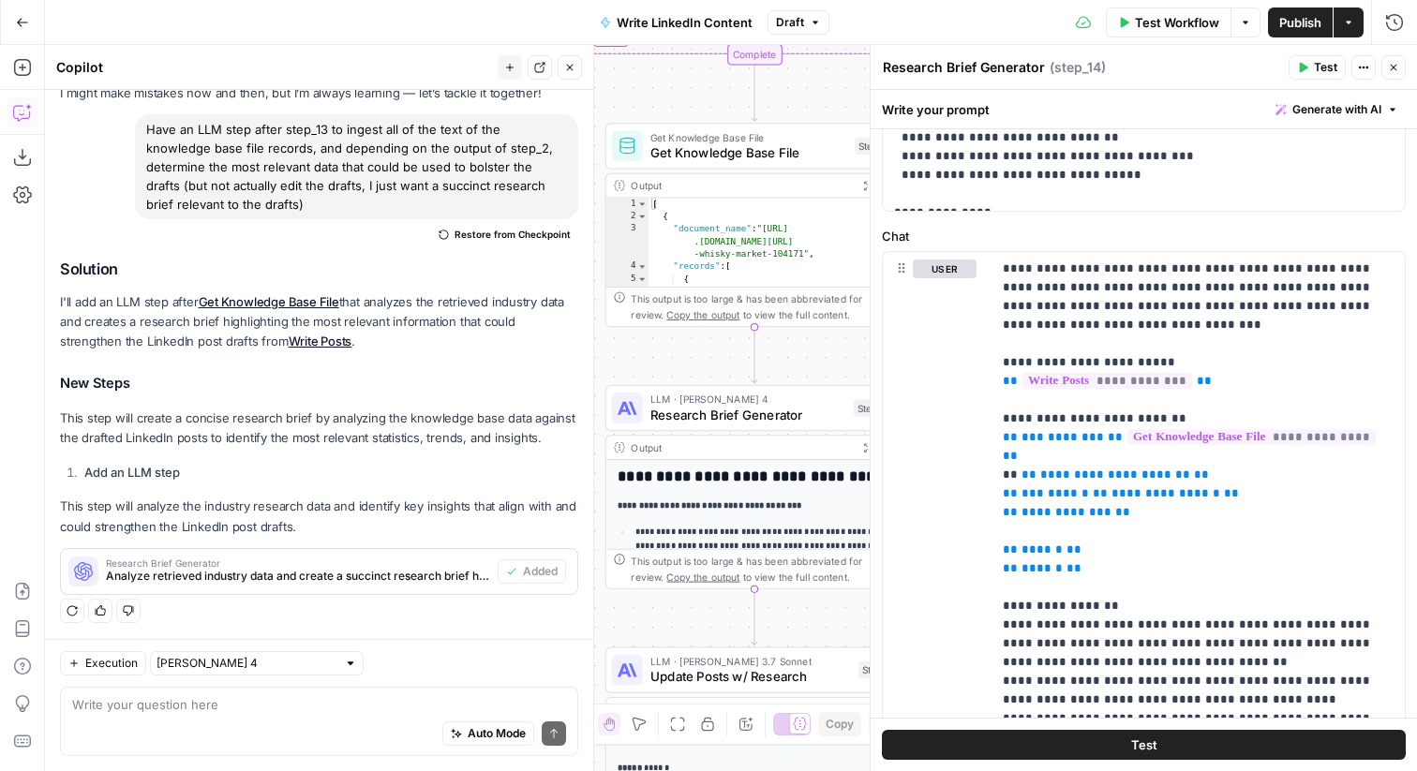
click at [1391, 65] on icon "button" at bounding box center [1394, 68] width 7 height 7
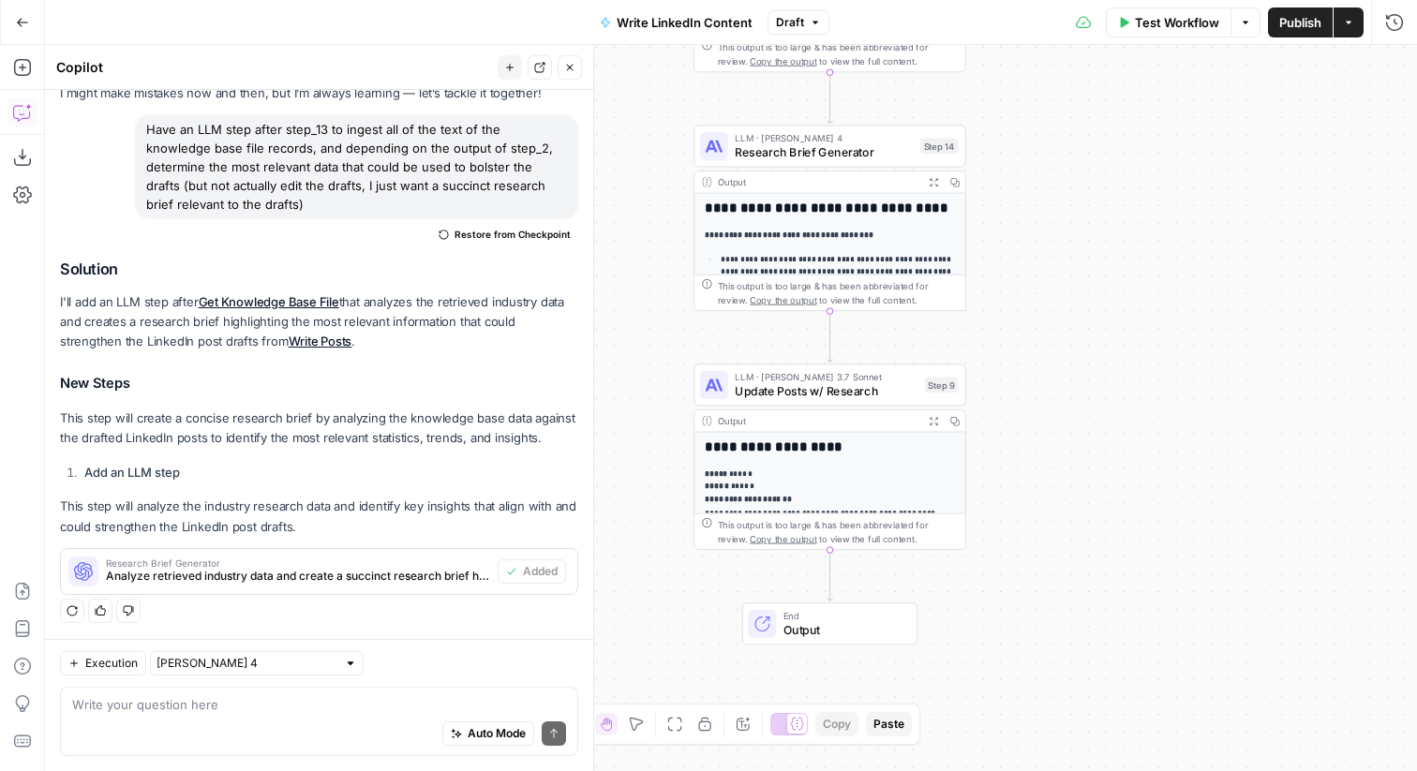
click at [892, 396] on span "Update Posts w/ Research" at bounding box center [826, 391] width 183 height 18
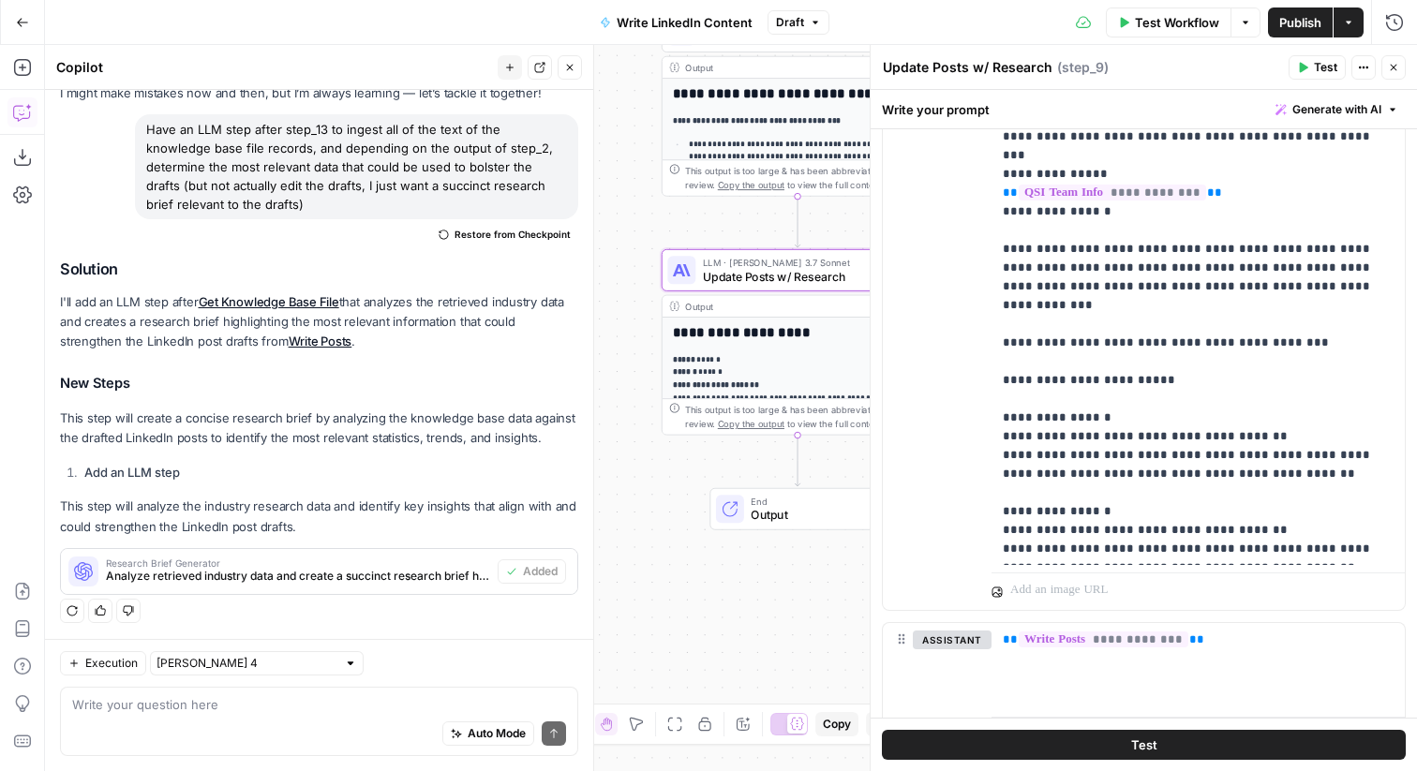
scroll to position [2481, 0]
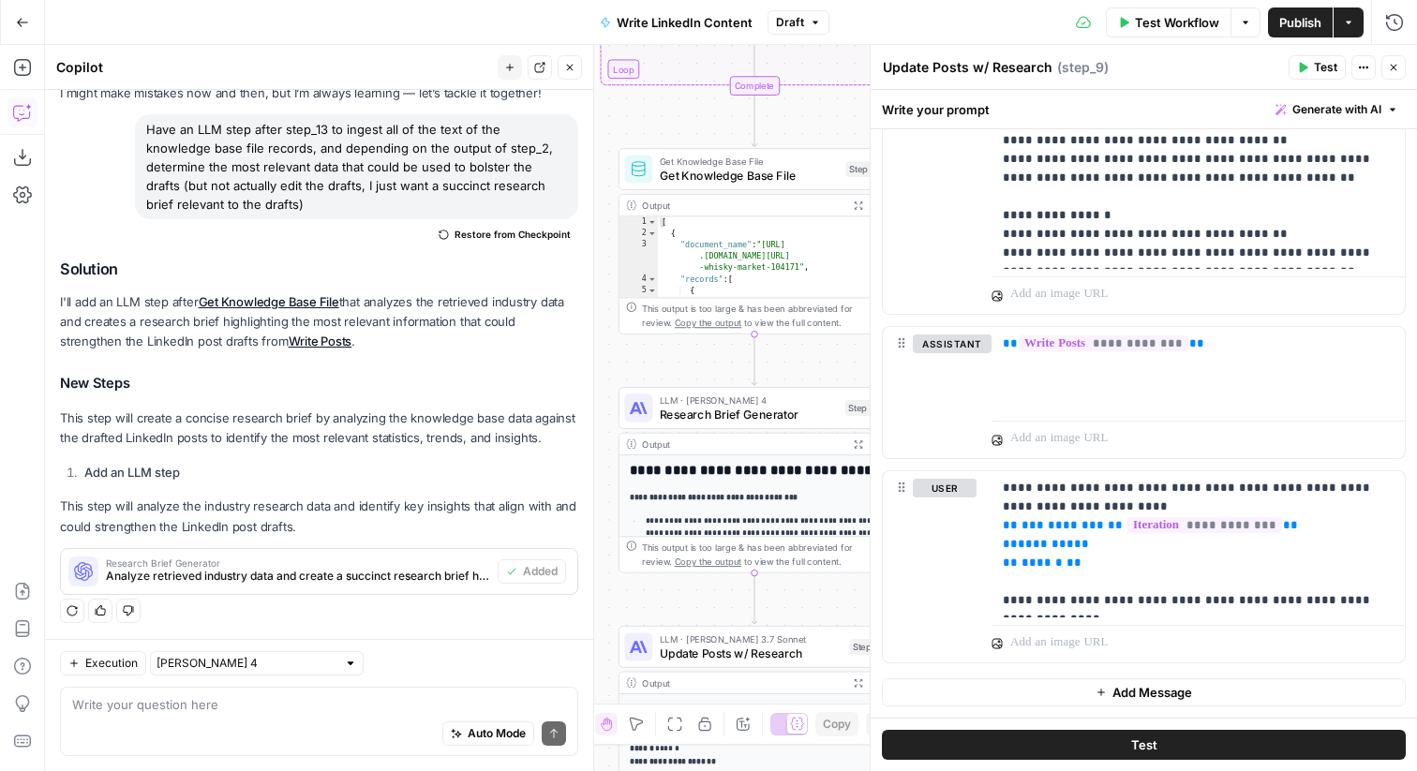
click at [343, 716] on div "Auto Mode Send" at bounding box center [319, 734] width 494 height 41
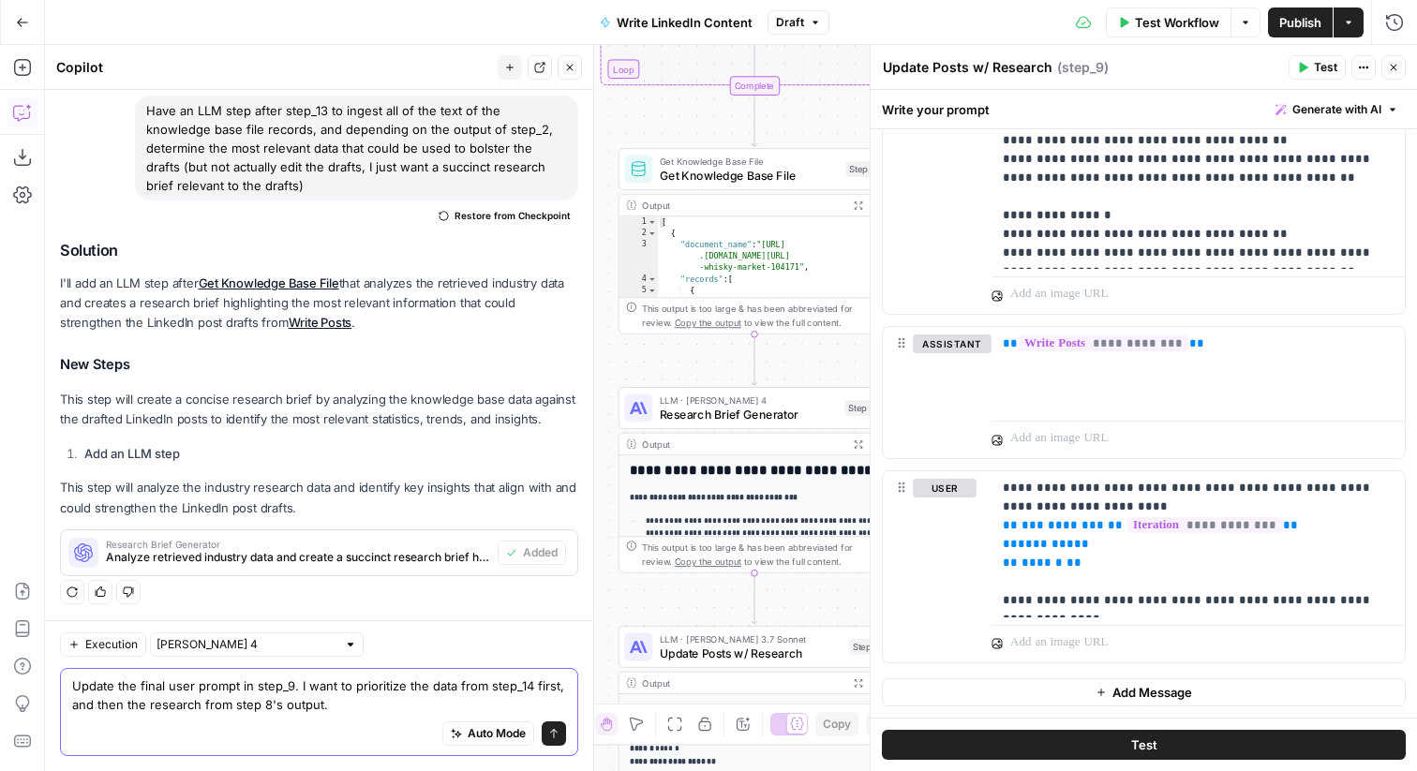
click at [551, 683] on textarea "Update the final user prompt in step_9. I want to prioritize the data from step…" at bounding box center [319, 695] width 494 height 37
type textarea "Update the final user prompt in step_9. I want to prioritize the data from step…"
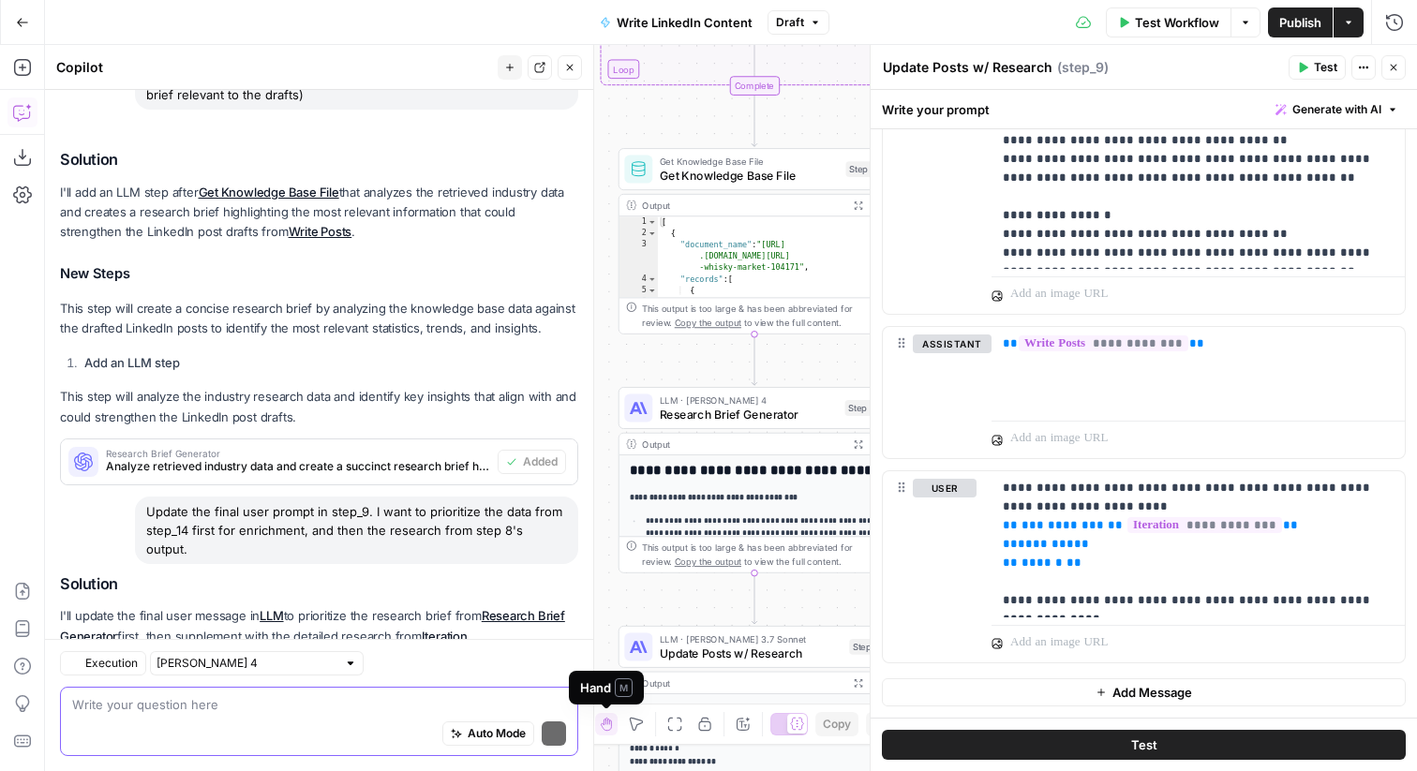
scroll to position [286, 0]
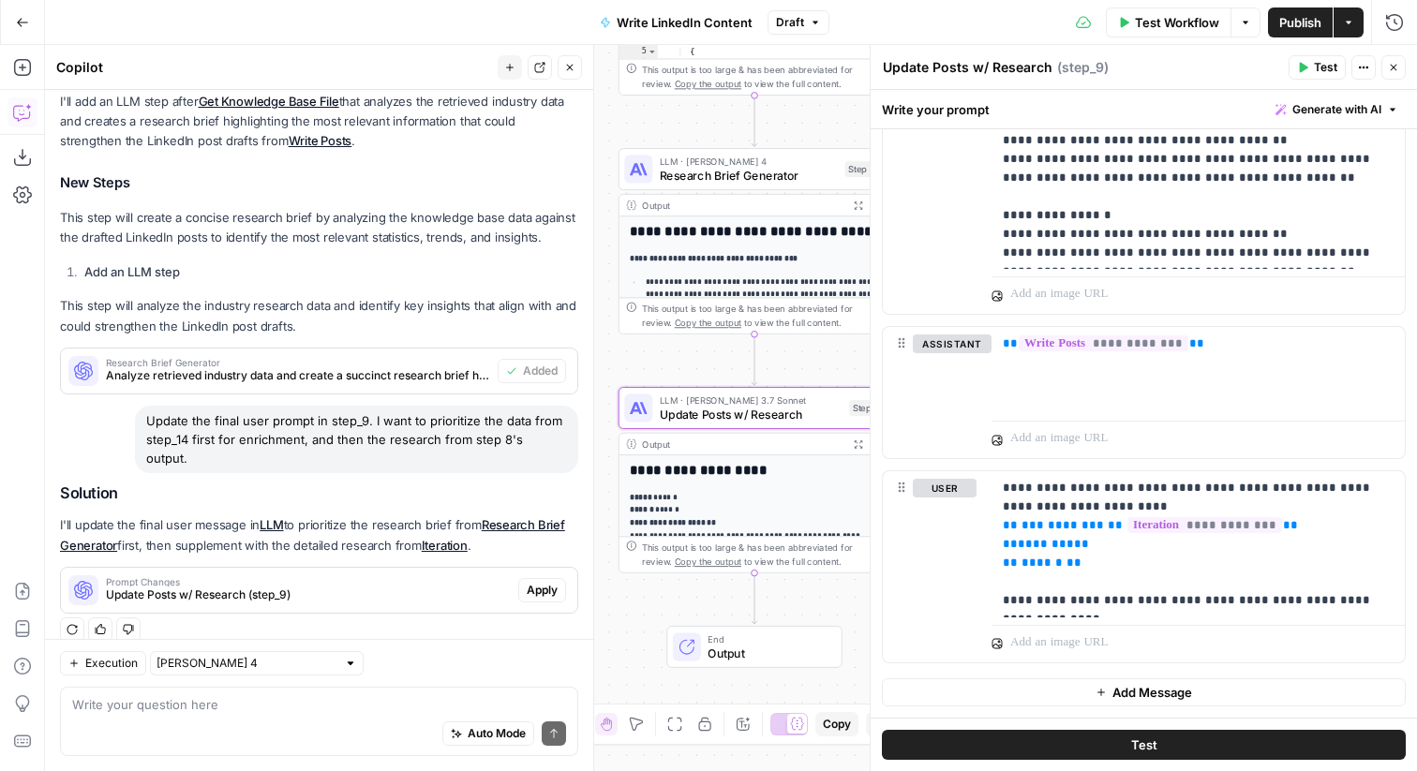
click at [544, 582] on span "Apply" at bounding box center [542, 590] width 31 height 17
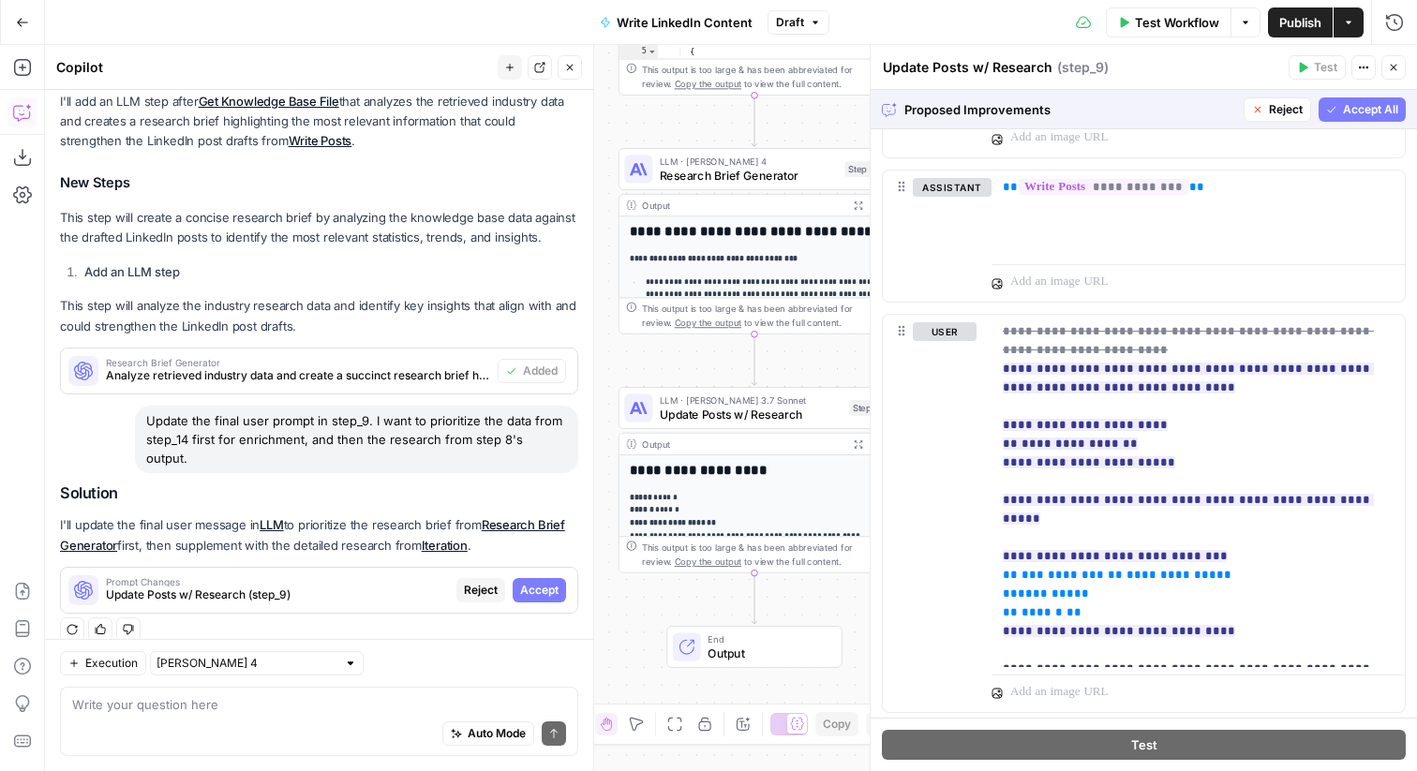
scroll to position [2687, 0]
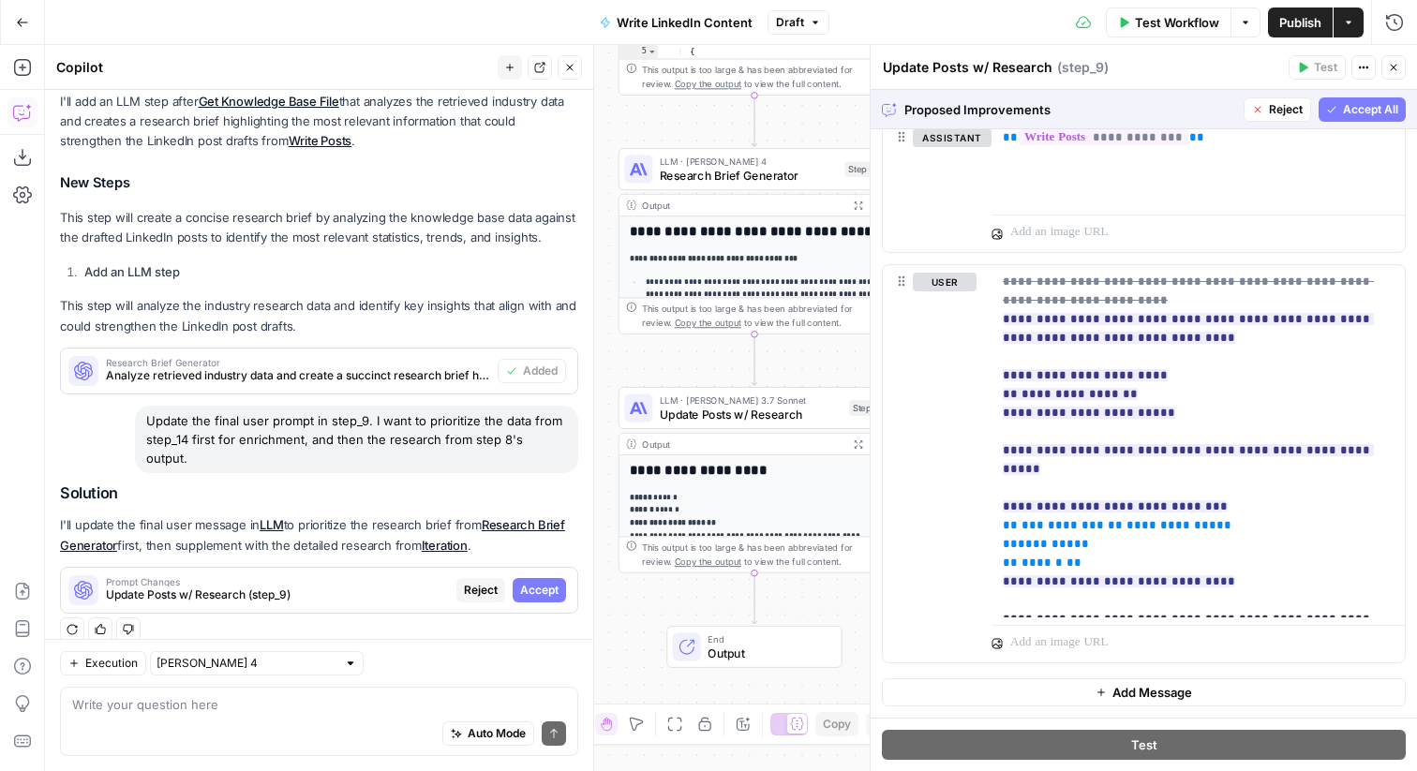
click at [1354, 113] on span "Accept All" at bounding box center [1370, 109] width 55 height 17
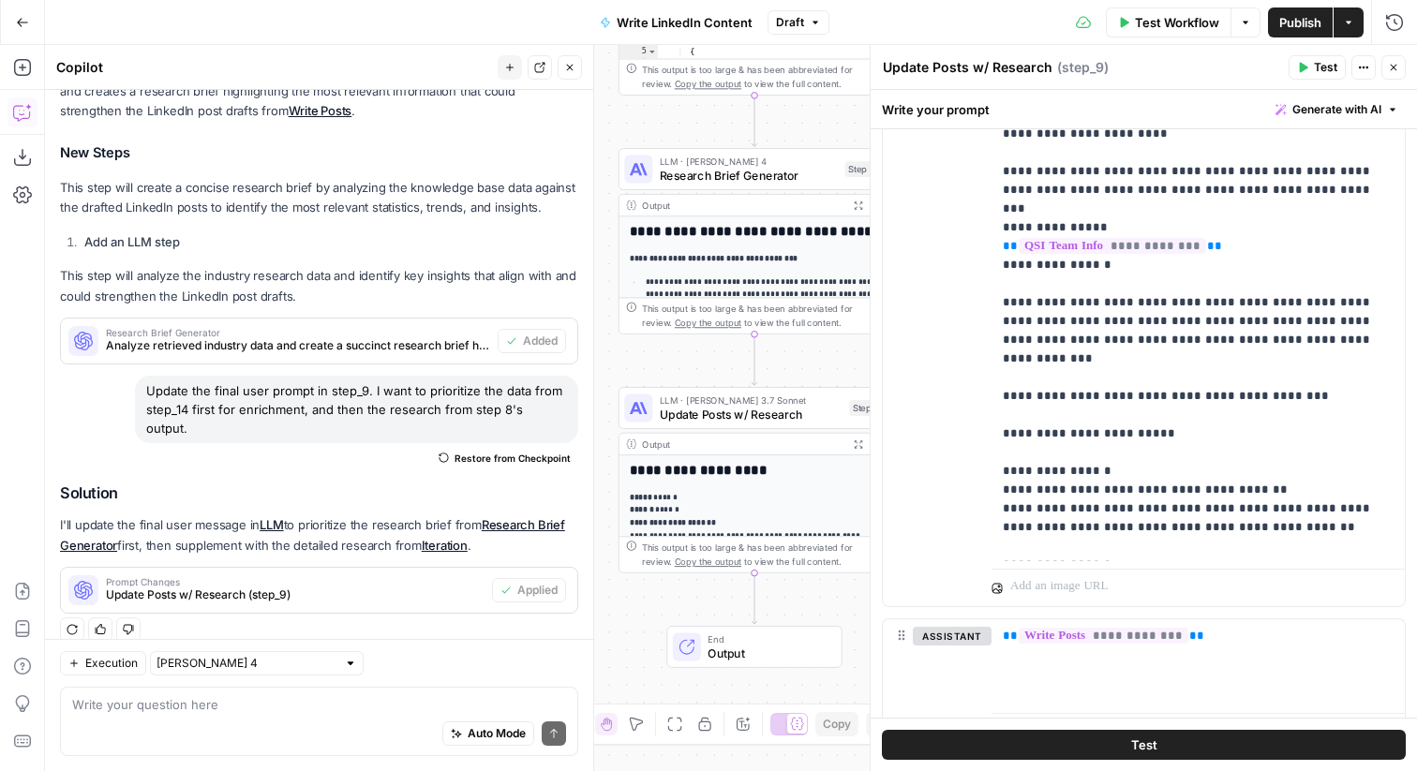
scroll to position [2650, 0]
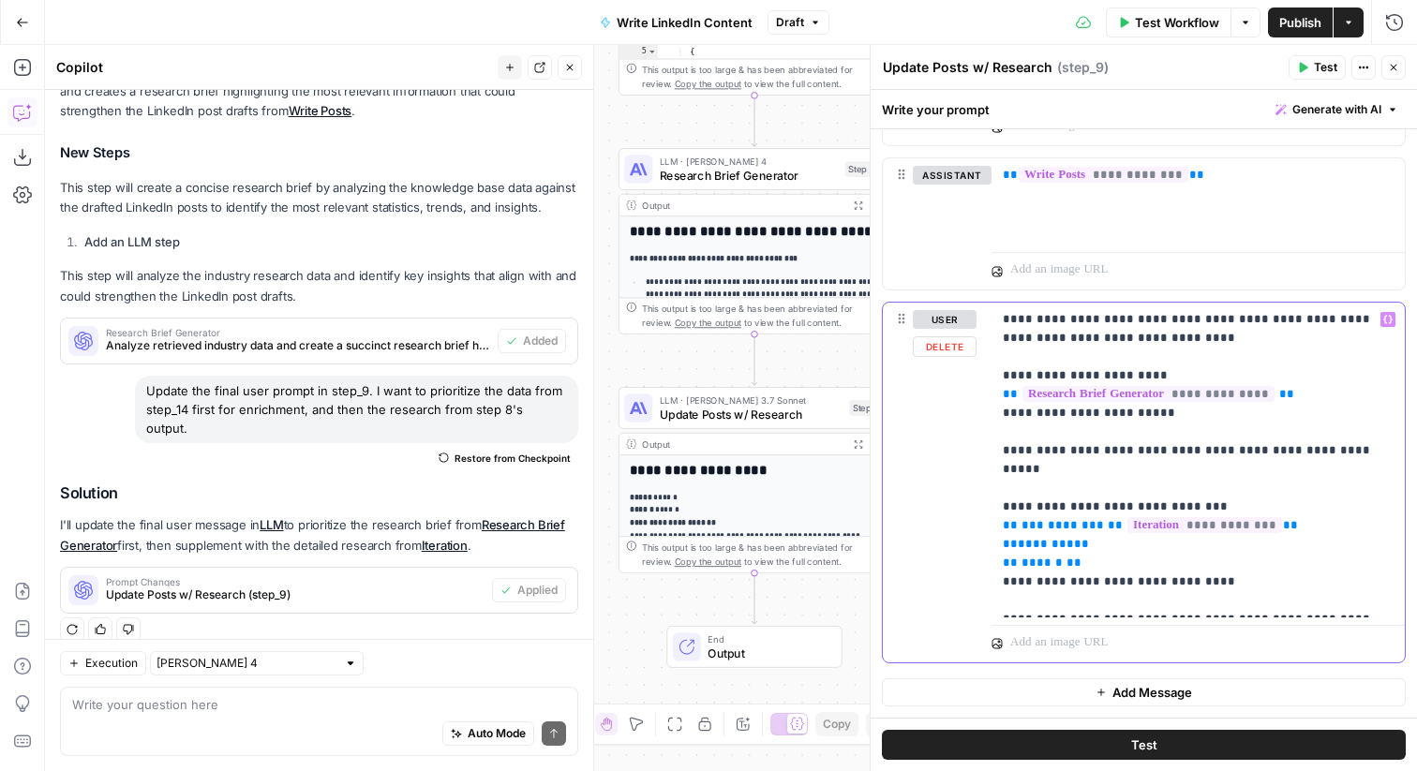
click at [1254, 571] on p "**********" at bounding box center [1198, 460] width 391 height 300
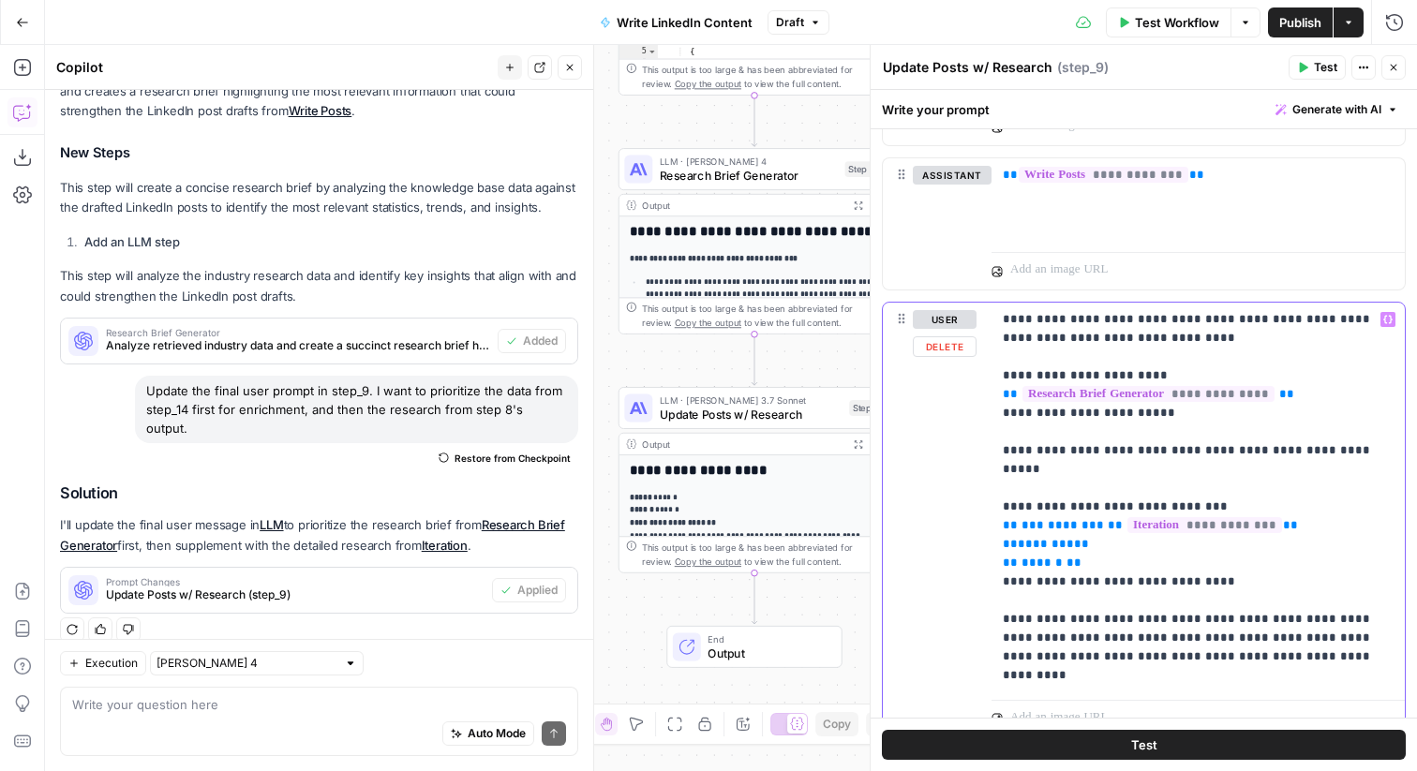
drag, startPoint x: 1205, startPoint y: 487, endPoint x: 1011, endPoint y: 491, distance: 193.1
click at [1011, 491] on p "**********" at bounding box center [1198, 497] width 391 height 375
copy p "**********"
click at [1263, 636] on p "**********" at bounding box center [1198, 497] width 391 height 375
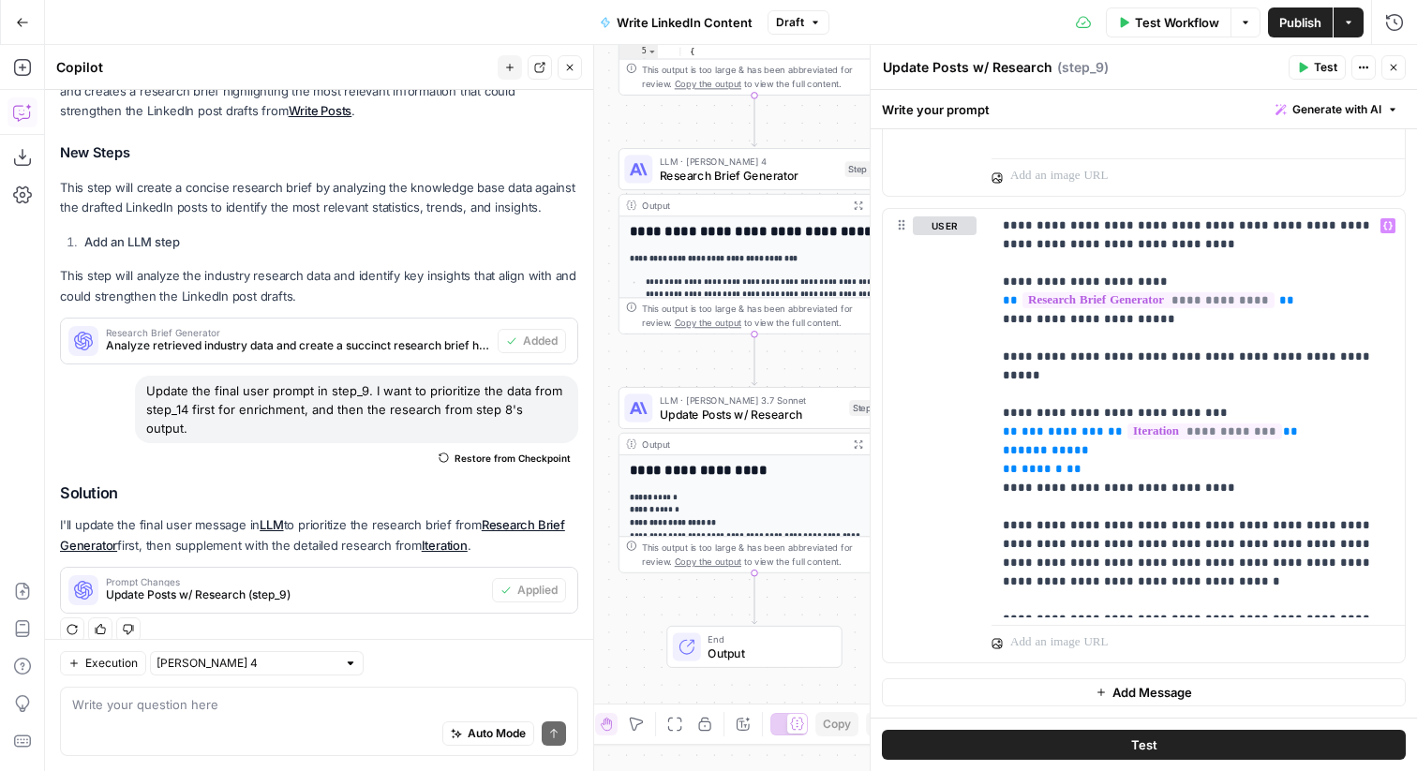
click at [1225, 733] on button "Test" at bounding box center [1144, 745] width 524 height 30
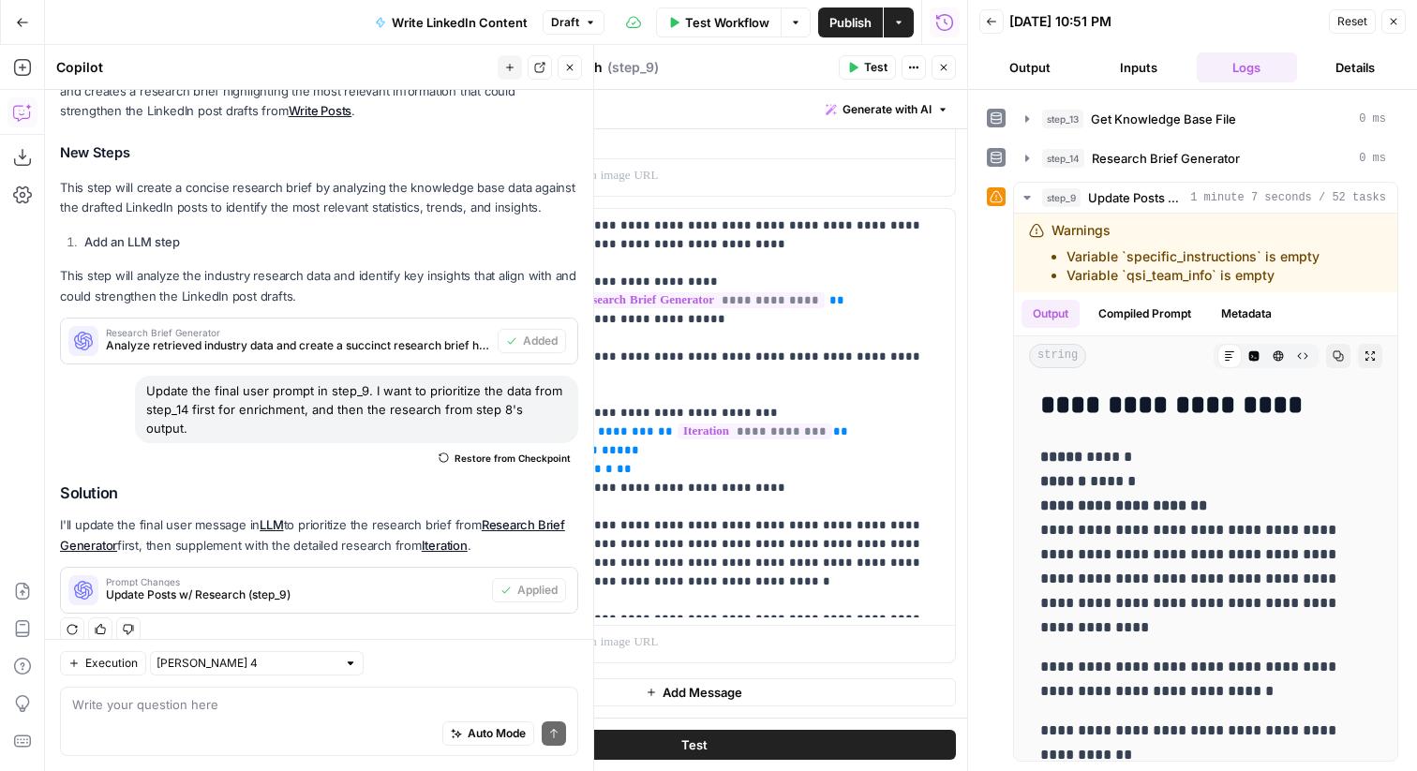
click at [1395, 16] on icon "button" at bounding box center [1393, 21] width 11 height 11
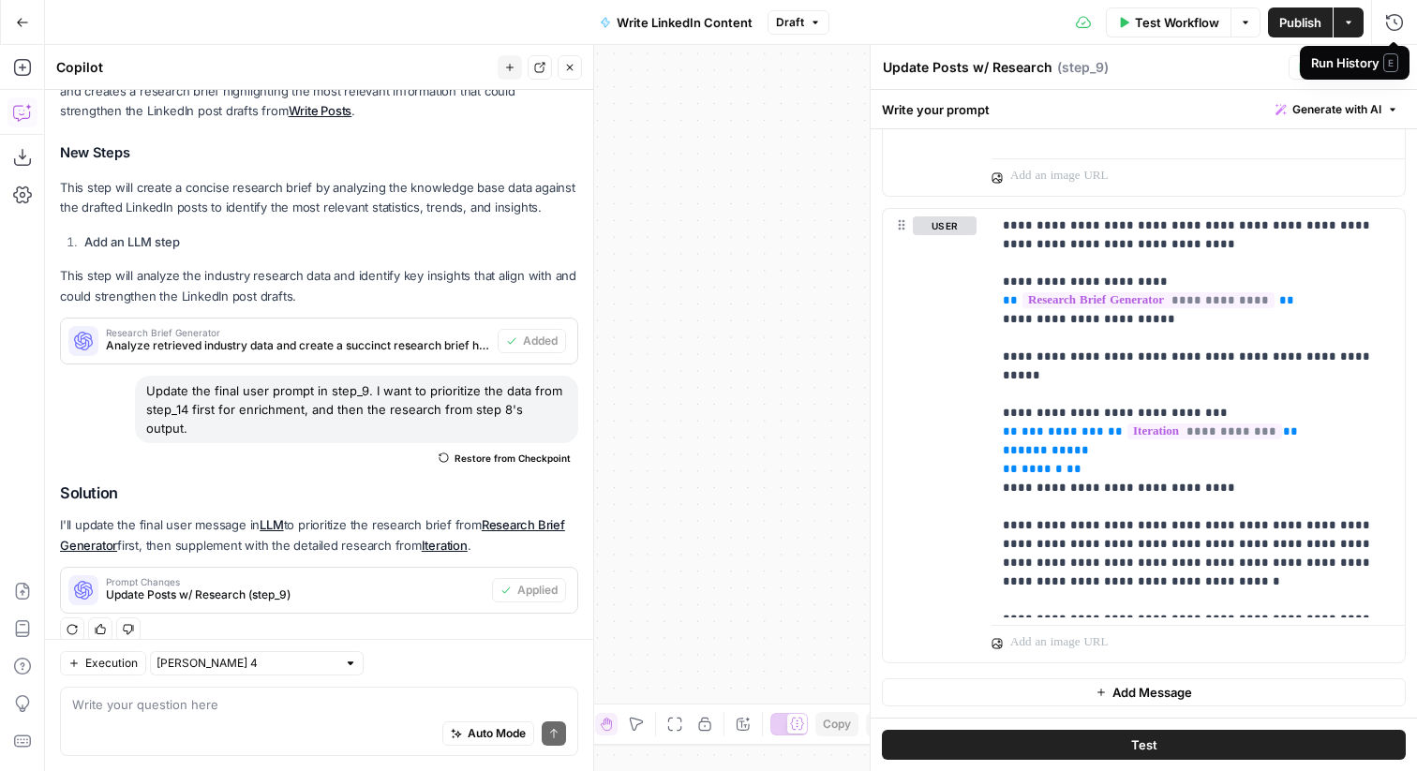
click at [1393, 65] on span "E" at bounding box center [1391, 62] width 15 height 19
click at [1387, 70] on button "Close" at bounding box center [1394, 67] width 24 height 24
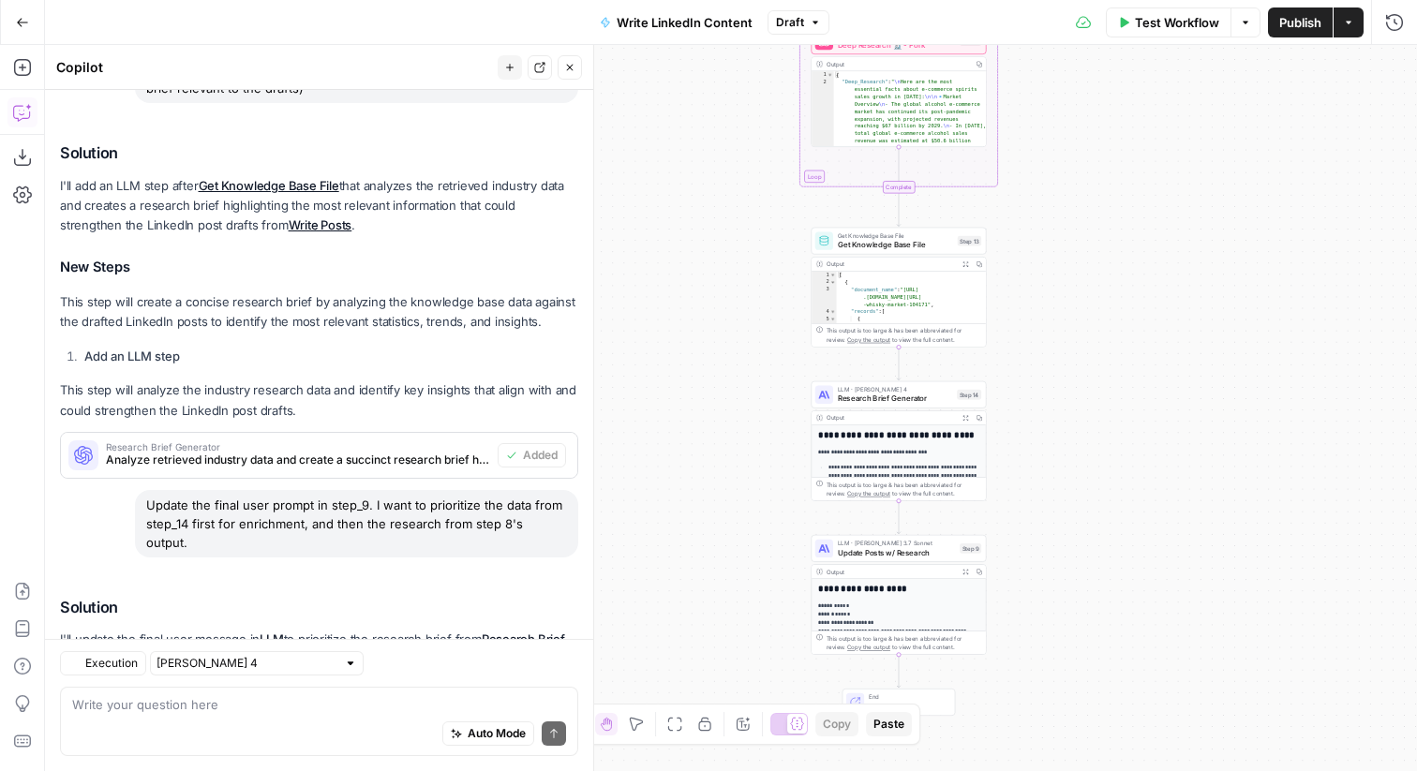
scroll to position [316, 0]
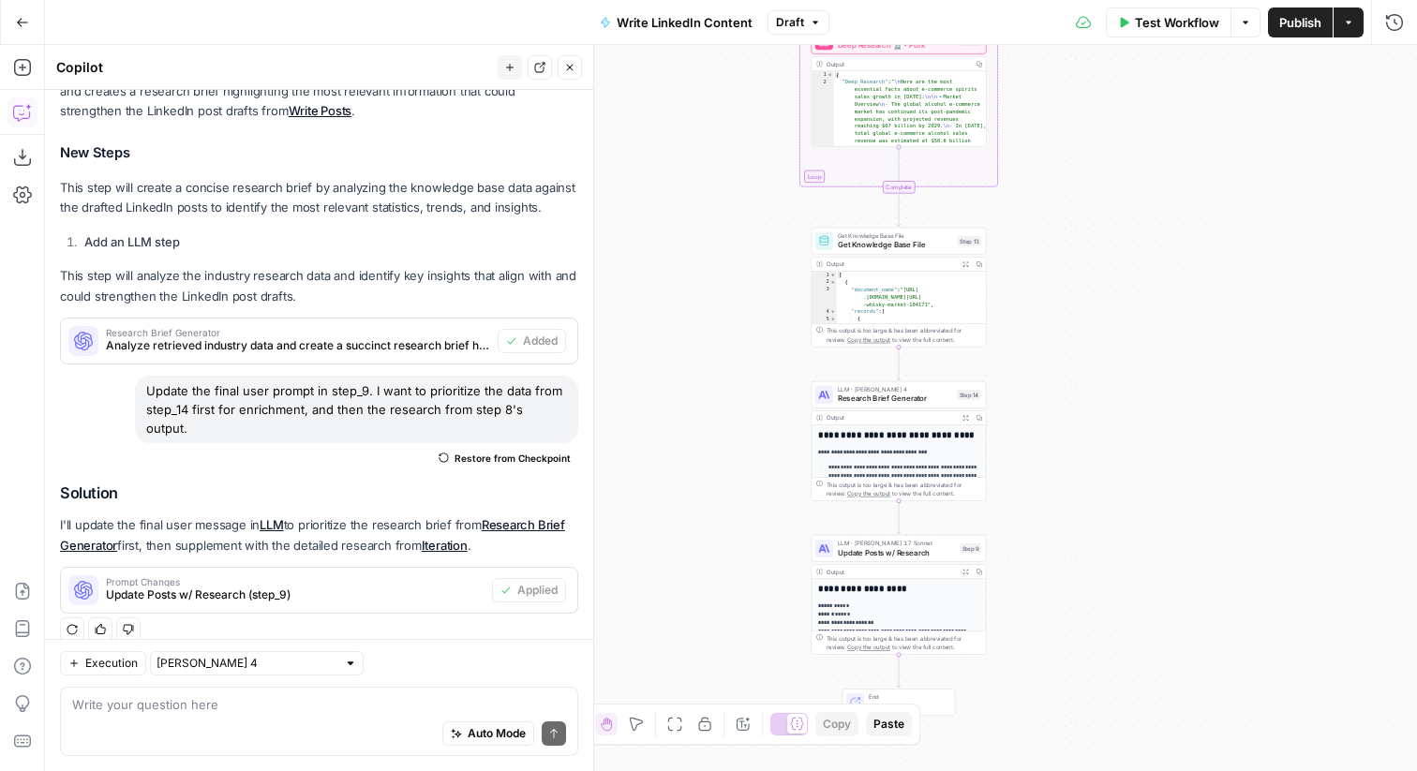
click at [9, 29] on button "Go Back" at bounding box center [23, 23] width 34 height 34
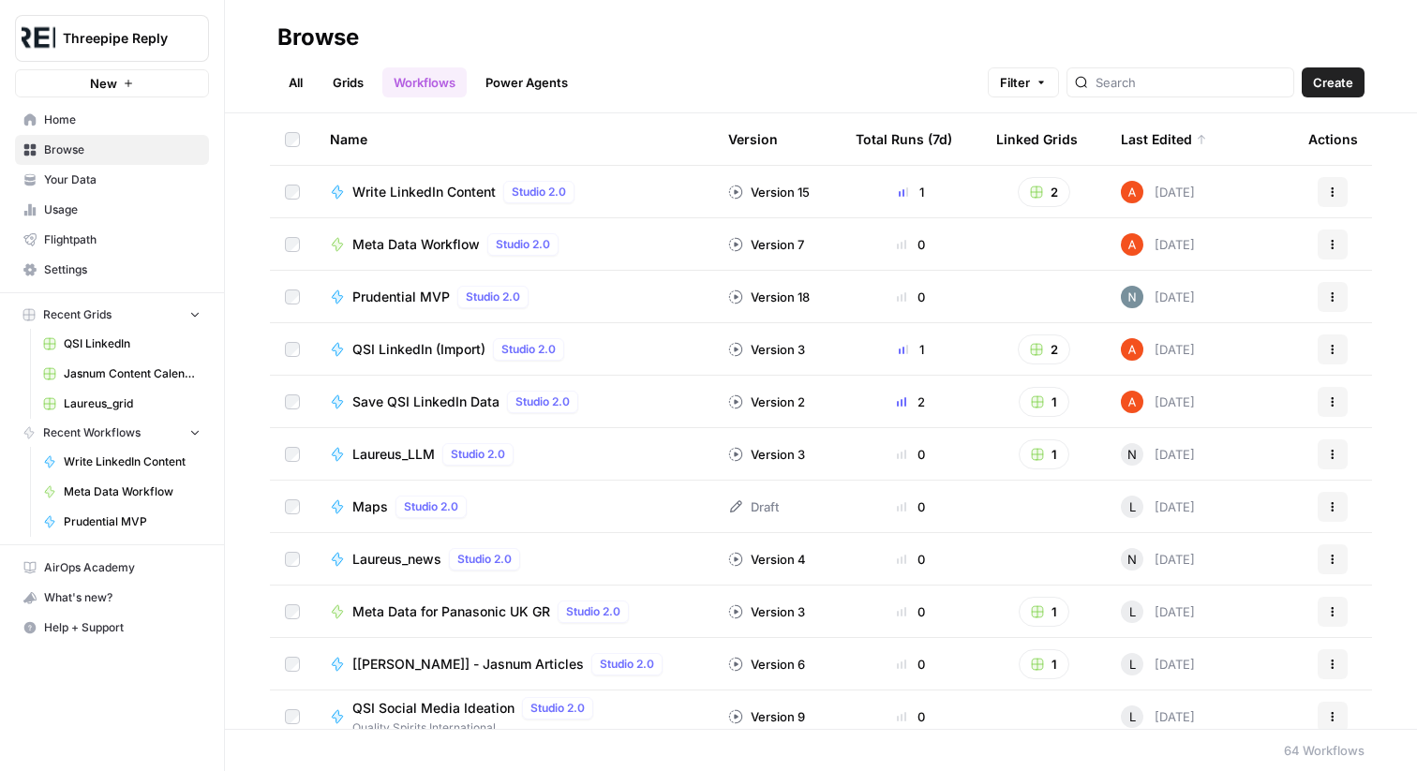
click at [322, 91] on link "Grids" at bounding box center [348, 82] width 53 height 30
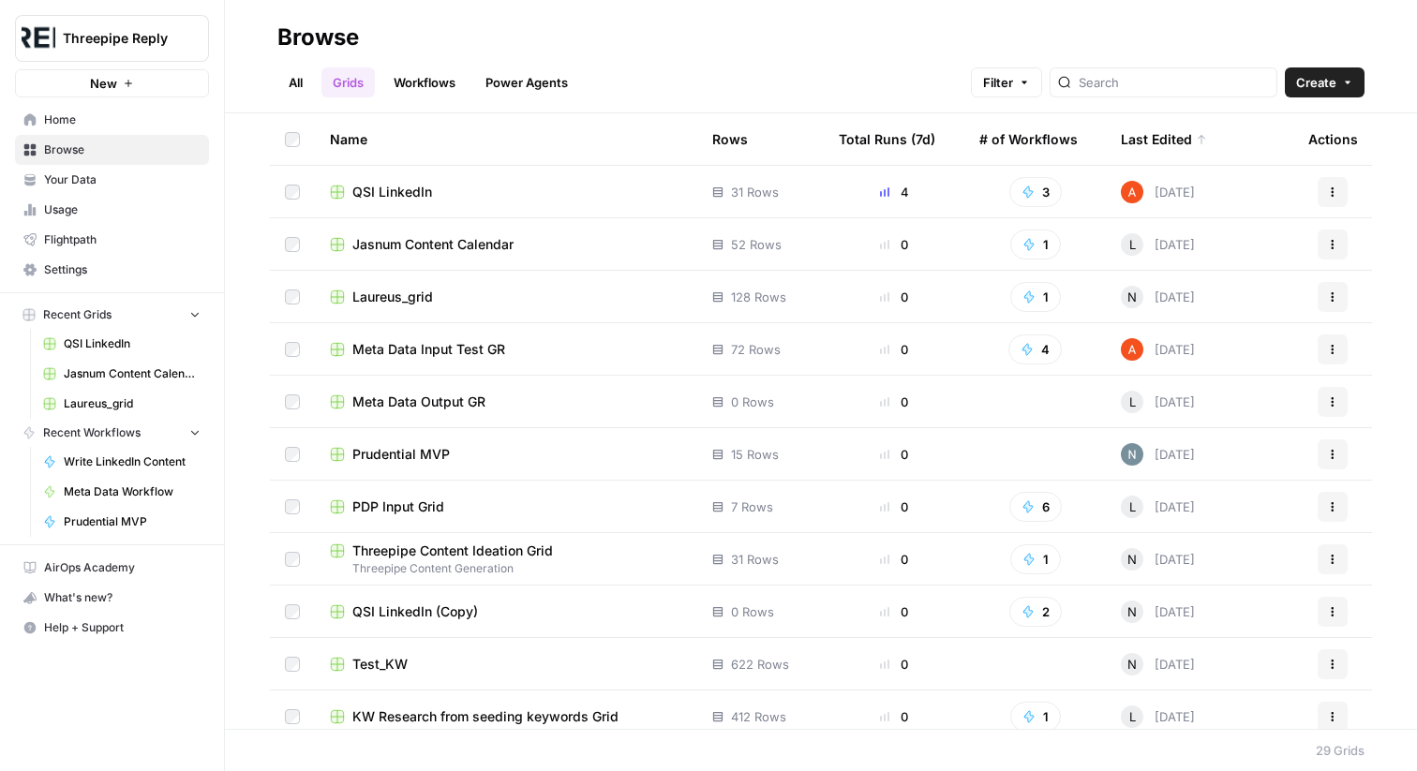
click at [387, 190] on span "QSI LinkedIn" at bounding box center [392, 192] width 80 height 19
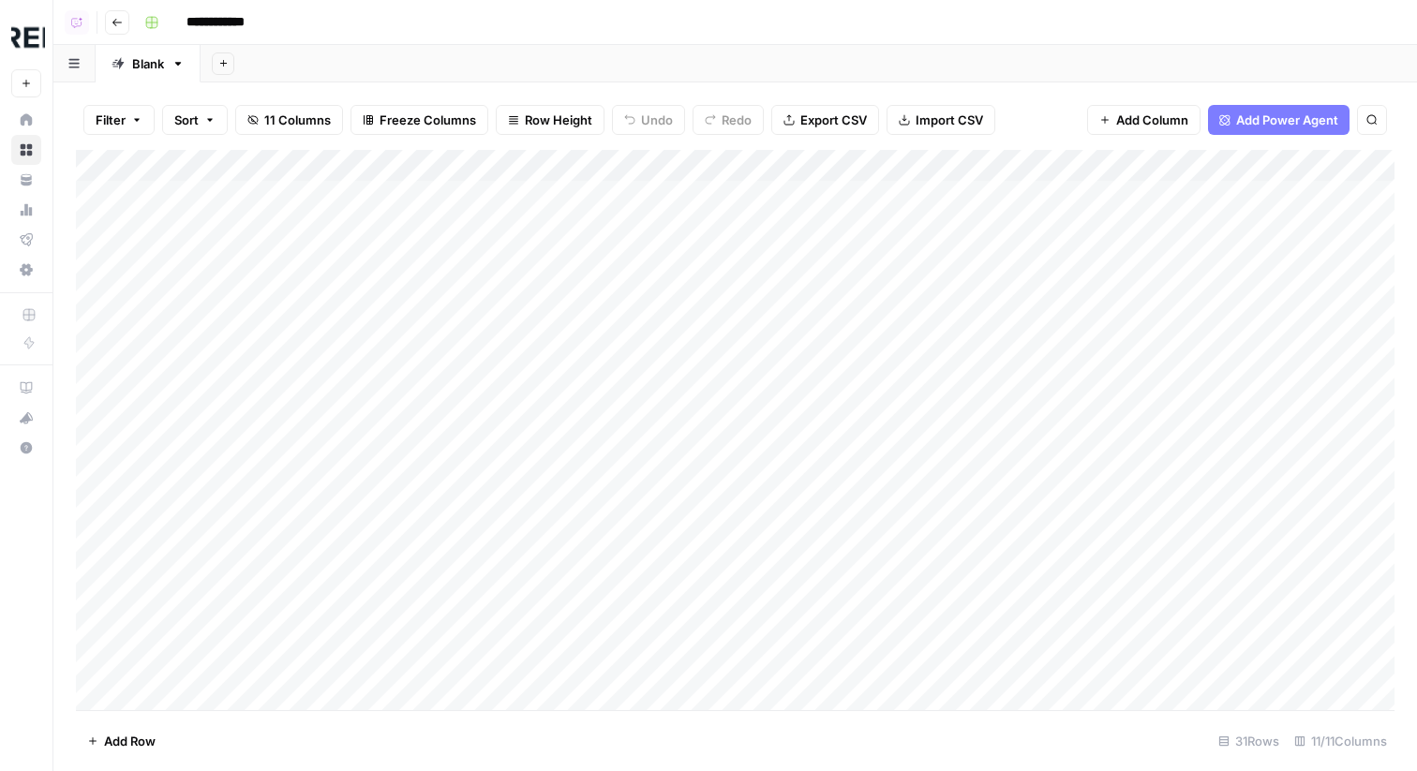
scroll to position [489, 0]
click at [875, 636] on div "Add Column" at bounding box center [735, 430] width 1319 height 561
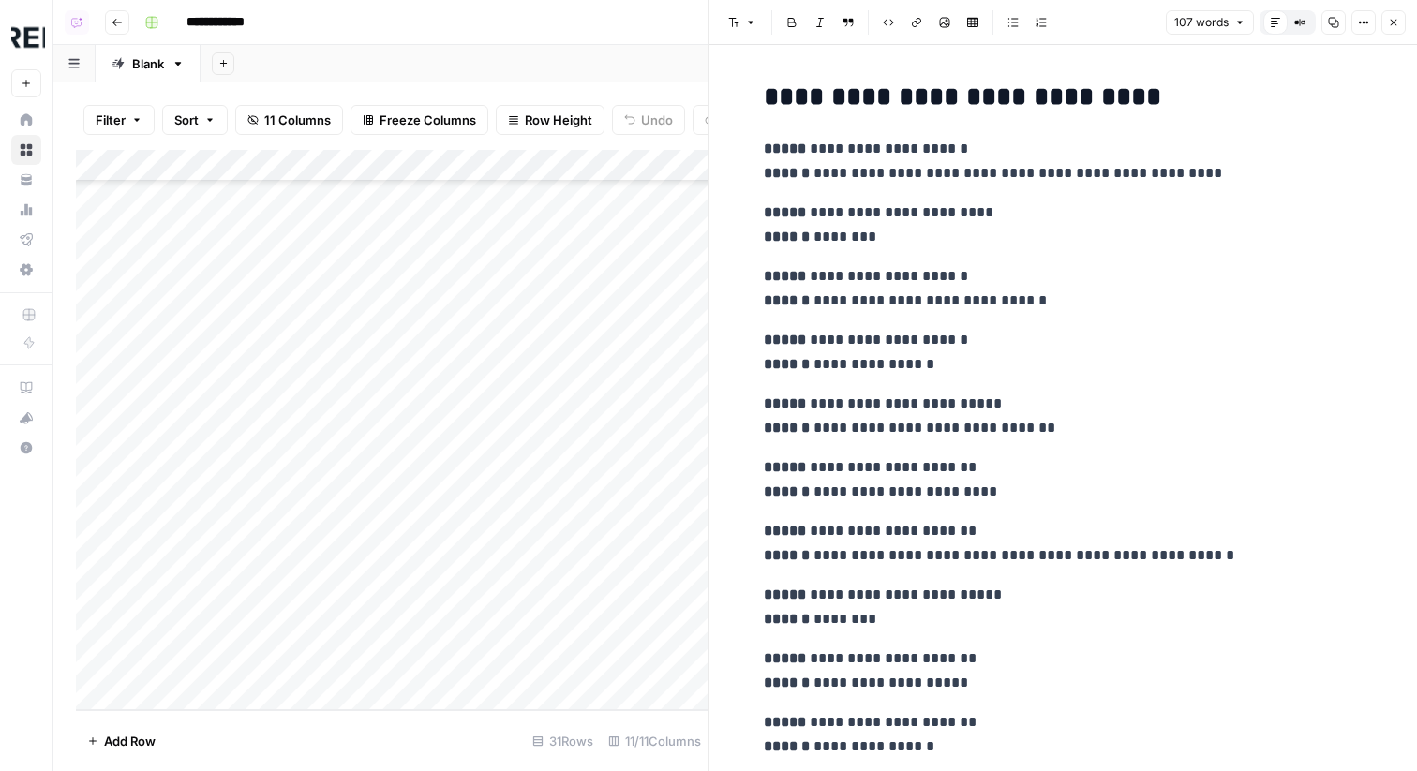
scroll to position [183, 0]
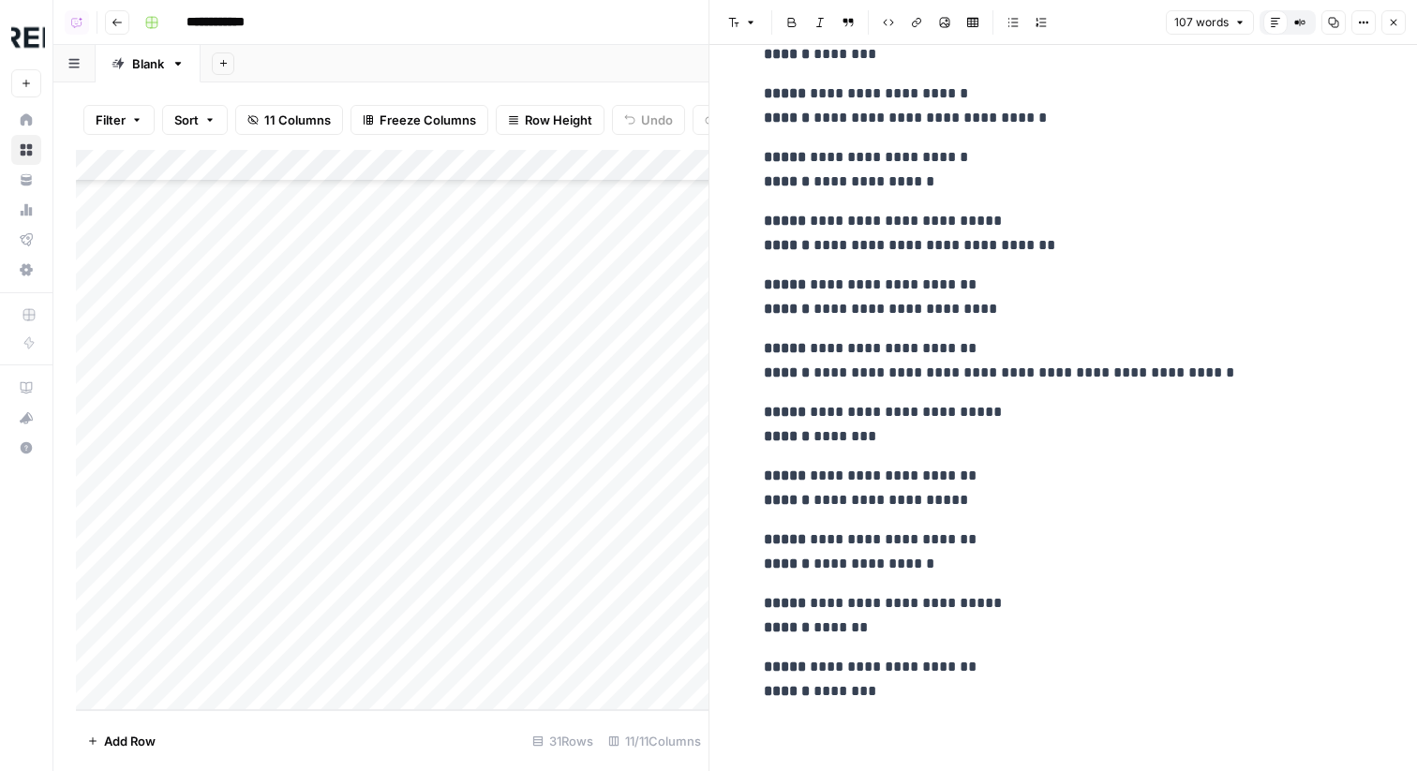
click at [1387, 27] on button "Close" at bounding box center [1394, 22] width 24 height 24
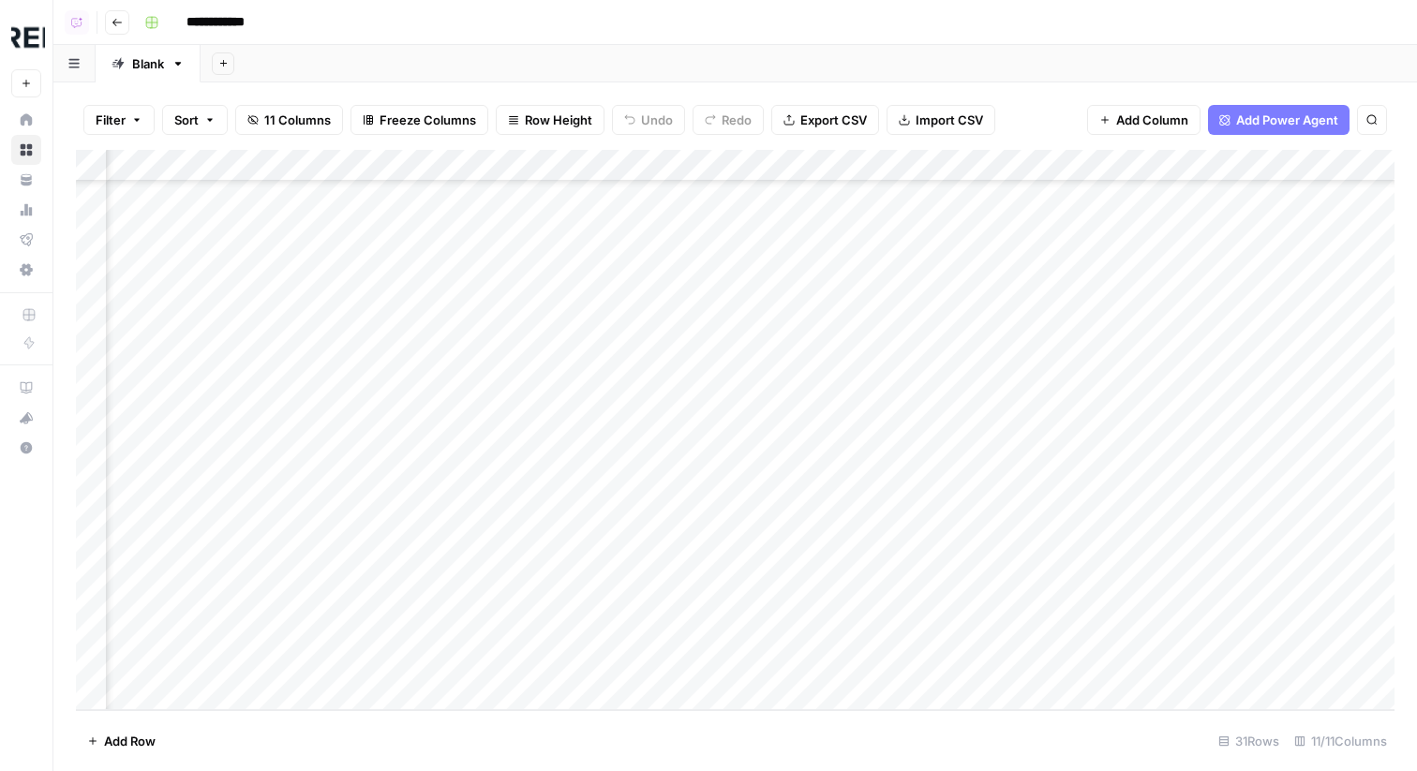
scroll to position [489, 811]
click at [501, 163] on div "Add Column" at bounding box center [735, 430] width 1319 height 561
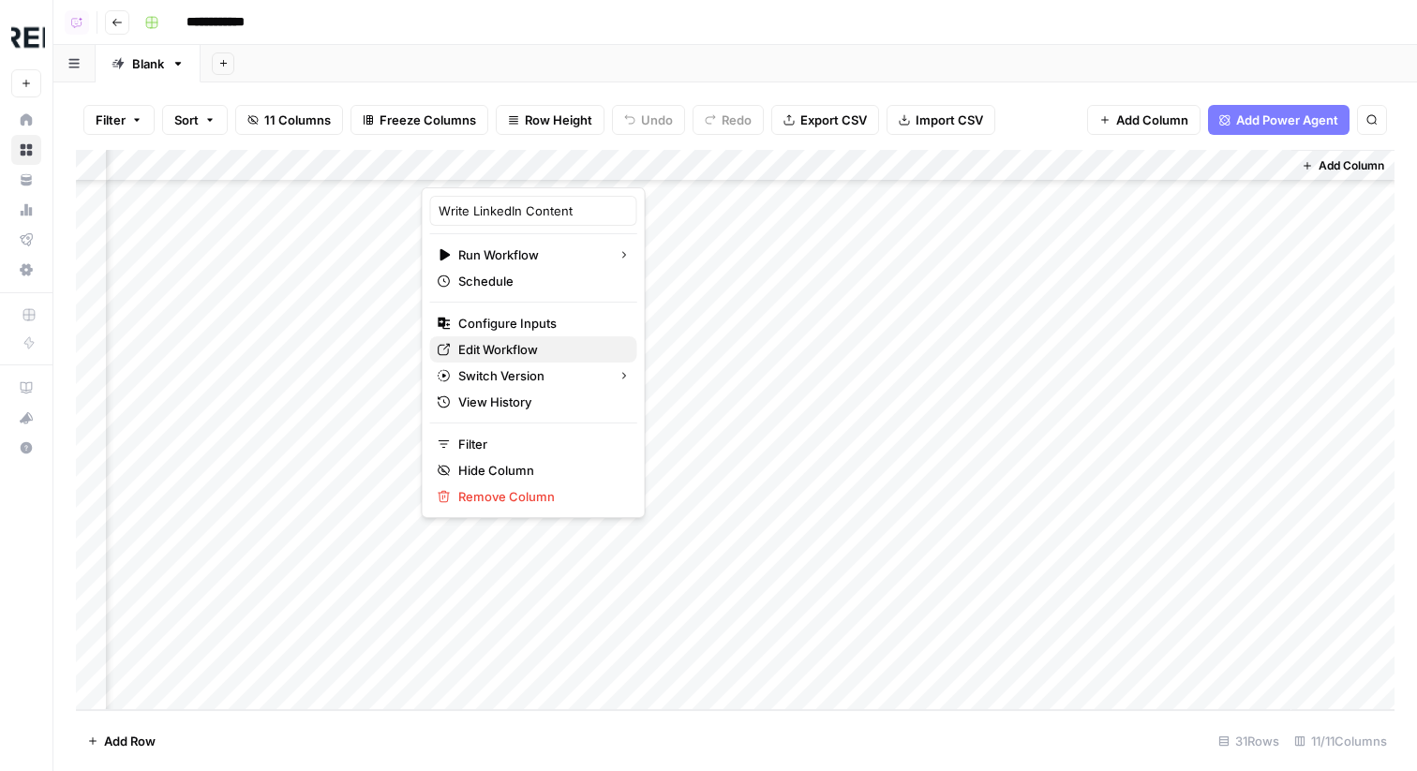
click at [525, 351] on span "Edit Workflow" at bounding box center [540, 349] width 164 height 19
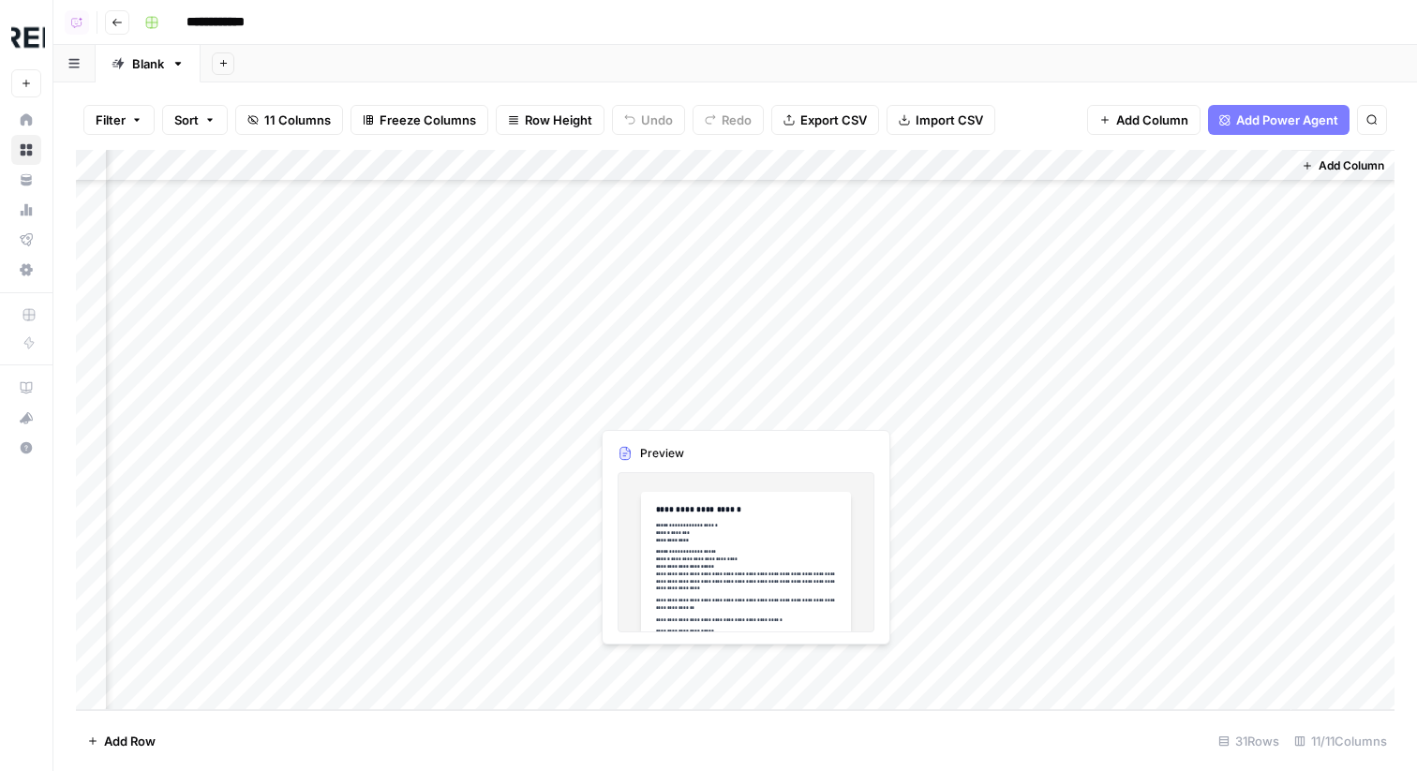
scroll to position [463, 811]
click at [1332, 176] on button "Add Column" at bounding box center [1343, 166] width 97 height 24
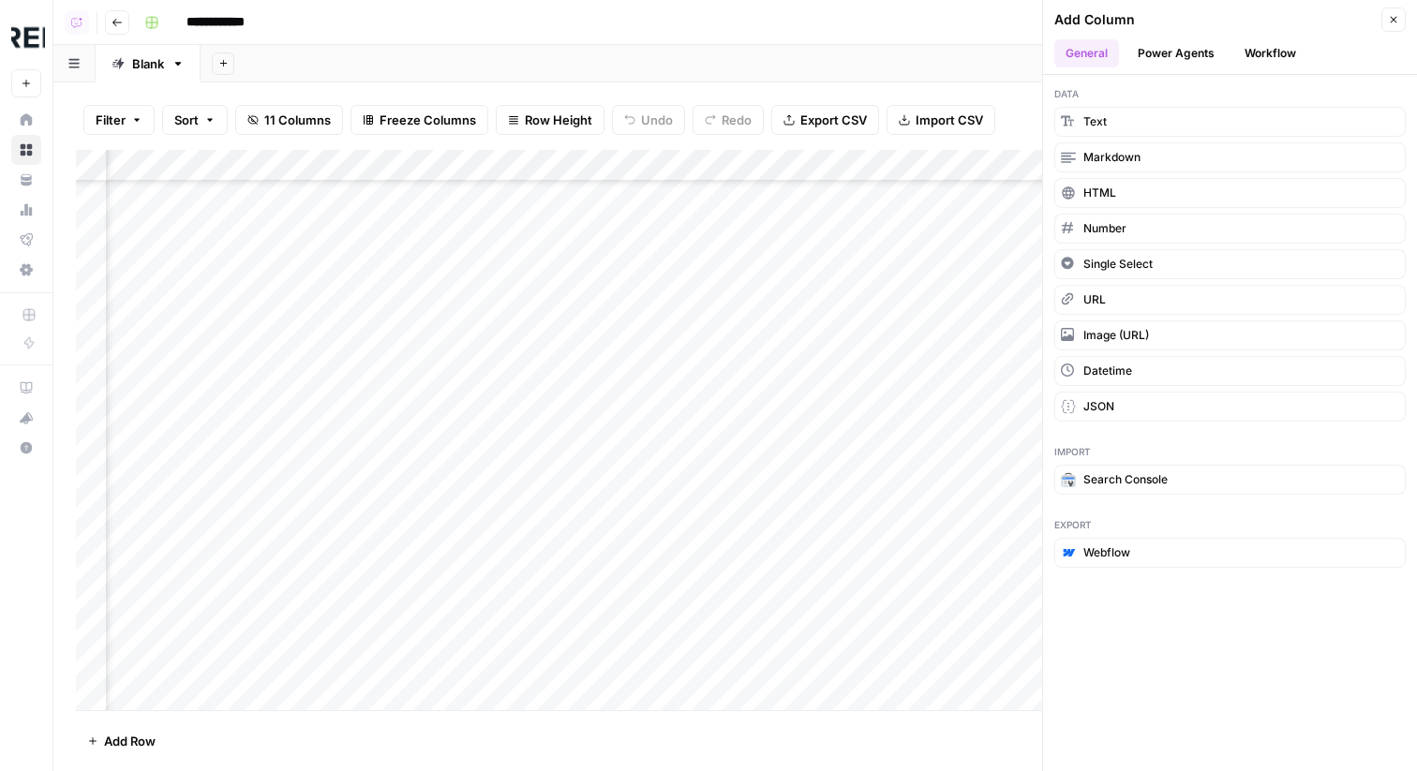
click at [1240, 48] on button "Workflow" at bounding box center [1271, 53] width 74 height 28
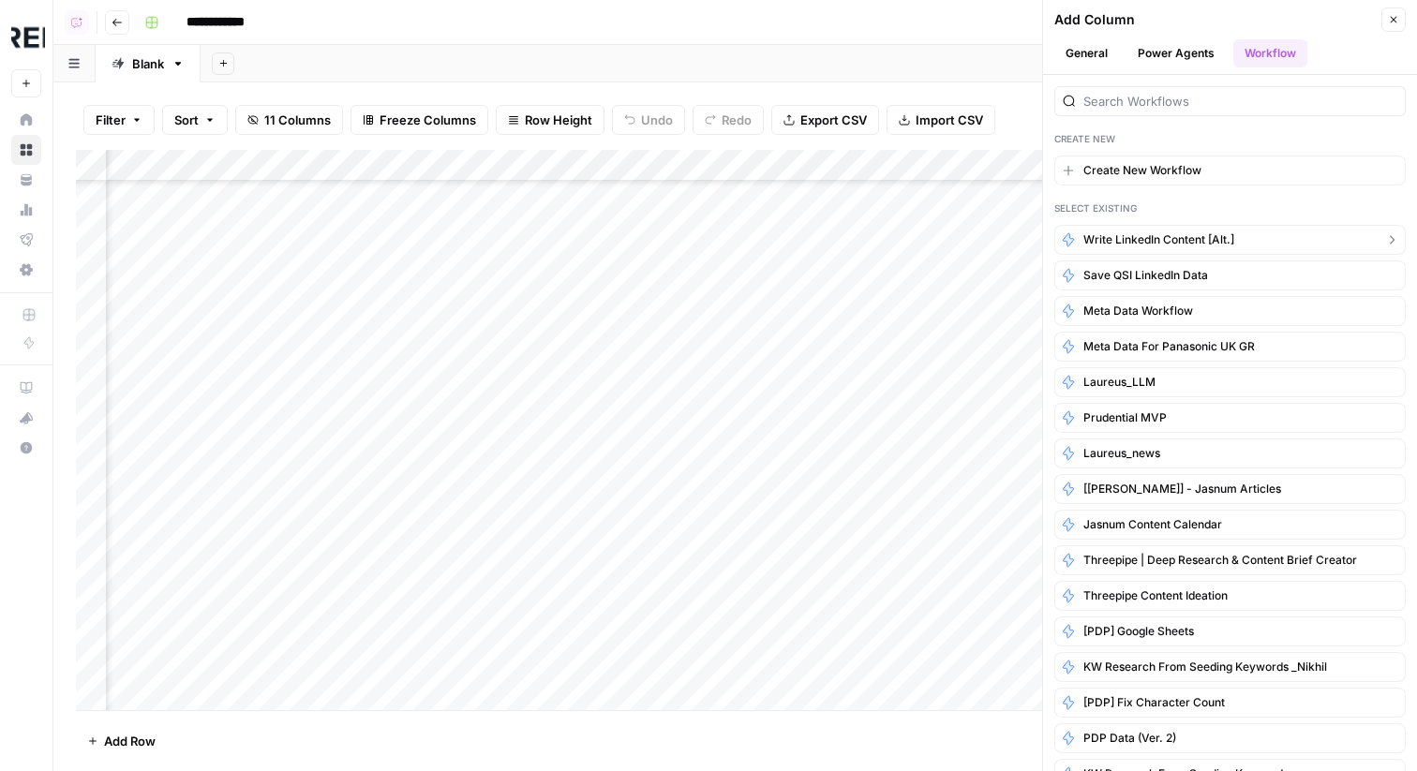
click at [1157, 232] on span "Write LinkedIn Content [Alt.]" at bounding box center [1159, 240] width 151 height 17
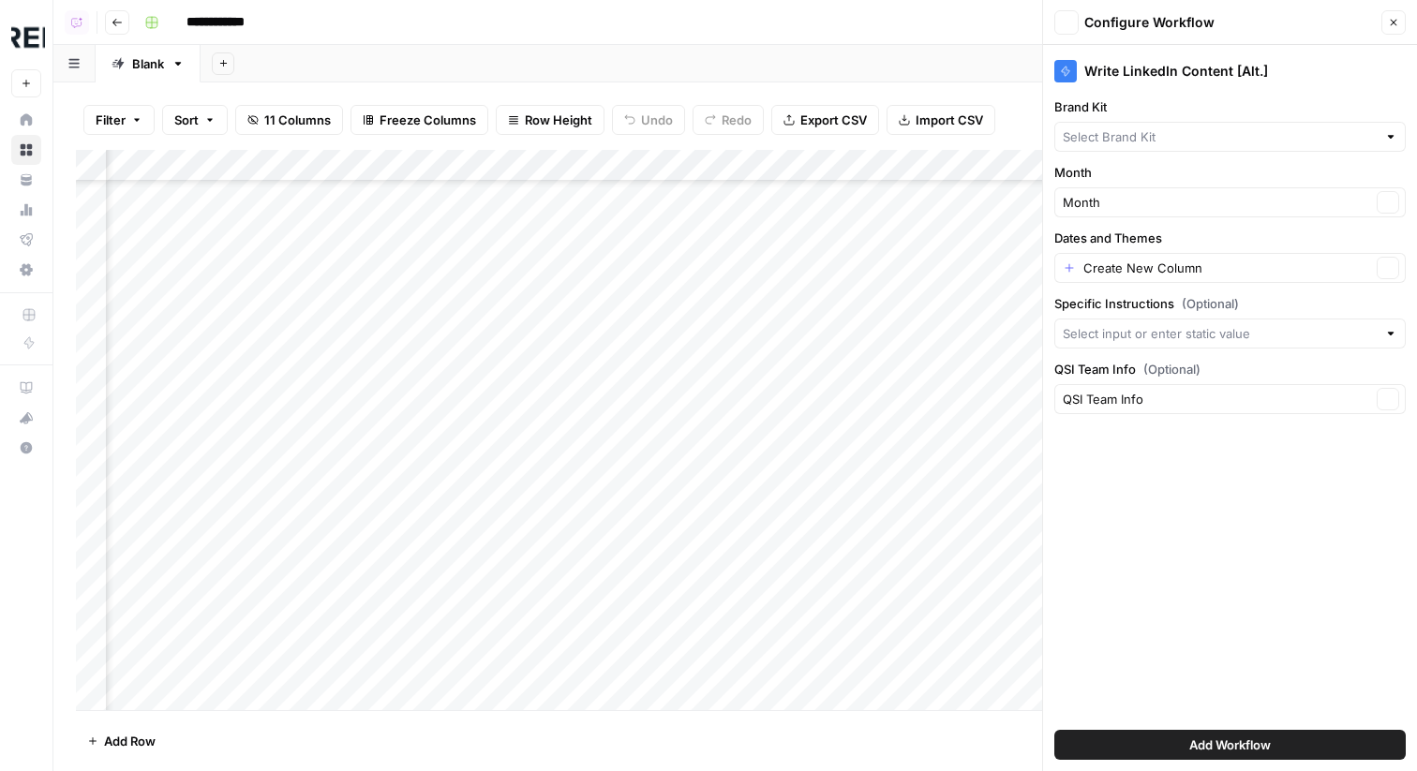
type input "Quality Spirits International"
click at [1159, 270] on input "Dates and Themes" at bounding box center [1228, 268] width 288 height 19
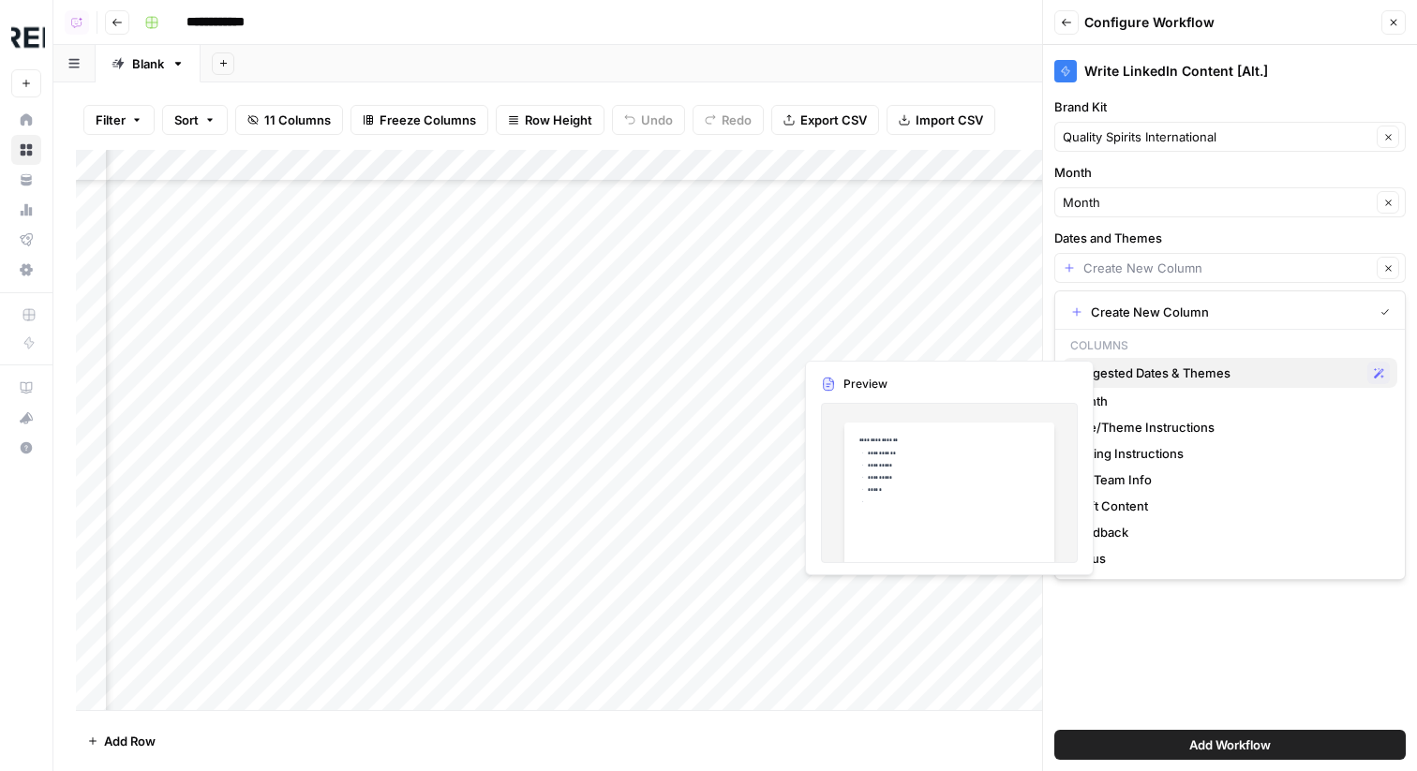
click at [1175, 374] on span "Suggested Dates & Themes" at bounding box center [1215, 373] width 290 height 19
type input "Suggested Dates & Themes"
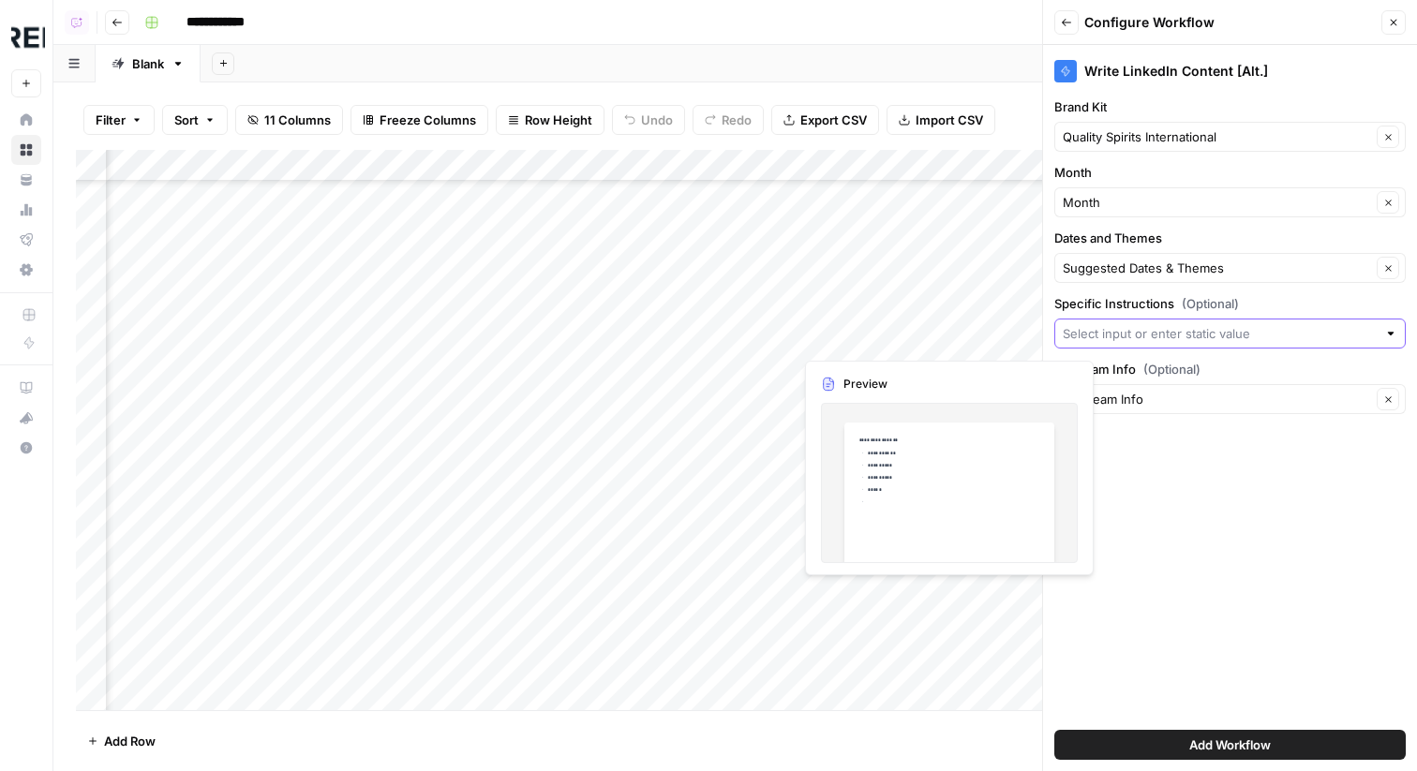
click at [1149, 335] on input "Specific Instructions (Optional)" at bounding box center [1220, 333] width 314 height 19
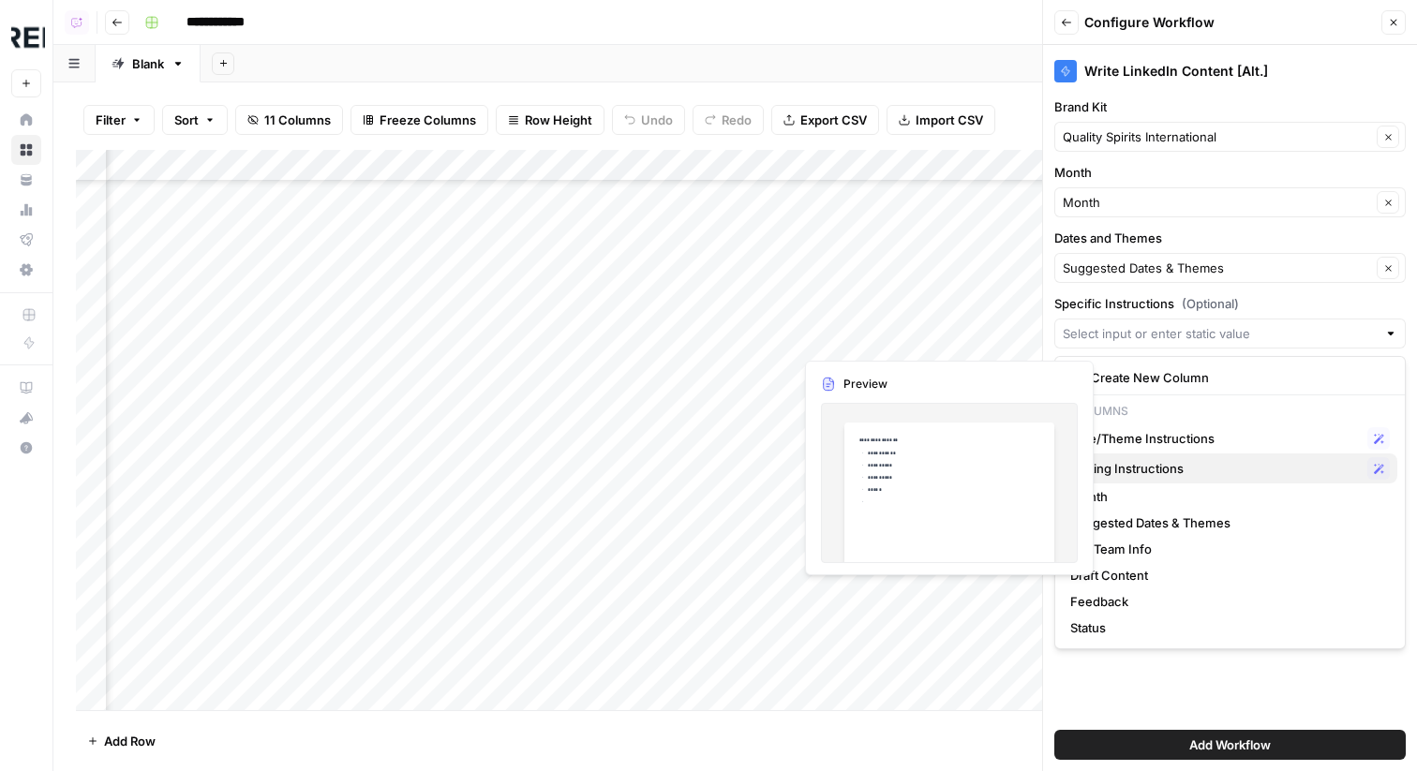
click at [1173, 480] on button "Writing Instructions Possible Match" at bounding box center [1230, 469] width 335 height 30
type input "Writing Instructions"
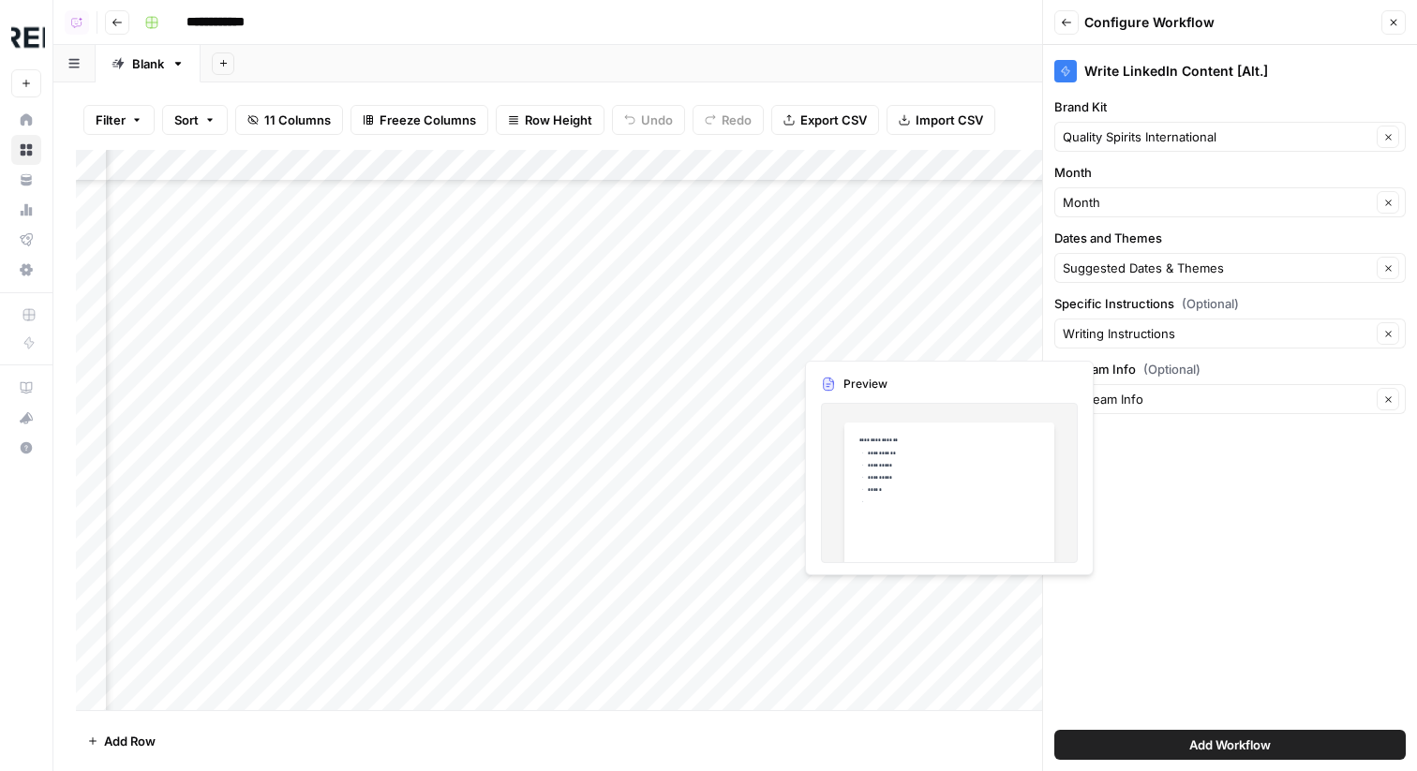
click at [1167, 472] on div "Write LinkedIn Content [Alt.] Brand Kit Quality Spirits International Clear Mon…" at bounding box center [1230, 408] width 374 height 726
click at [1189, 399] on input "QSI Team Info (Optional)" at bounding box center [1217, 399] width 308 height 19
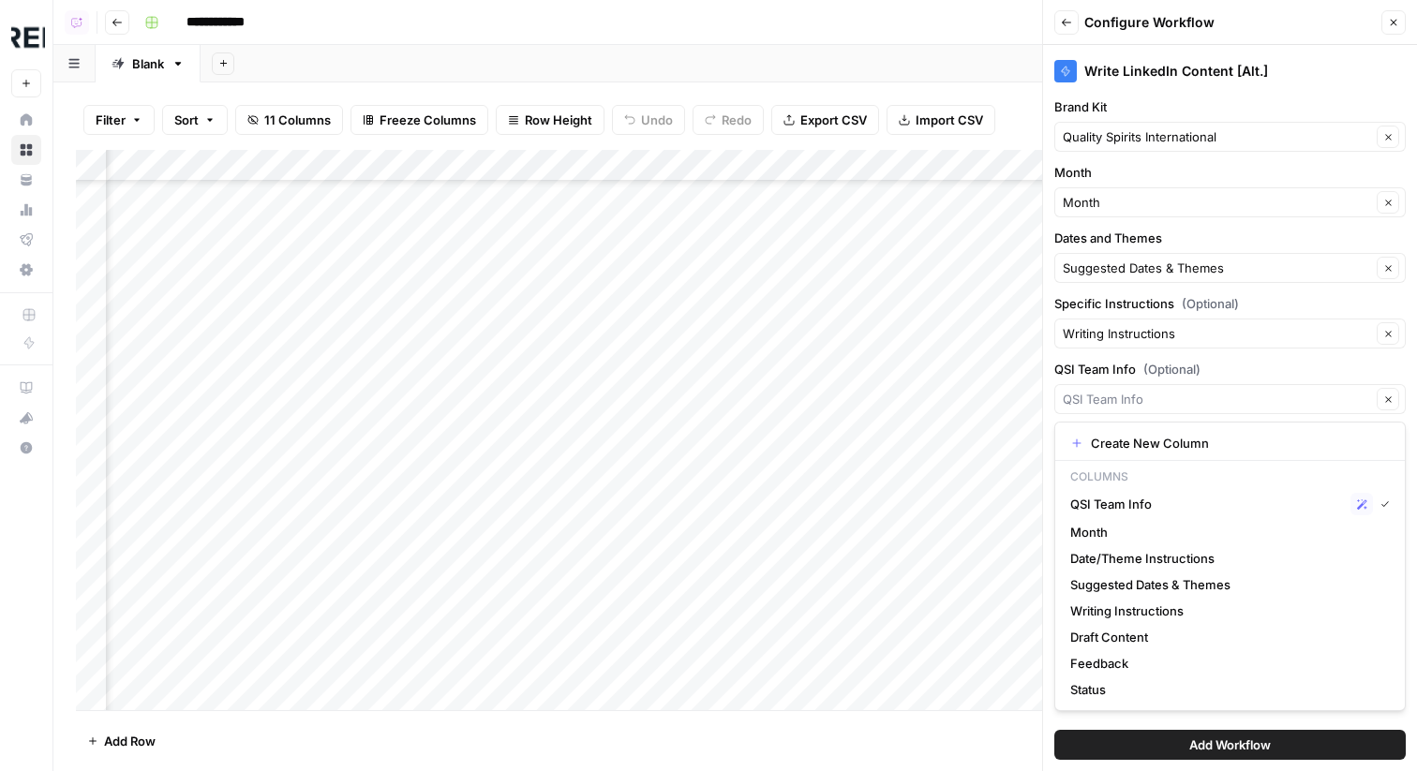
type input "QSI Team Info"
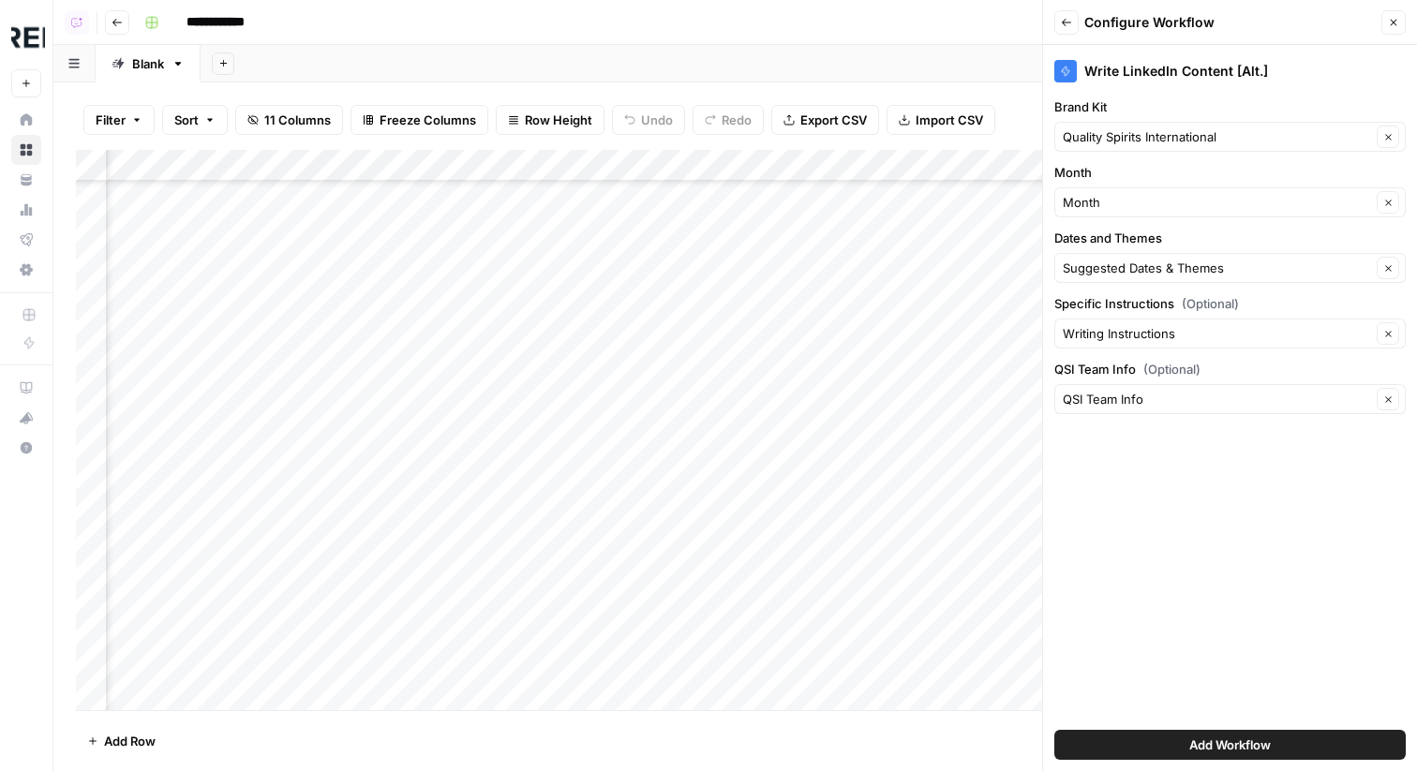
click at [1190, 360] on span "(Optional)" at bounding box center [1172, 369] width 57 height 19
click at [1190, 390] on input "QSI Team Info" at bounding box center [1217, 399] width 308 height 19
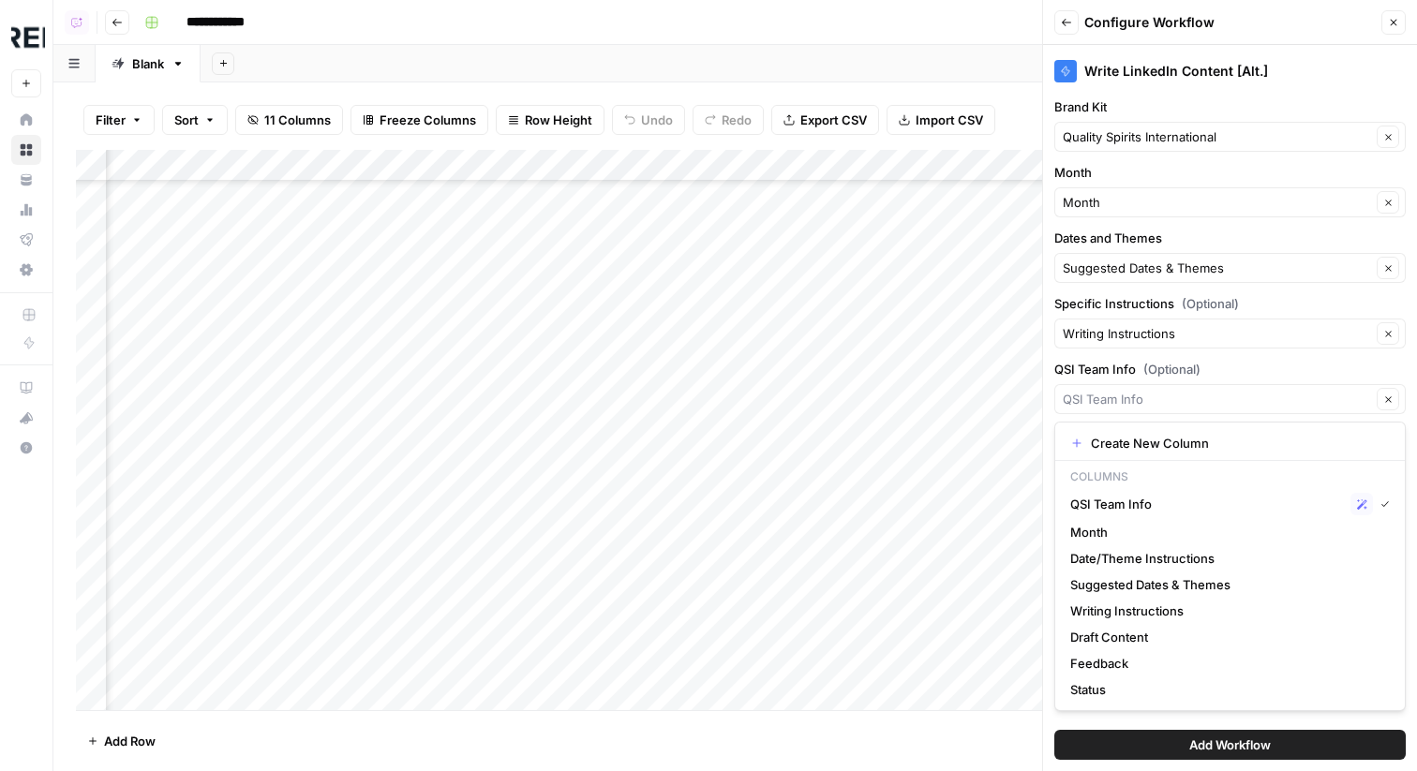
type input "QSI Team Info"
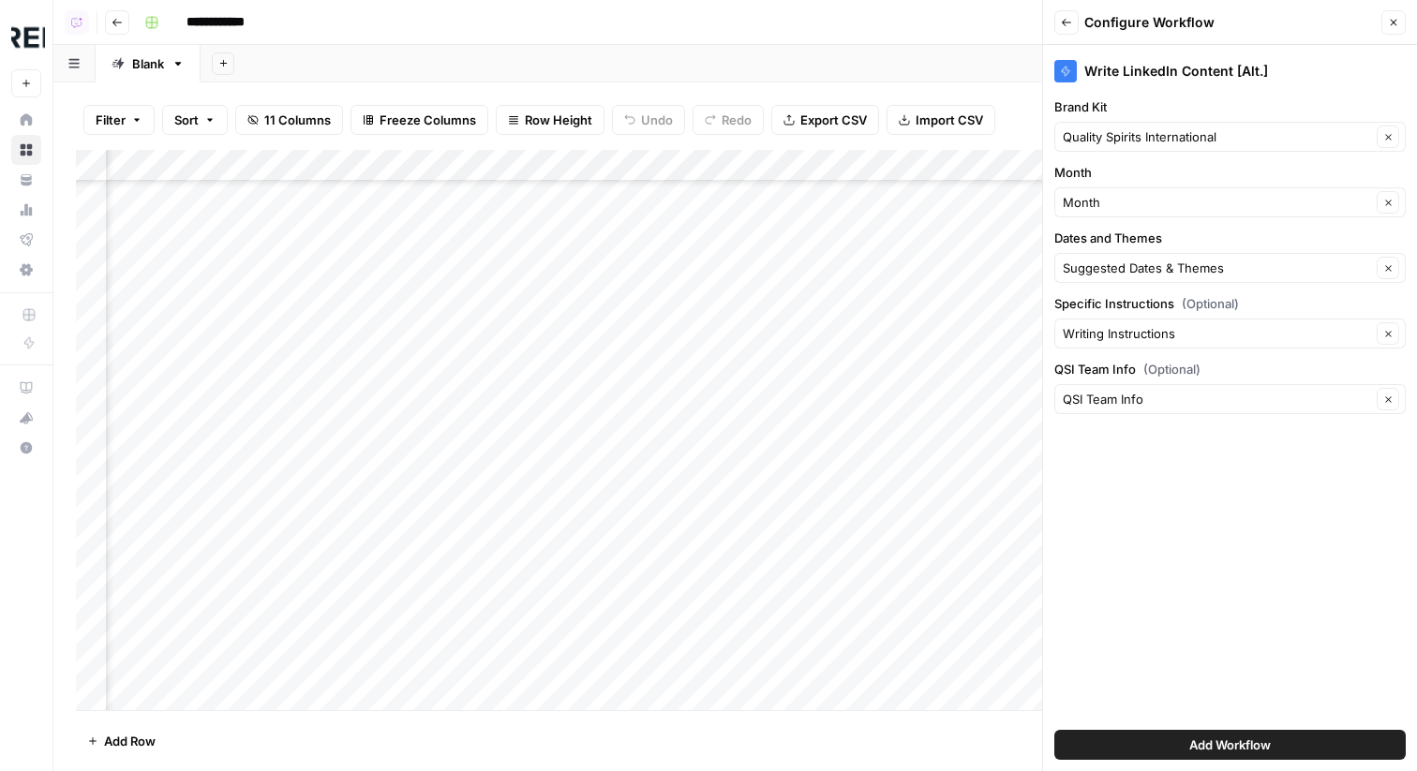
click at [1220, 752] on span "Add Workflow" at bounding box center [1231, 745] width 82 height 19
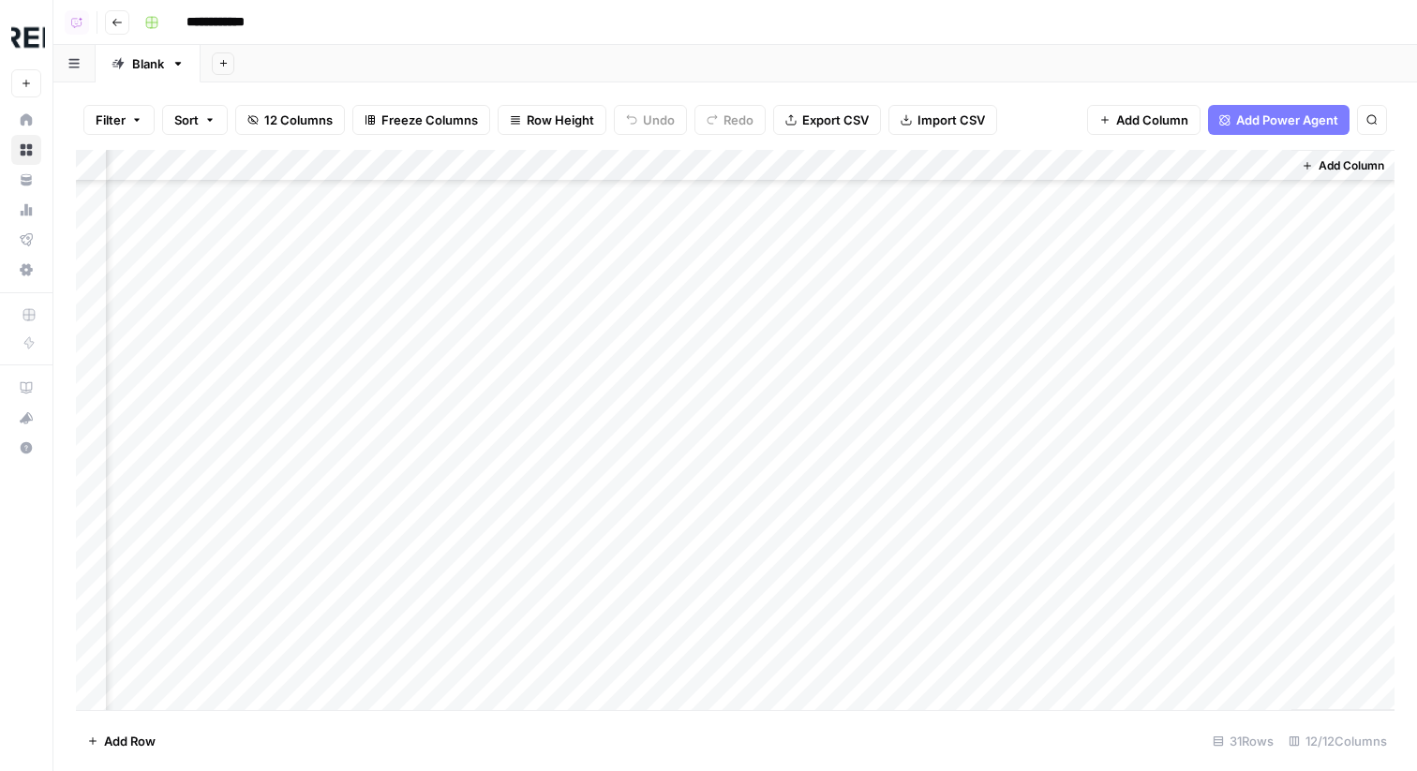
scroll to position [463, 1028]
drag, startPoint x: 1141, startPoint y: 162, endPoint x: 647, endPoint y: 169, distance: 494.0
click at [647, 169] on div "Add Column" at bounding box center [735, 430] width 1319 height 561
click at [856, 632] on div "Add Column" at bounding box center [735, 430] width 1319 height 561
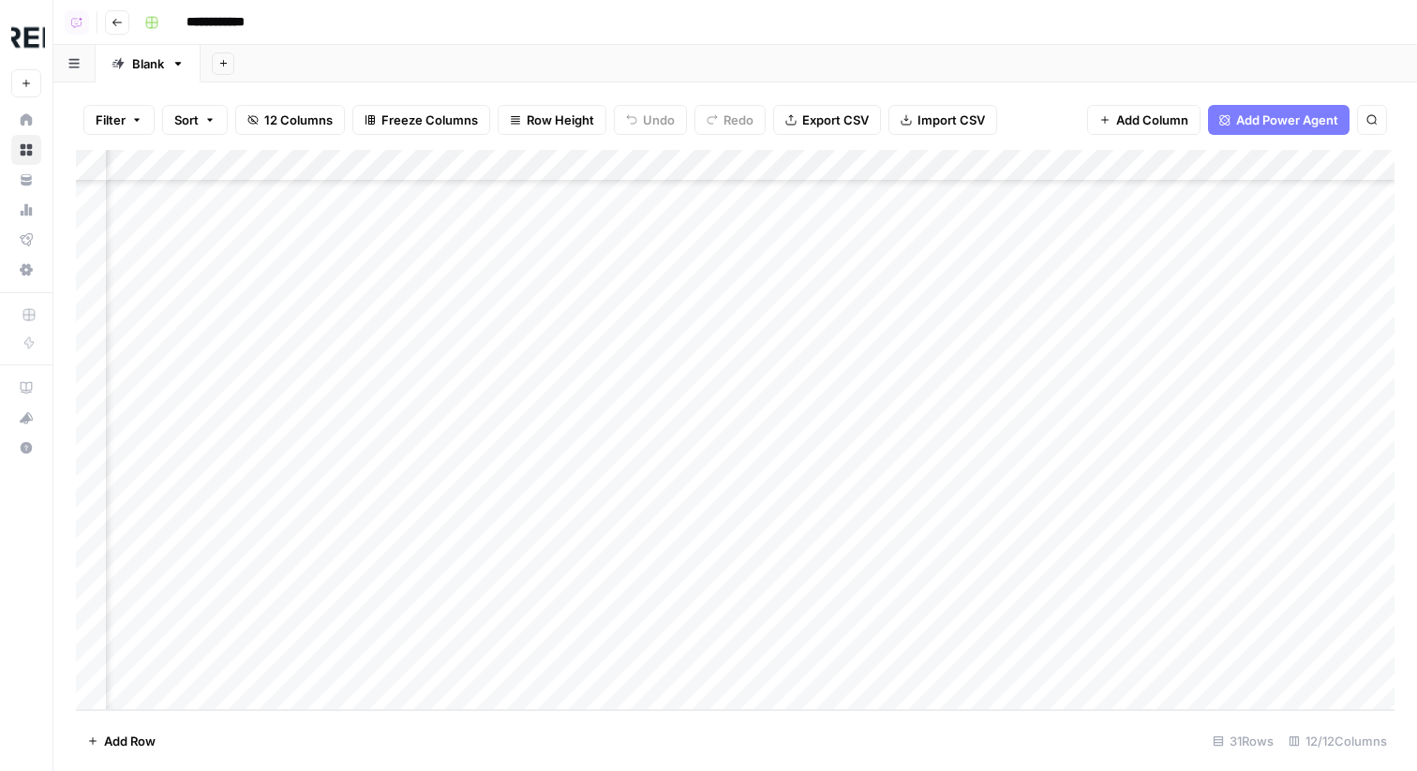
click at [865, 169] on div "Add Column" at bounding box center [735, 430] width 1319 height 561
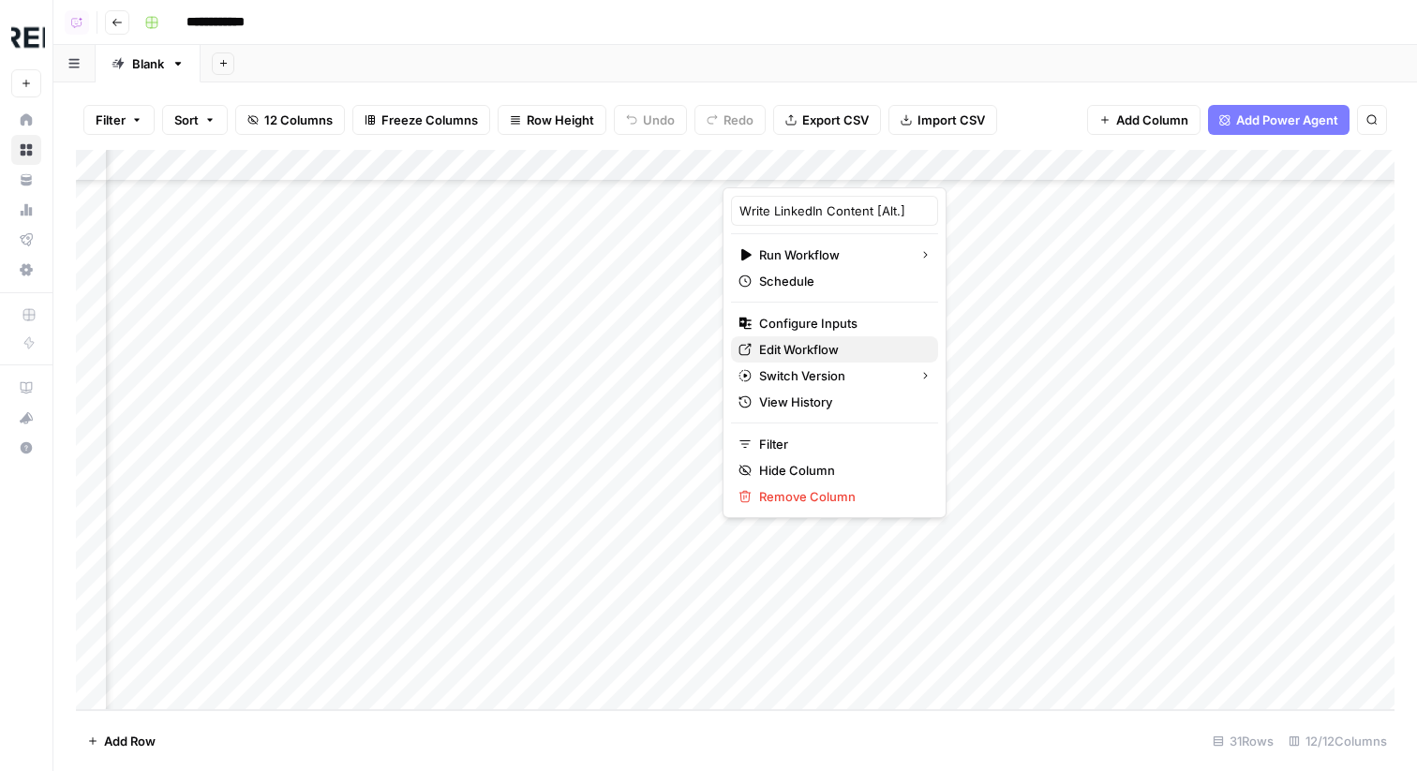
click at [829, 358] on span "Edit Workflow" at bounding box center [841, 349] width 164 height 19
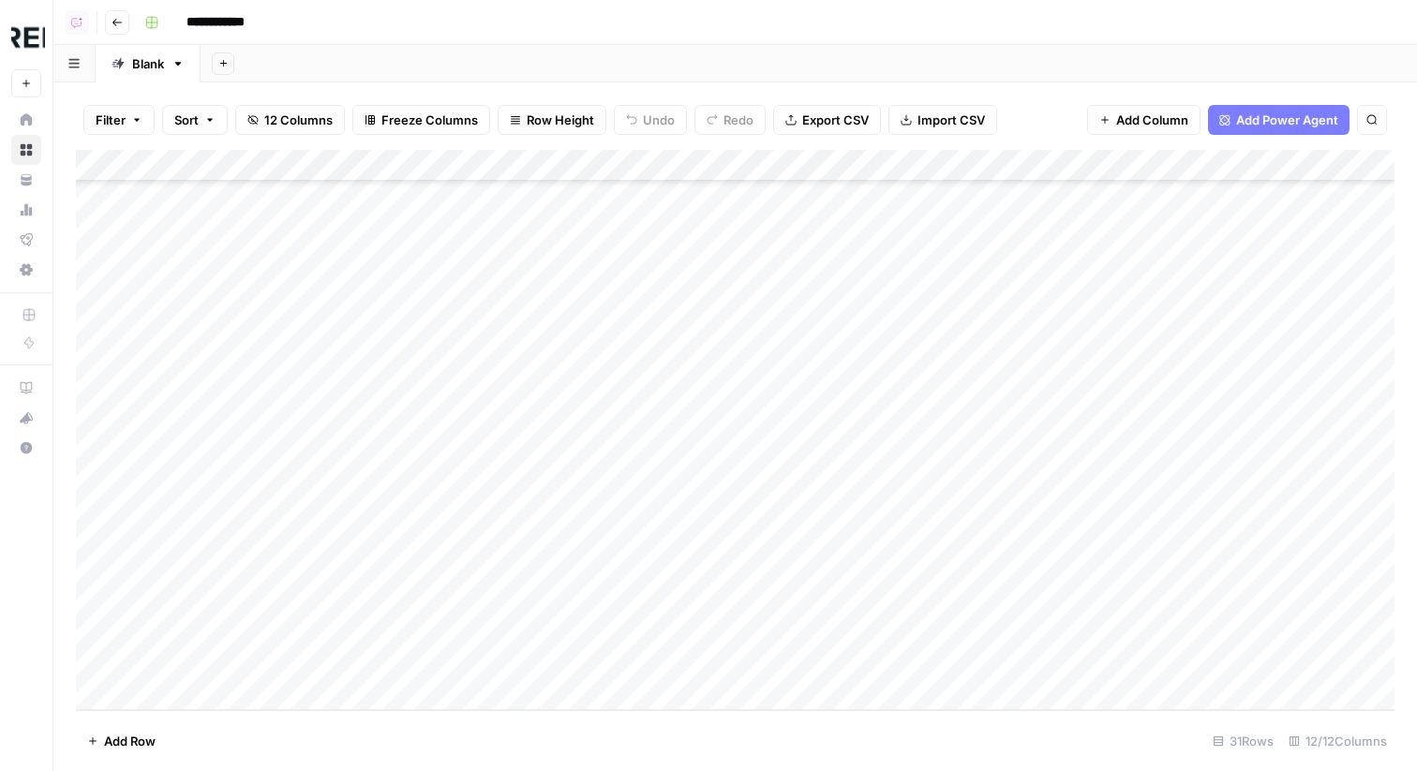
scroll to position [489, 0]
click at [535, 157] on div "Add Column" at bounding box center [735, 430] width 1319 height 561
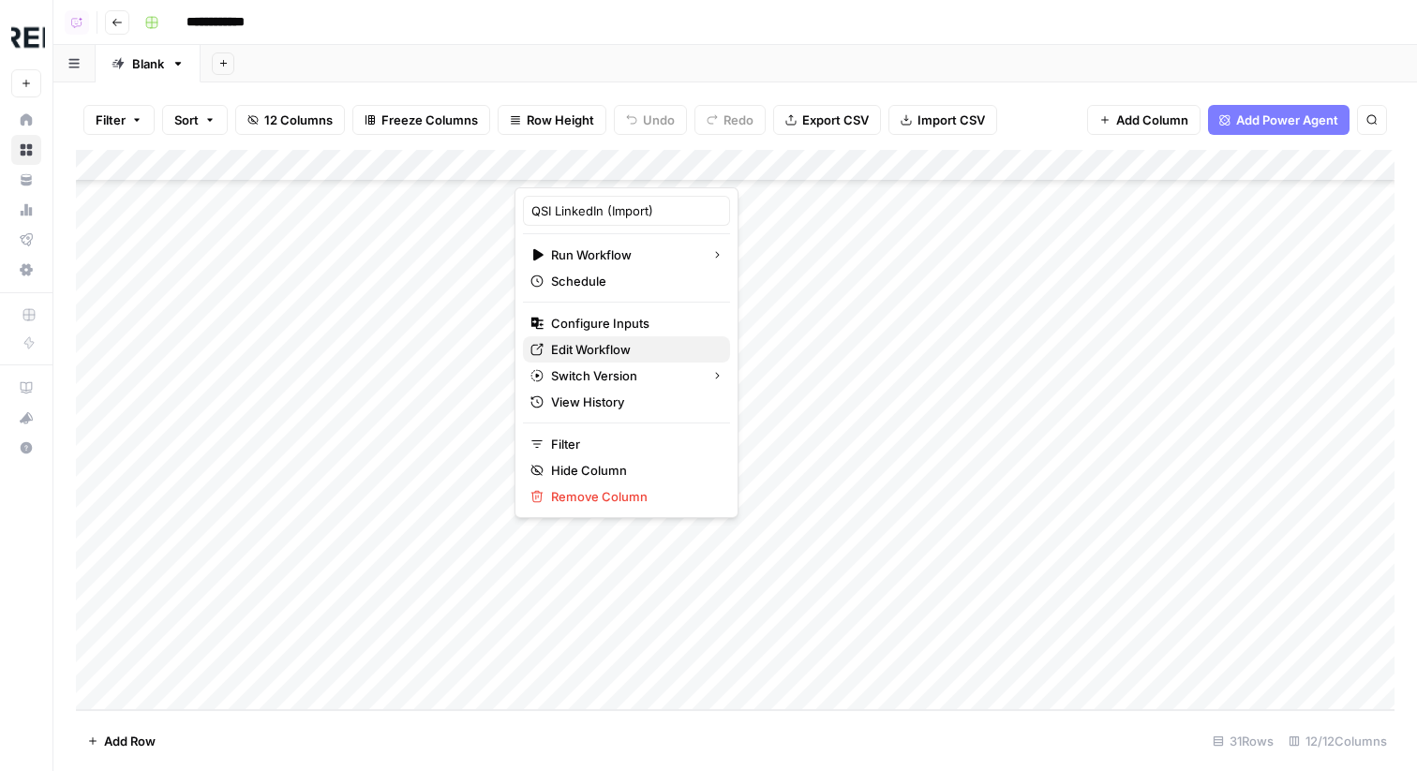
click at [596, 345] on span "Edit Workflow" at bounding box center [633, 349] width 164 height 19
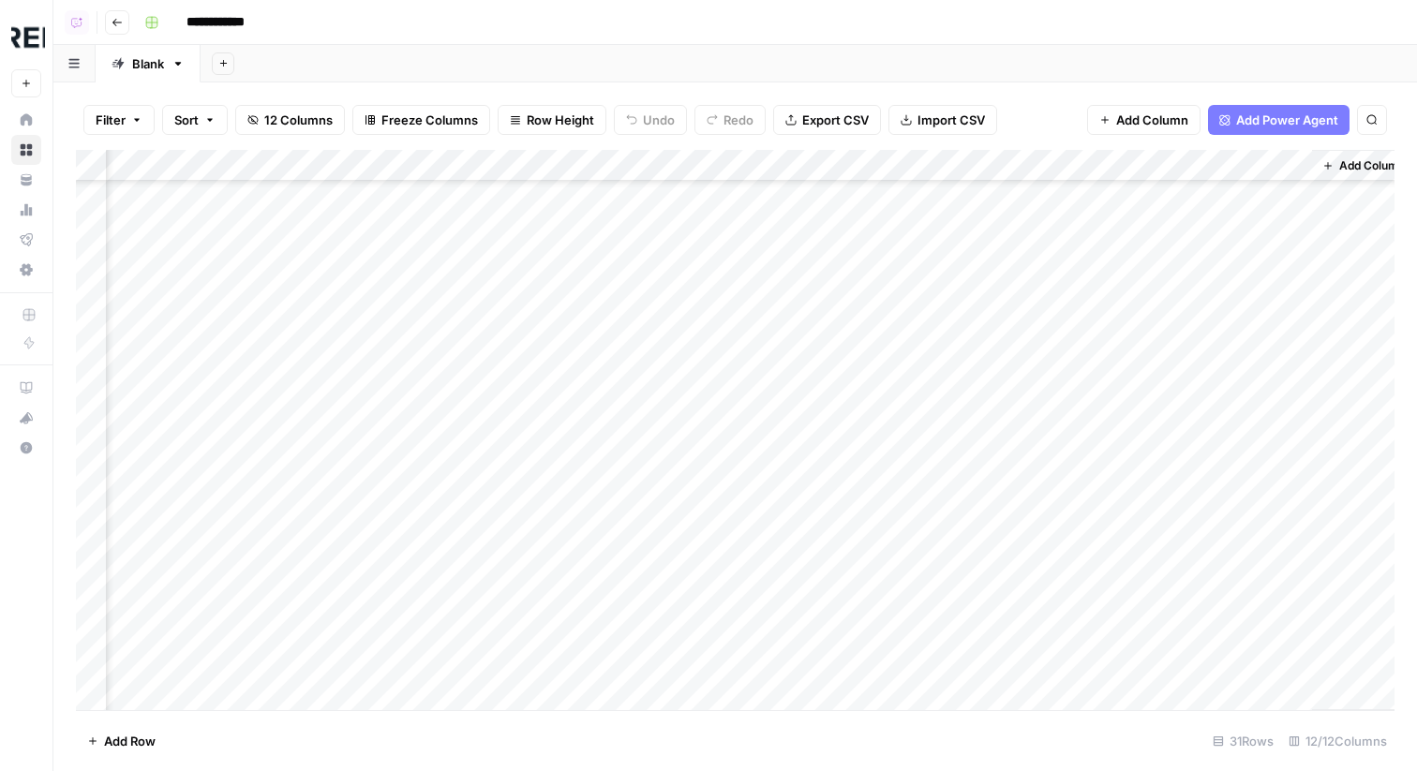
scroll to position [489, 1042]
click at [835, 164] on div "Add Column" at bounding box center [735, 430] width 1319 height 561
click at [834, 210] on input "Output" at bounding box center [893, 211] width 190 height 19
type input "Draft Content [Alt]"
click at [930, 640] on div "Add Column" at bounding box center [735, 430] width 1319 height 561
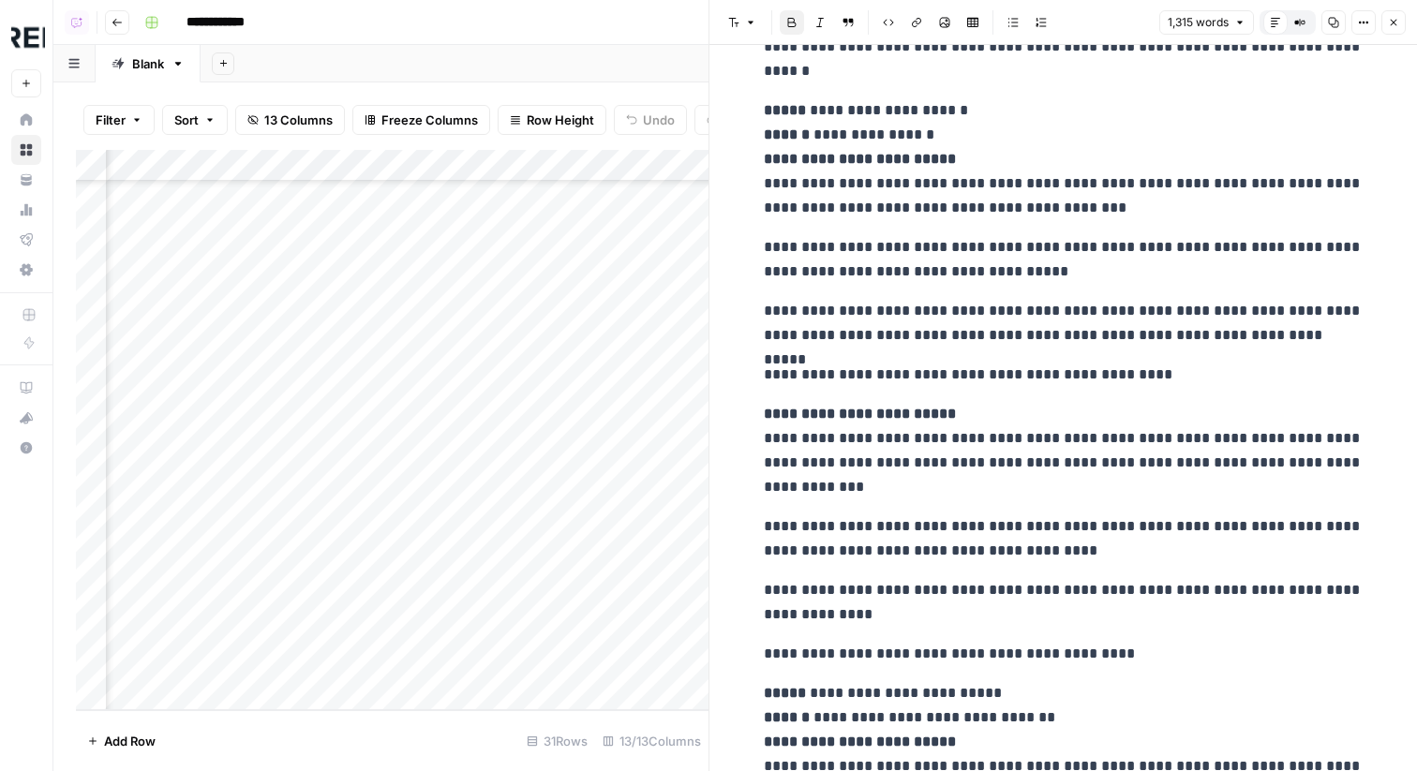
scroll to position [2033, 0]
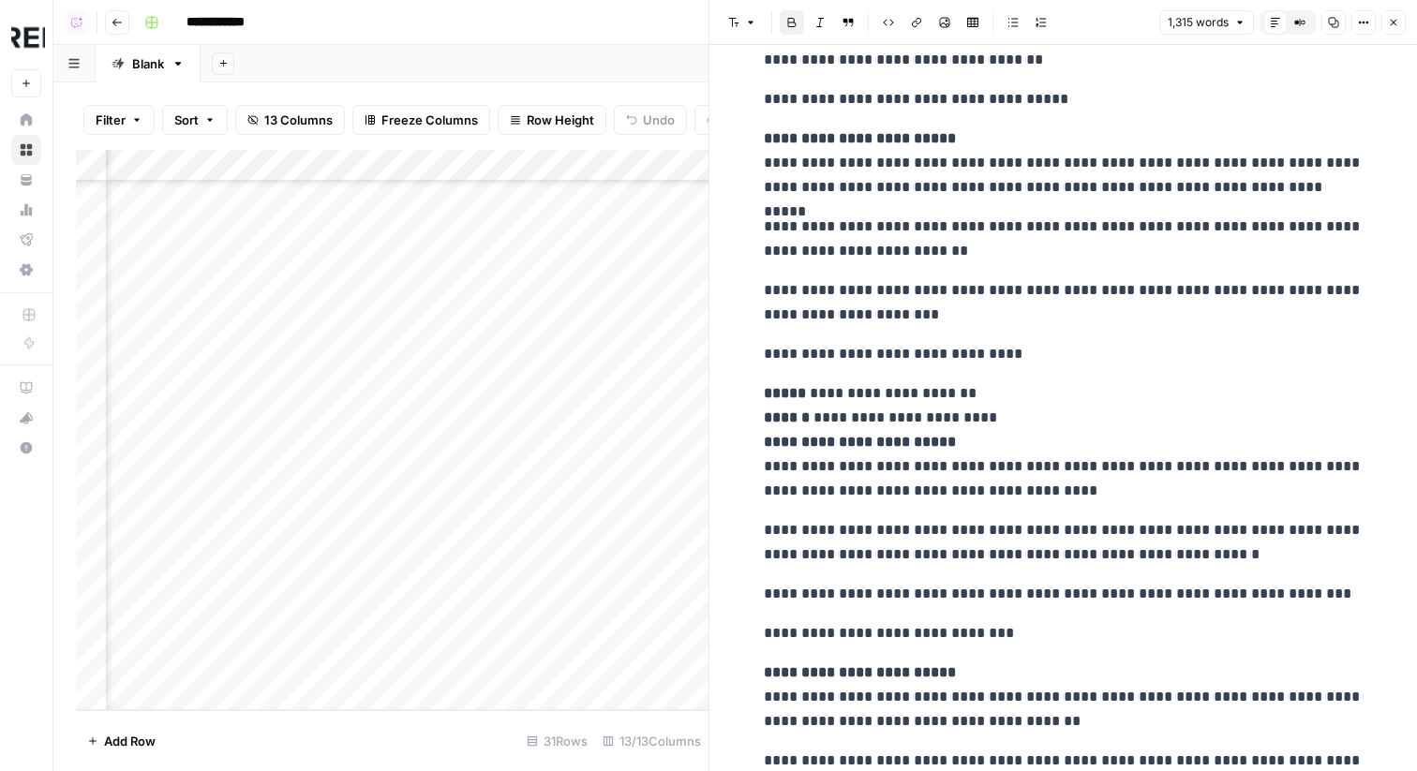
click at [1396, 25] on icon "button" at bounding box center [1393, 22] width 11 height 11
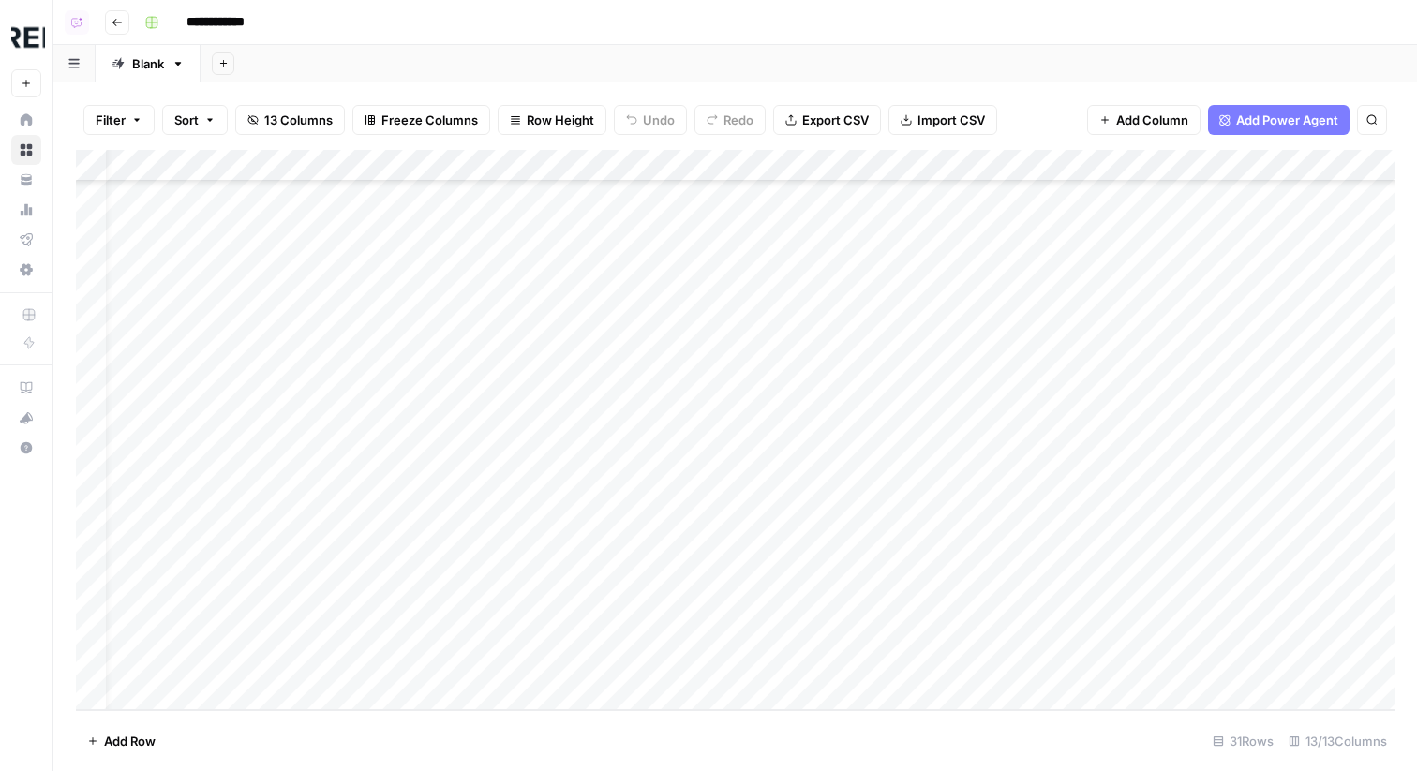
scroll to position [489, 37]
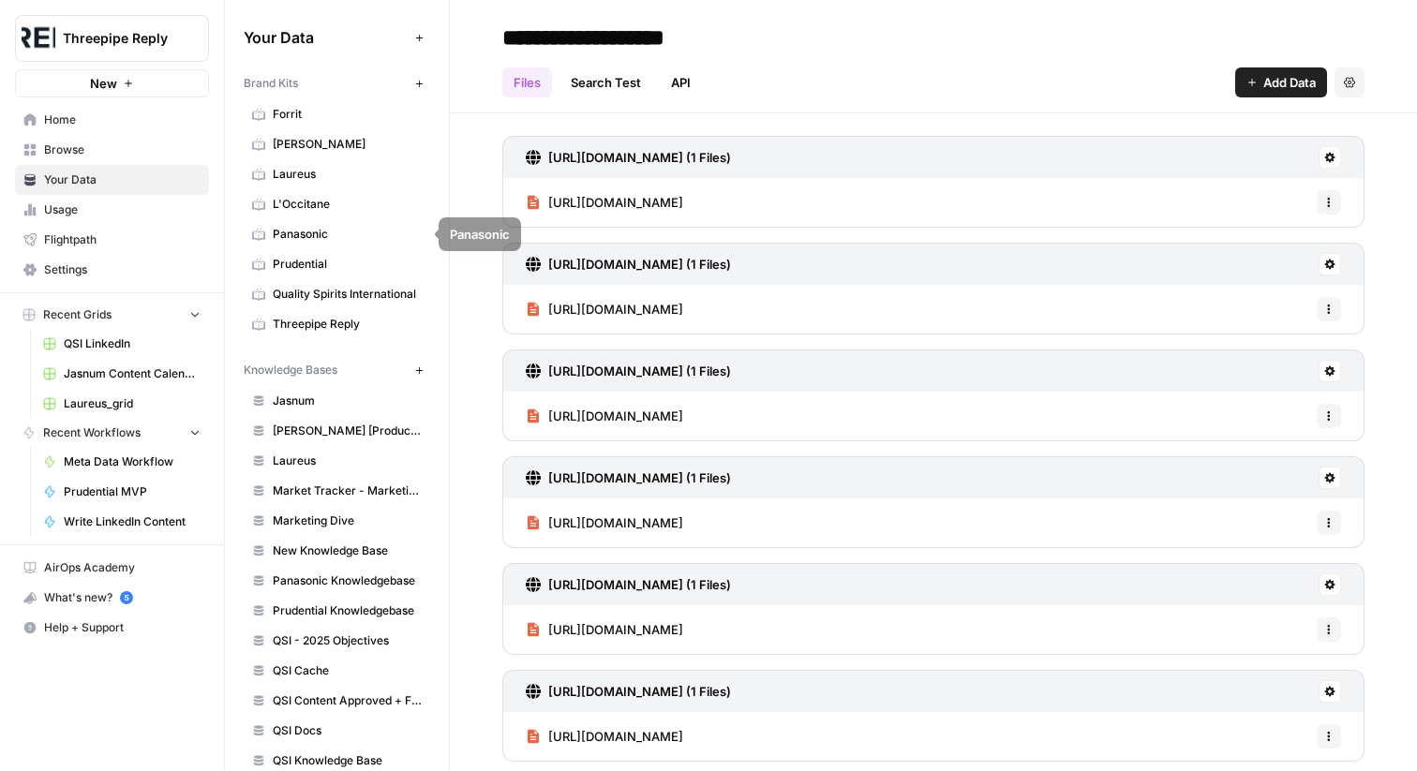
click at [369, 295] on span "Quality Spirits International" at bounding box center [347, 294] width 149 height 17
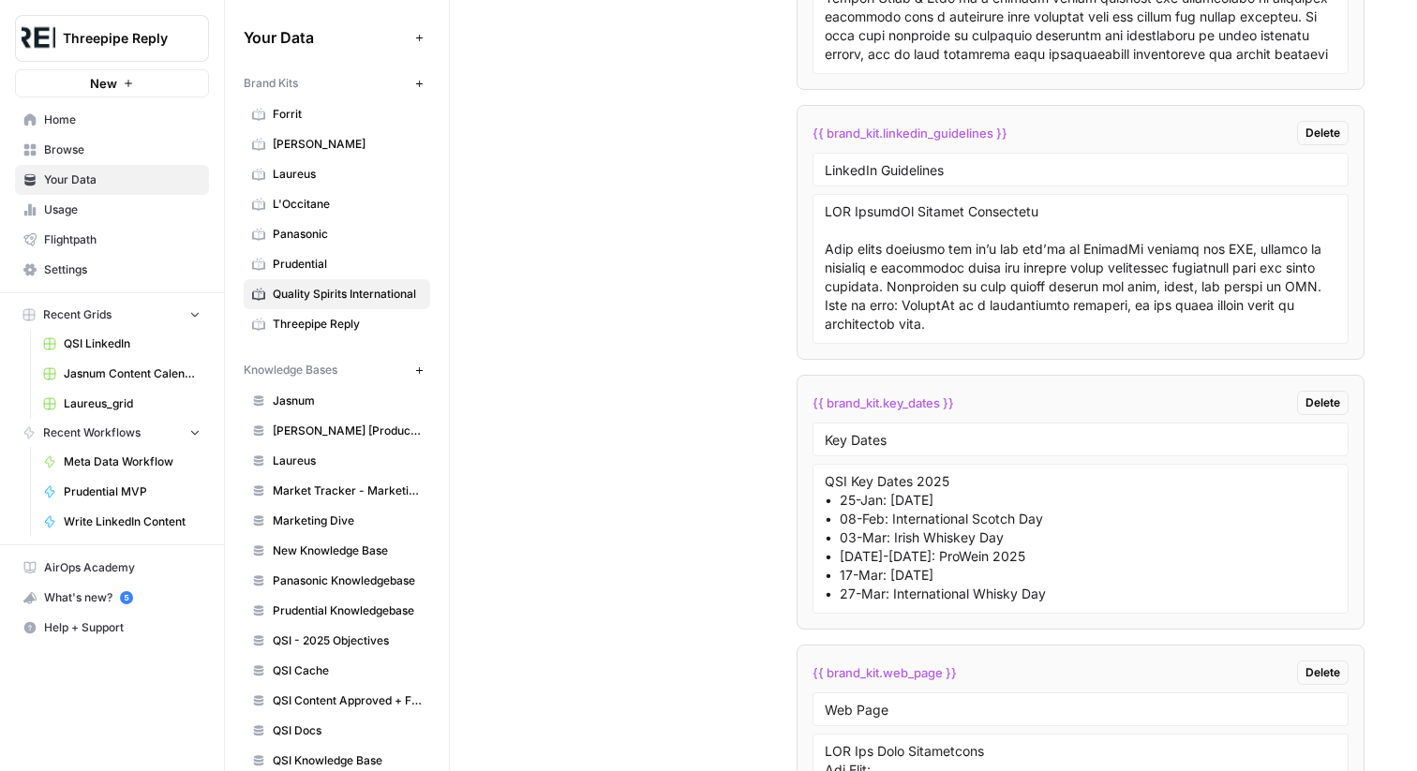
scroll to position [6188, 0]
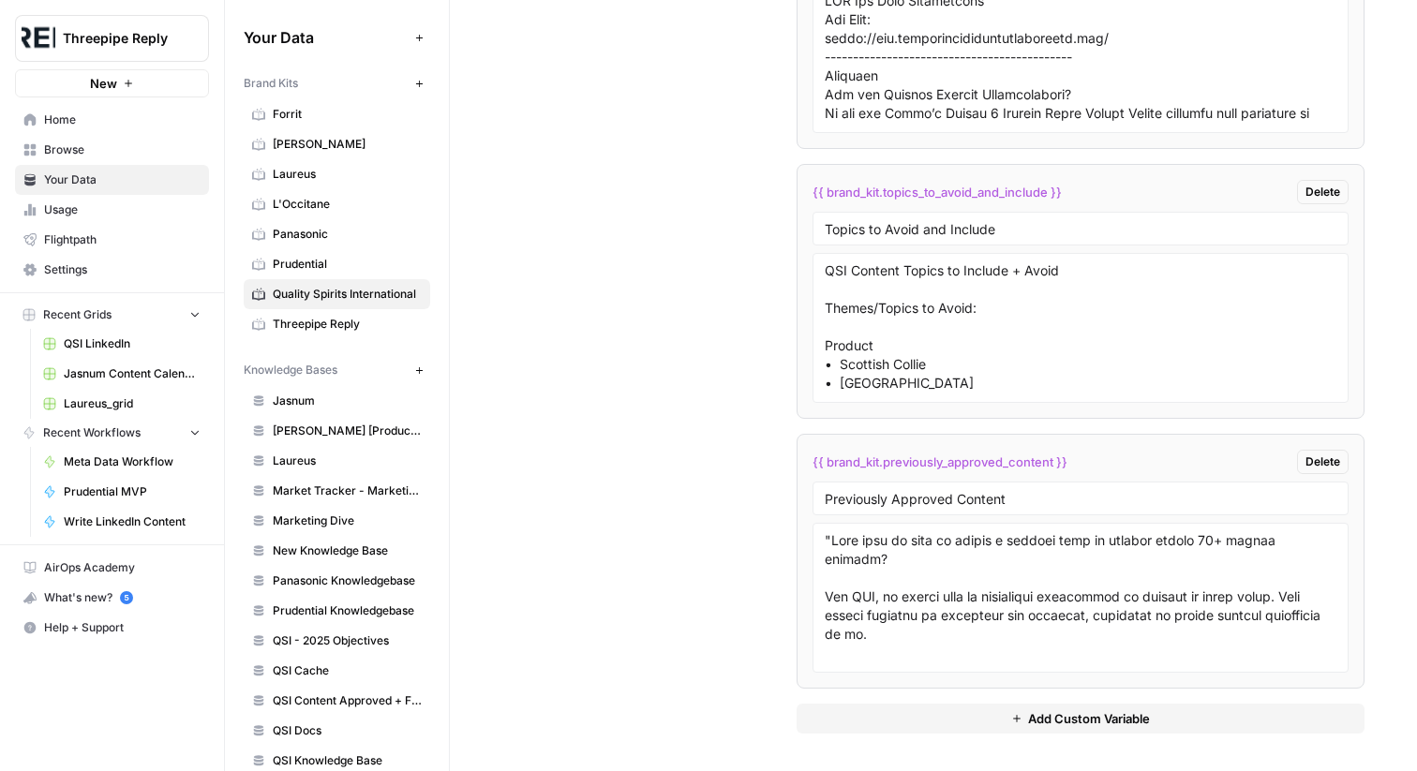
click at [926, 722] on button "Add Custom Variable" at bounding box center [1081, 719] width 568 height 30
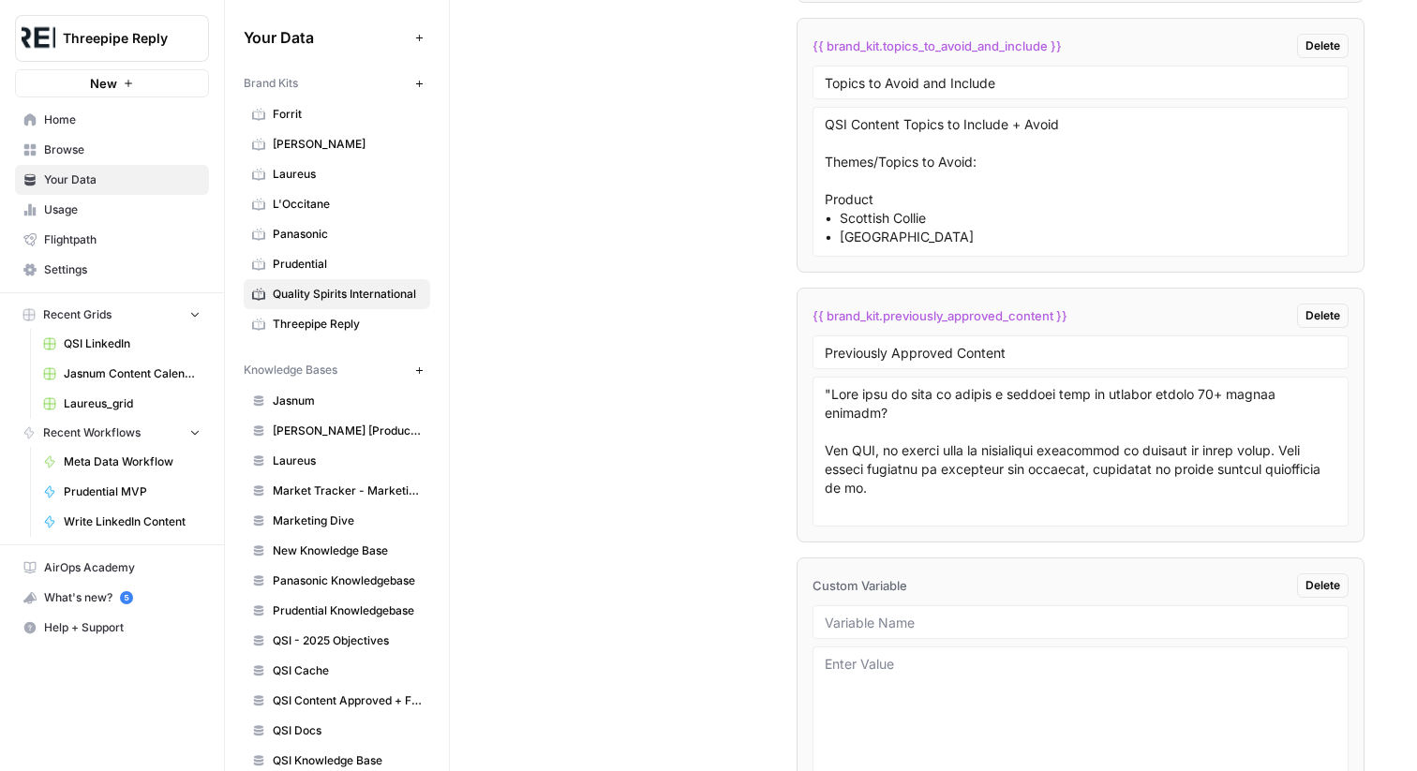
scroll to position [6458, 0]
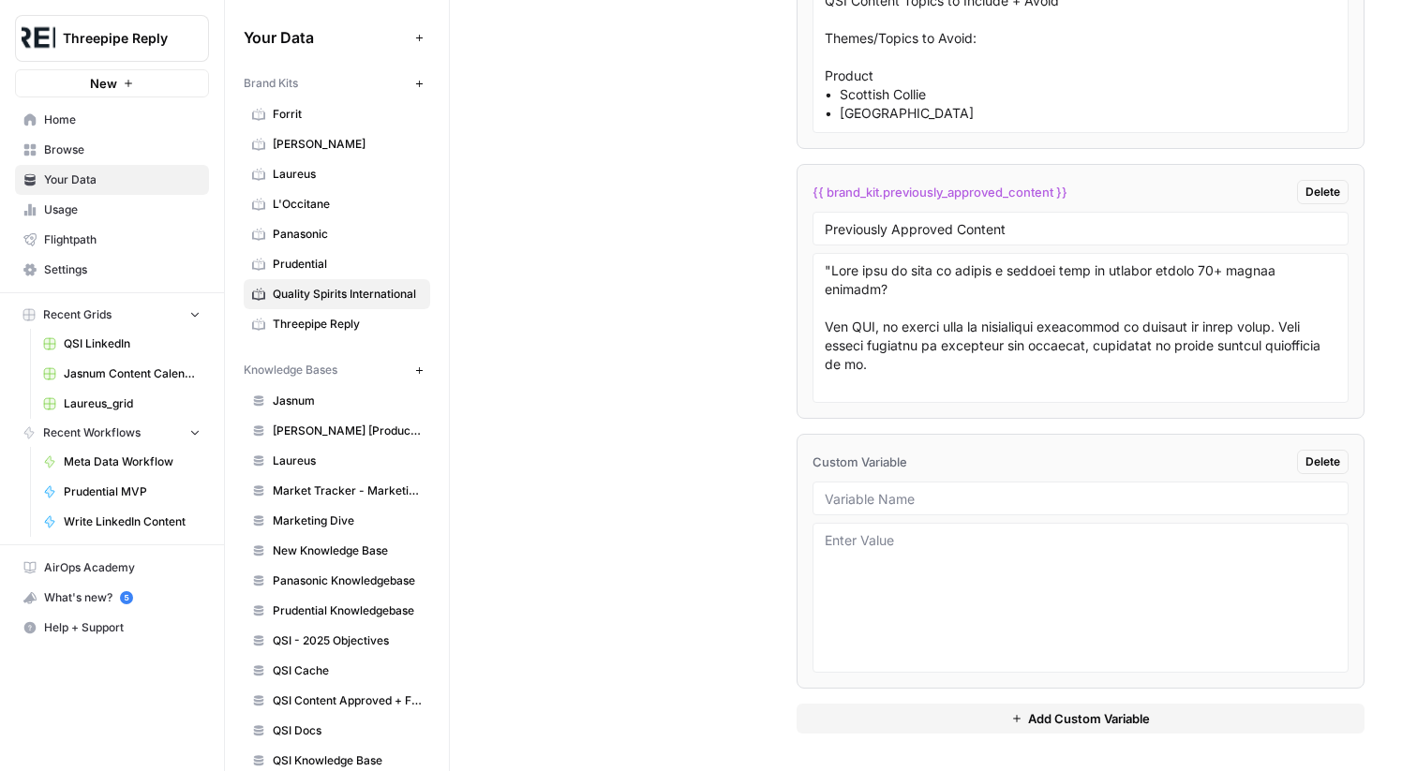
click at [903, 482] on div at bounding box center [1081, 499] width 536 height 34
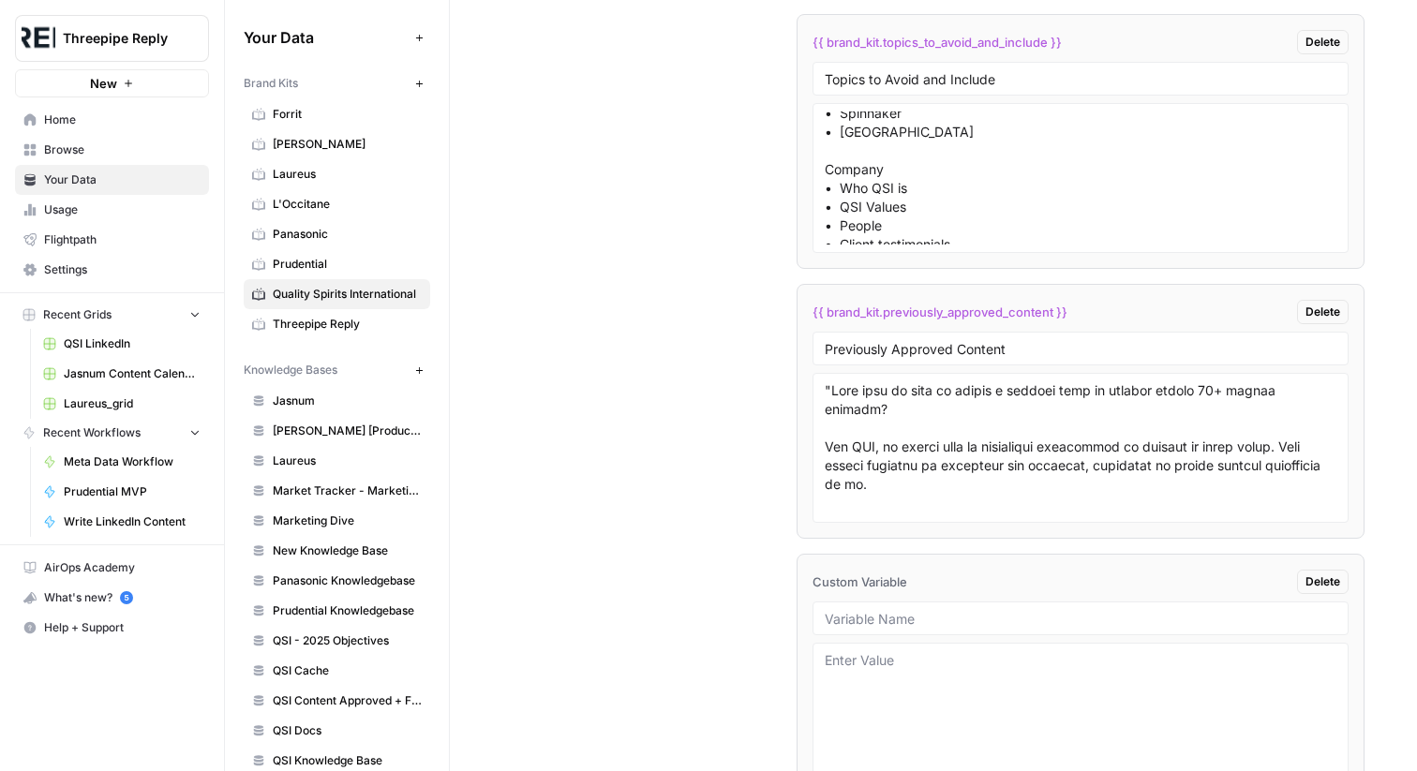
scroll to position [917, 0]
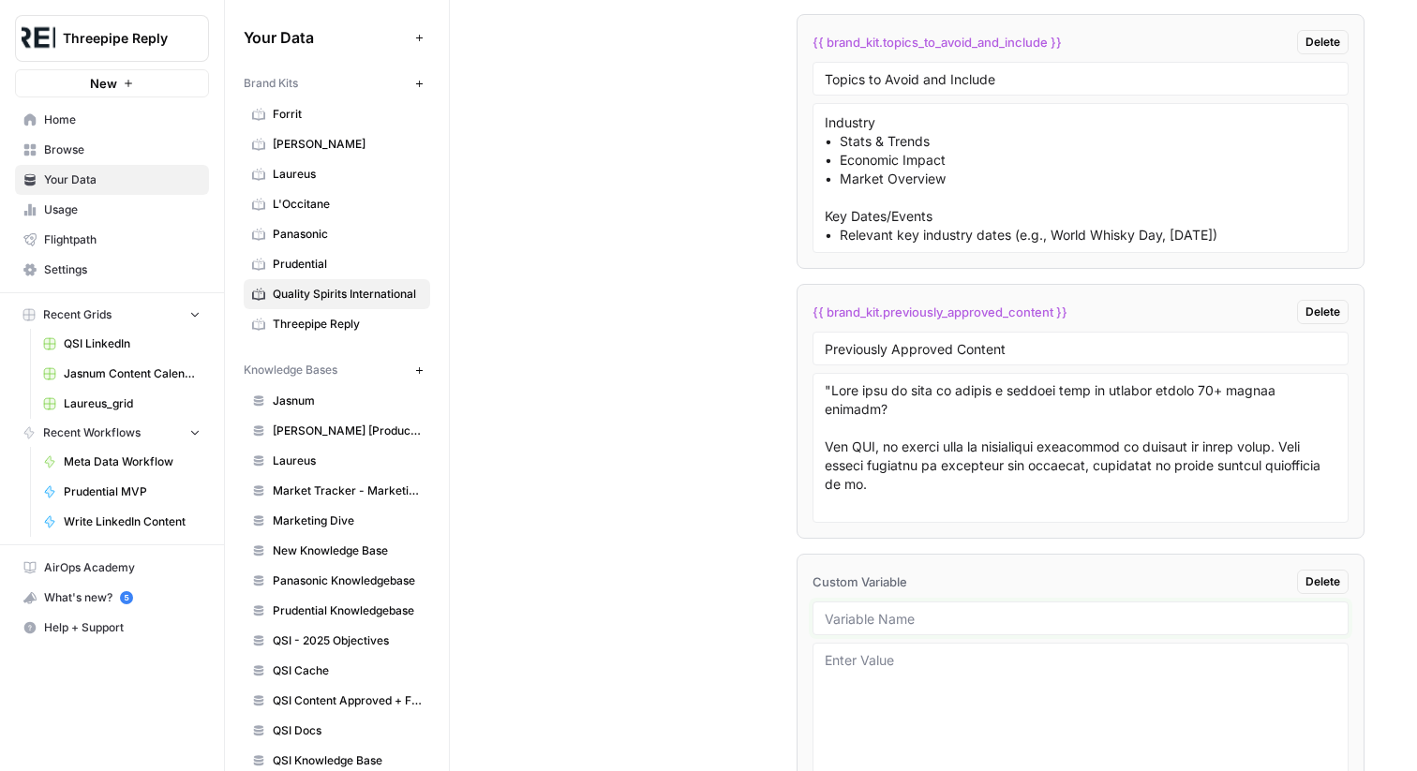
click at [917, 614] on input "text" at bounding box center [1081, 618] width 512 height 17
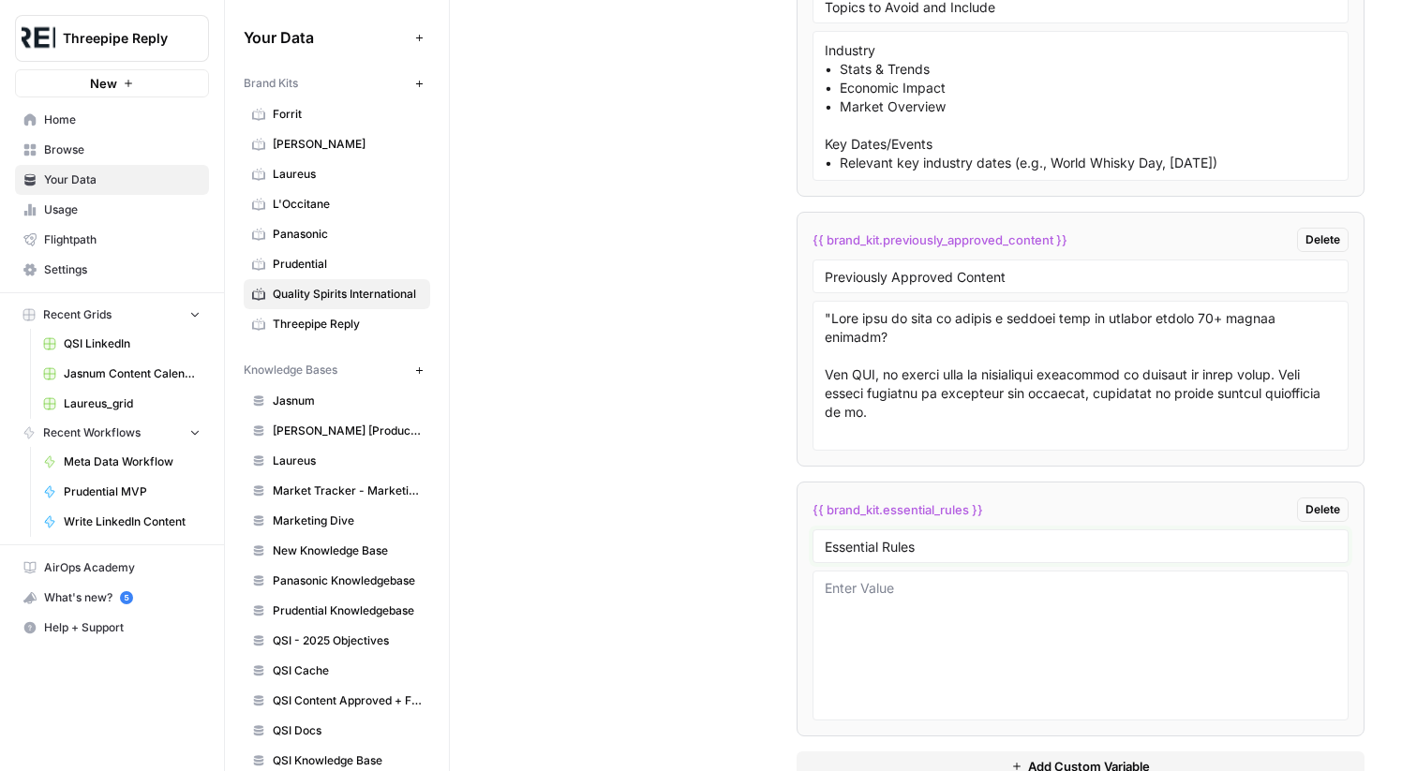
scroll to position [6458, 0]
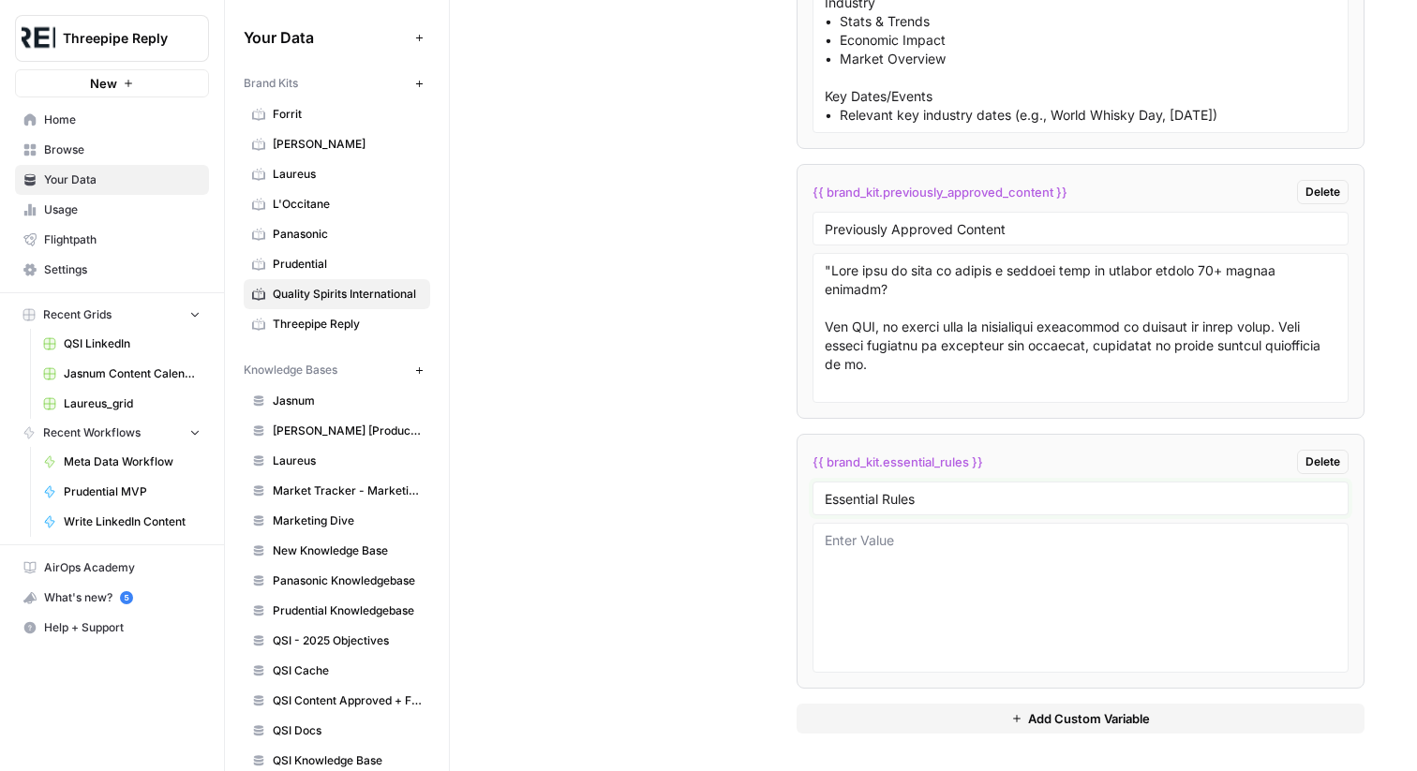
type input "Essential Rules"
click at [890, 558] on textarea at bounding box center [1081, 597] width 512 height 133
paste textarea "1. Brand & Language Restrictions - Cannot mention or allude to: - Heritage, ori…"
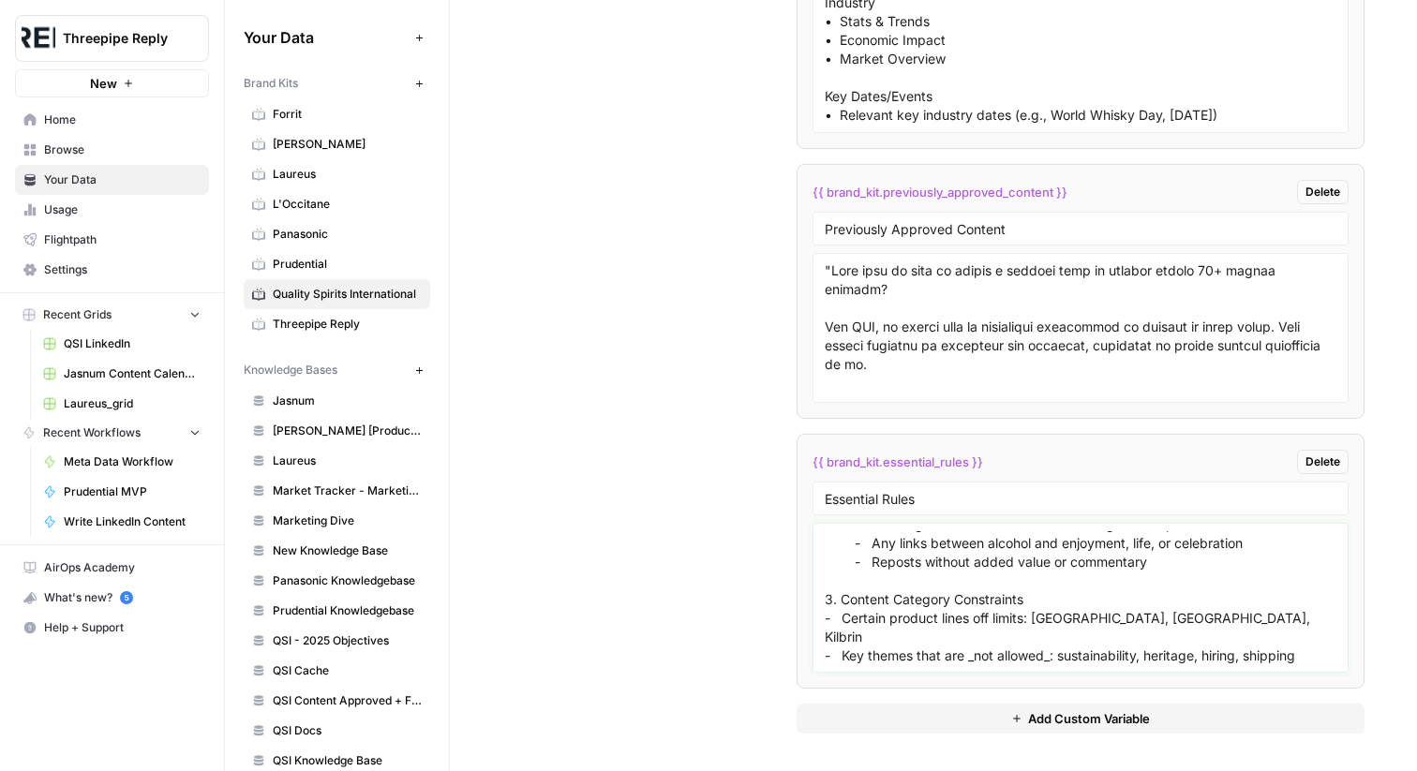
scroll to position [261, 0]
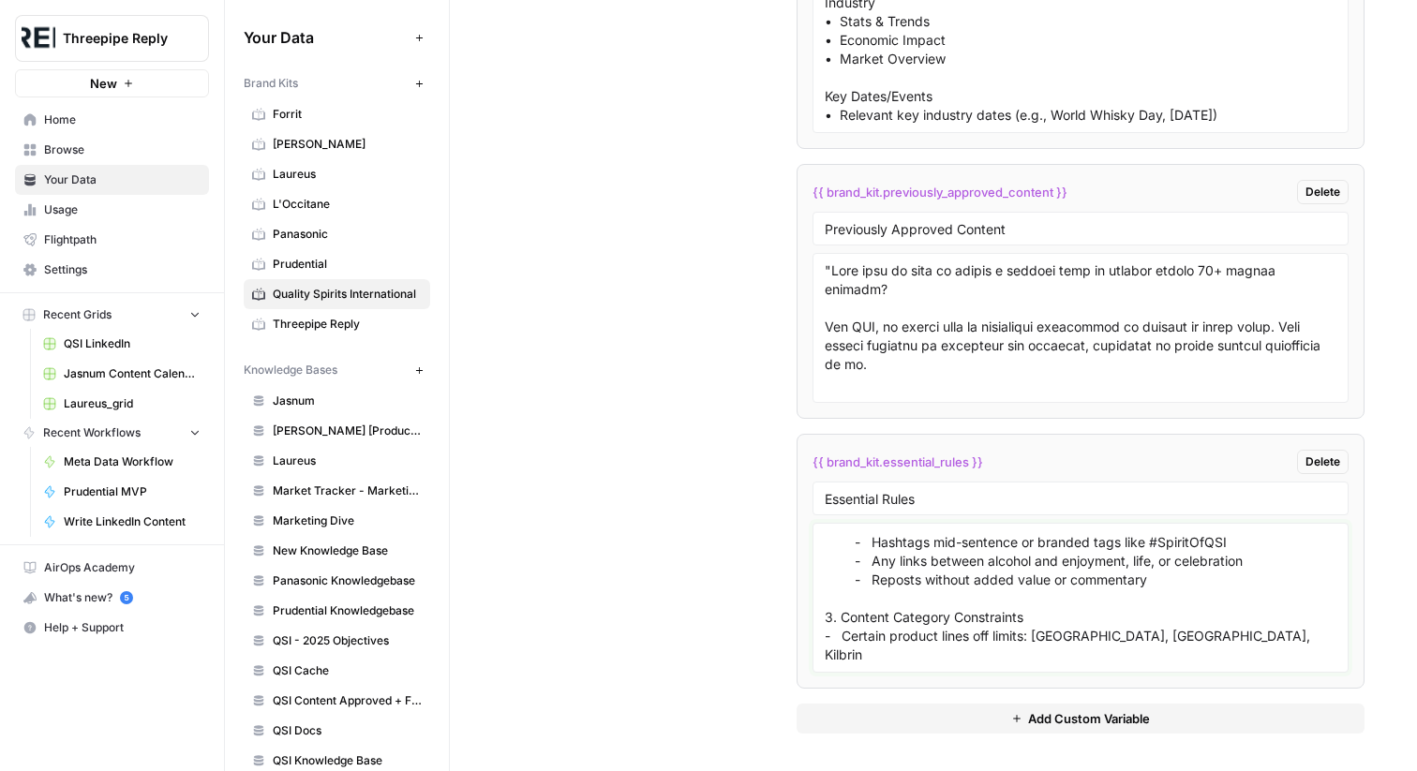
type textarea "1. Brand & Language Restrictions - Cannot mention or allude to: - Heritage, ori…"
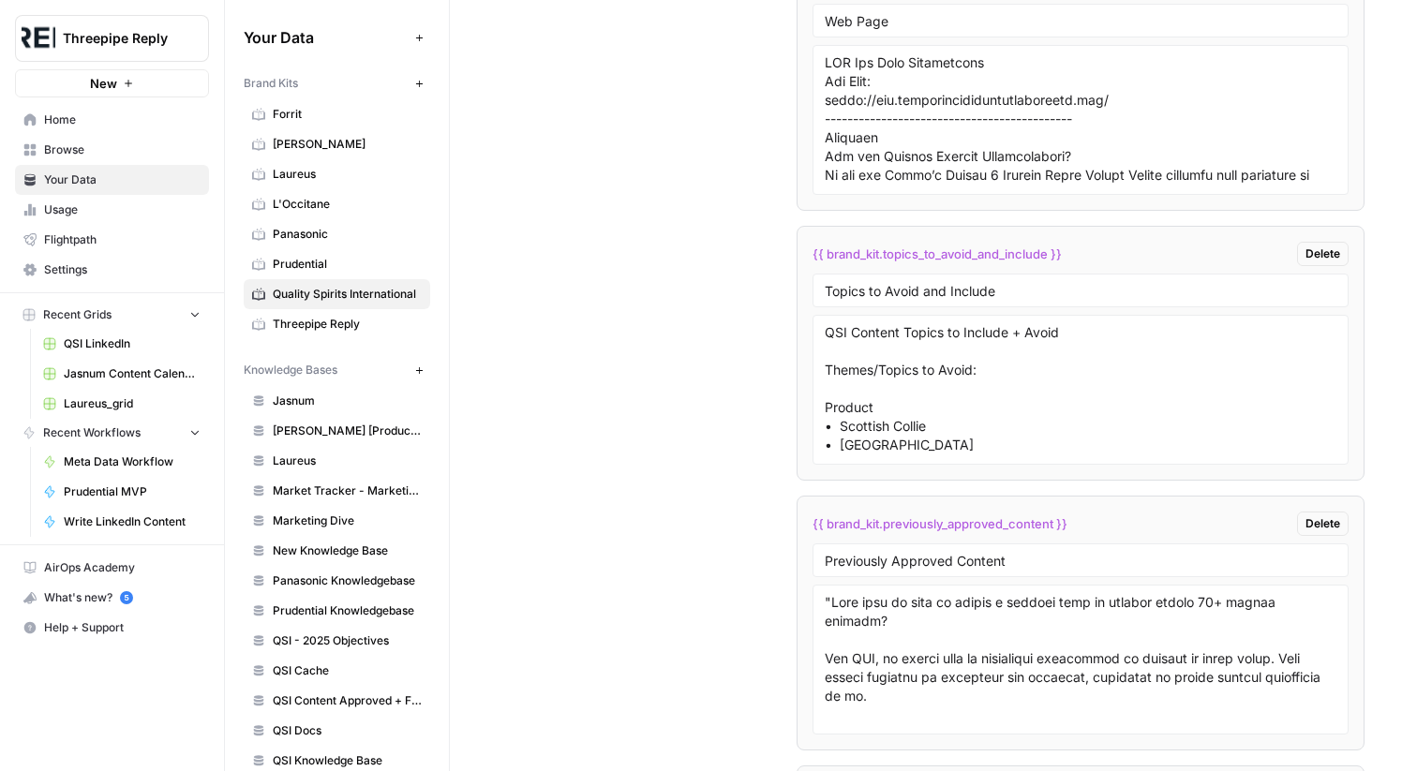
scroll to position [6458, 0]
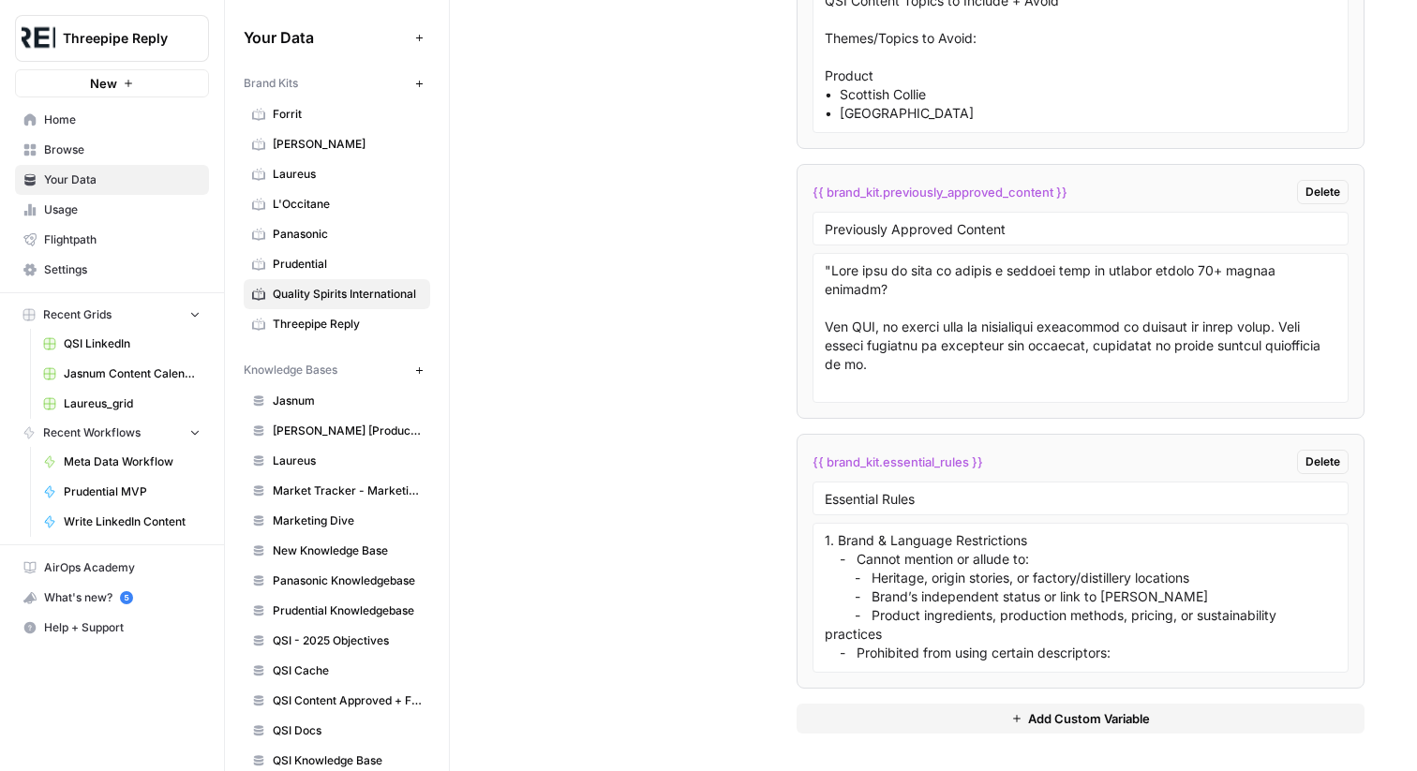
drag, startPoint x: 995, startPoint y: 463, endPoint x: 801, endPoint y: 456, distance: 194.1
click at [801, 456] on li "{{ brand_kit.essential_rules }} Delete Essential Rules 1. Brand & Language Rest…" at bounding box center [1081, 561] width 568 height 255
copy span "{{ brand_kit.essential_rules }}"
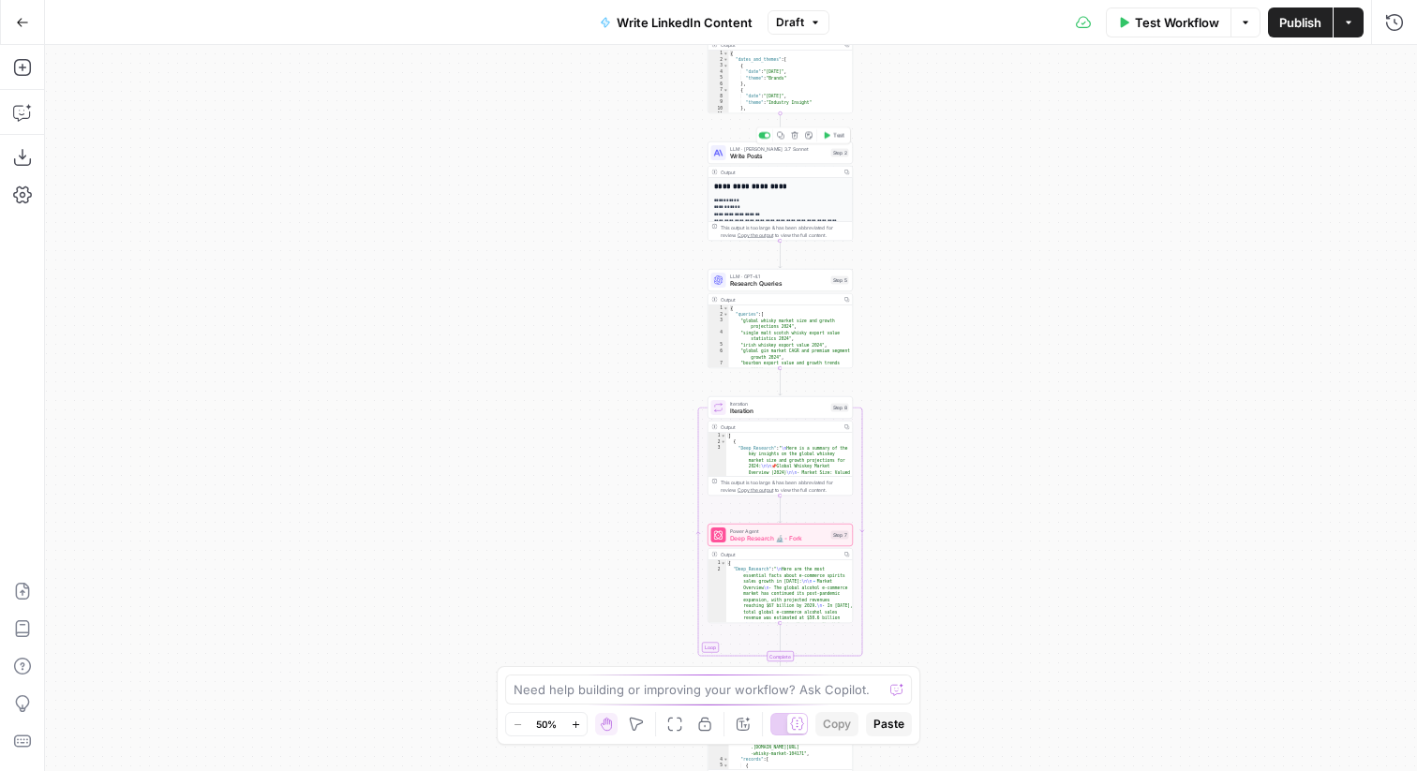
click at [842, 155] on div "Step 2" at bounding box center [840, 153] width 18 height 8
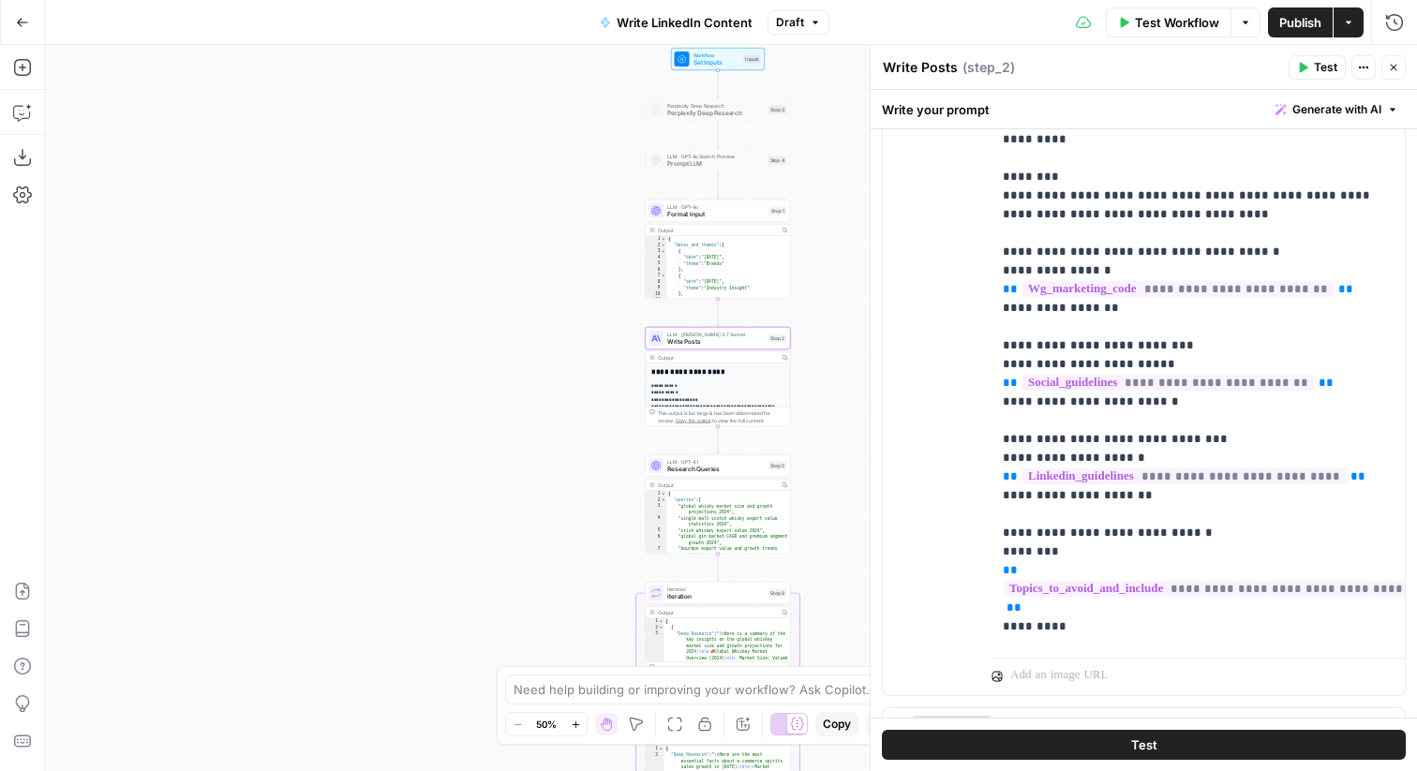
scroll to position [737, 0]
click at [1069, 553] on p "**********" at bounding box center [1198, 75] width 391 height 1837
drag, startPoint x: 1073, startPoint y: 548, endPoint x: 983, endPoint y: 277, distance: 285.5
click at [983, 277] on div "**********" at bounding box center [1144, 291] width 522 height 808
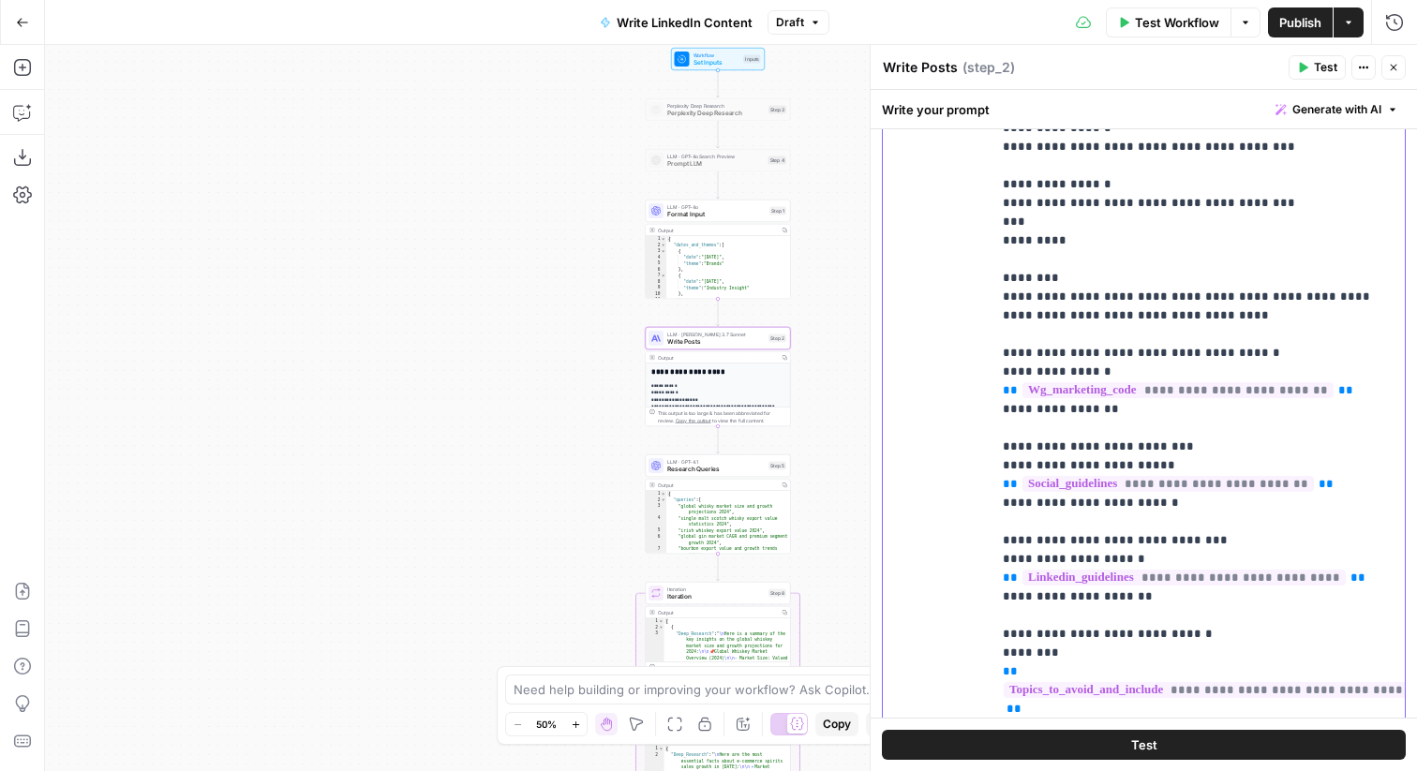
scroll to position [352, 0]
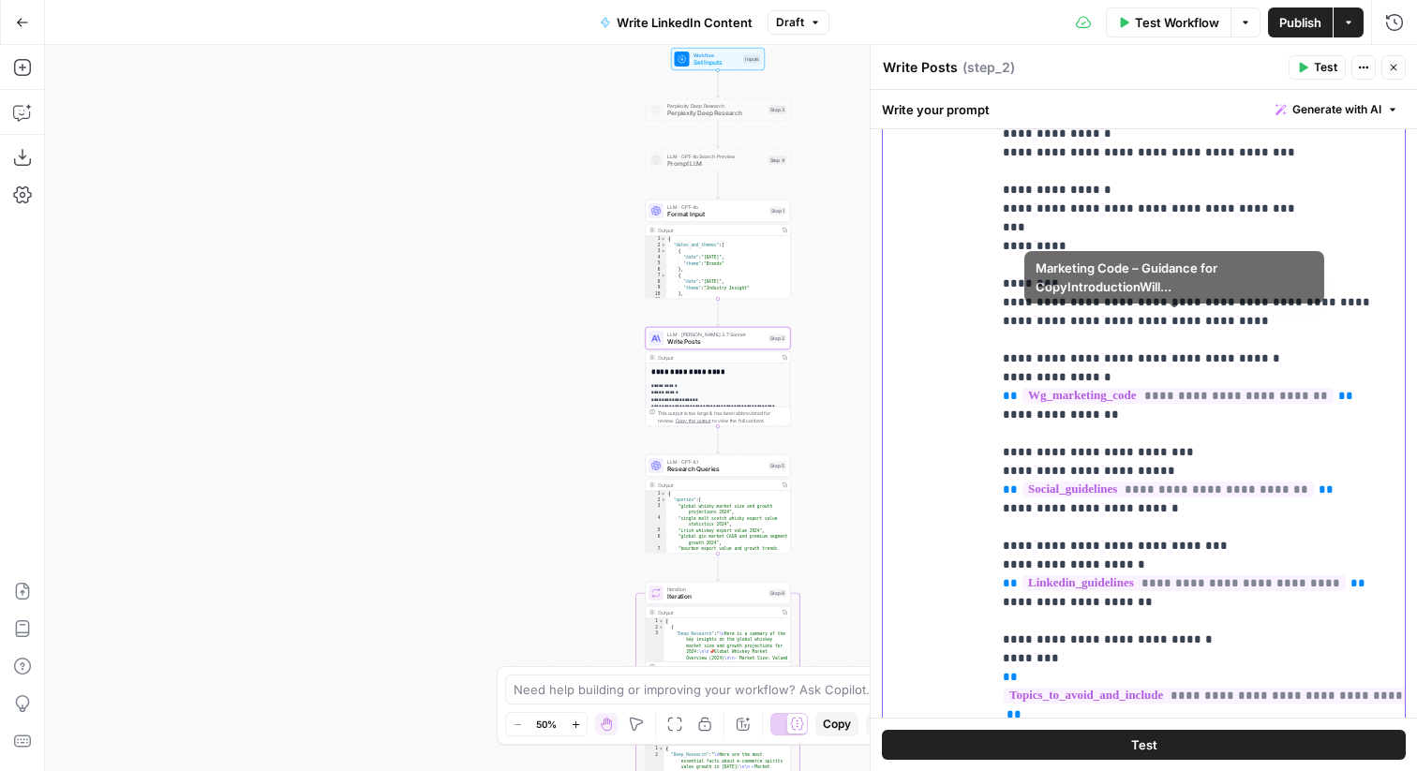
click at [1067, 292] on p "**********" at bounding box center [1198, 180] width 391 height 1837
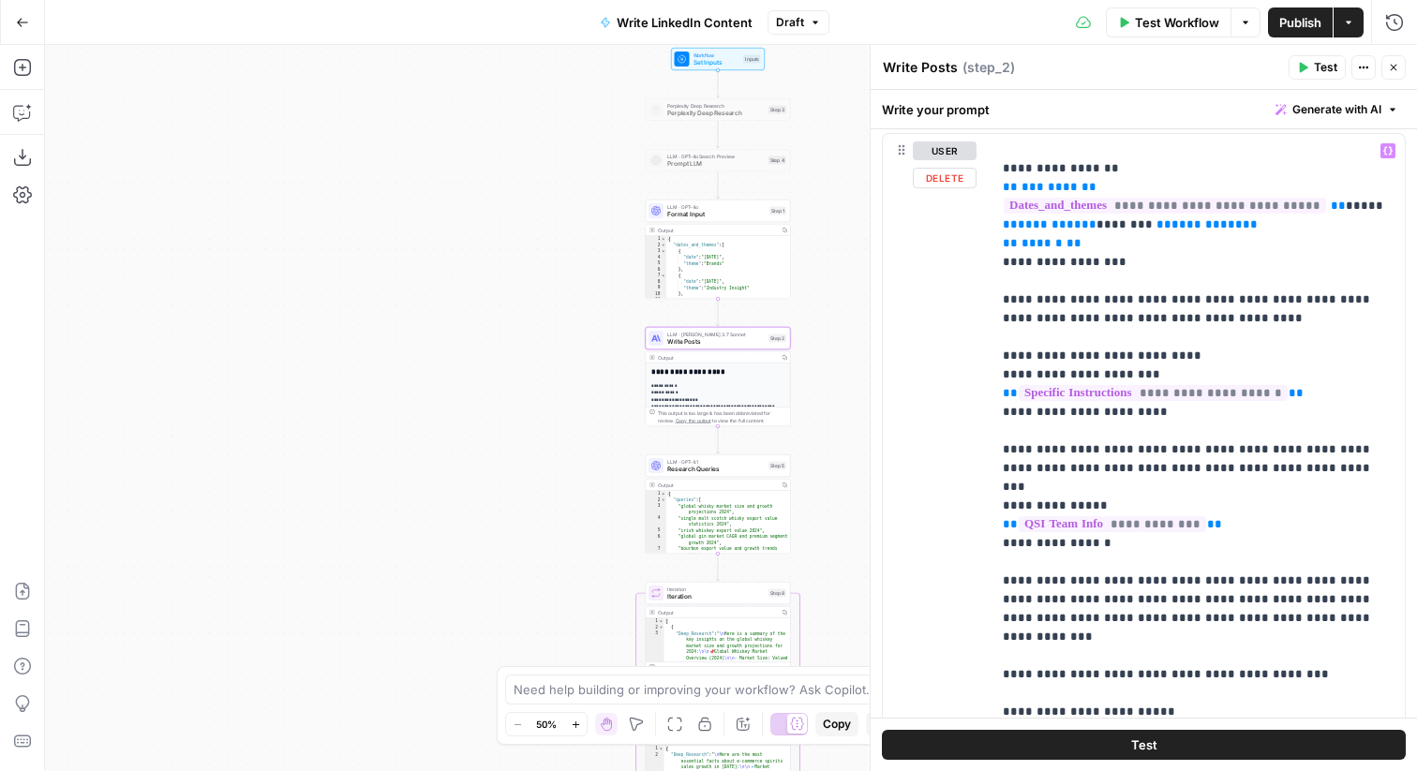
scroll to position [1846, 0]
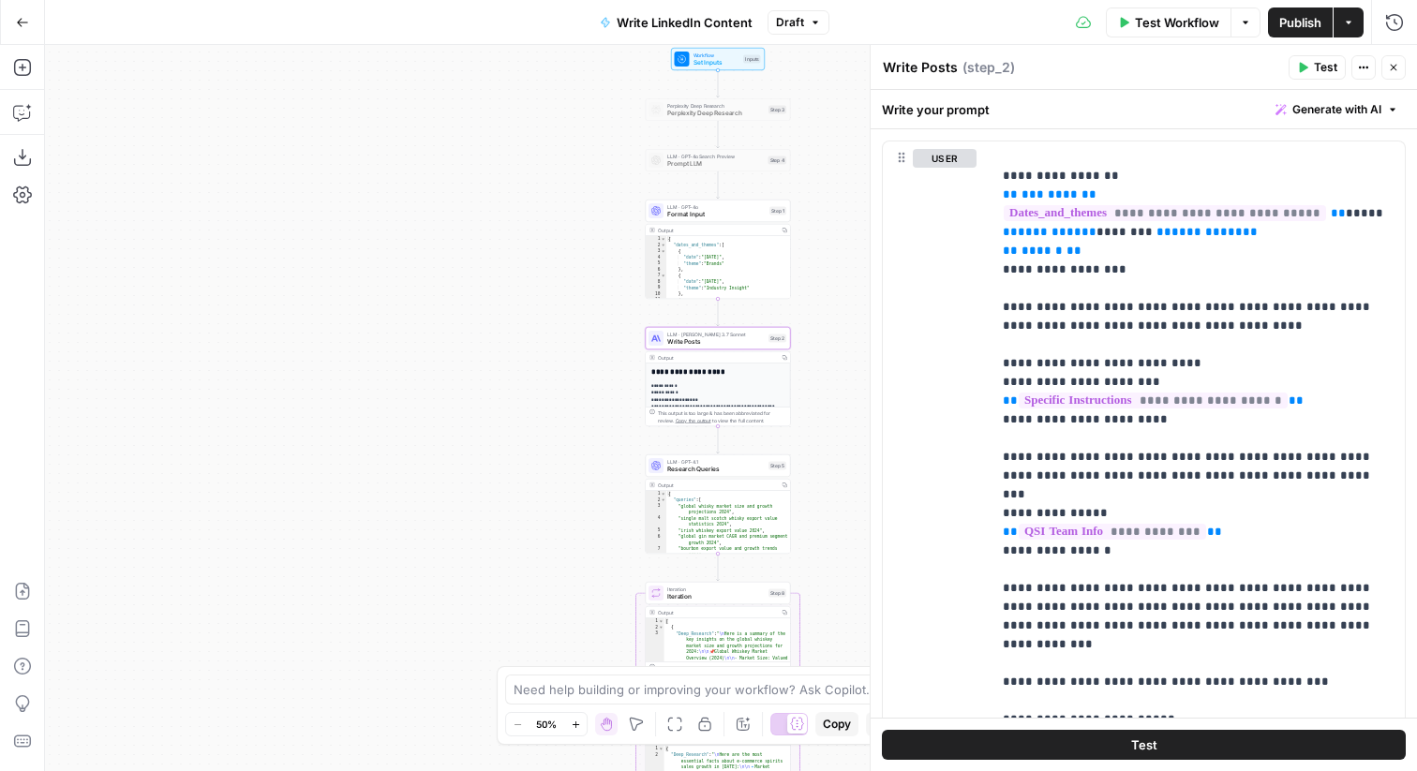
click at [776, 341] on div "Step 2" at bounding box center [778, 339] width 18 height 8
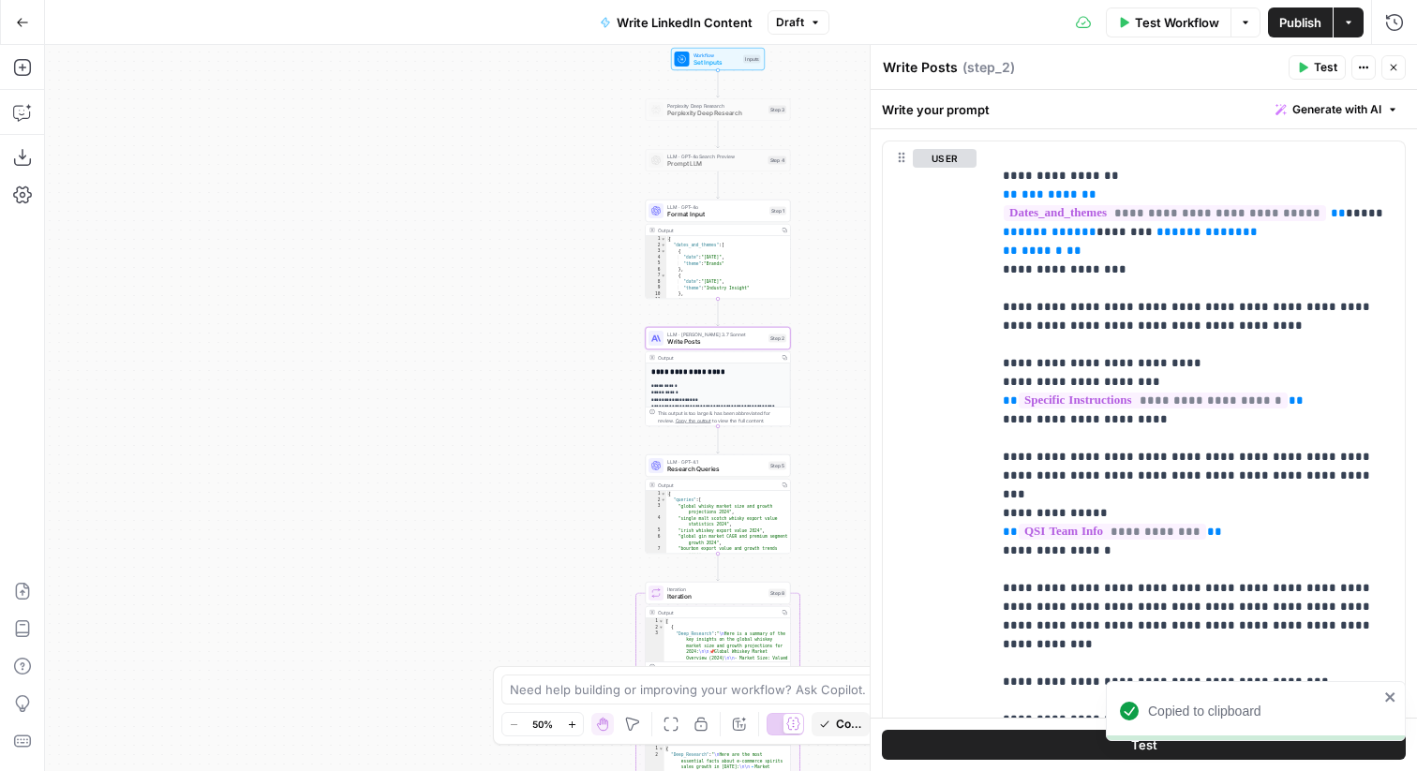
click at [1399, 62] on button "Close" at bounding box center [1394, 67] width 24 height 24
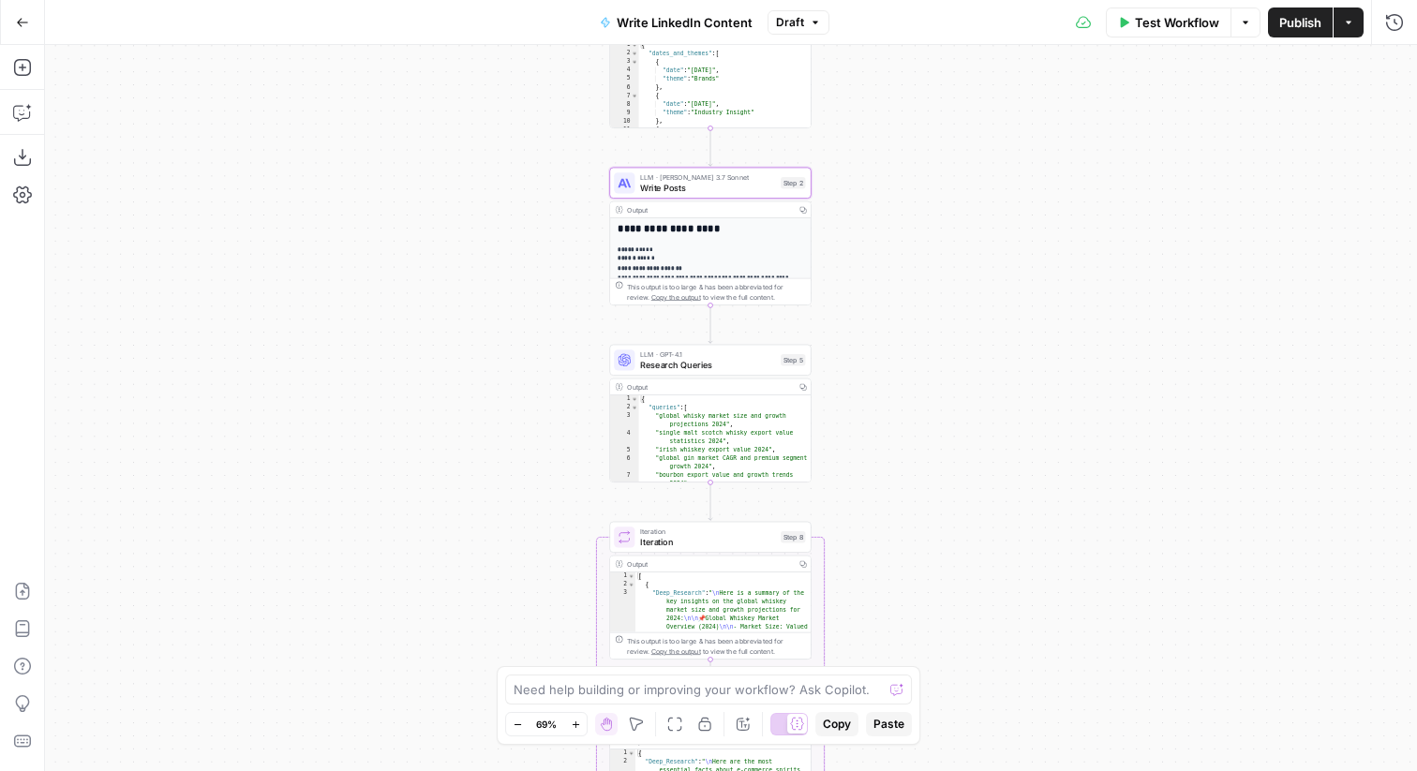
drag, startPoint x: 715, startPoint y: 320, endPoint x: 883, endPoint y: 299, distance: 169.1
click at [883, 299] on div "**********" at bounding box center [731, 408] width 1372 height 726
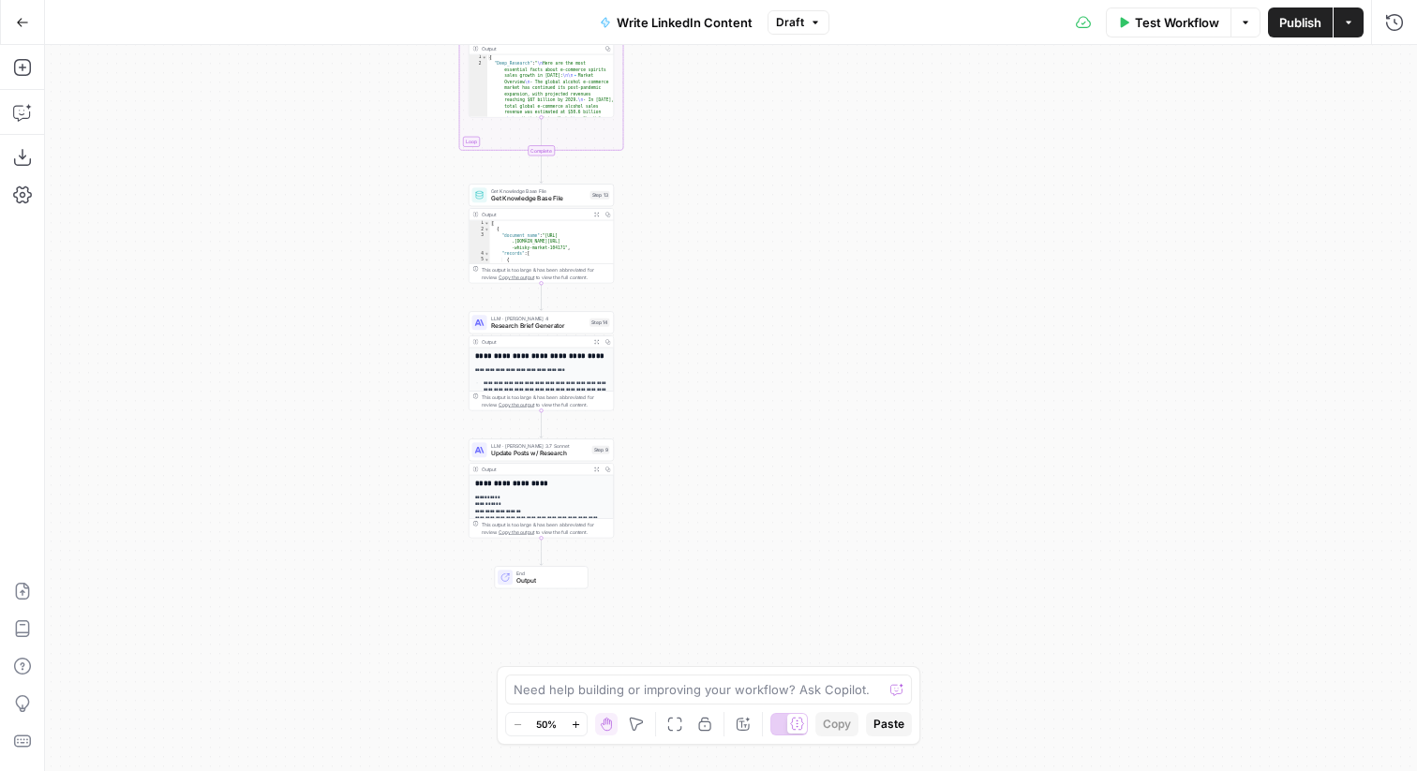
click at [14, 18] on button "Go Back" at bounding box center [23, 23] width 34 height 34
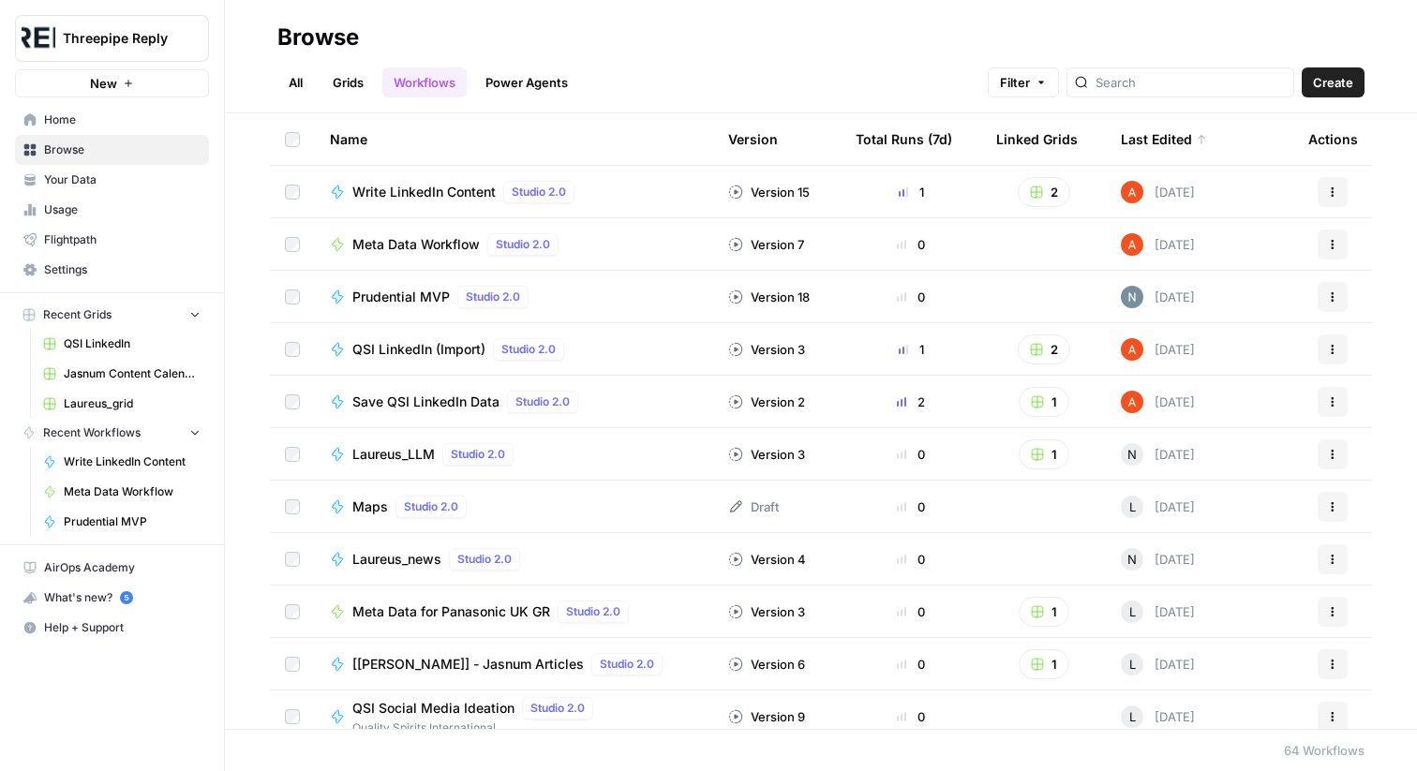
click at [1339, 194] on button "Actions" at bounding box center [1333, 192] width 30 height 30
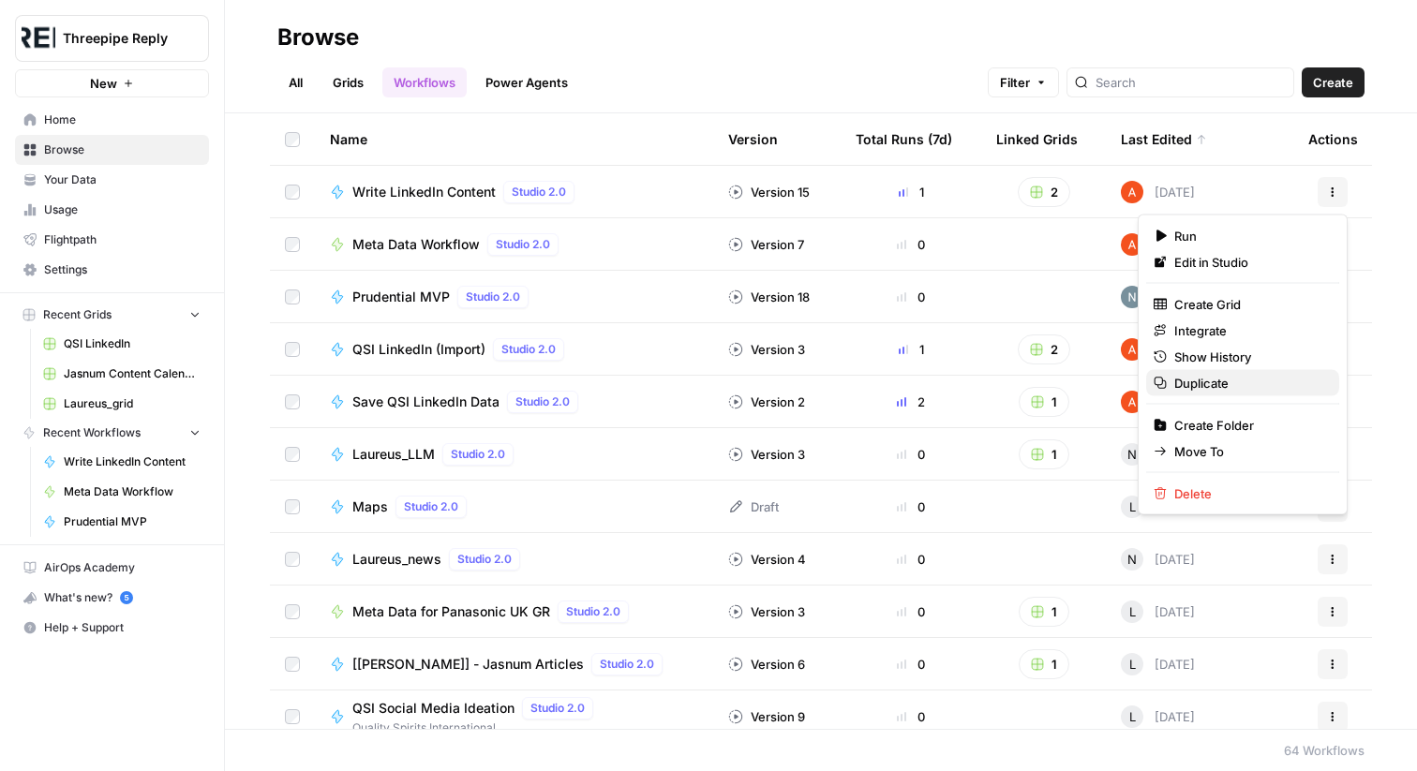
click at [1226, 377] on span "Duplicate" at bounding box center [1250, 383] width 150 height 19
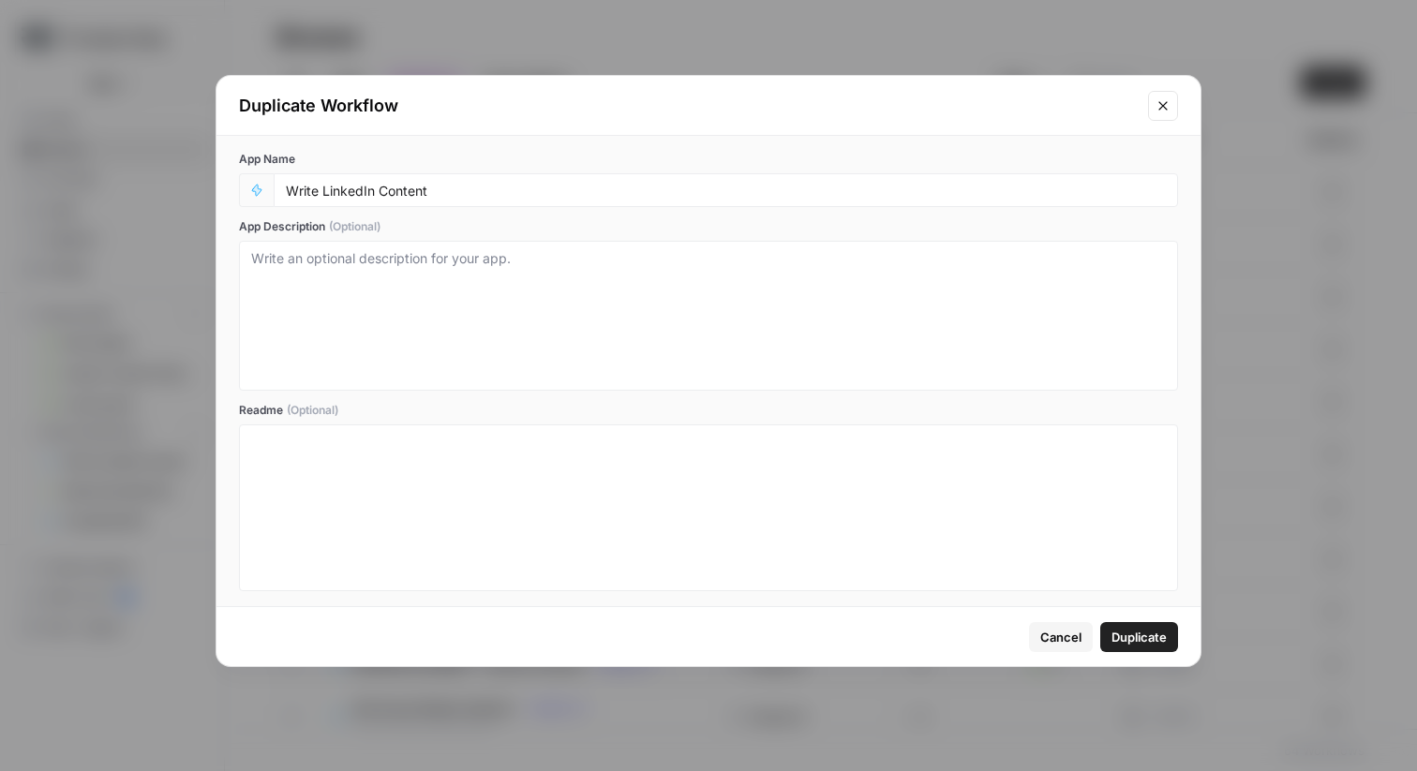
click at [838, 206] on div "Write LinkedIn Content" at bounding box center [726, 190] width 905 height 34
click at [805, 186] on input "Write LinkedIn Content" at bounding box center [726, 190] width 880 height 17
type input "Write LinkedIn Content [Alt.]"
click at [1144, 637] on span "Duplicate" at bounding box center [1139, 637] width 55 height 19
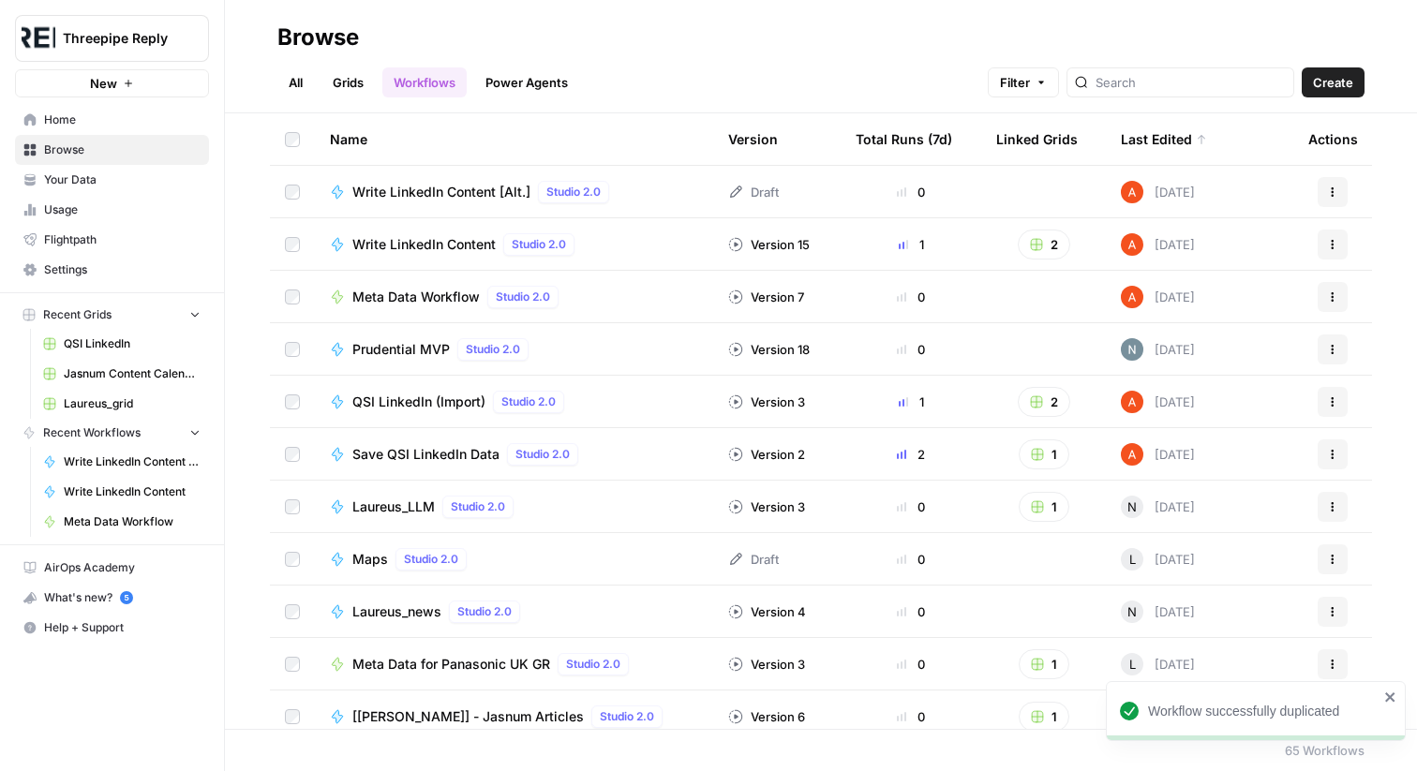
click at [473, 179] on td "Write LinkedIn Content [Alt.] Studio 2.0" at bounding box center [514, 192] width 398 height 52
click at [495, 185] on span "Write LinkedIn Content [Alt.]" at bounding box center [441, 192] width 178 height 19
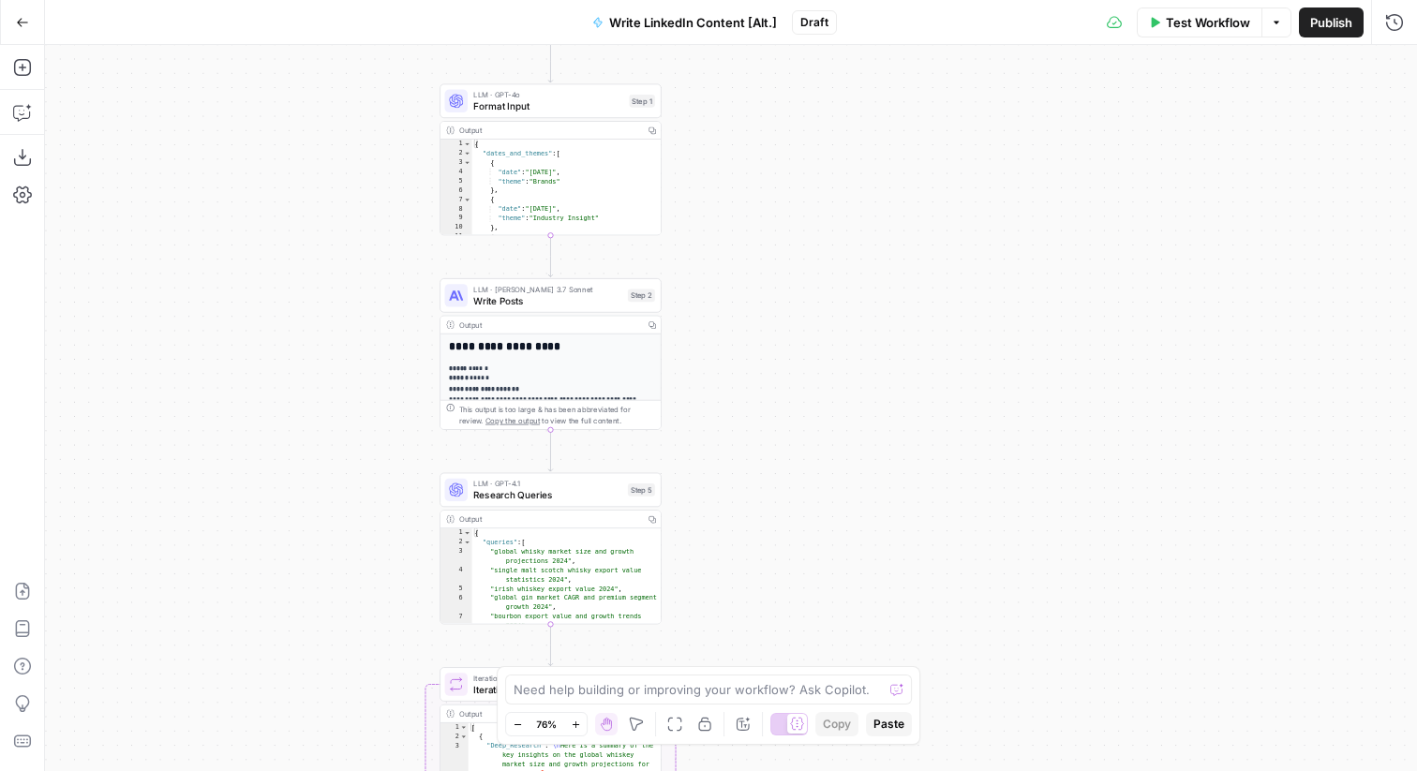
click at [635, 299] on div "Step 2" at bounding box center [641, 295] width 27 height 13
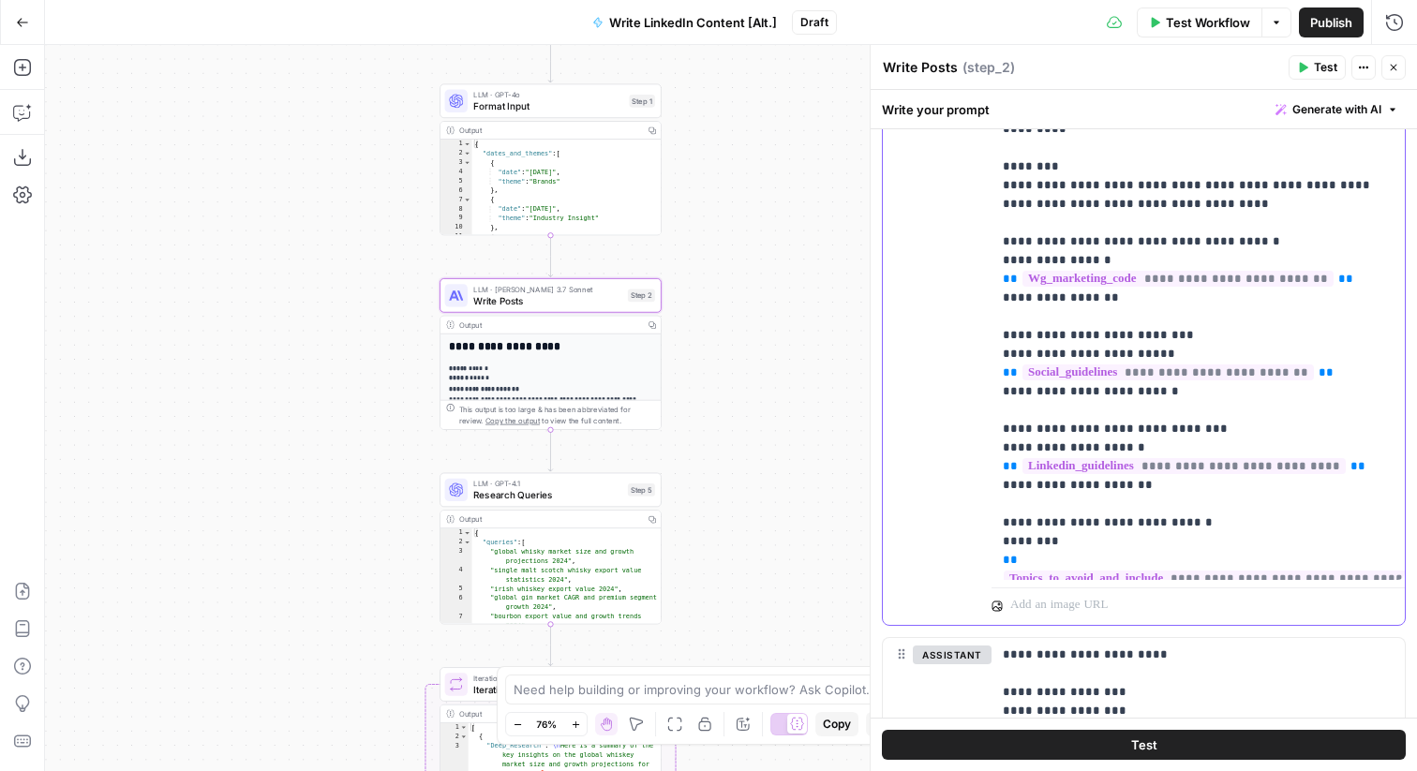
scroll to position [494, 0]
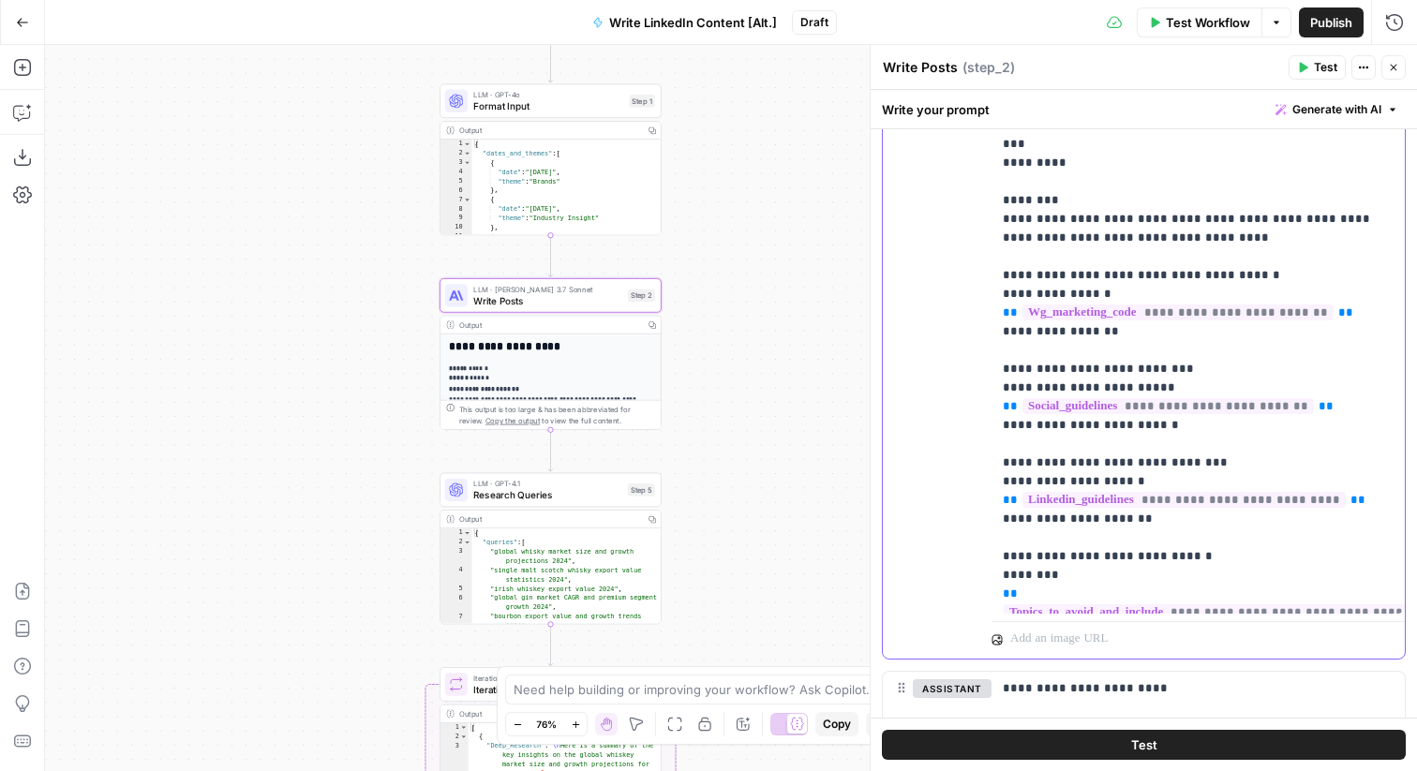
drag, startPoint x: 1066, startPoint y: 478, endPoint x: 997, endPoint y: 207, distance: 279.4
click at [997, 207] on div "**********" at bounding box center [1198, 232] width 413 height 764
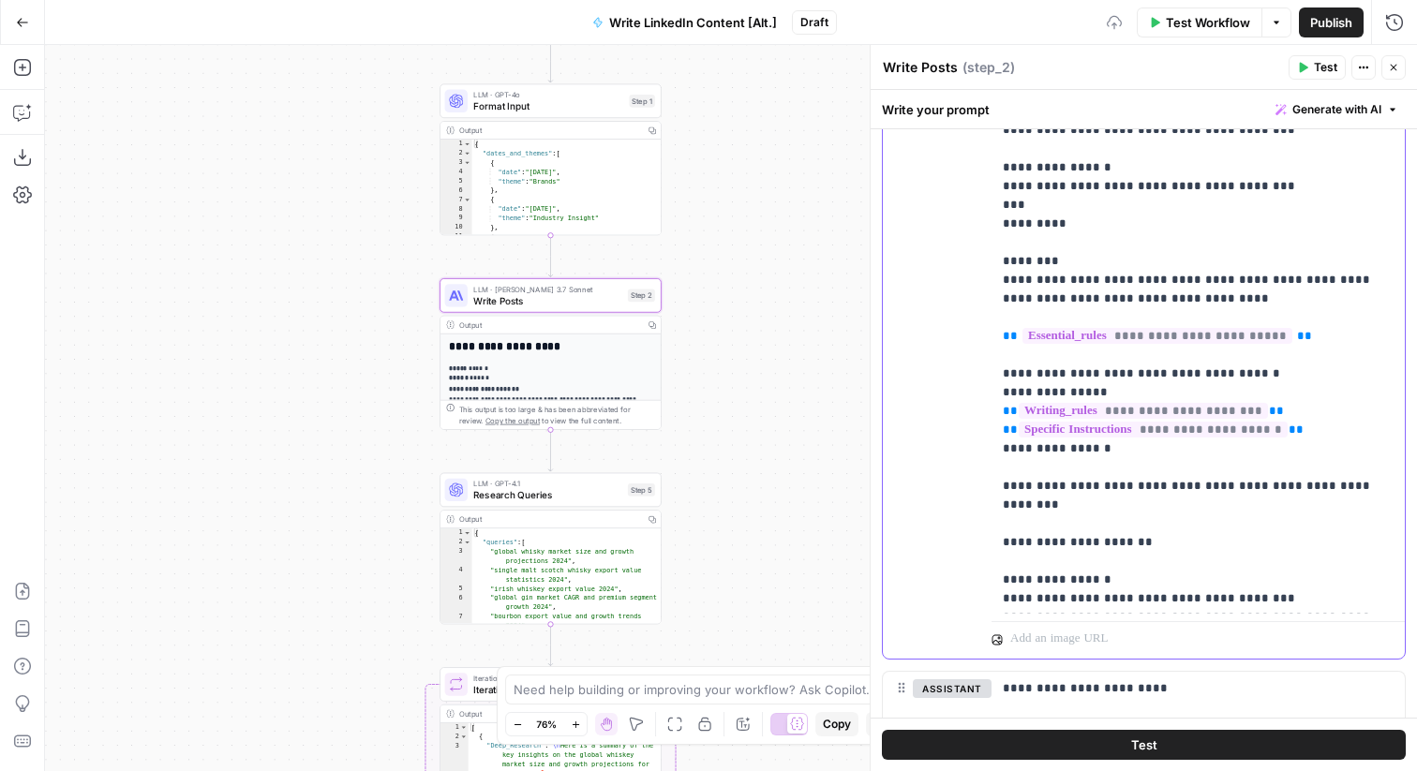
scroll to position [616, 0]
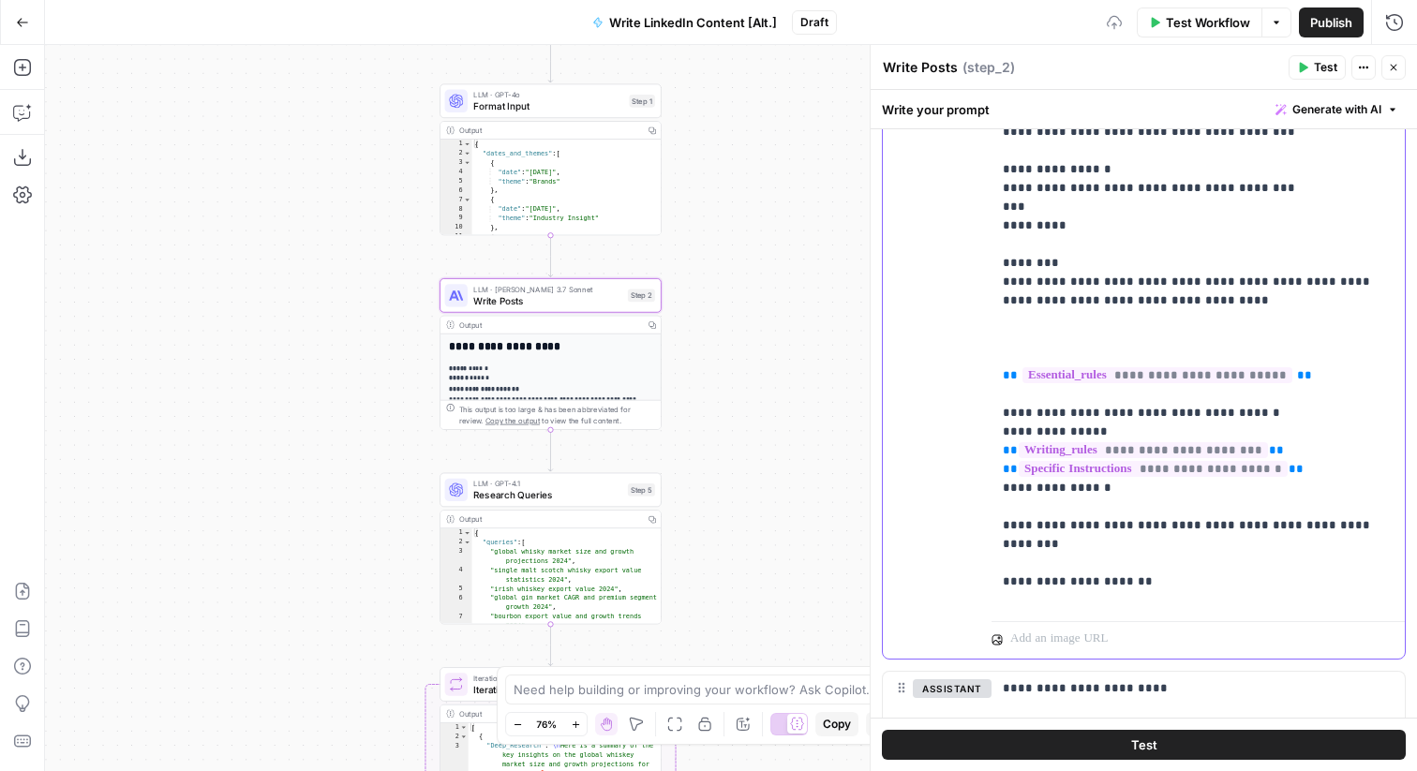
drag, startPoint x: 1175, startPoint y: 328, endPoint x: 1148, endPoint y: 289, distance: 47.8
drag, startPoint x: 1304, startPoint y: 386, endPoint x: 967, endPoint y: 374, distance: 336.7
click at [967, 374] on div "**********" at bounding box center [1144, 254] width 522 height 808
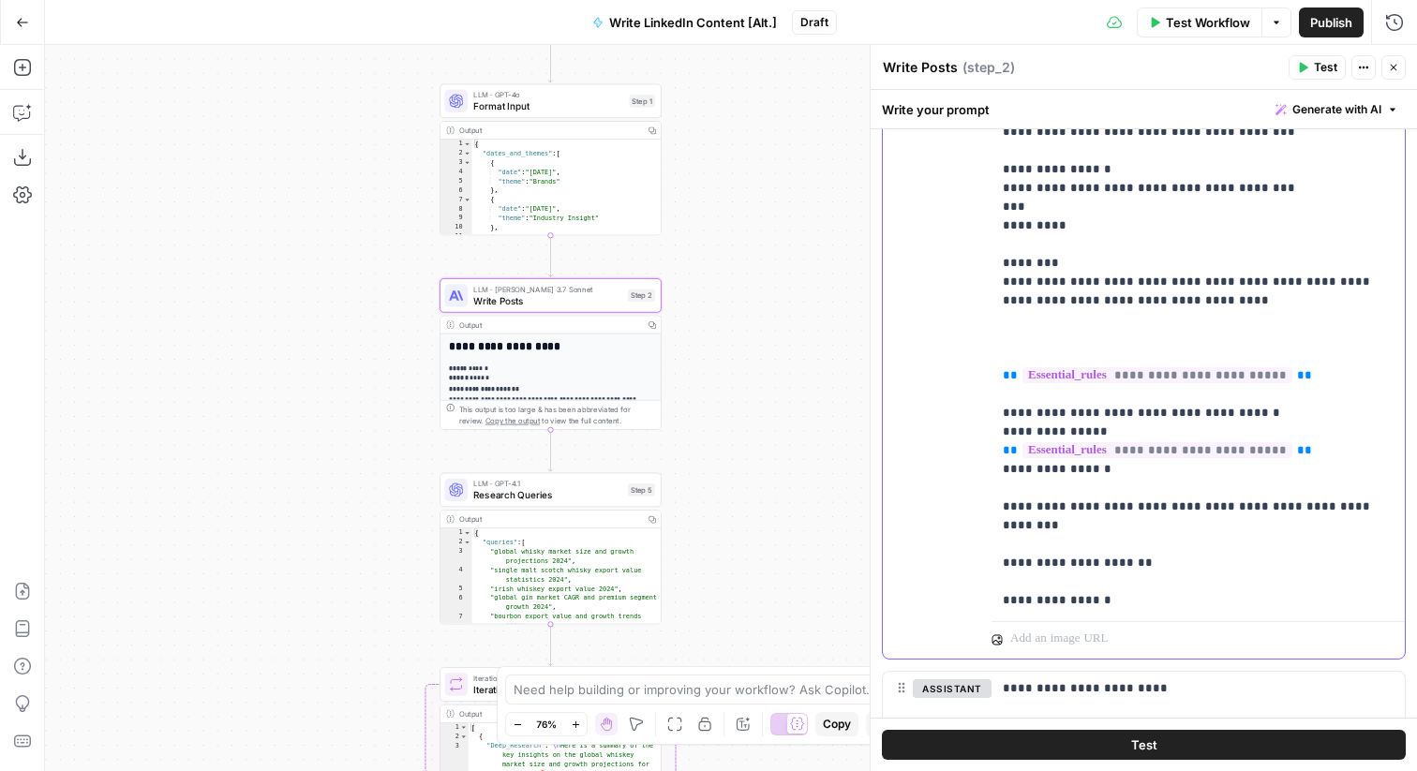
drag, startPoint x: 1217, startPoint y: 320, endPoint x: 1186, endPoint y: 249, distance: 76.8
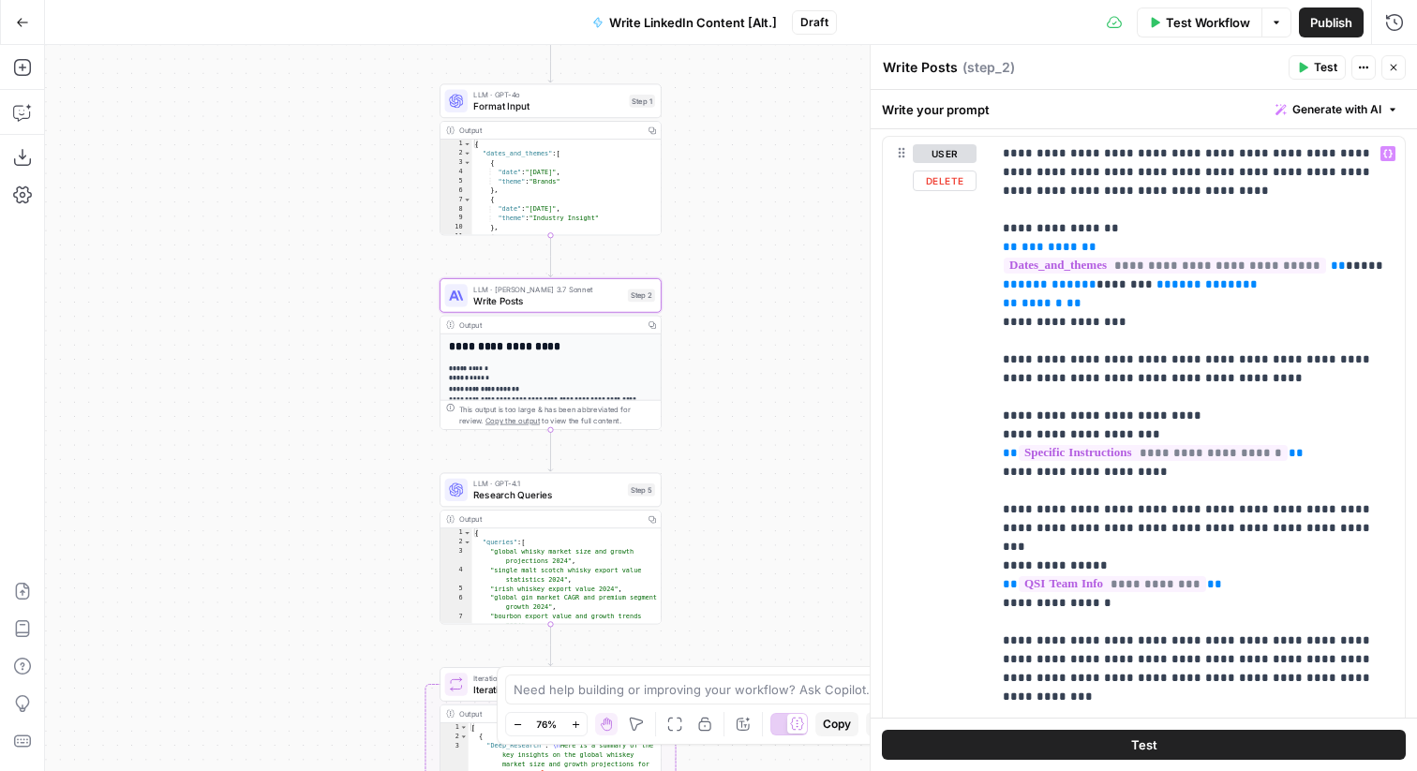
scroll to position [57, 0]
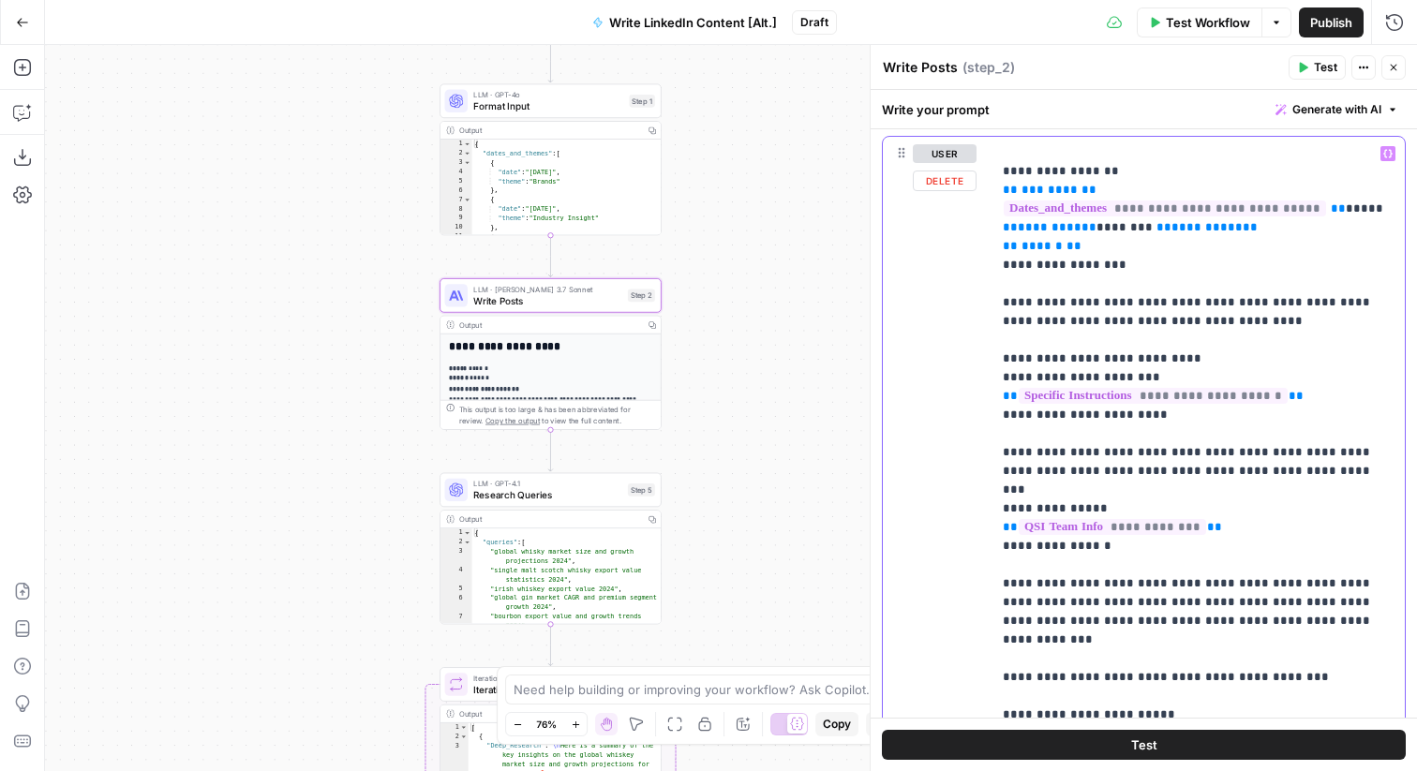
drag, startPoint x: 1291, startPoint y: 395, endPoint x: 974, endPoint y: 399, distance: 316.9
click at [974, 399] on div "**********" at bounding box center [1144, 541] width 522 height 808
click at [984, 415] on div "**********" at bounding box center [1144, 541] width 522 height 808
click at [1174, 437] on p "**********" at bounding box center [1198, 490] width 391 height 806
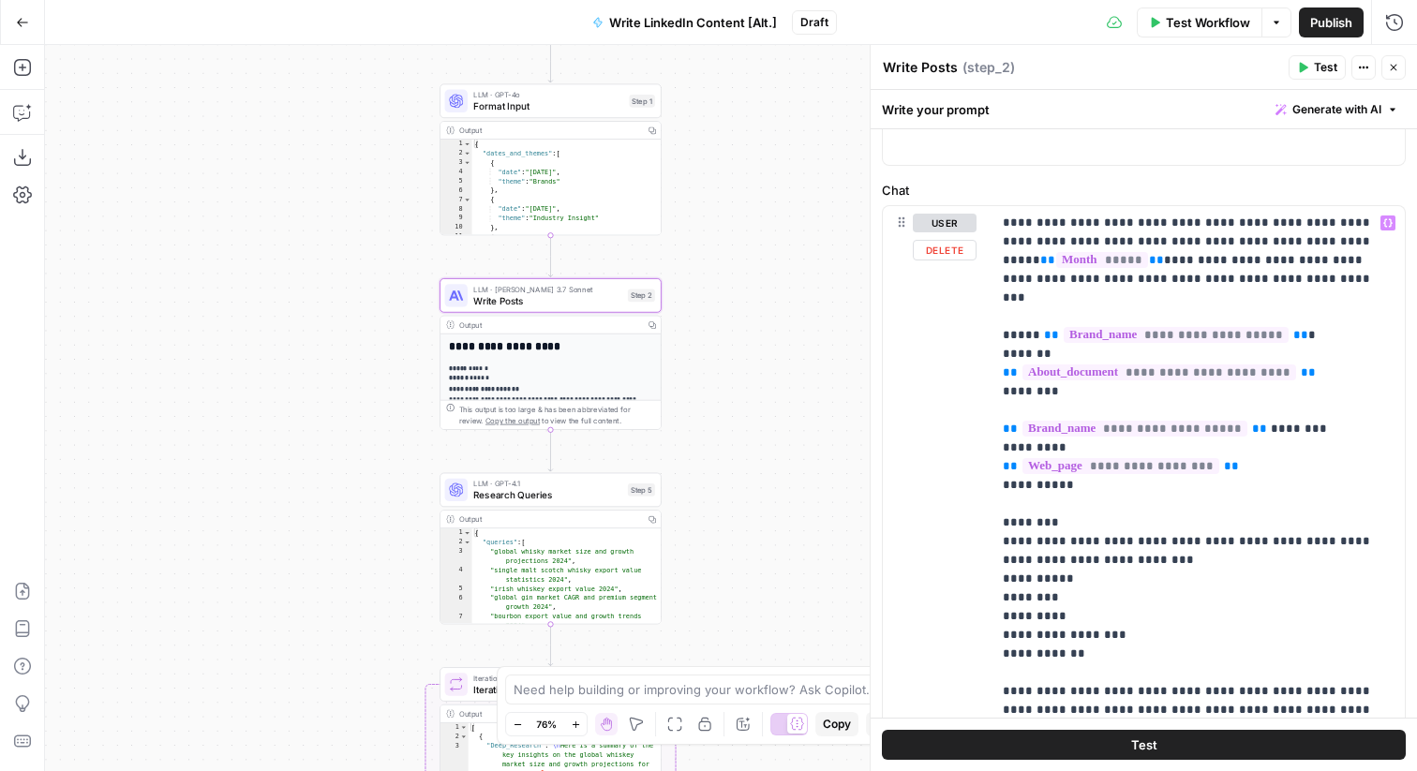
scroll to position [0, 0]
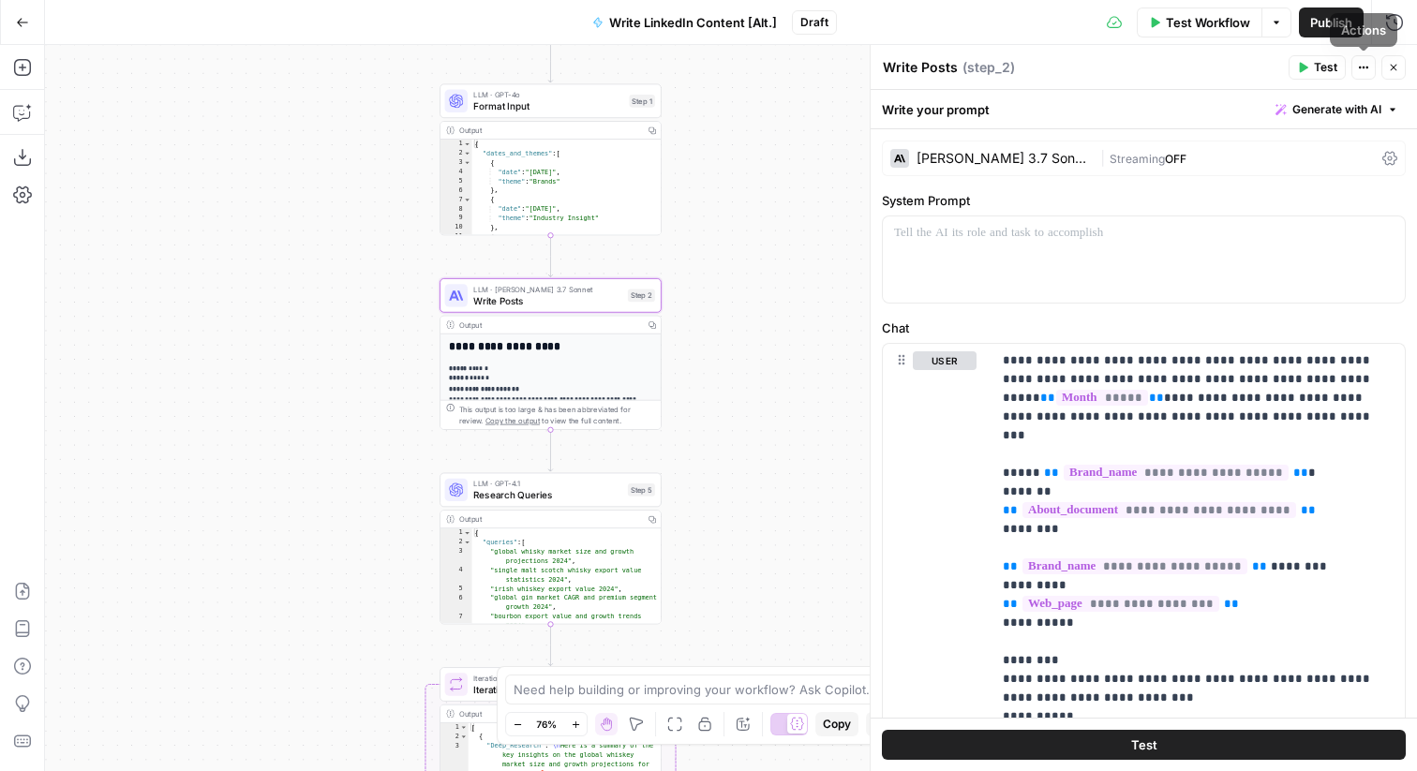
click at [1397, 65] on icon "button" at bounding box center [1393, 67] width 11 height 11
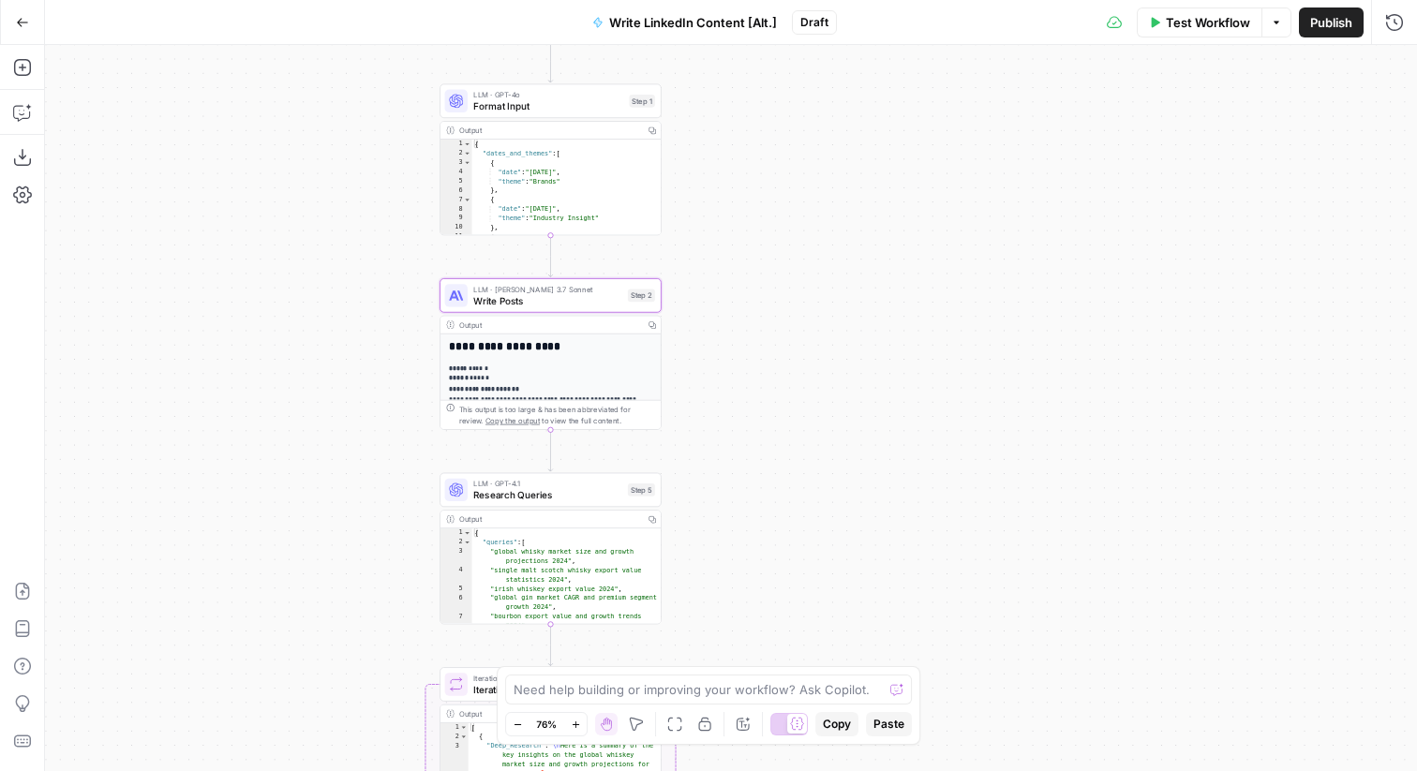
click at [1327, 20] on span "Publish" at bounding box center [1331, 22] width 42 height 19
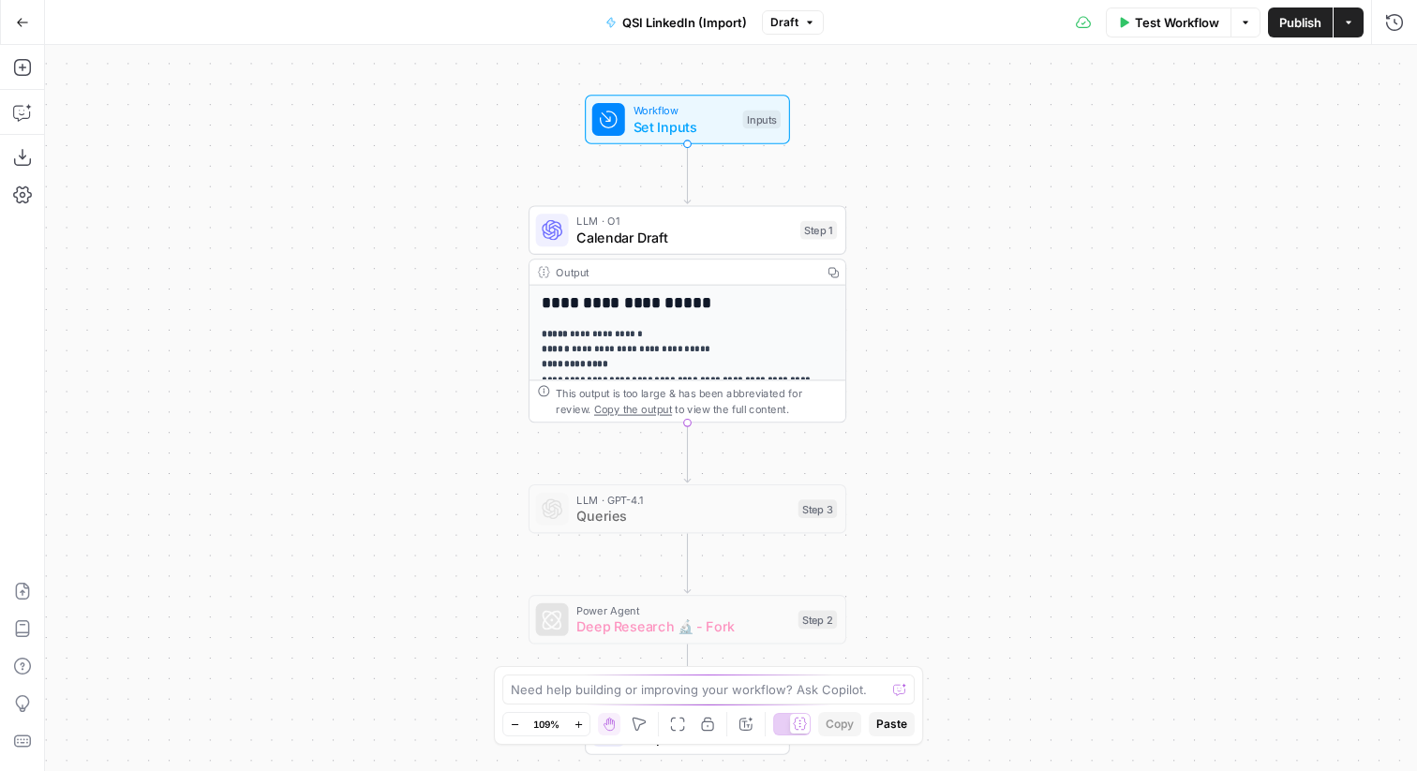
click at [819, 232] on div "Step 1" at bounding box center [819, 230] width 37 height 19
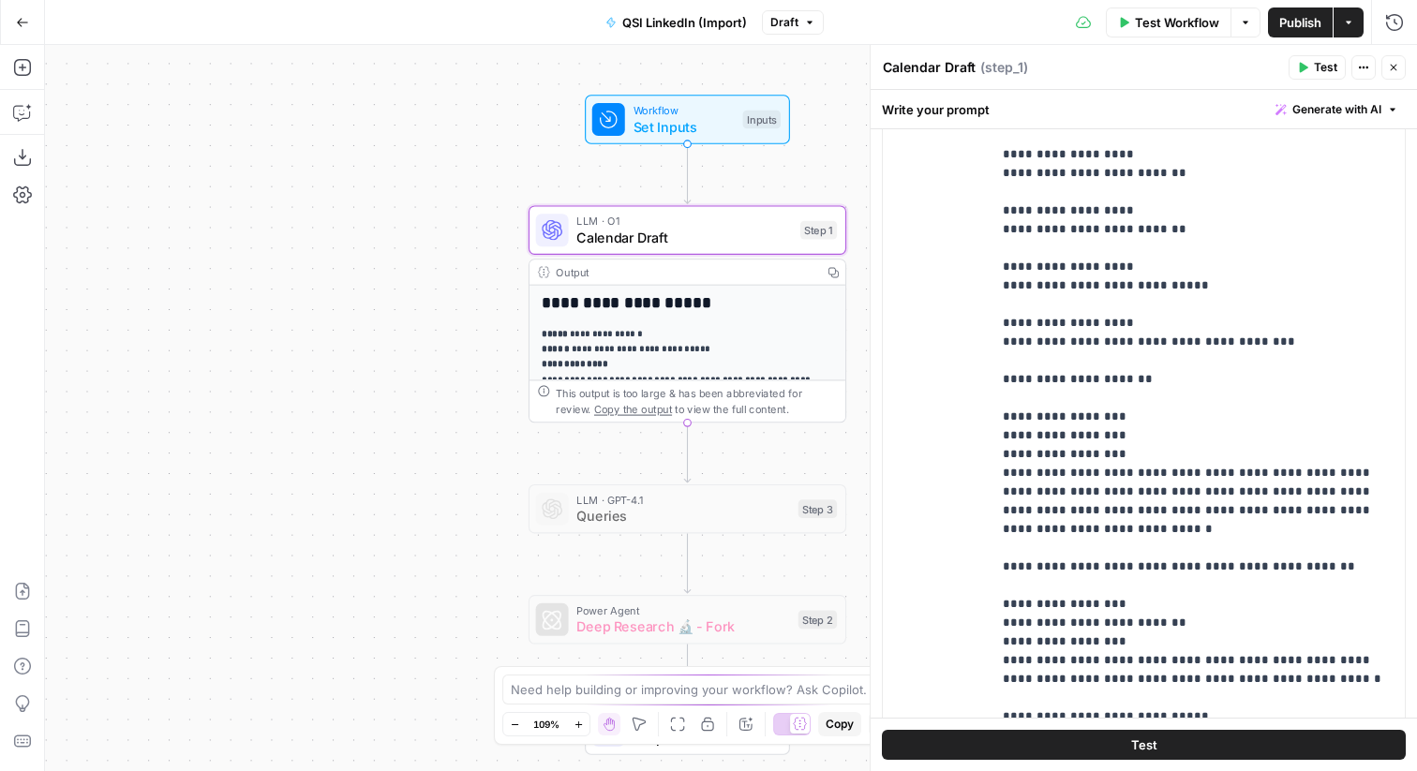
scroll to position [1537, 0]
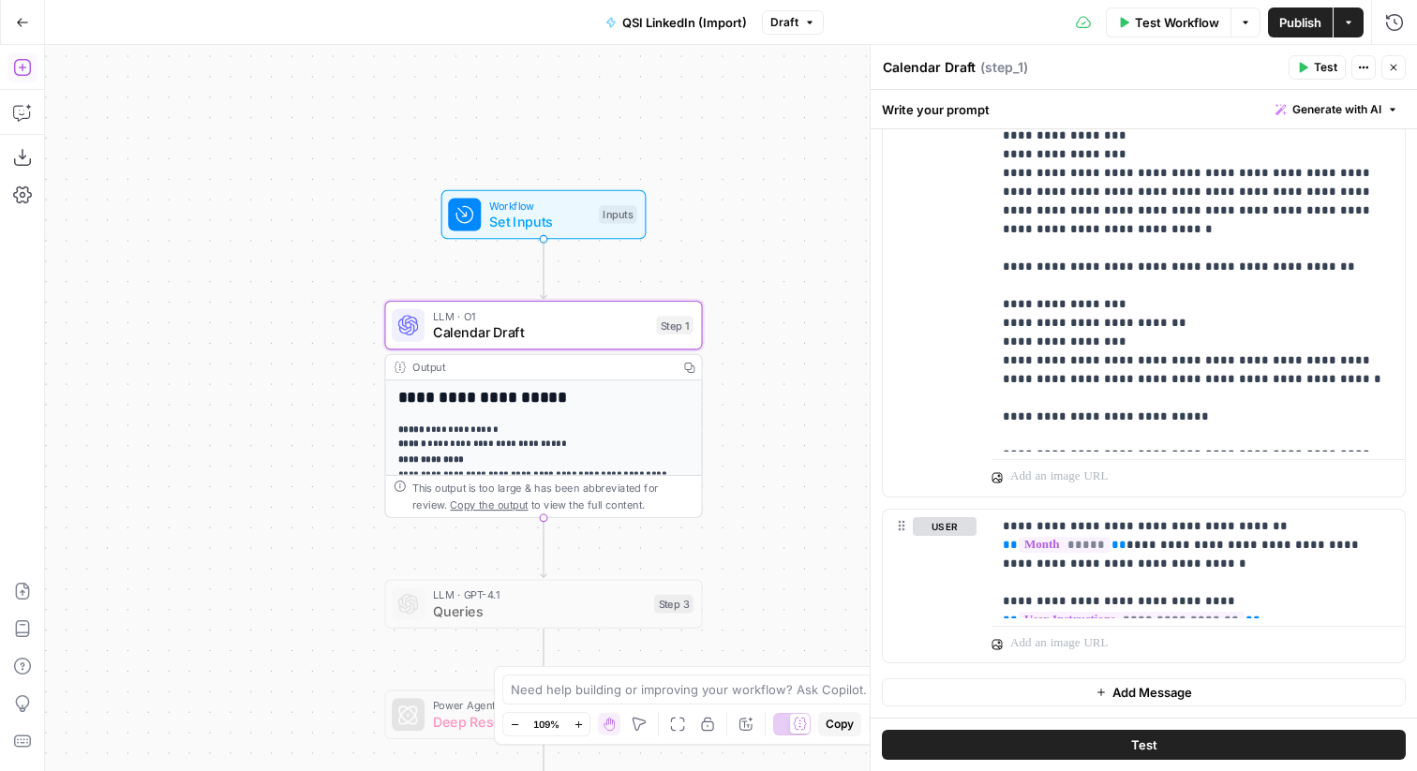
click at [23, 74] on icon "button" at bounding box center [22, 67] width 19 height 19
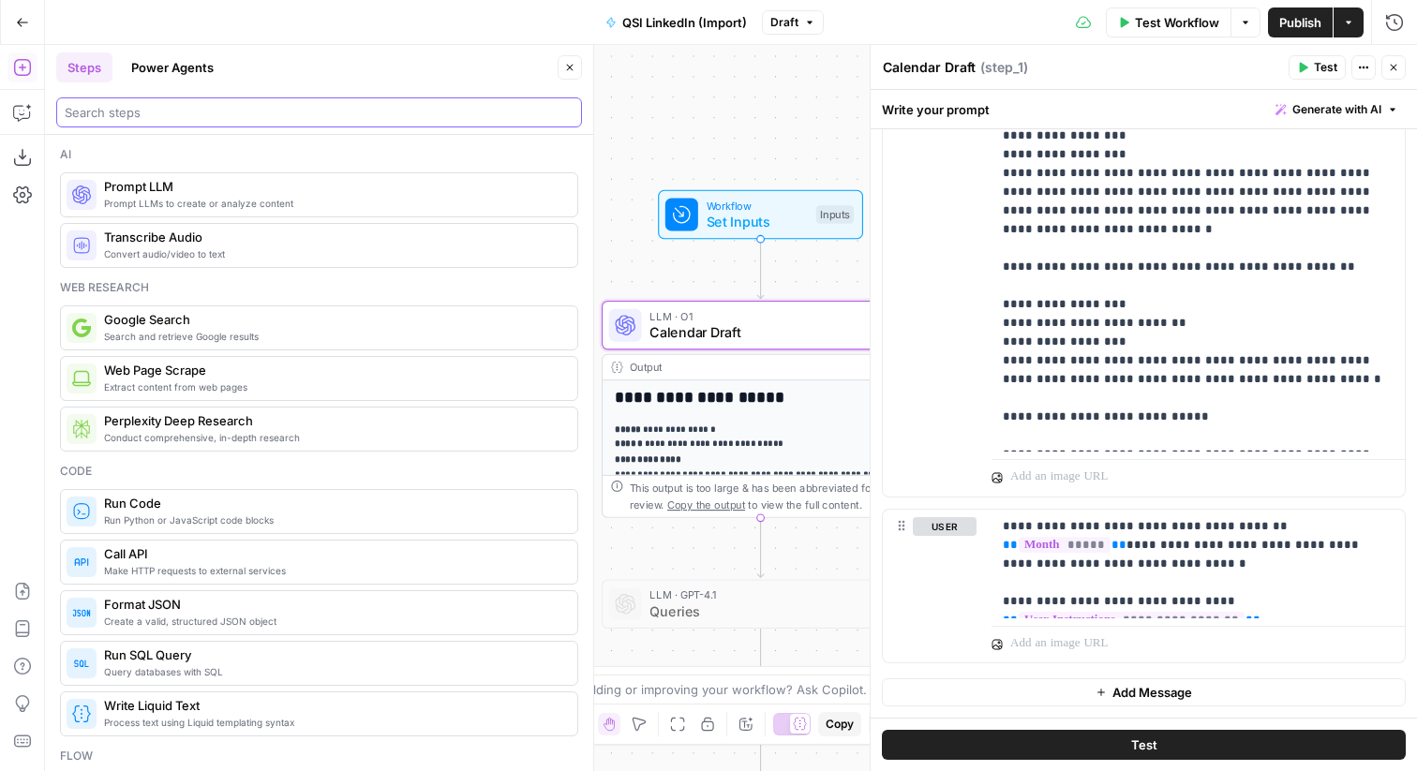
click at [187, 115] on input "search" at bounding box center [319, 112] width 509 height 19
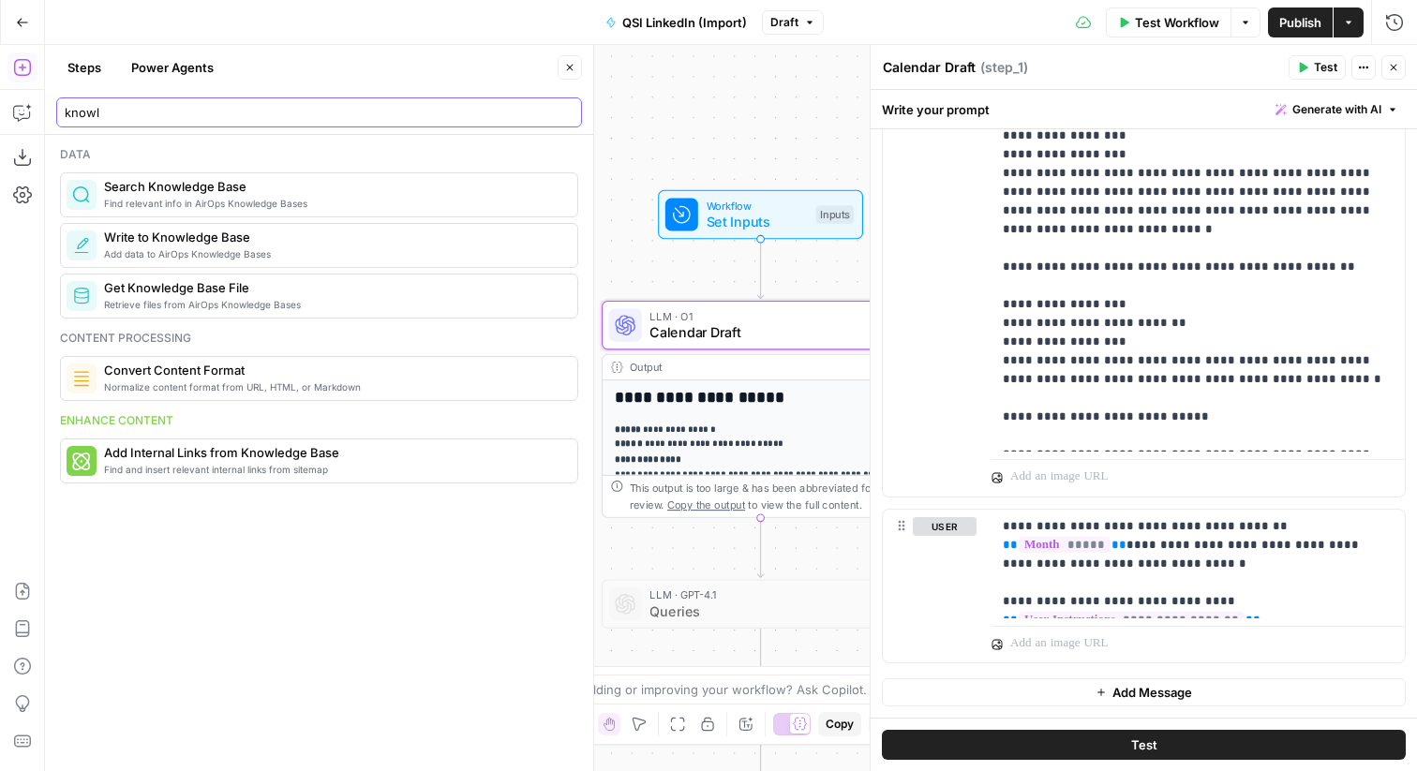
type input "knowl"
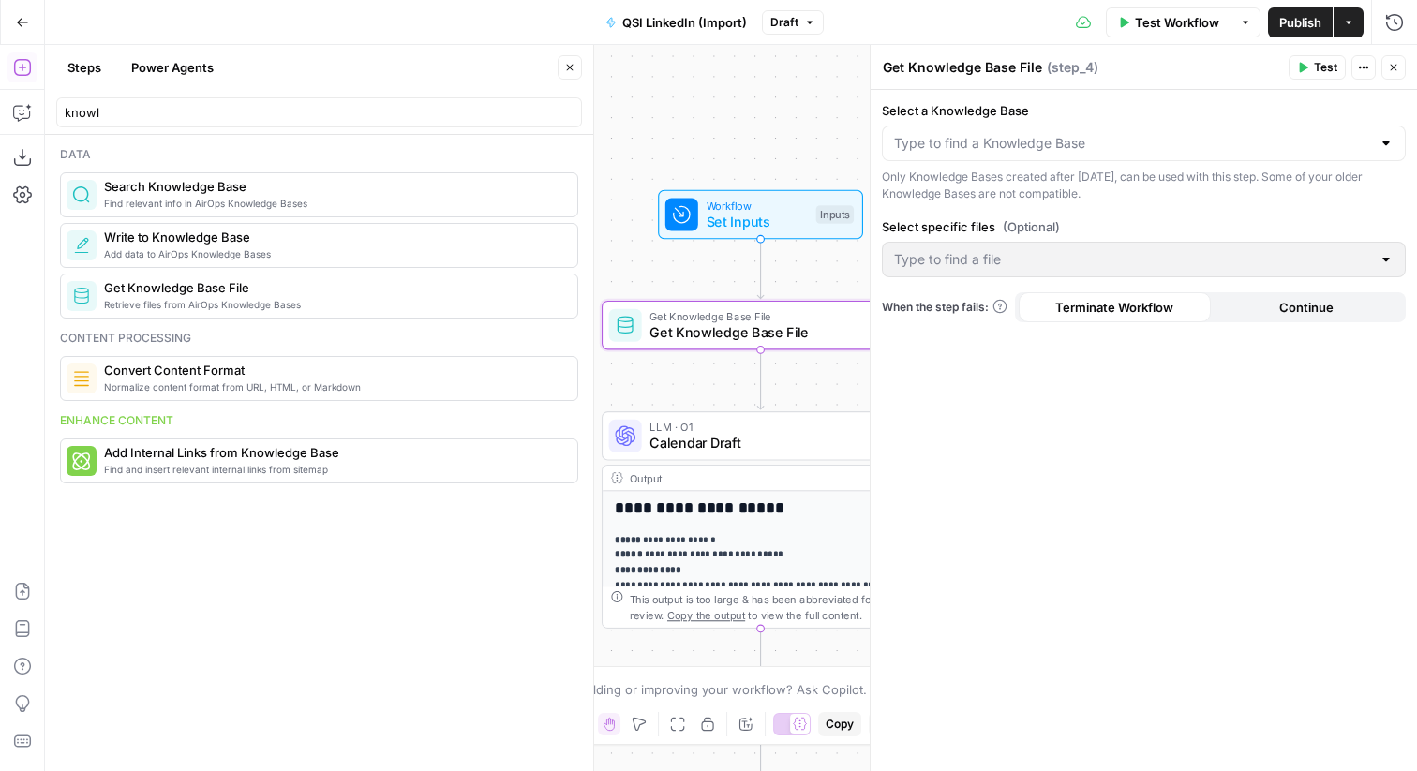
click at [962, 160] on div at bounding box center [1144, 144] width 524 height 36
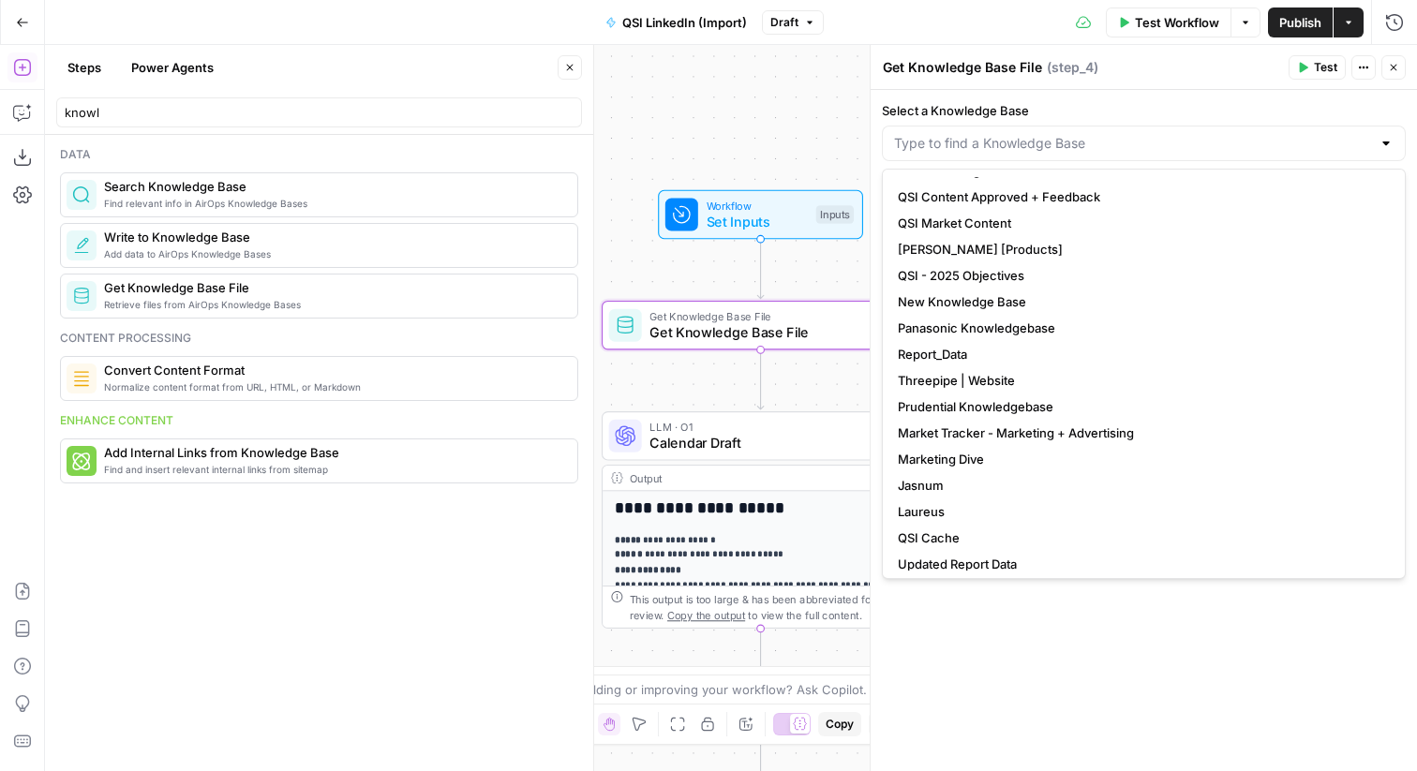
scroll to position [79, 0]
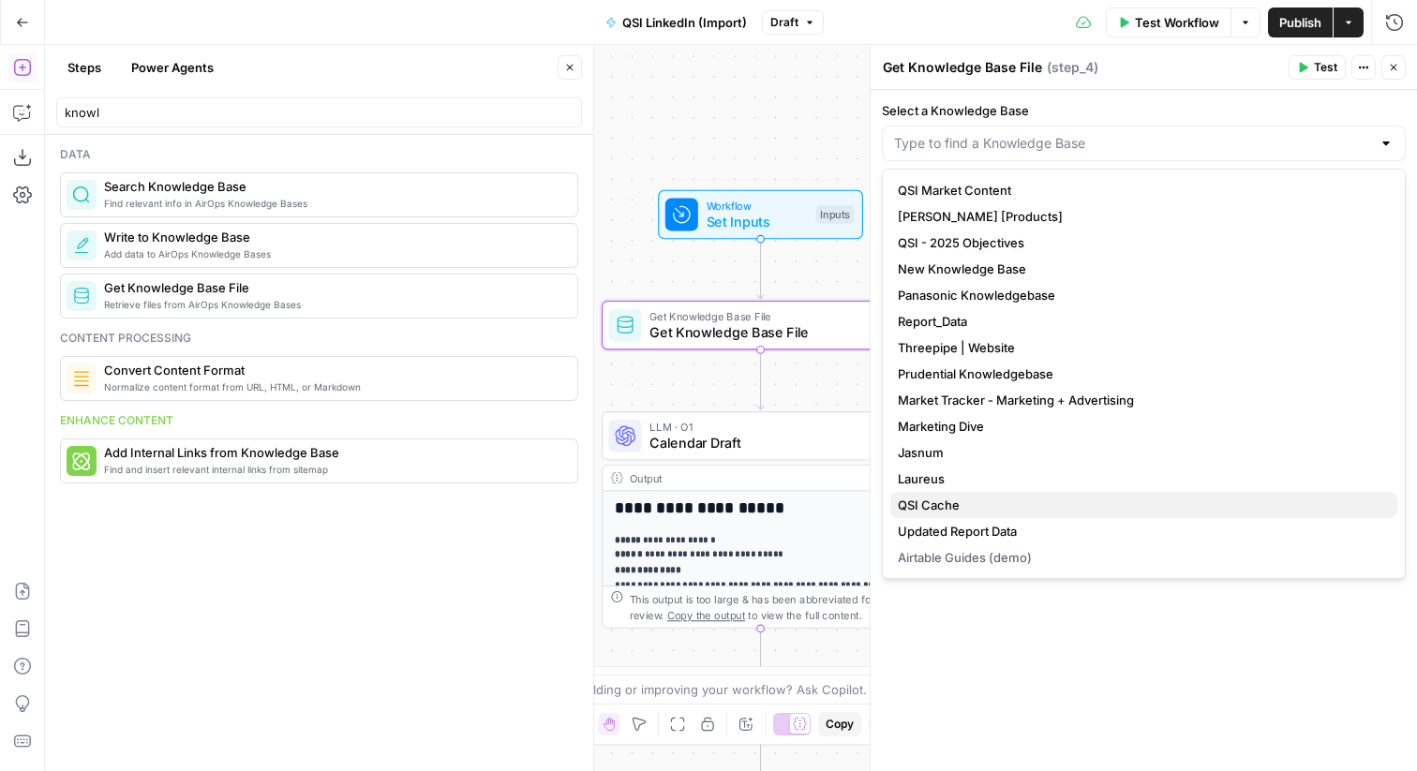
click at [1024, 504] on span "QSI Cache" at bounding box center [1140, 505] width 485 height 19
type input "QSI Cache"
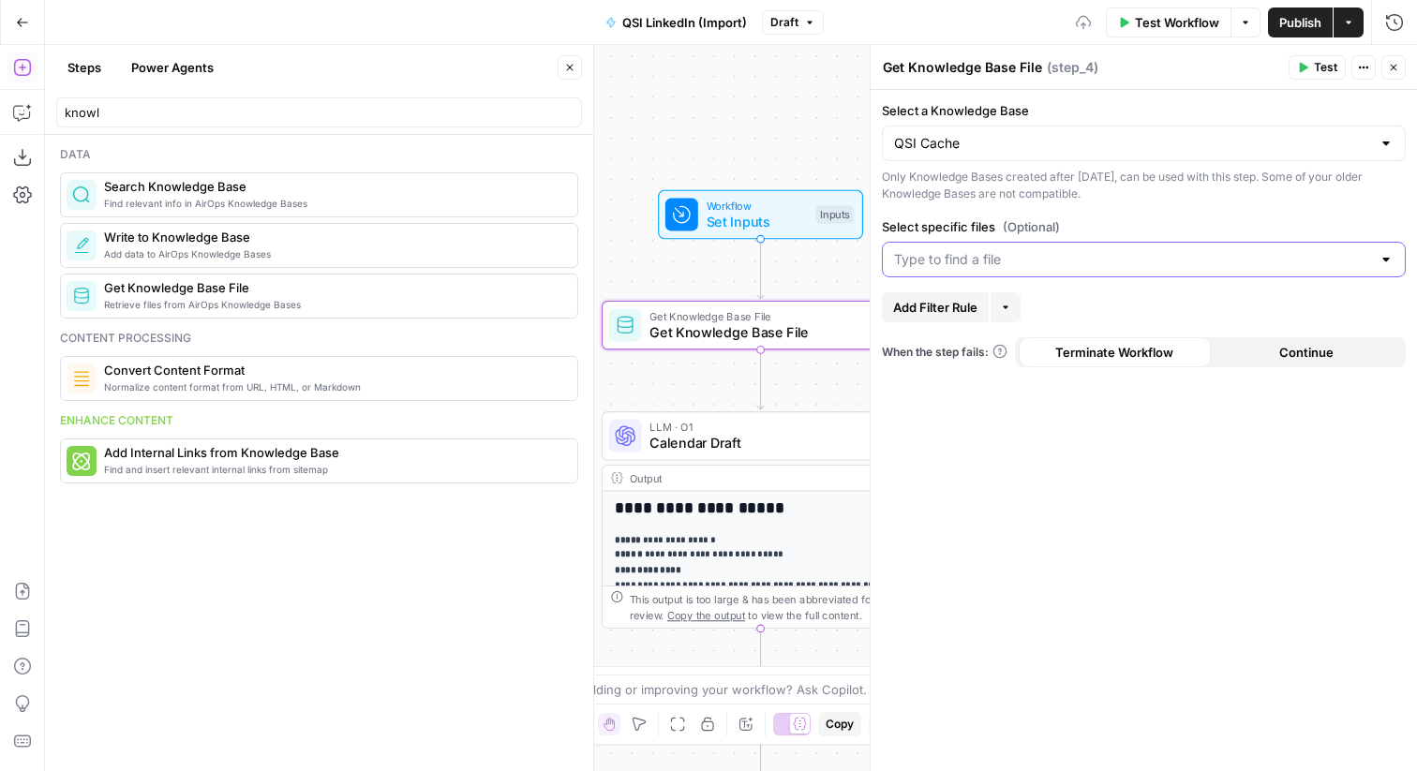
click at [979, 255] on input "Select specific files (Optional)" at bounding box center [1132, 259] width 477 height 19
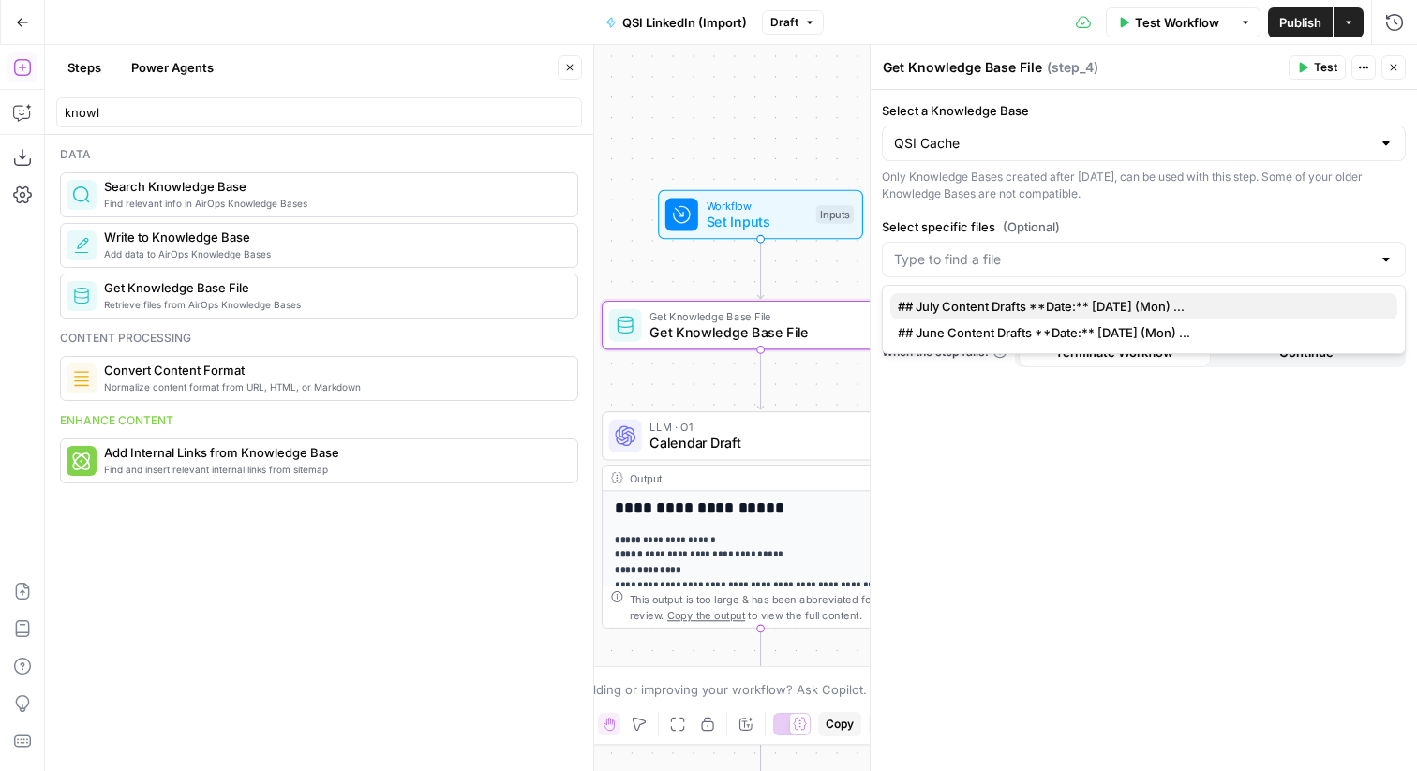
click at [988, 305] on span "## July Content Drafts **Date:** [DATE] (Mon) ..." at bounding box center [1140, 306] width 485 height 19
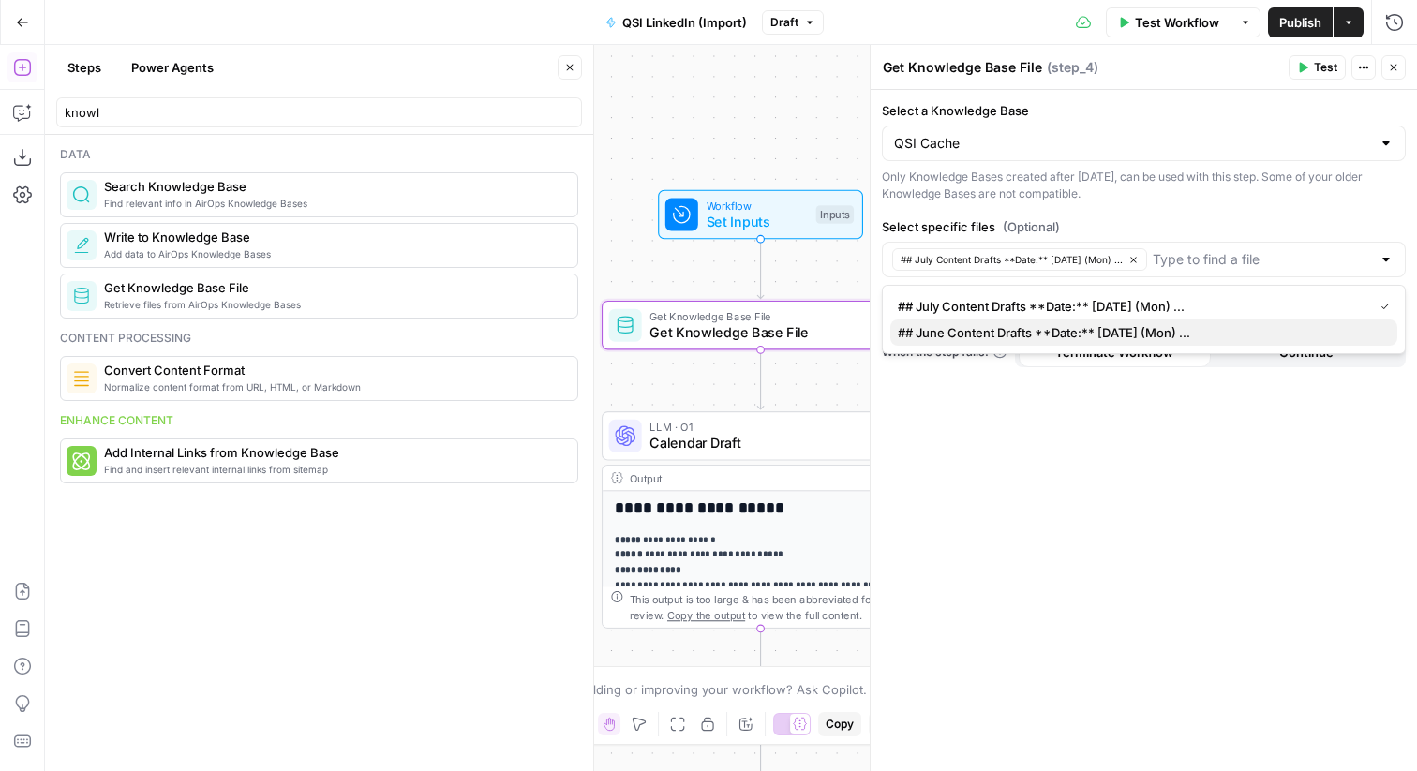
click at [1172, 336] on span "## June Content Drafts **Date:** [DATE] (Mon) ..." at bounding box center [1140, 332] width 485 height 19
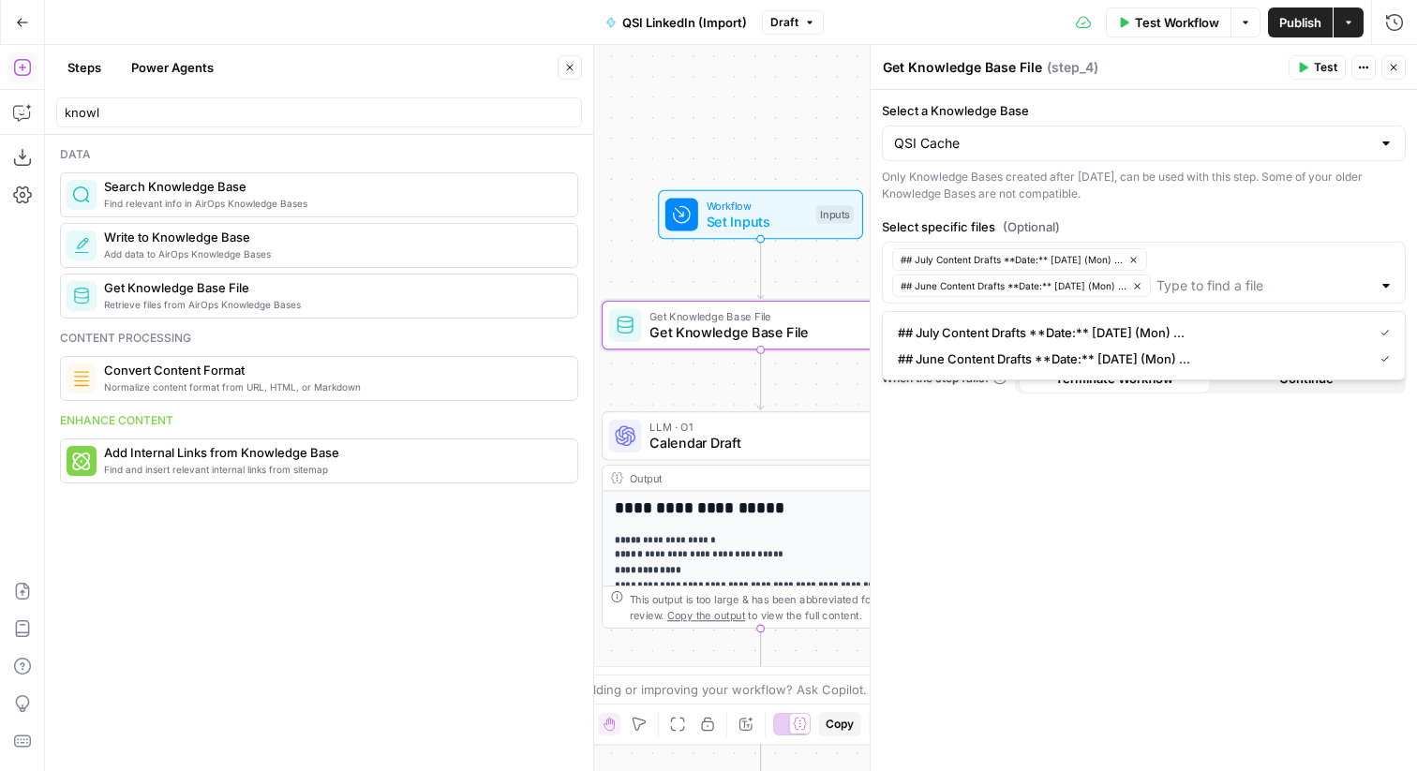
click at [1073, 472] on div "Select a Knowledge Base QSI Cache Only Knowledge Bases created after [DATE], ca…" at bounding box center [1144, 430] width 546 height 681
click at [1135, 286] on icon "button" at bounding box center [1137, 286] width 6 height 6
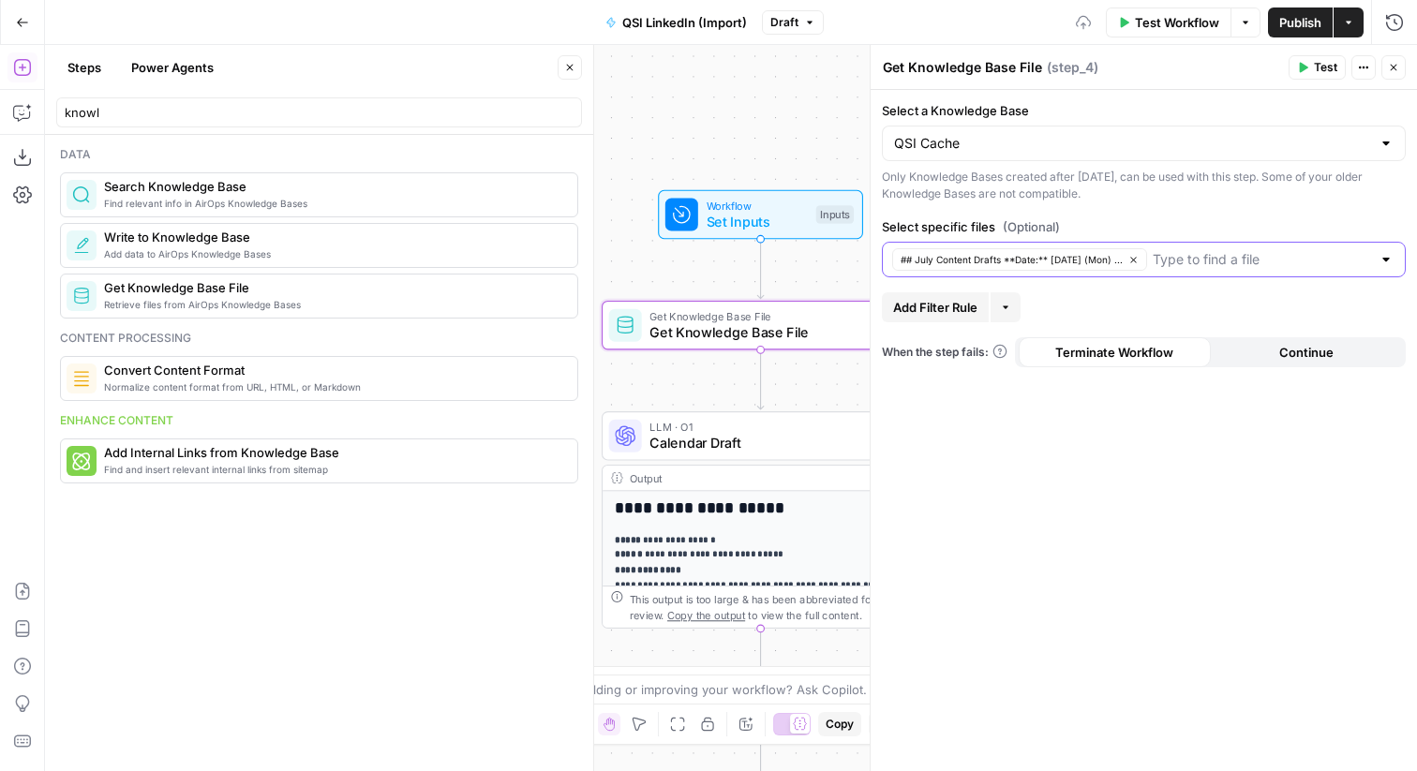
click at [1130, 259] on icon "button" at bounding box center [1133, 260] width 6 height 6
click at [1312, 65] on button "Test" at bounding box center [1317, 67] width 57 height 24
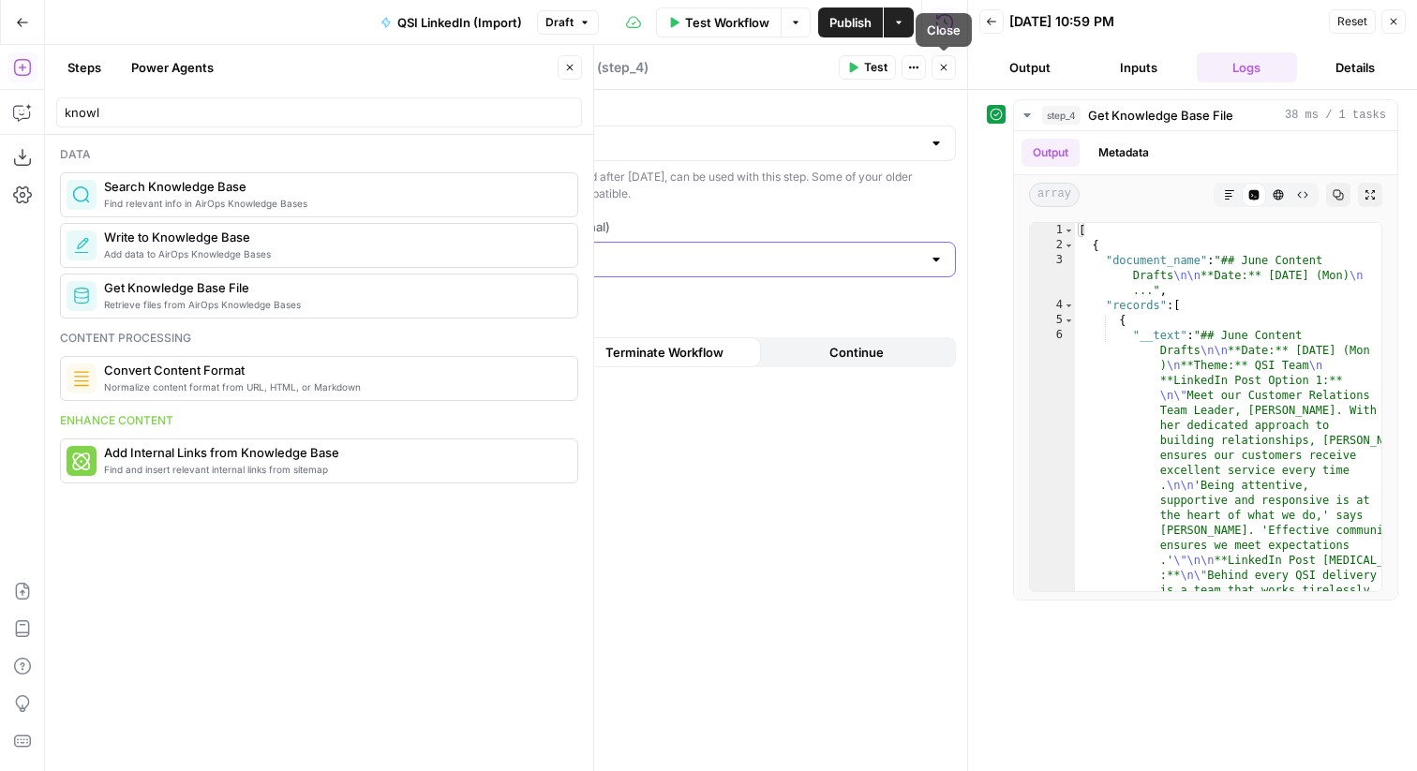
click at [940, 65] on icon "button" at bounding box center [943, 67] width 11 height 11
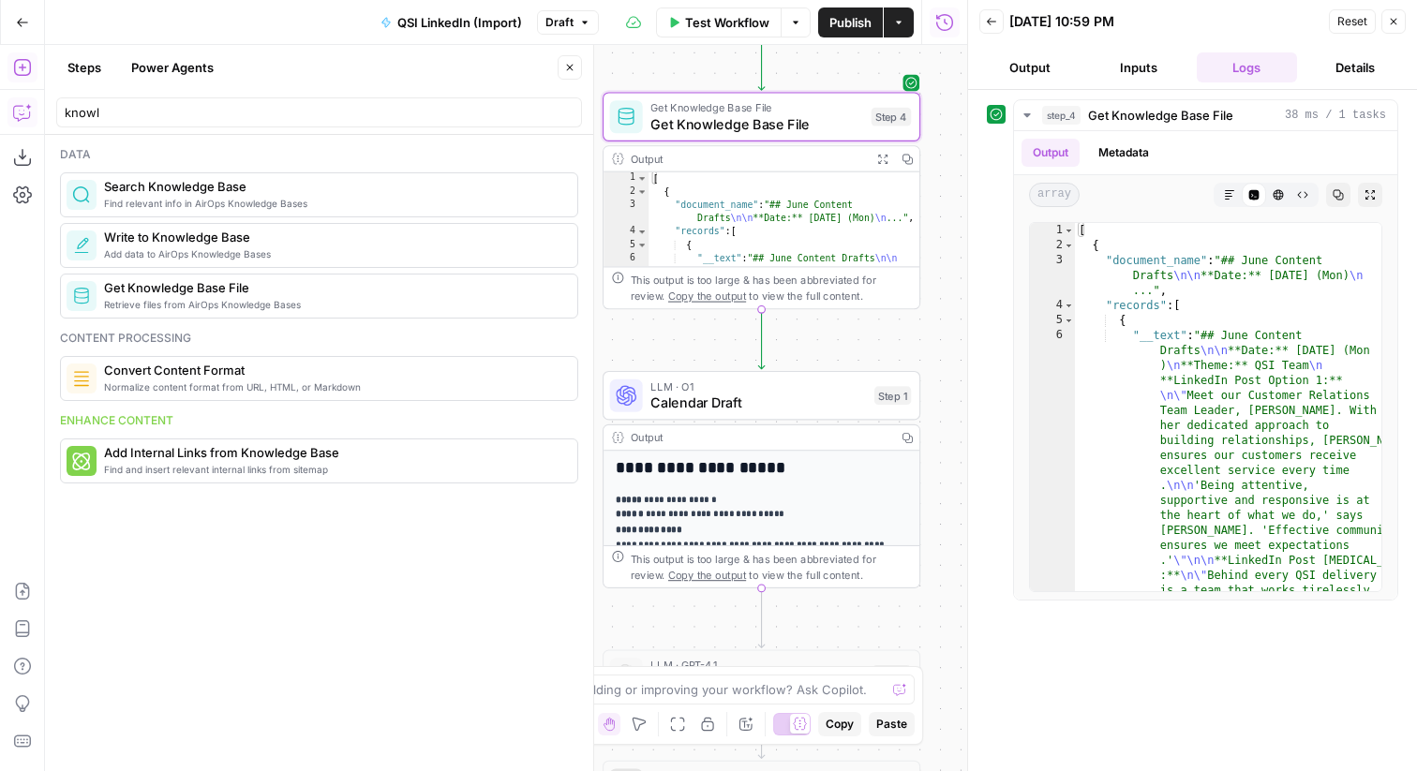
click at [15, 112] on icon "button" at bounding box center [22, 112] width 19 height 19
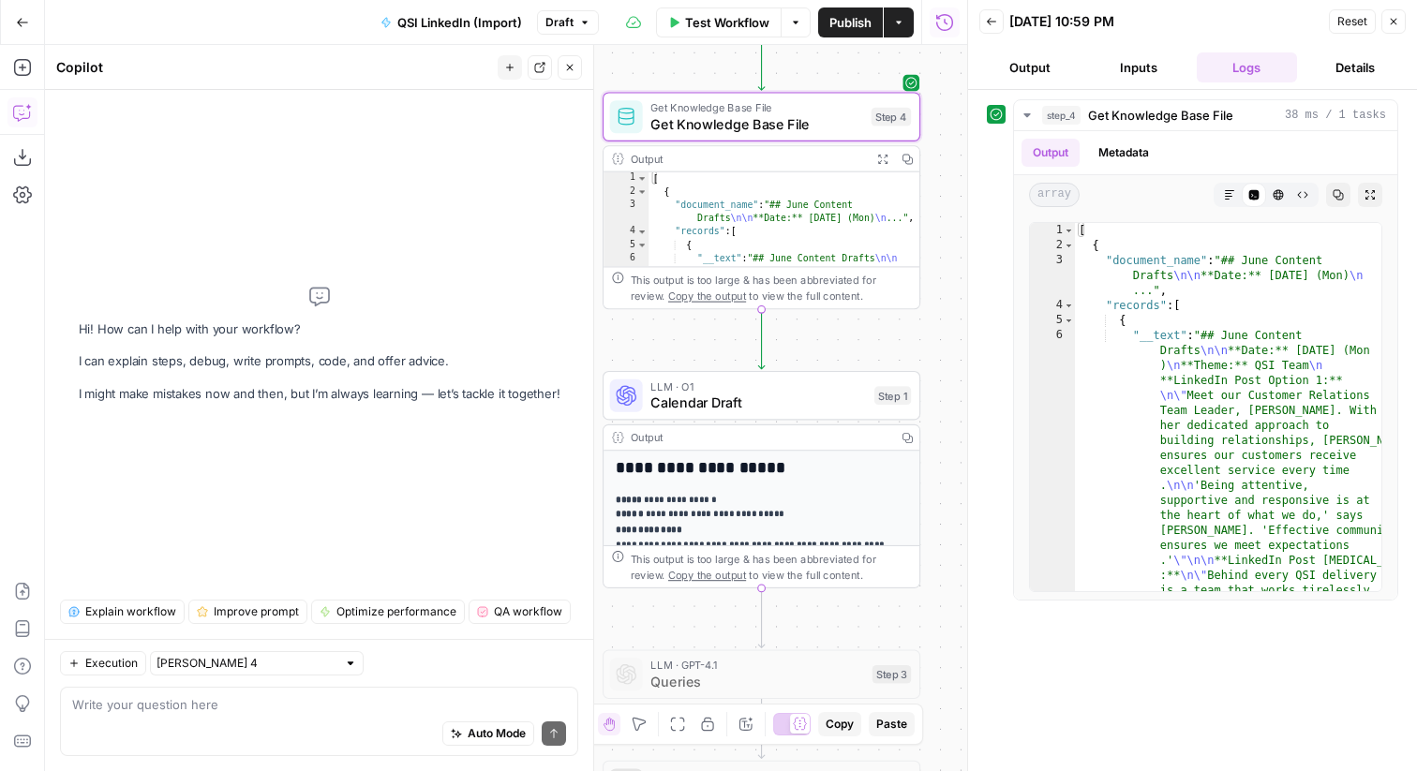
click at [301, 708] on textarea at bounding box center [319, 705] width 494 height 19
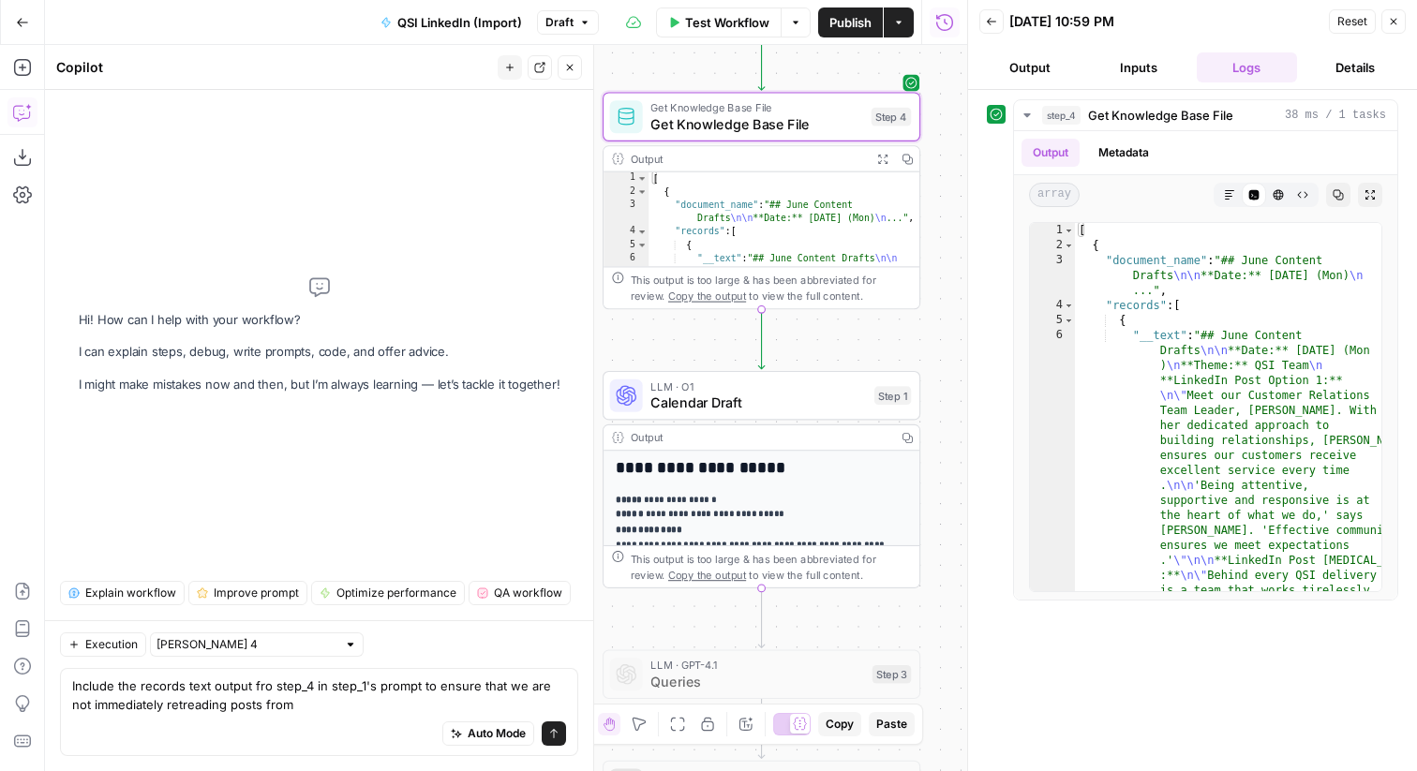
click at [222, 705] on textarea "Include the records text output fro step_4 in step_1's prompt to ensure that we…" at bounding box center [319, 695] width 494 height 37
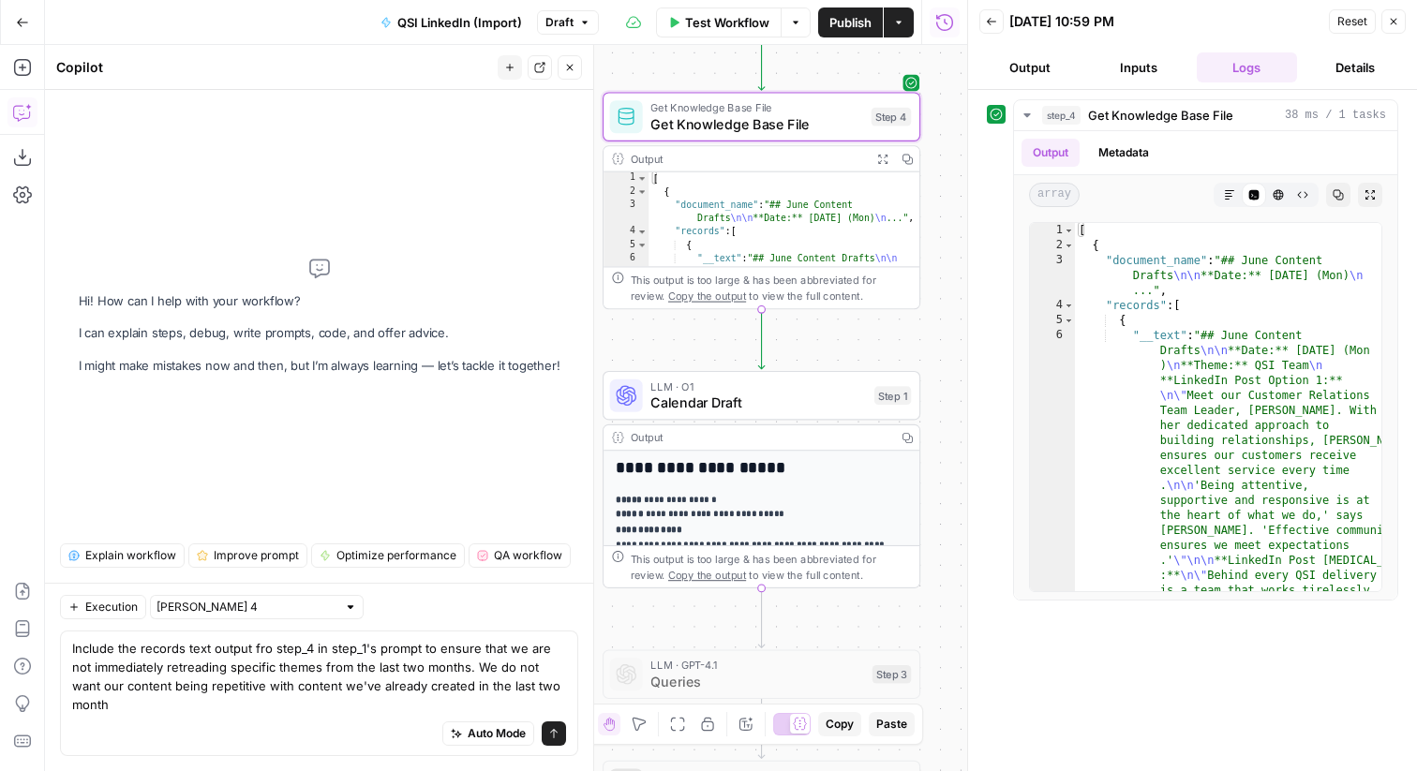
type textarea "Include the records text output fro step_4 in step_1's prompt to ensure that we…"
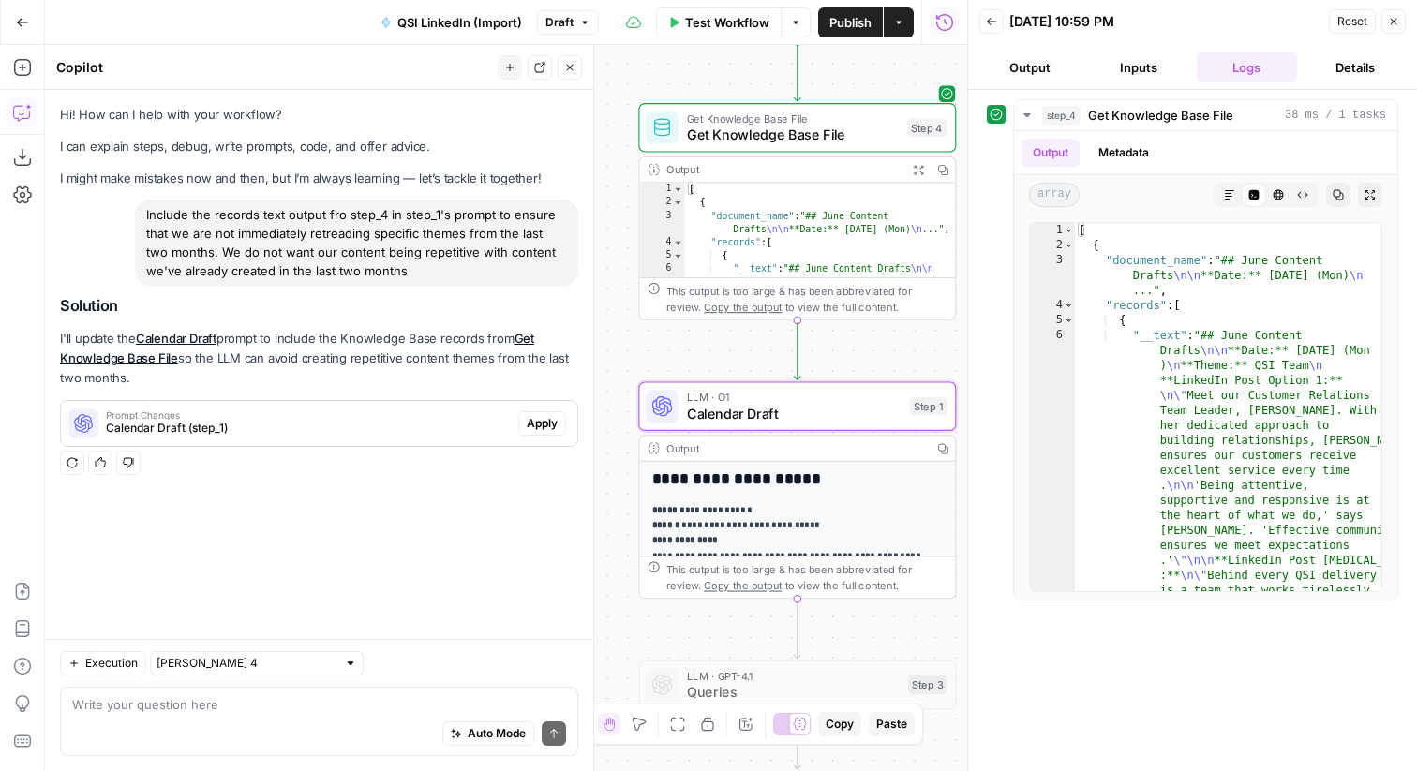
click at [552, 427] on span "Apply" at bounding box center [542, 423] width 31 height 17
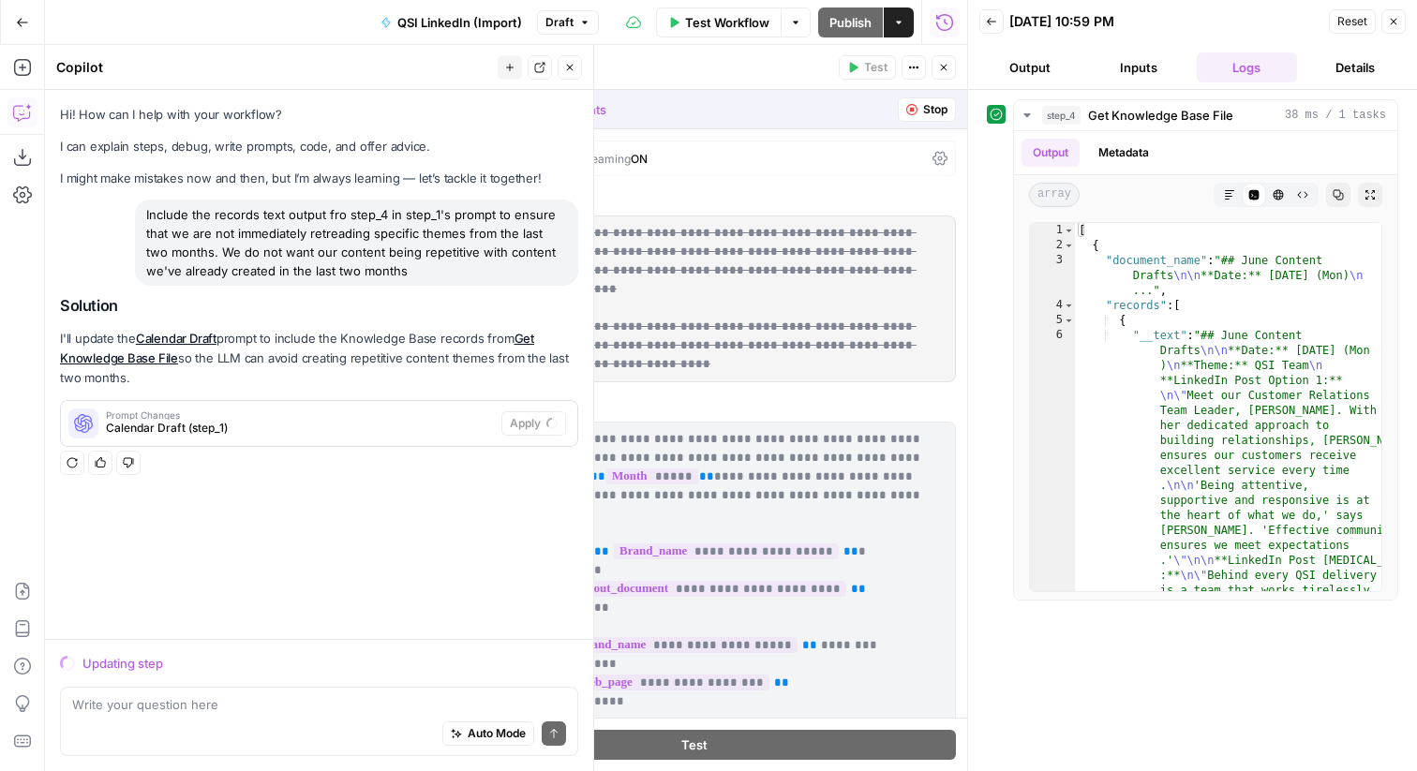
click at [1398, 22] on icon "button" at bounding box center [1393, 21] width 11 height 11
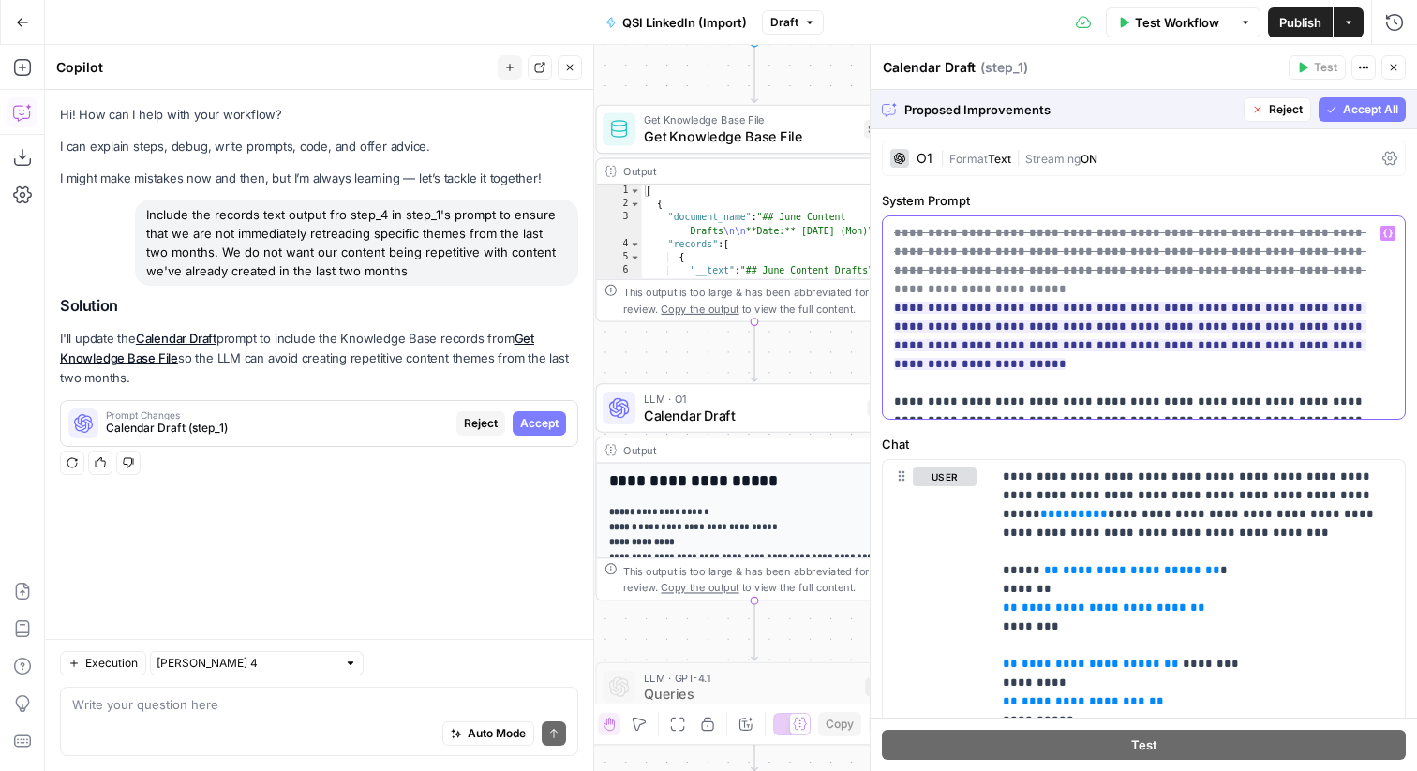
click at [1265, 373] on p "**********" at bounding box center [1144, 317] width 500 height 187
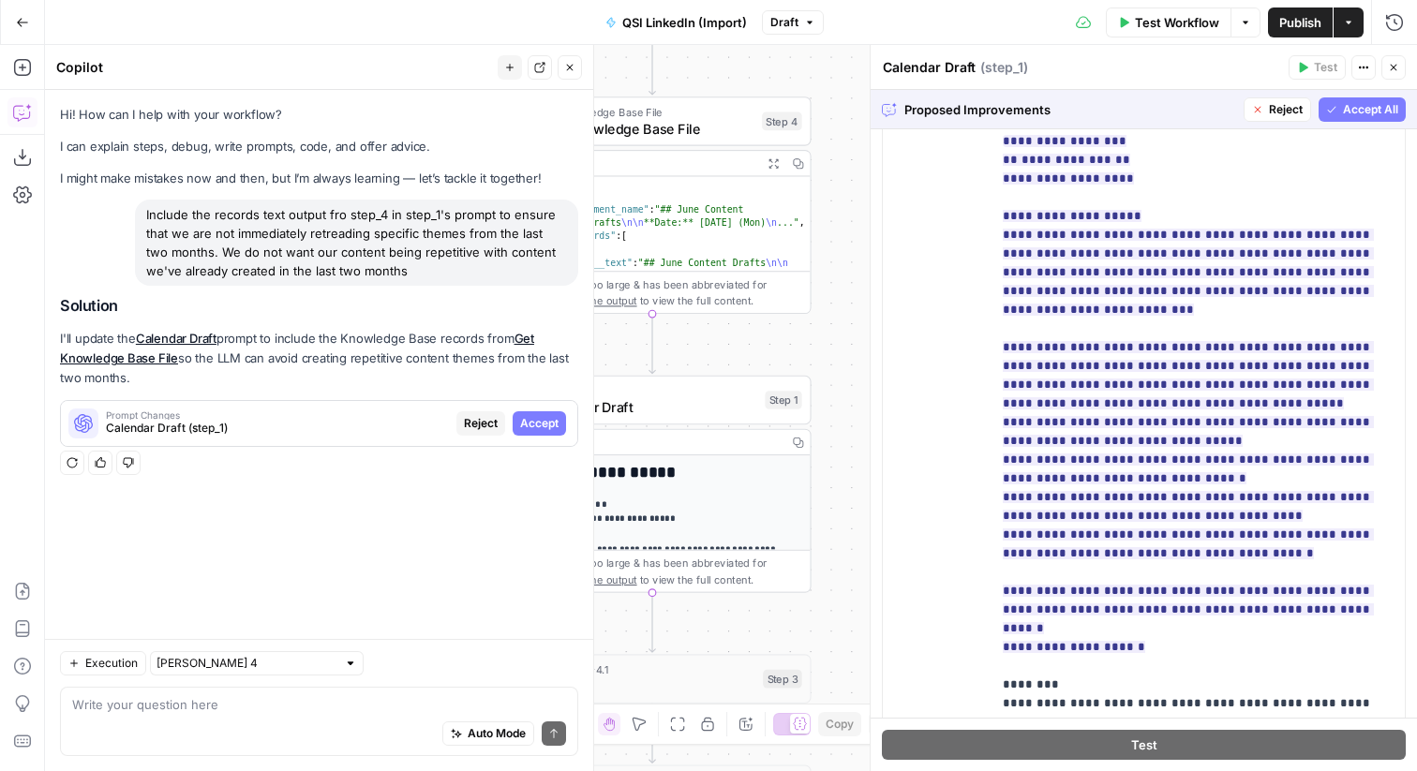
scroll to position [114, 0]
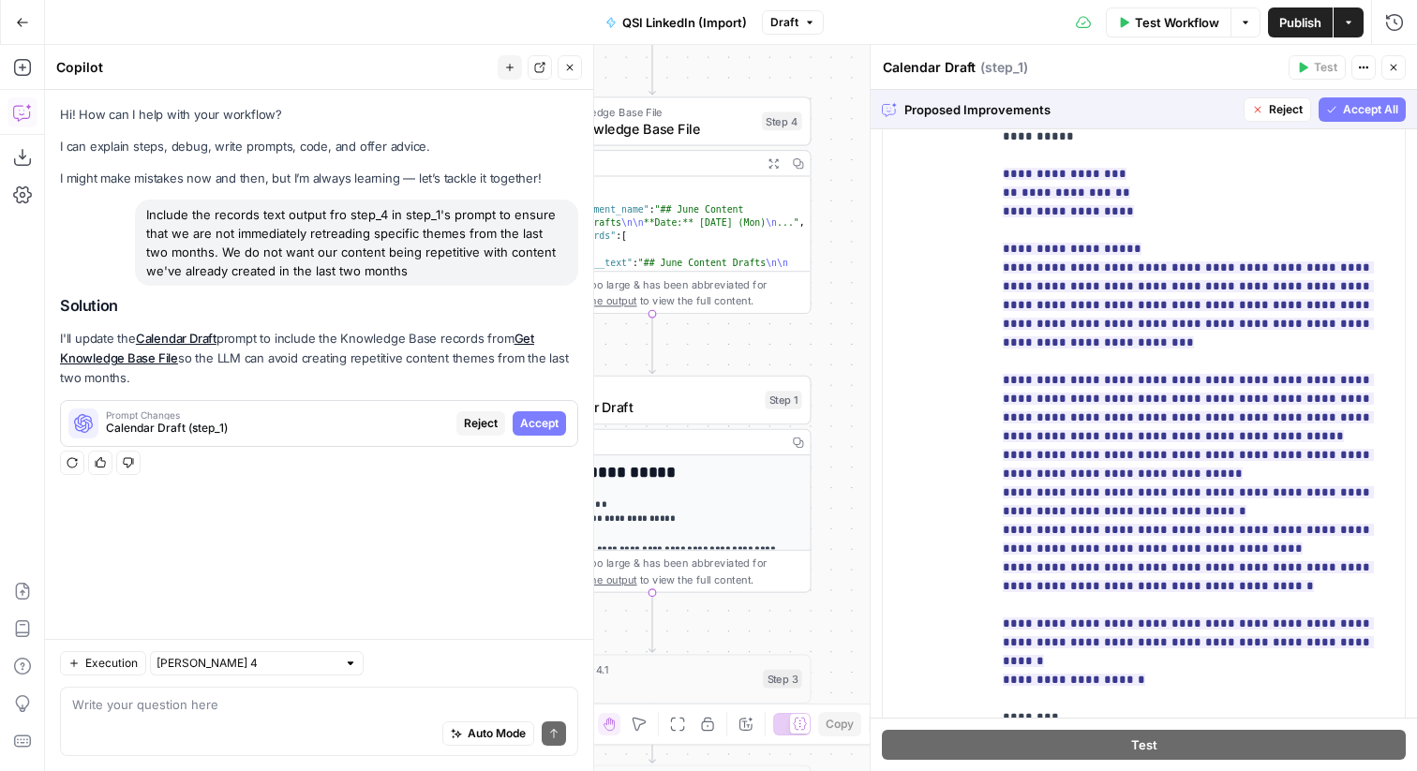
click at [1355, 108] on span "Accept All" at bounding box center [1370, 109] width 55 height 17
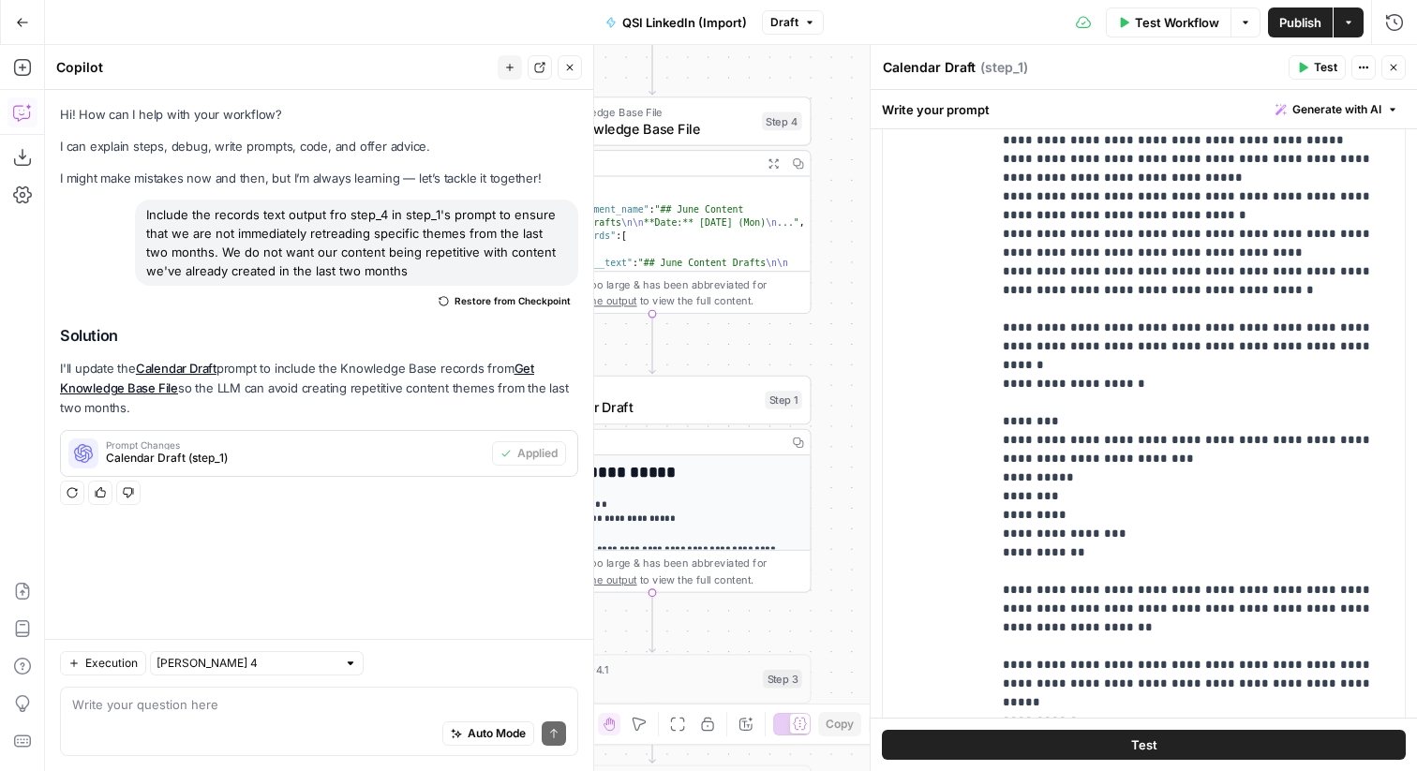
scroll to position [0, 0]
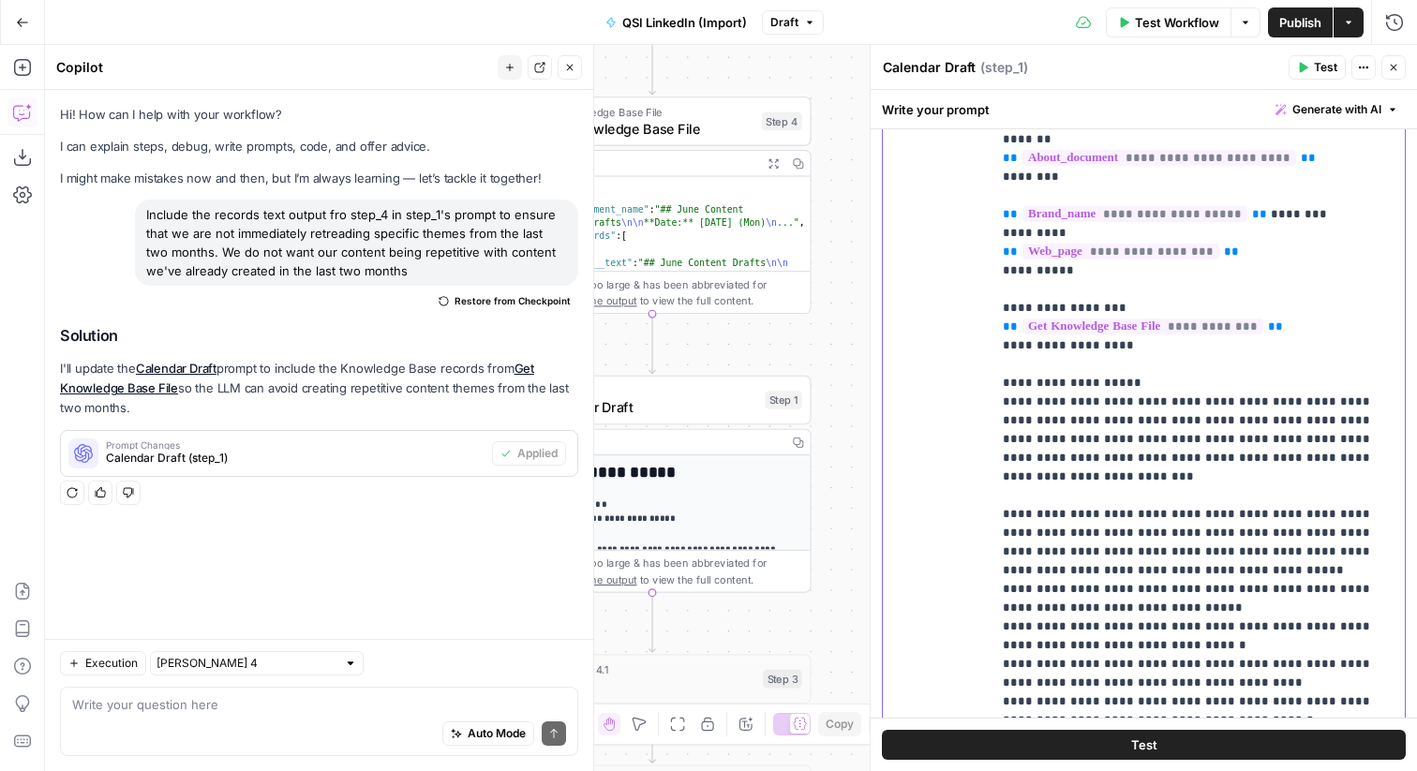
drag, startPoint x: 1138, startPoint y: 328, endPoint x: 977, endPoint y: 297, distance: 164.2
click at [977, 297] on div "**********" at bounding box center [1144, 396] width 522 height 808
copy p "**********"
click at [315, 726] on div "Auto Mode Send" at bounding box center [319, 734] width 494 height 41
paste textarea "<previous_content> {{ step_4.output }} </previous_content>"
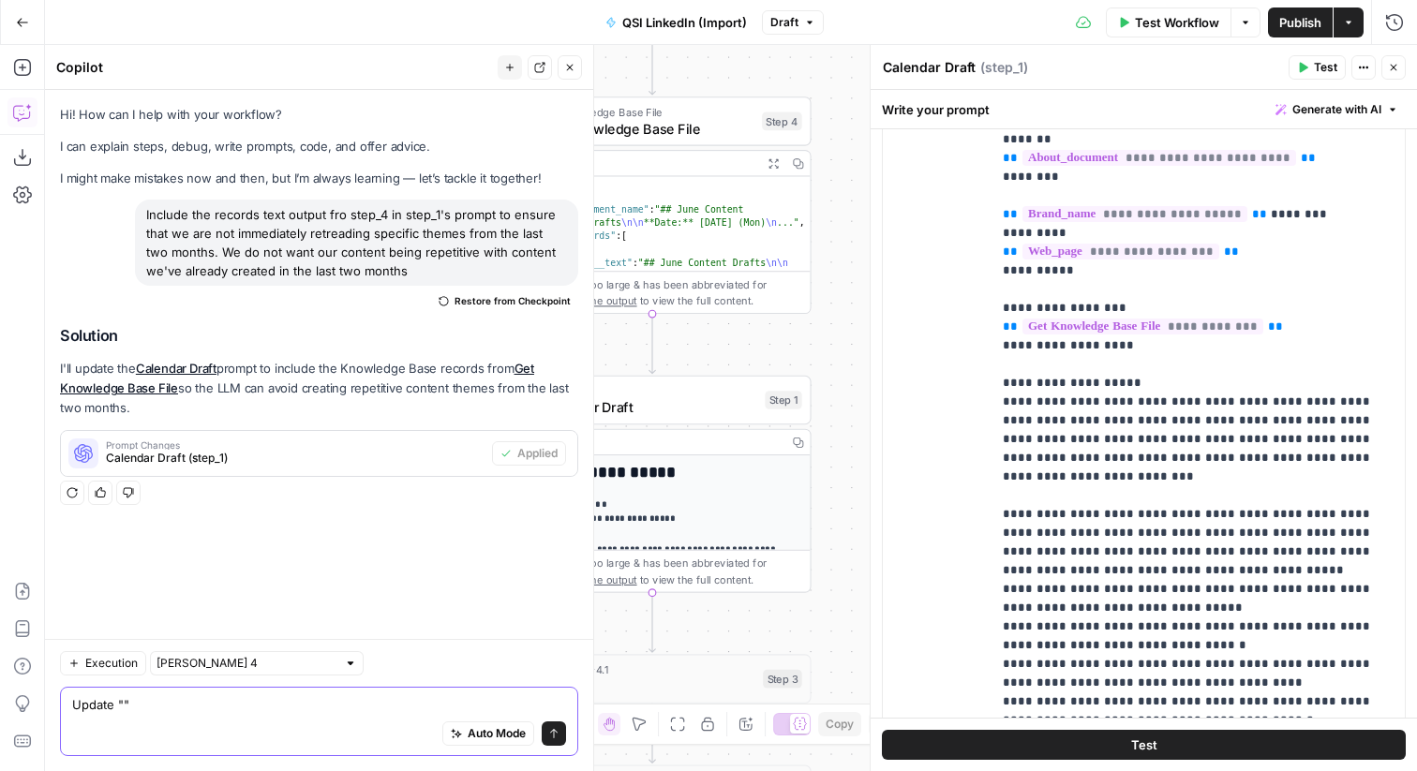
paste textarea "<previous_content> {{ step_4.output }} </previous_content>"
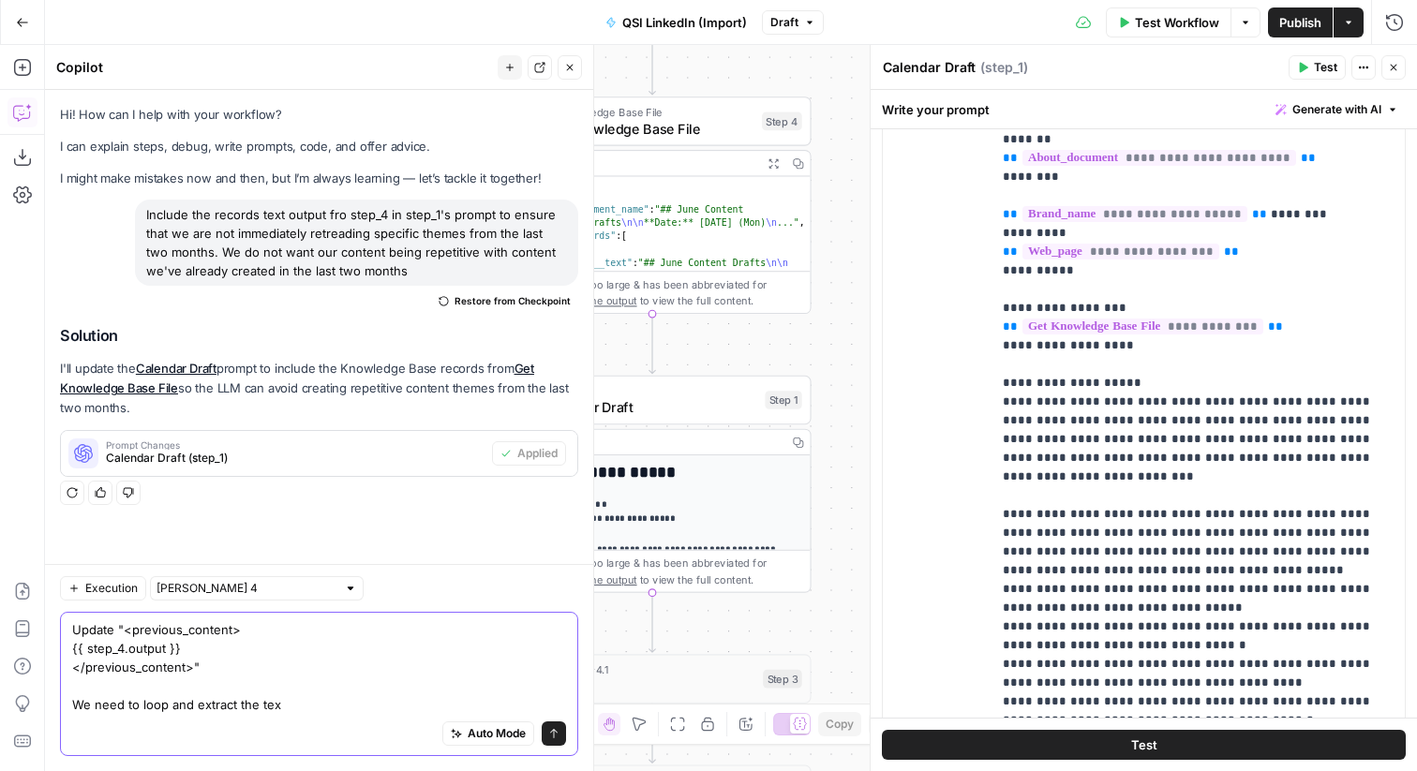
type textarea "Update "<previous_content> {{ step_4.output }} </previous_content>" We need to …"
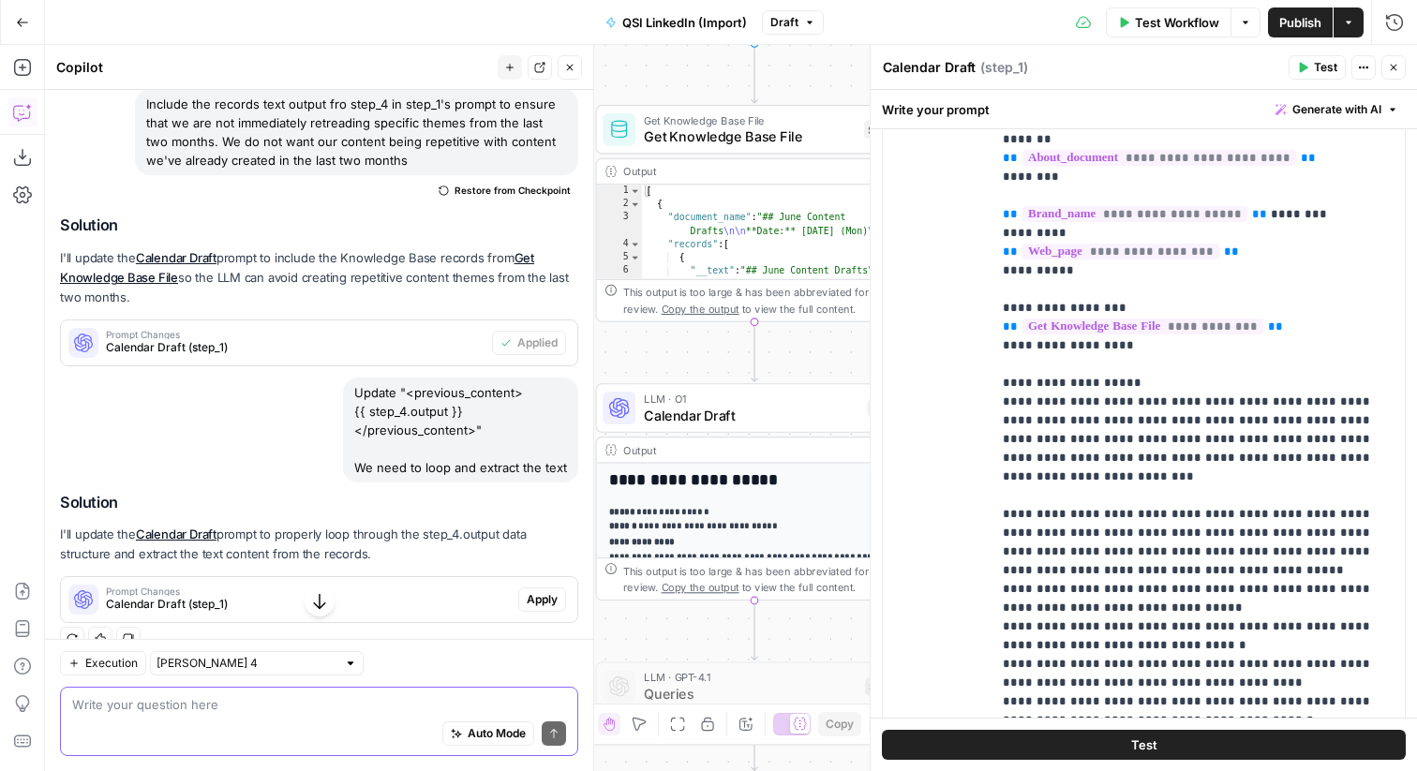
scroll to position [139, 0]
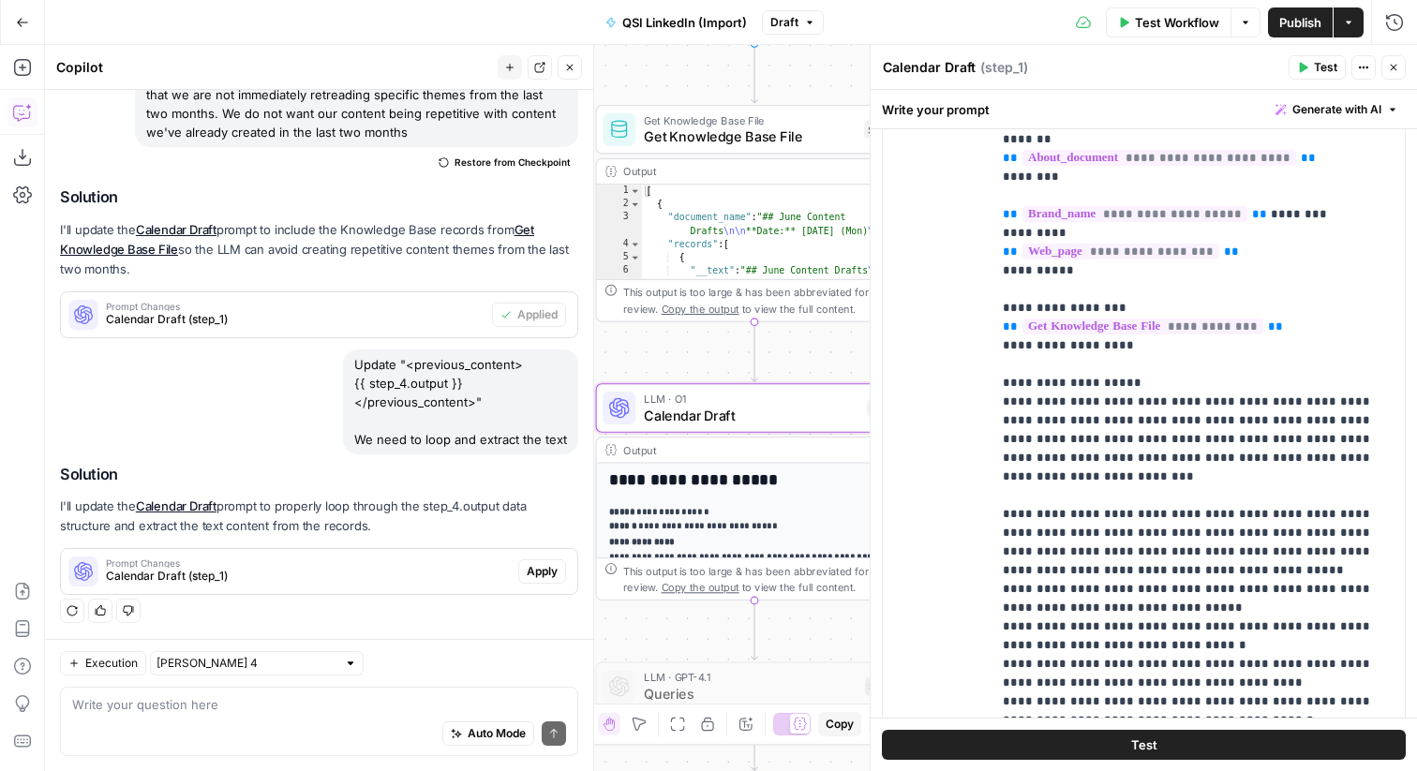
click at [539, 572] on span "Apply" at bounding box center [542, 571] width 31 height 17
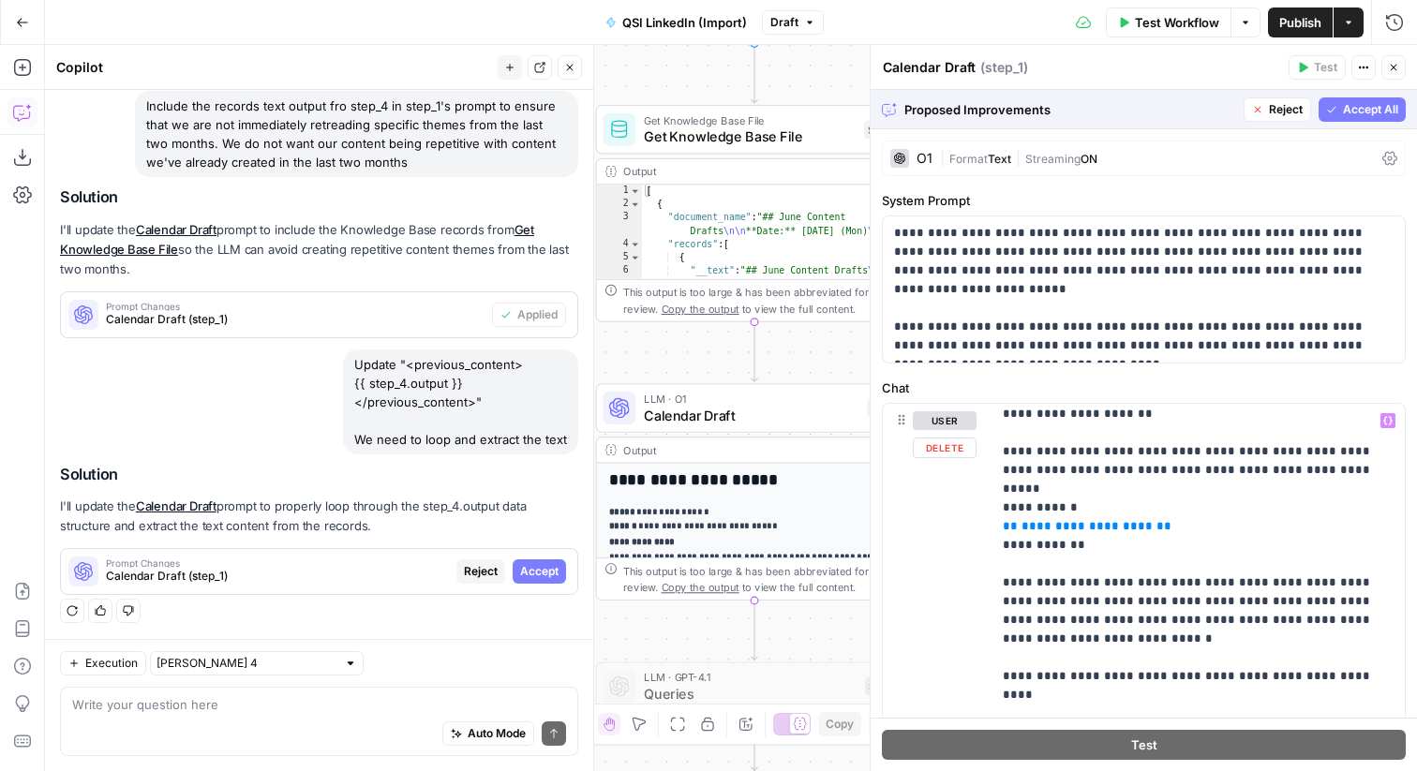
scroll to position [1594, 0]
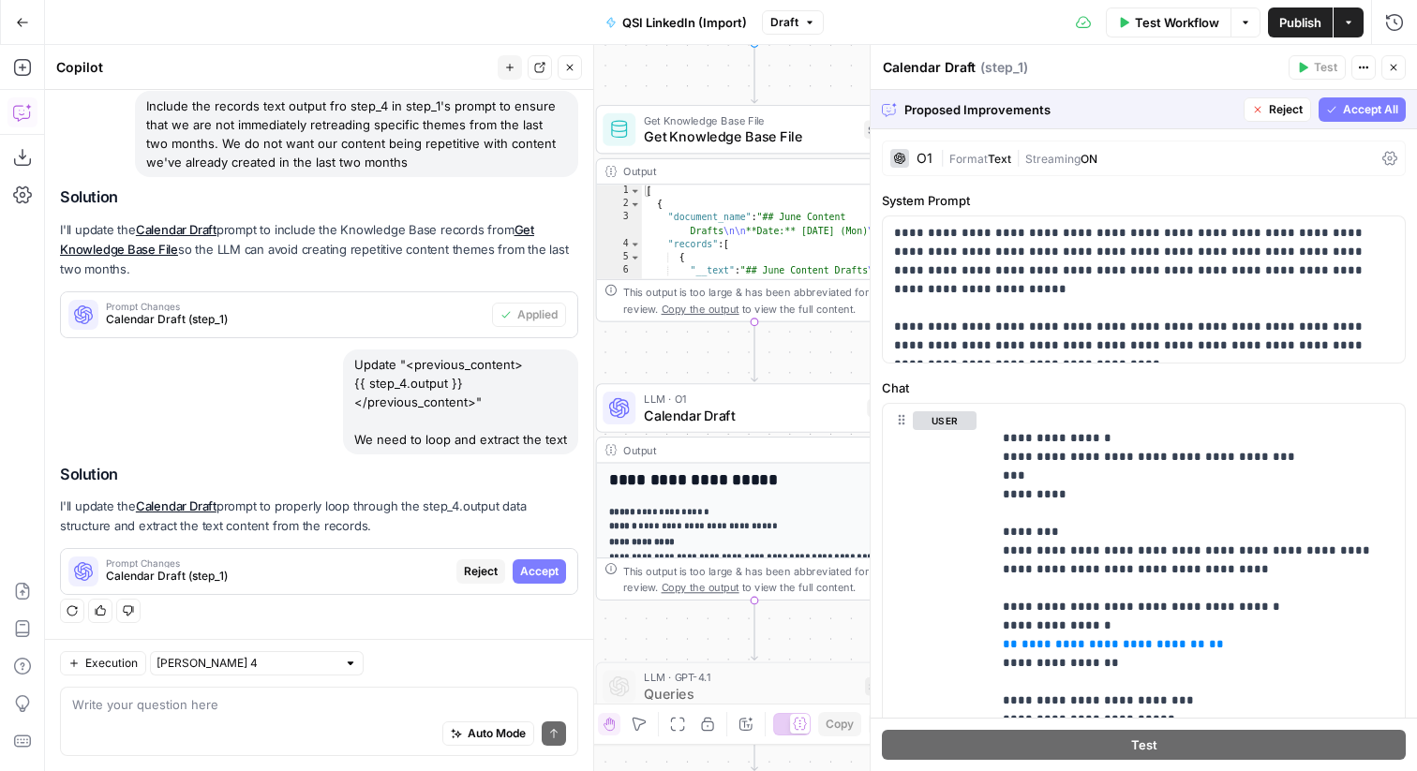
click at [1376, 97] on button "Accept All" at bounding box center [1362, 109] width 87 height 24
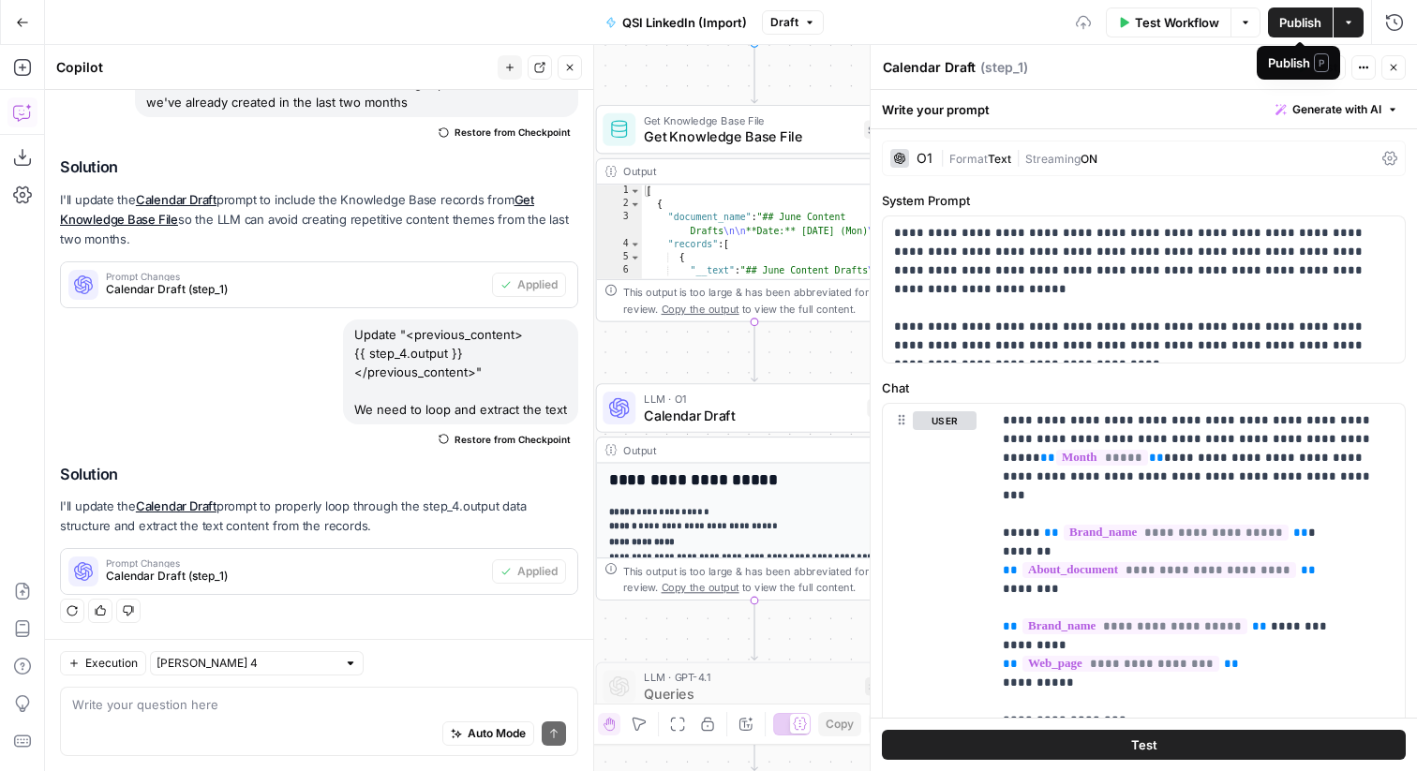
click at [1320, 22] on span "Publish" at bounding box center [1301, 22] width 42 height 19
